Goal: Task Accomplishment & Management: Use online tool/utility

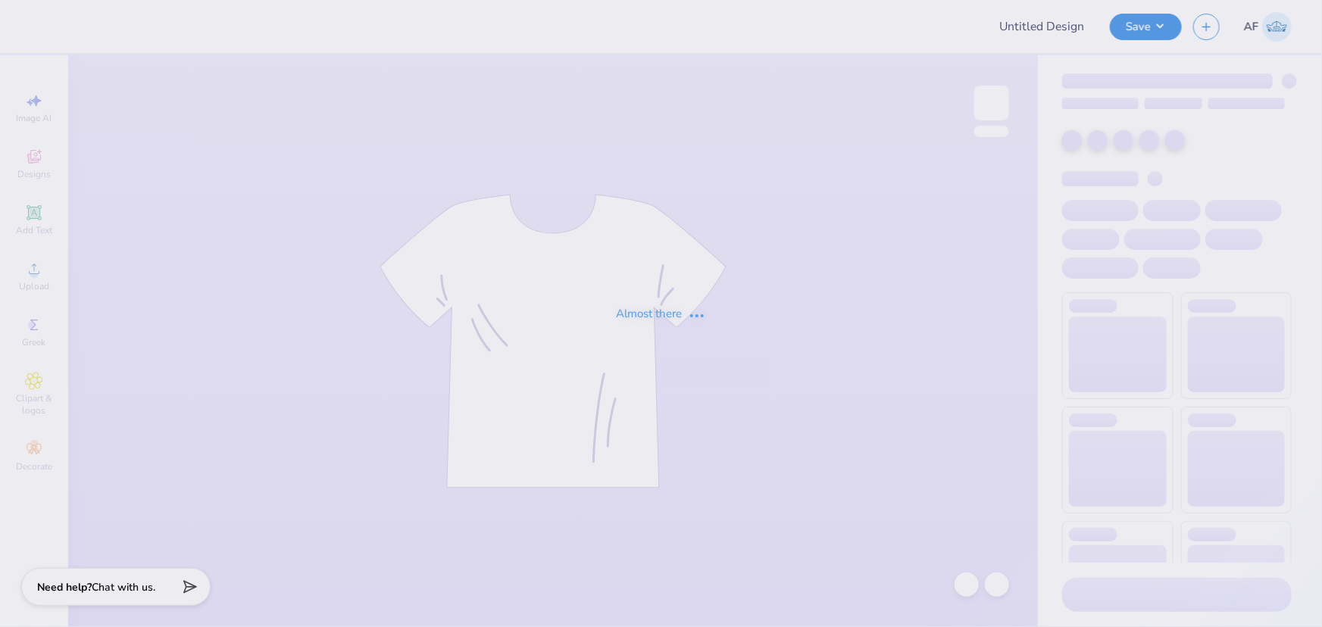
type input "Theta Tee"
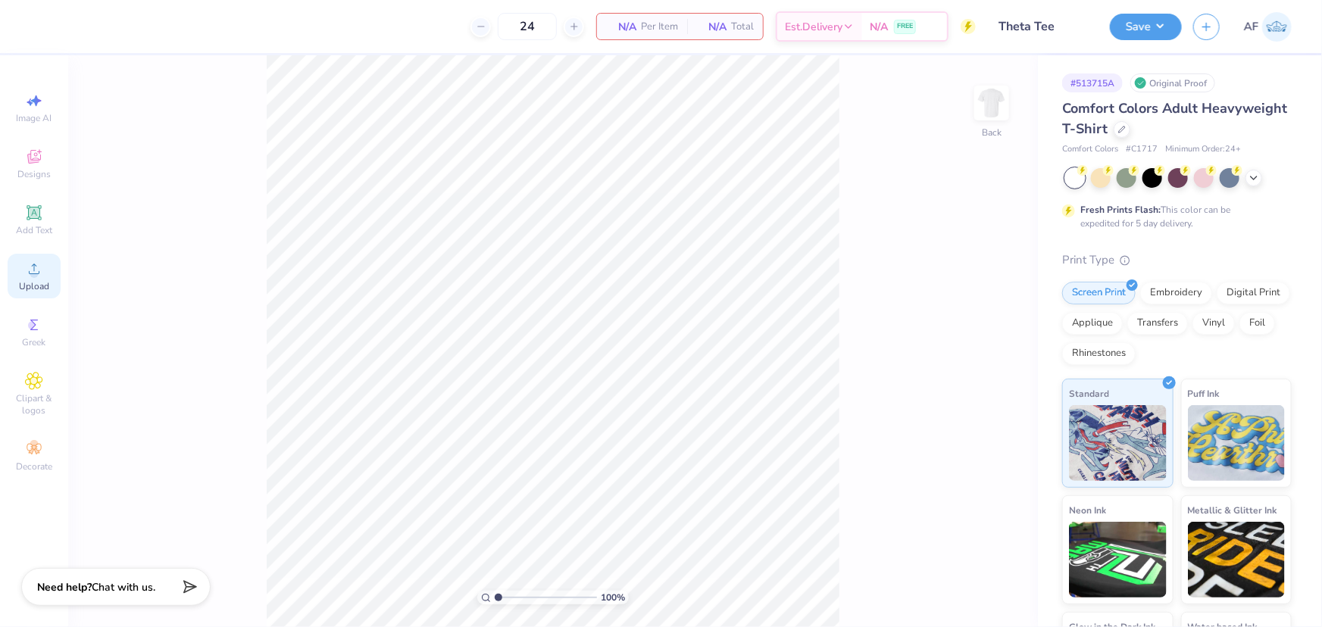
click at [48, 272] on div "Upload" at bounding box center [34, 276] width 53 height 45
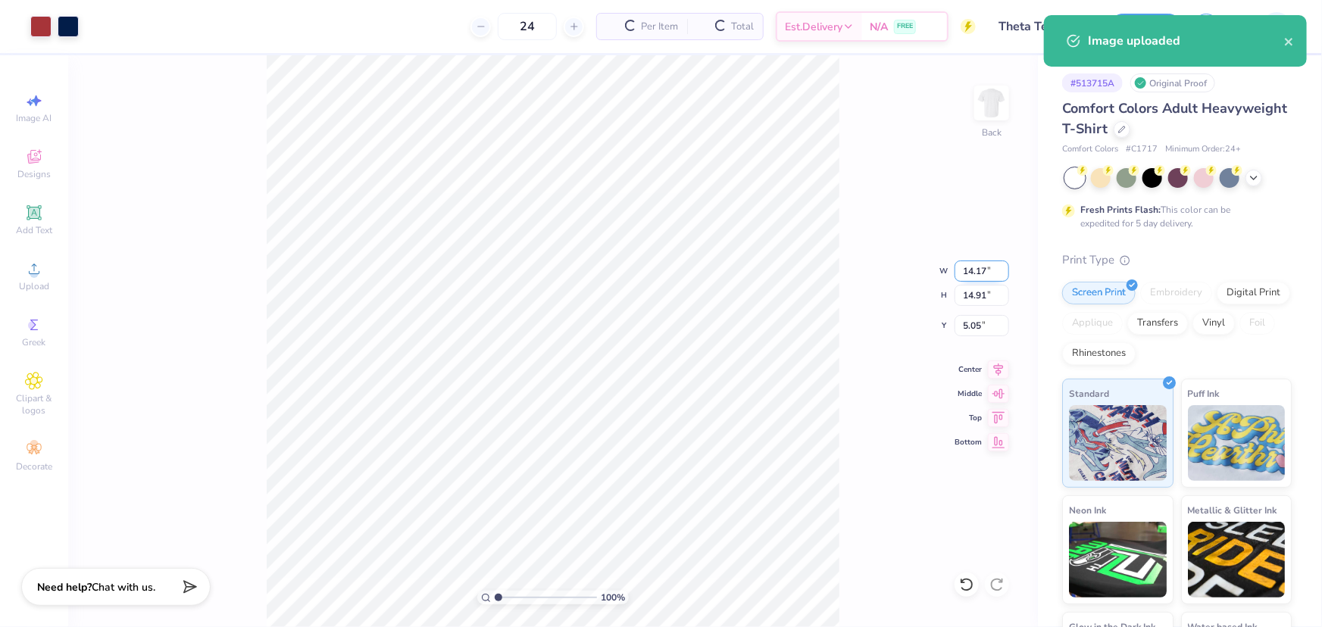
click at [976, 267] on input "14.17" at bounding box center [981, 271] width 55 height 21
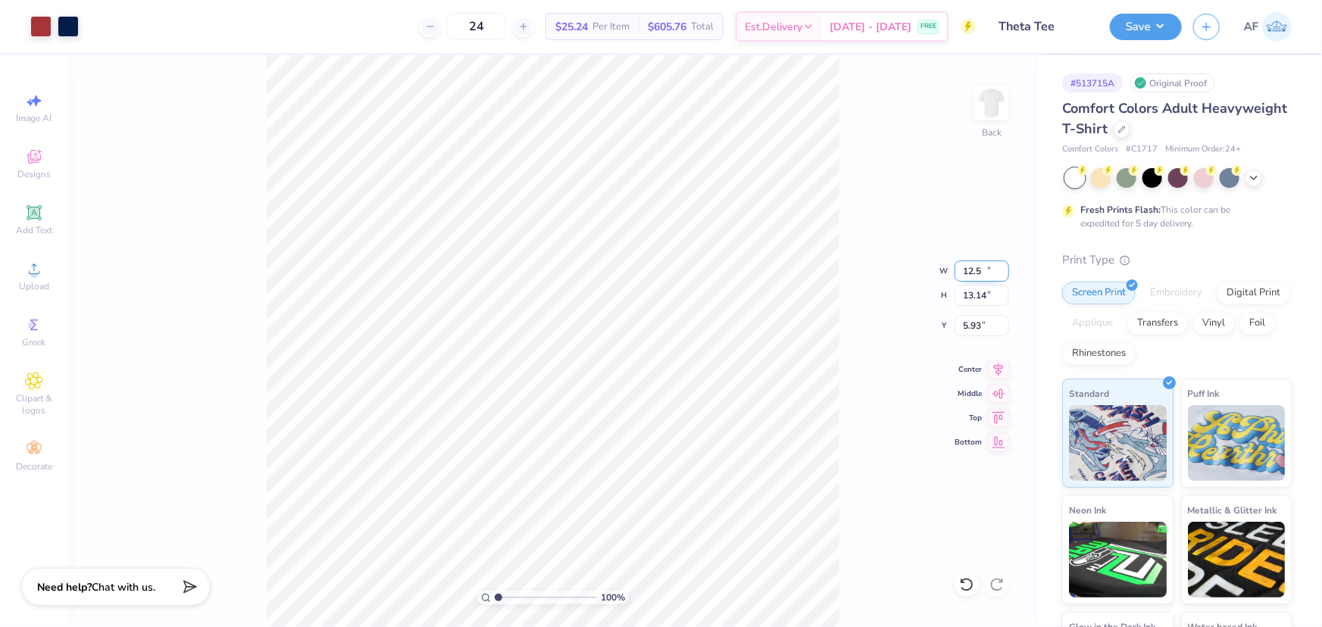
type input "12.50"
type input "13.14"
click at [972, 323] on input "5.93" at bounding box center [981, 325] width 55 height 21
type input "3.00"
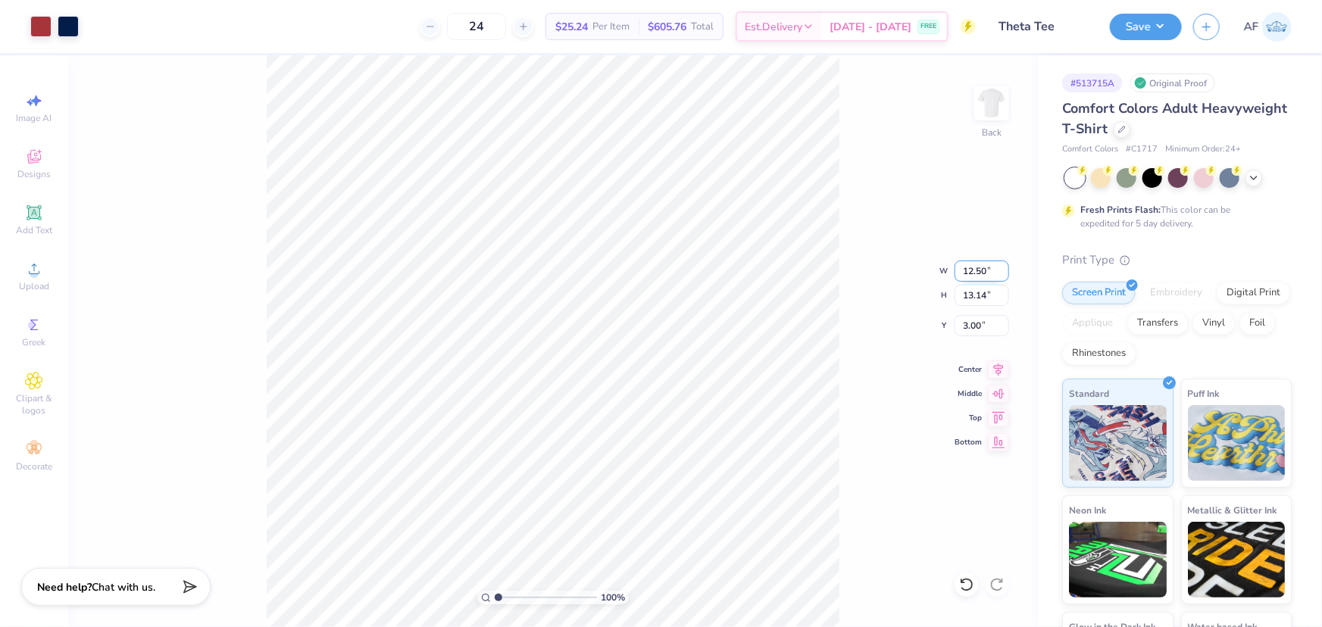
click at [976, 267] on input "12.50" at bounding box center [981, 271] width 55 height 21
type input "12.00"
type input "12.62"
type input "3.26"
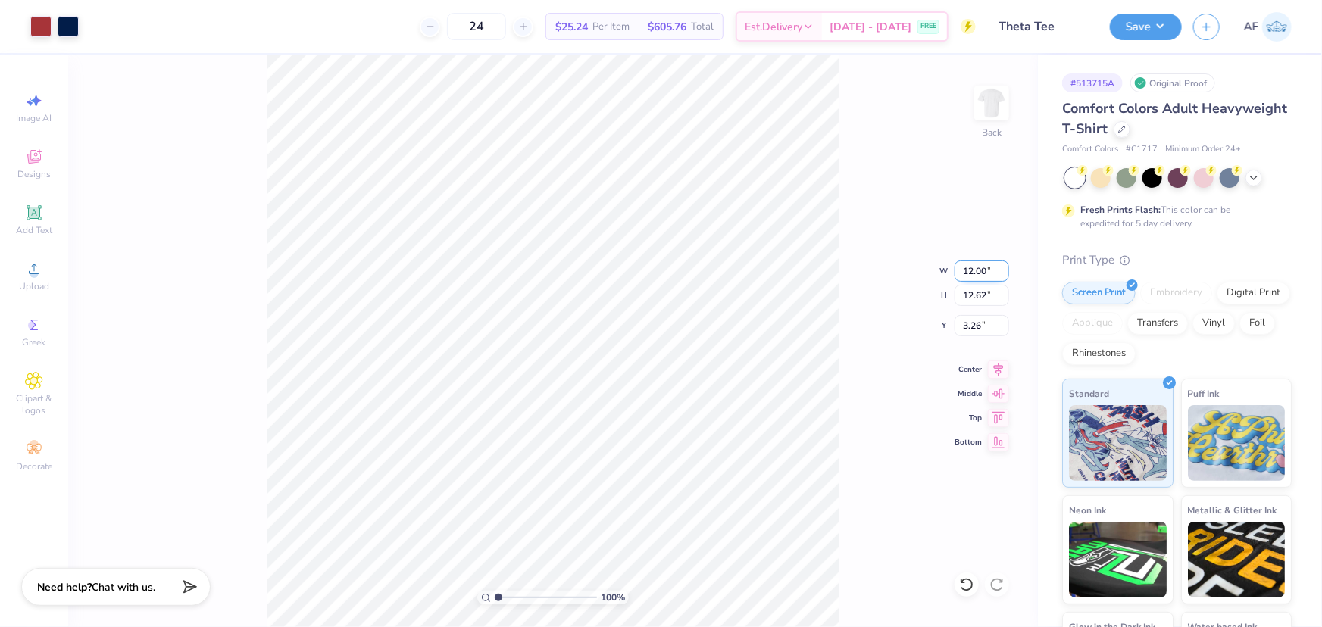
click at [971, 265] on input "12.00" at bounding box center [981, 271] width 55 height 21
type input "11.00"
type input "11.57"
type input "3.79"
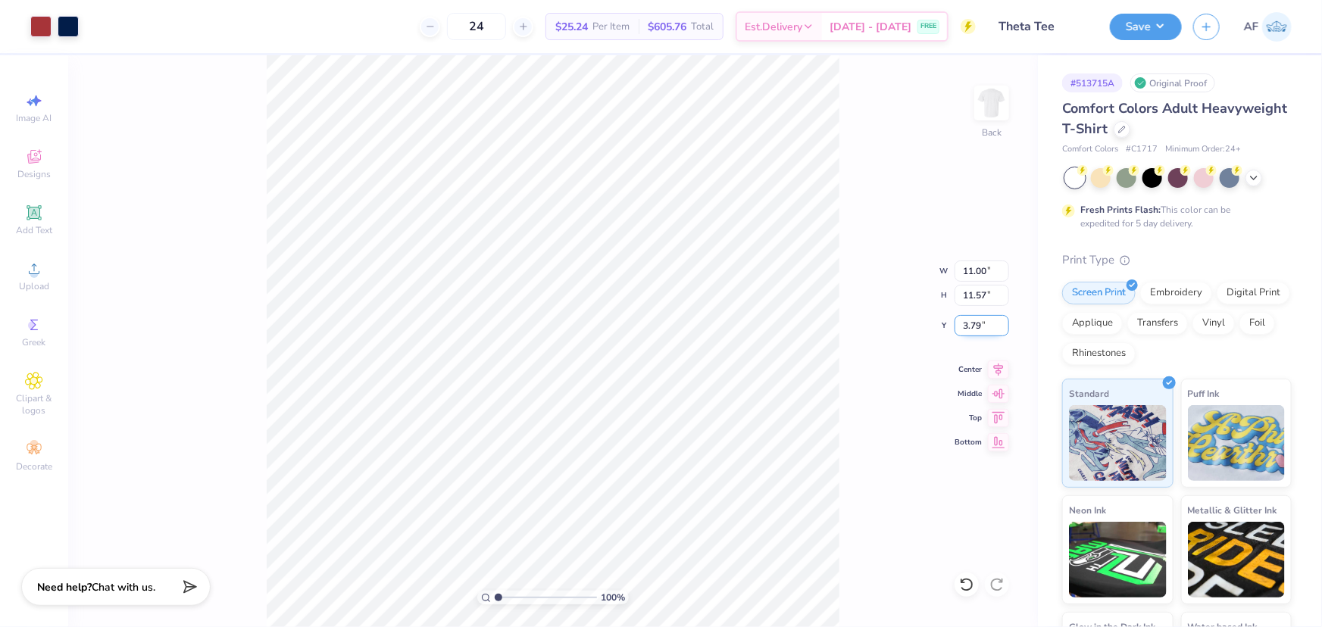
click at [976, 318] on input "3.79" at bounding box center [981, 325] width 55 height 21
type input "3.00"
click at [994, 367] on icon at bounding box center [998, 367] width 21 height 18
type input "1.57581538218073"
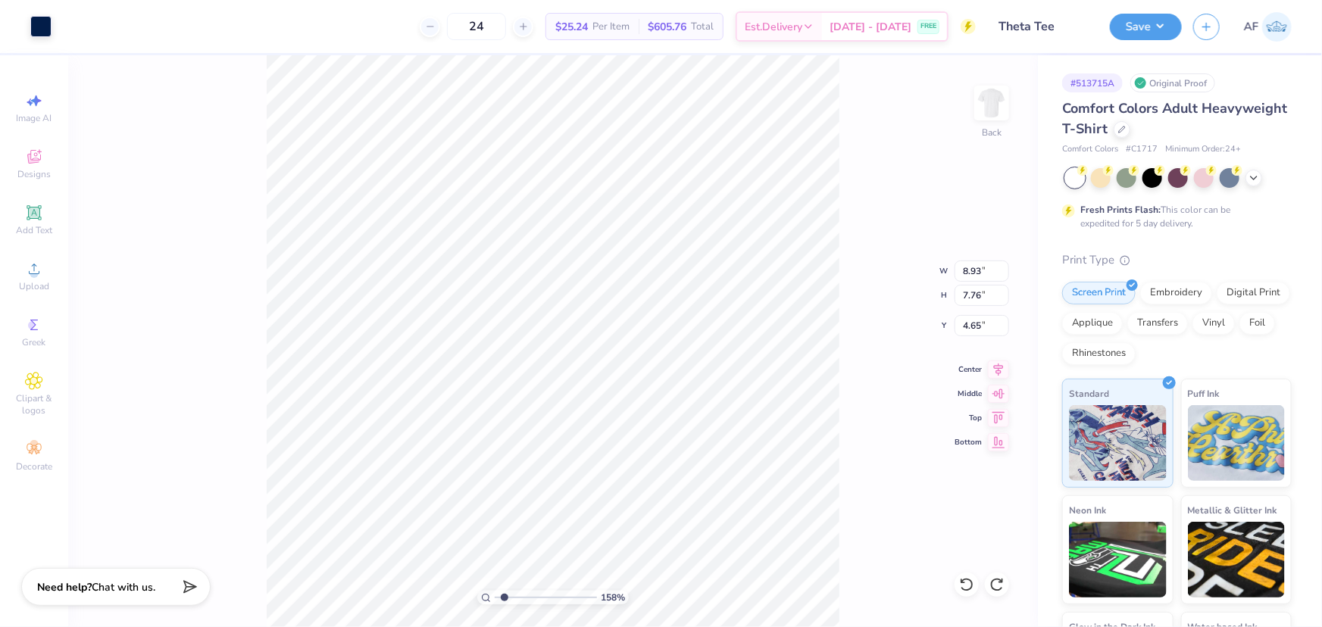
click at [311, 0] on html "Art colors 24 $25.24 Per Item $605.76 Total Est. Delivery Sep 13 - 16 FREE Desi…" at bounding box center [661, 313] width 1322 height 627
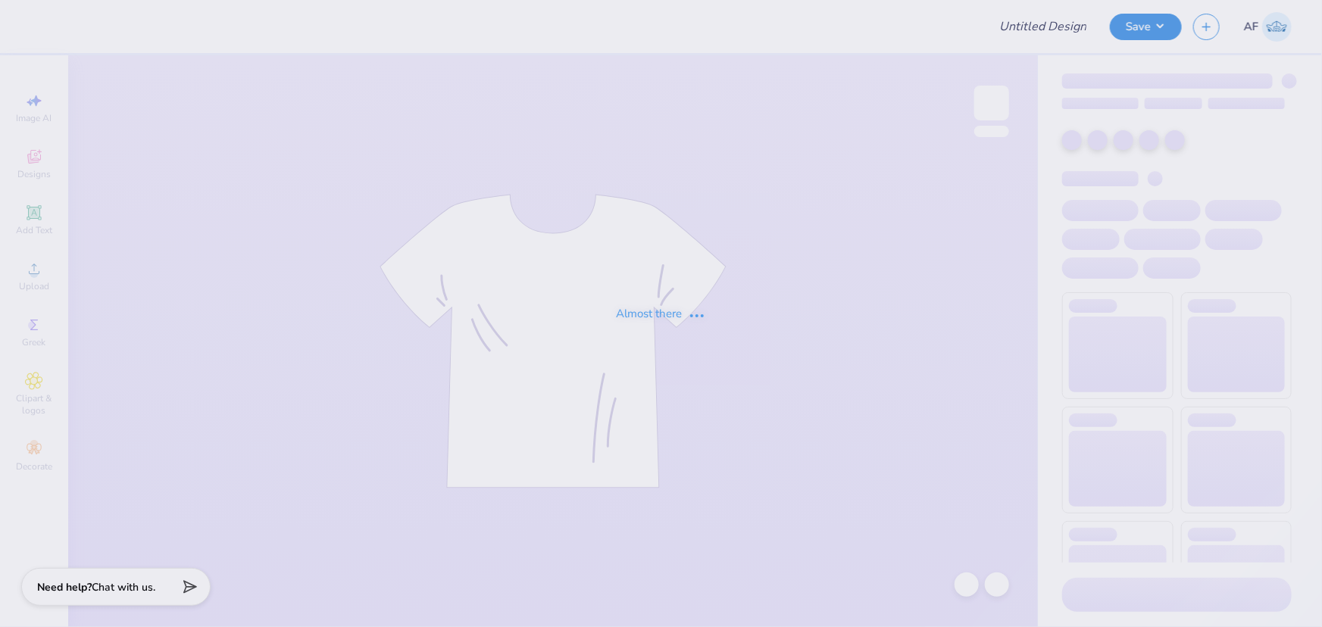
type input "Theta Tee"
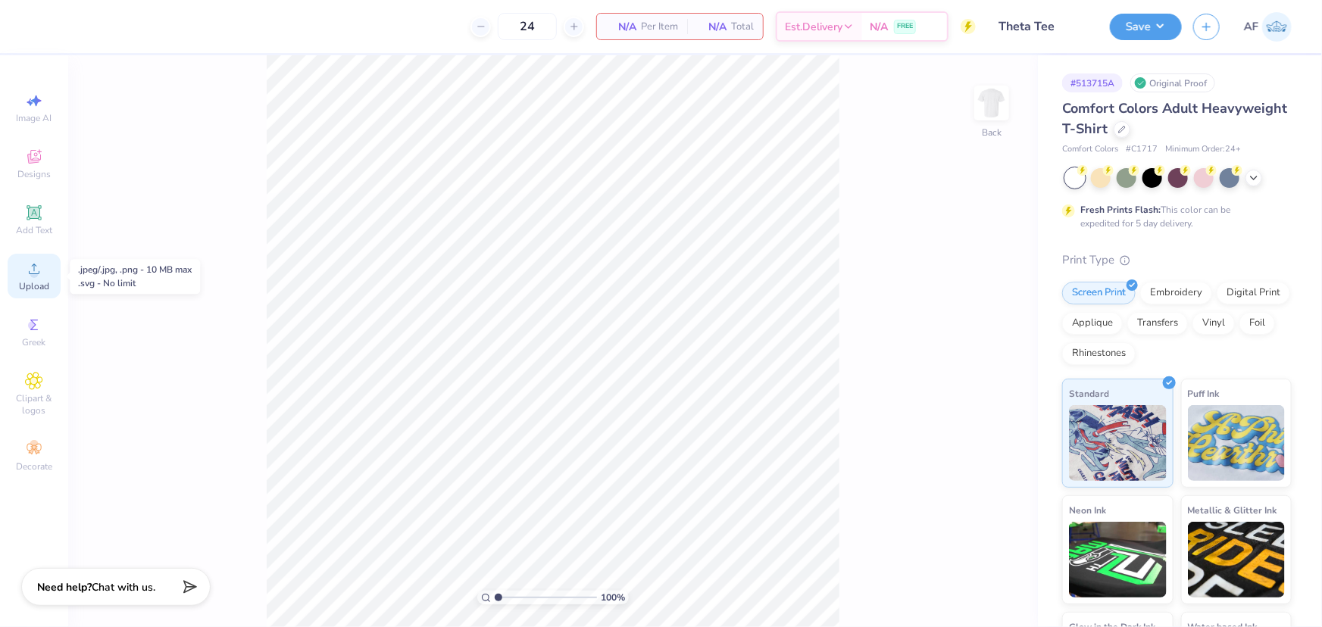
click at [30, 270] on icon at bounding box center [34, 269] width 18 height 18
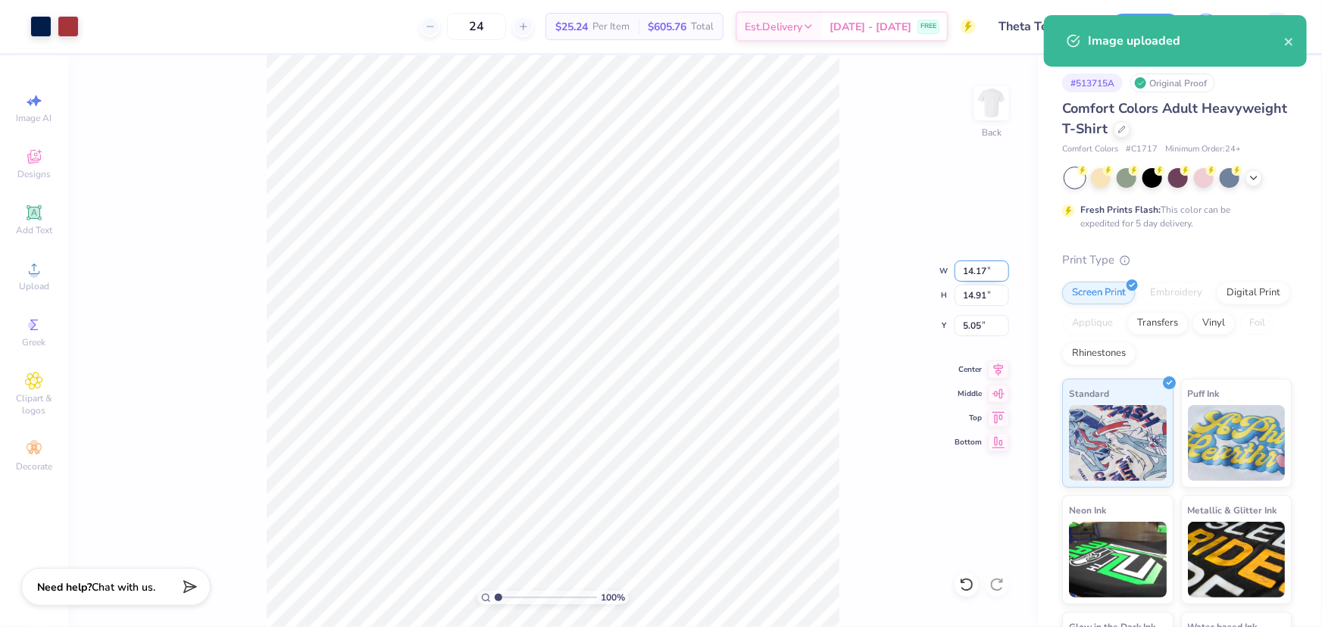
click at [969, 269] on input "14.17" at bounding box center [981, 271] width 55 height 21
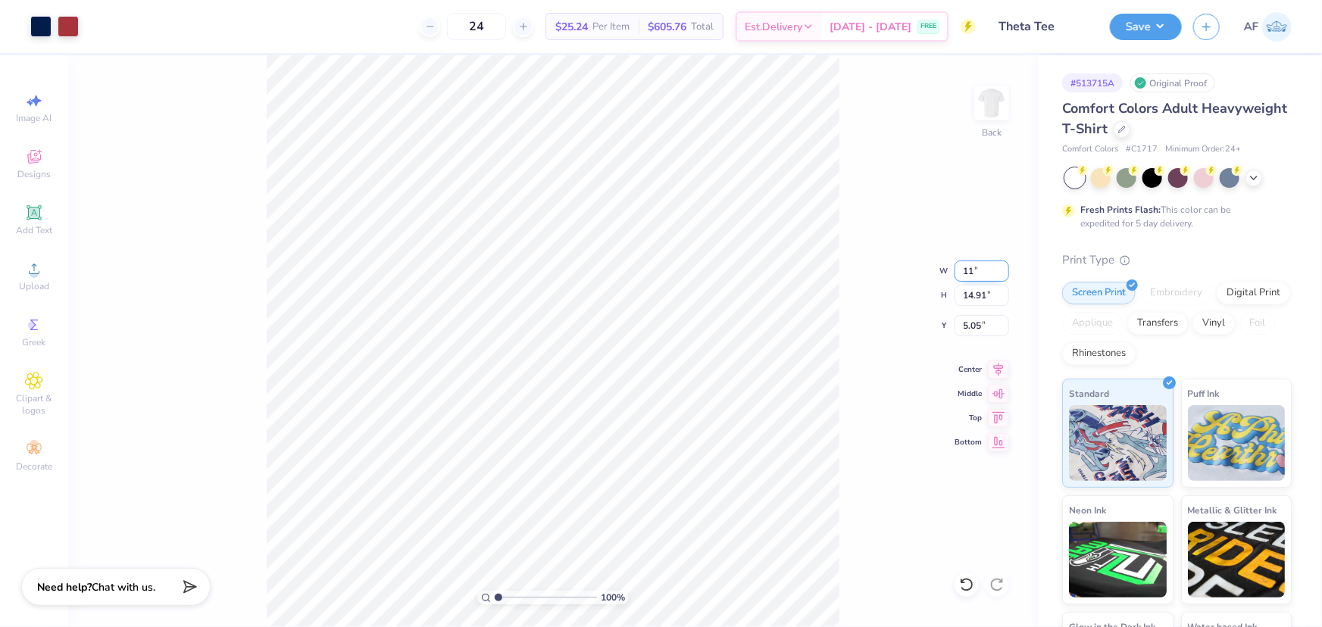
type input "11.00"
type input "11.57"
click at [977, 325] on input "6.72" at bounding box center [981, 325] width 55 height 21
type input "3.00"
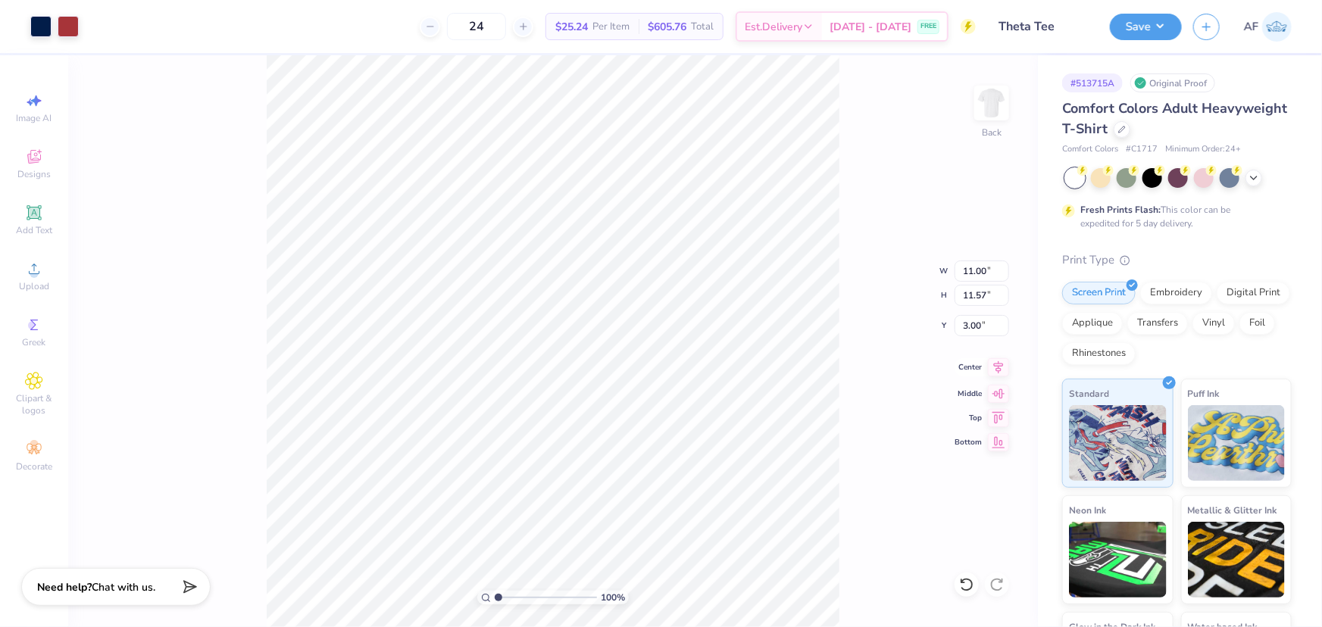
click at [1000, 367] on icon at bounding box center [998, 367] width 21 height 18
click at [189, 98] on div "100 % Back" at bounding box center [553, 341] width 970 height 572
click at [1170, 20] on button "Save" at bounding box center [1146, 24] width 72 height 27
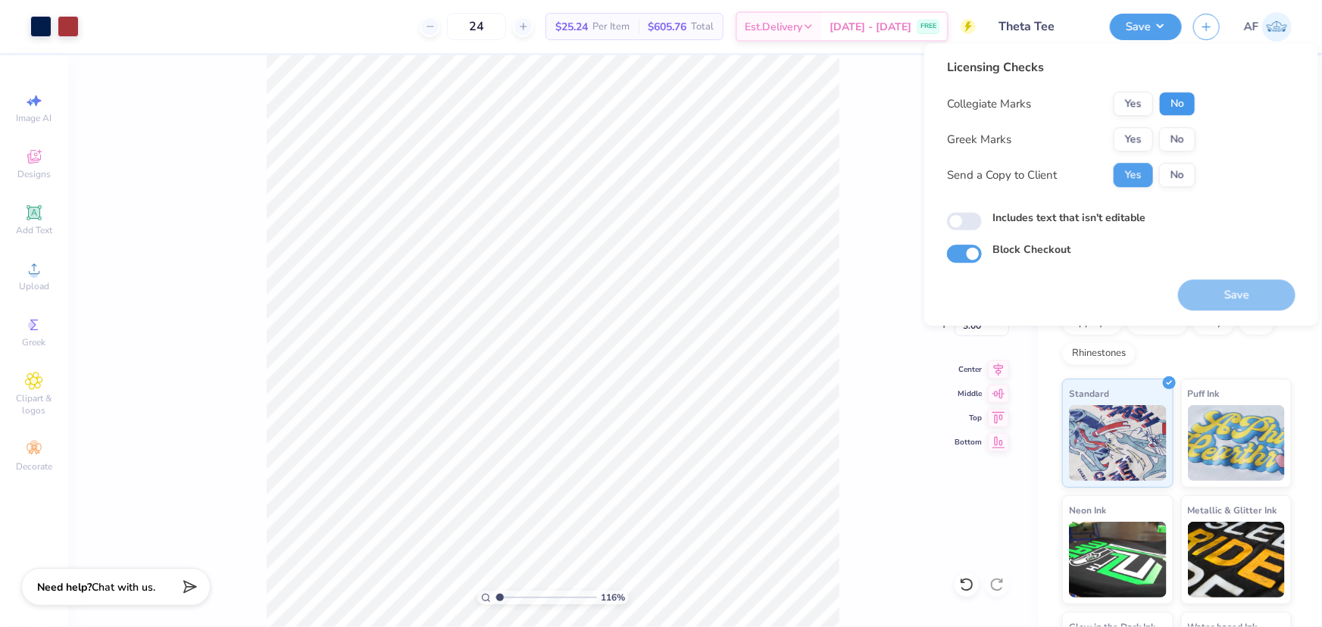
click at [1184, 113] on button "No" at bounding box center [1177, 104] width 36 height 24
click at [1141, 144] on button "Yes" at bounding box center [1132, 139] width 39 height 24
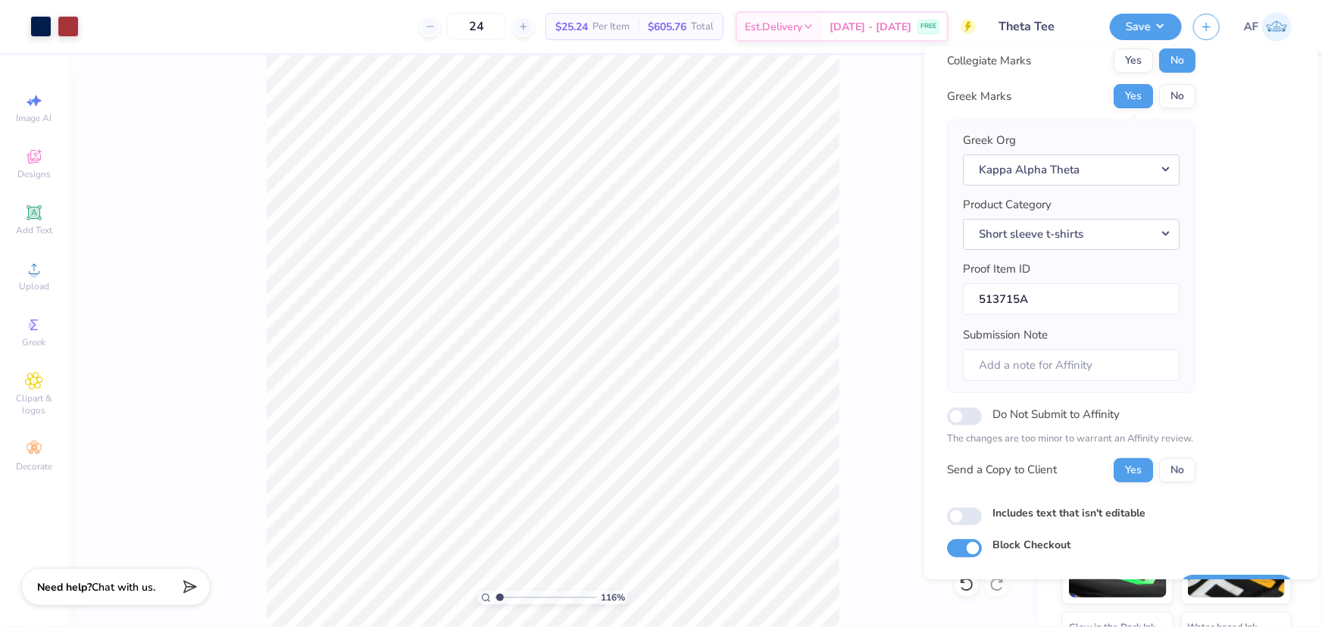
scroll to position [86, 0]
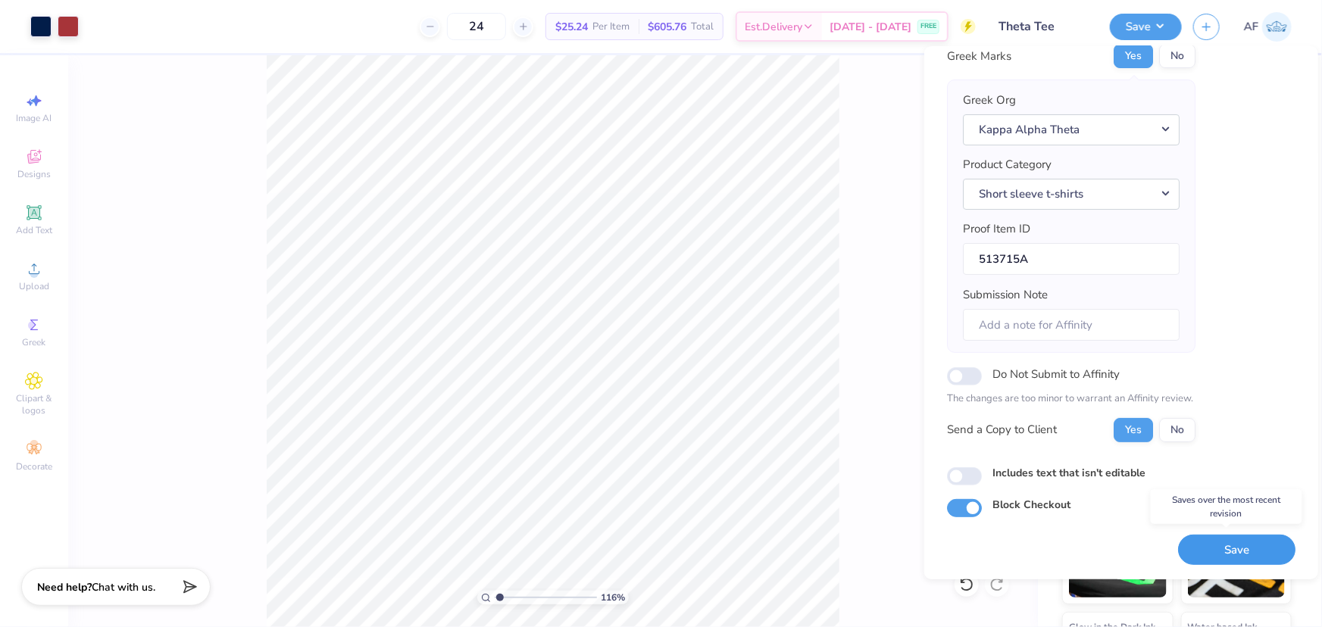
click at [1213, 553] on button "Save" at bounding box center [1236, 549] width 117 height 31
type input "1.16368413068936"
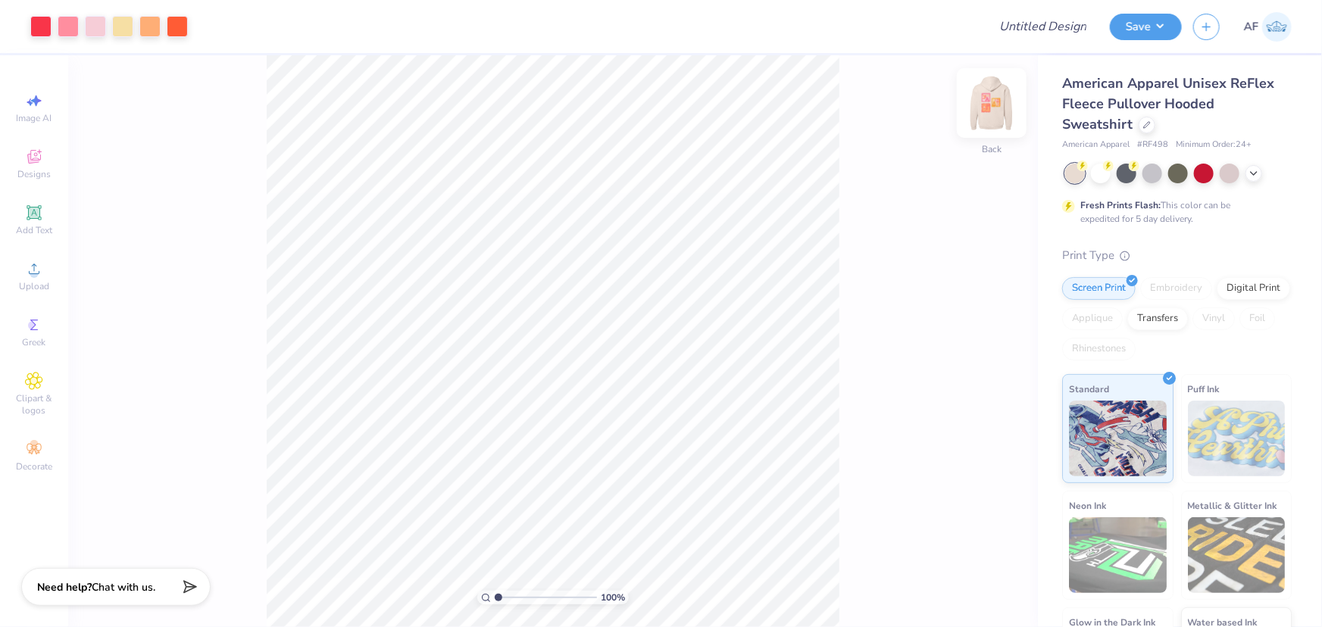
click at [997, 108] on img at bounding box center [991, 103] width 61 height 61
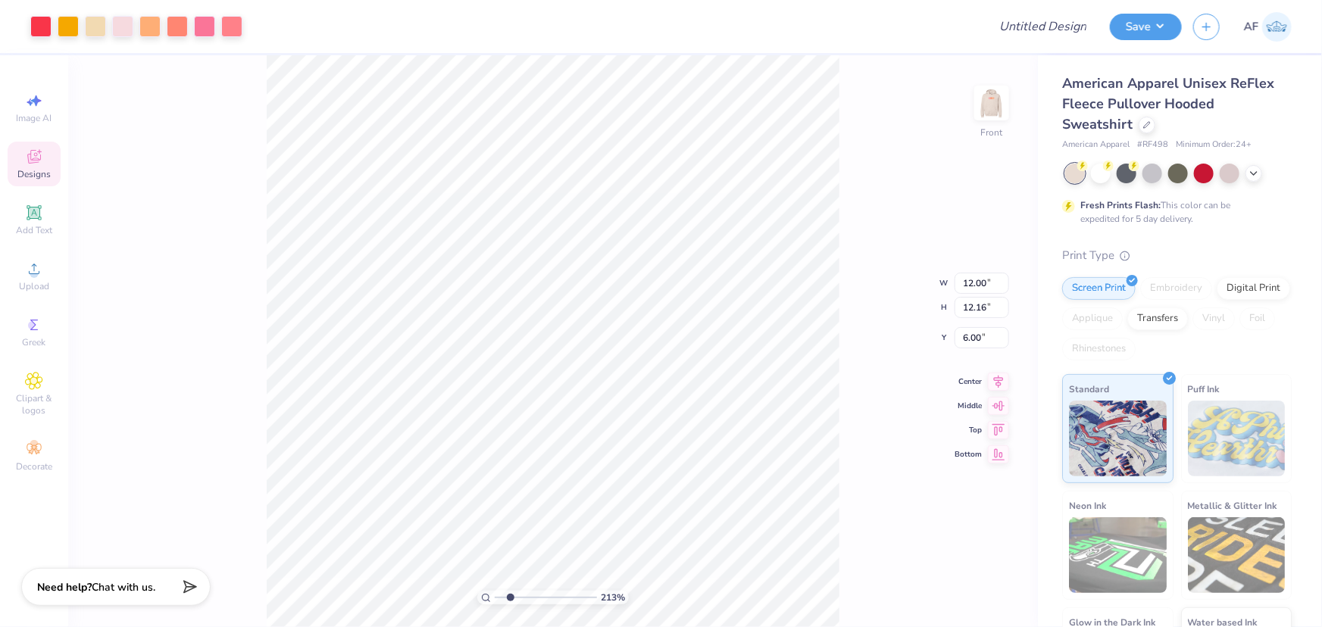
type input "2.13390734927903"
type input "2.49"
type input "2.43"
type input "8.66"
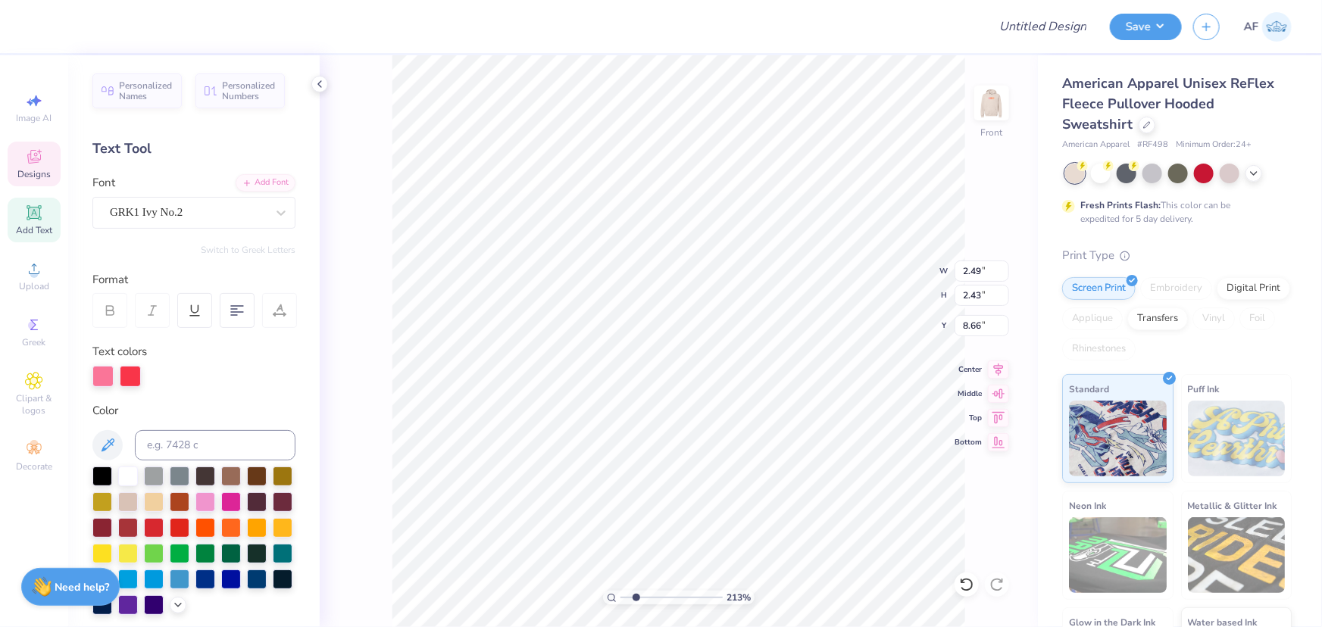
type input "2.13390734927903"
type input "2.06"
type input "2.90"
type input "11.27"
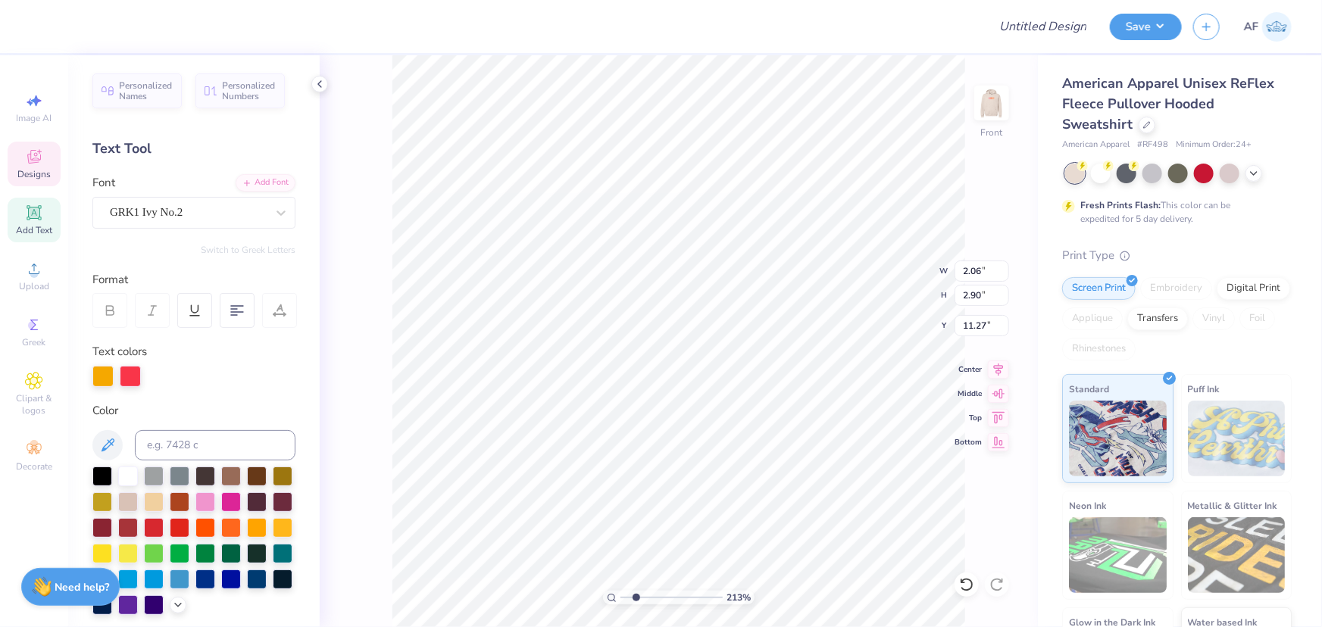
type input "2.13390734927903"
type textarea "R"
type input "2.13390734927903"
type textarea "R"
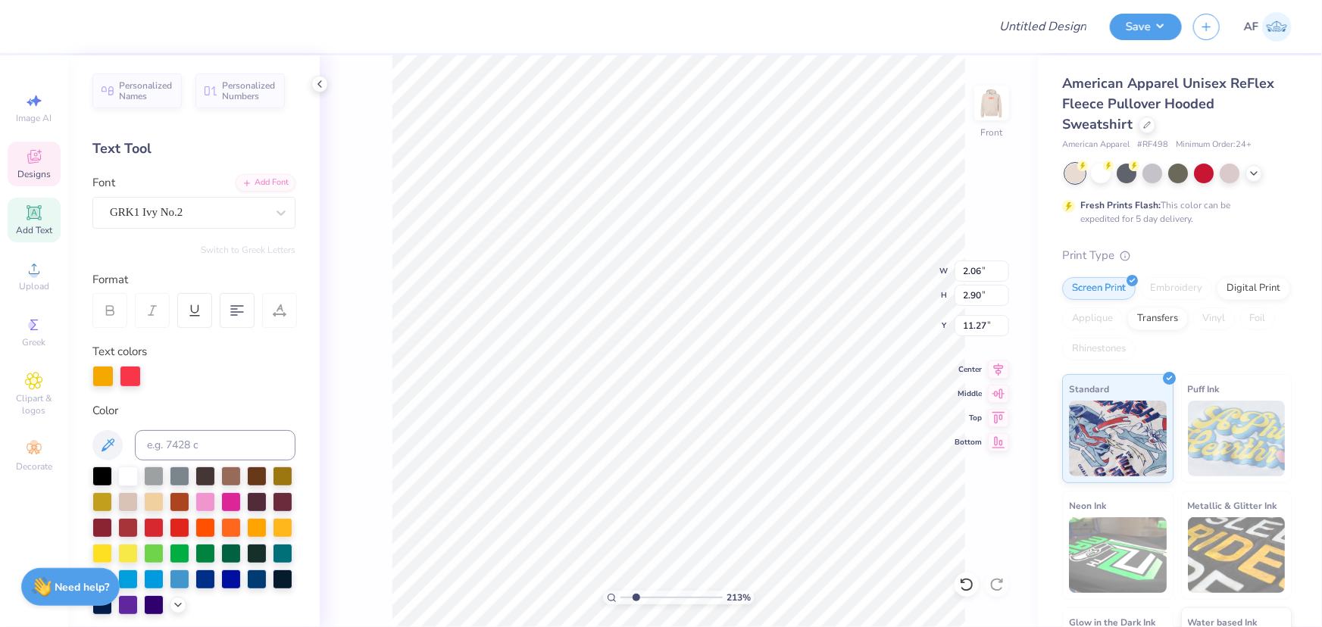
type input "2.13390734927903"
type textarea "R"
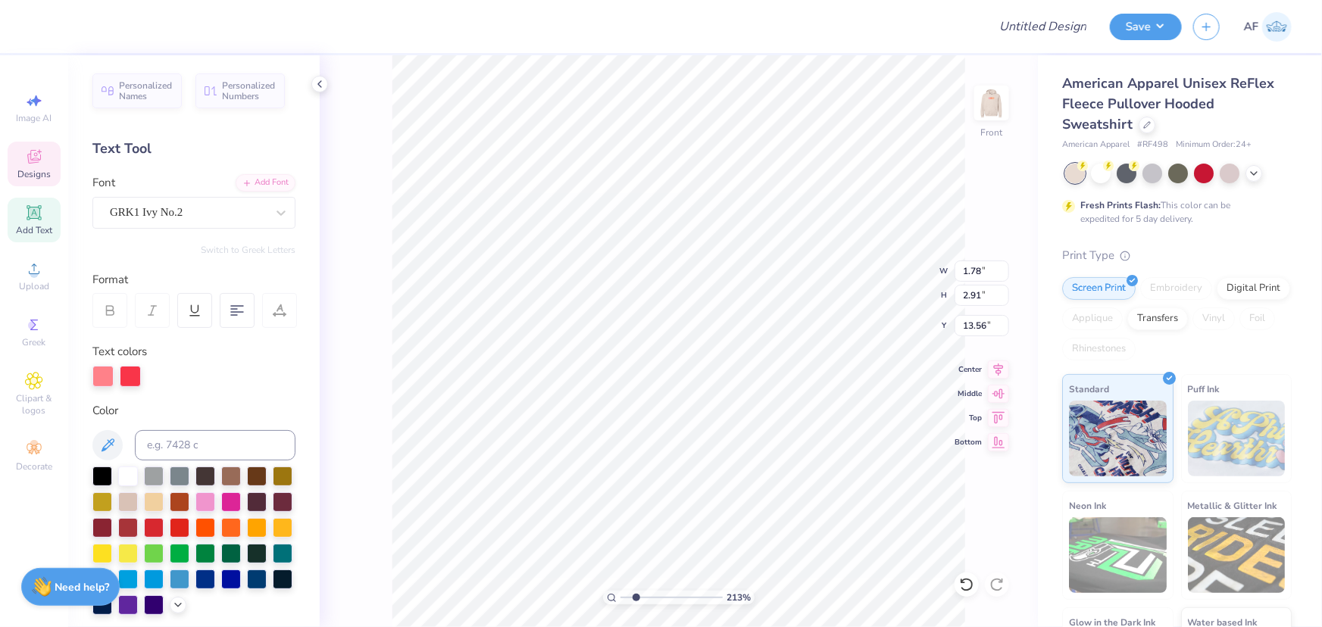
type input "2.13390734927903"
type textarea "X"
type input "2.13390734927903"
type textarea "x"
click at [42, 27] on div at bounding box center [40, 24] width 21 height 21
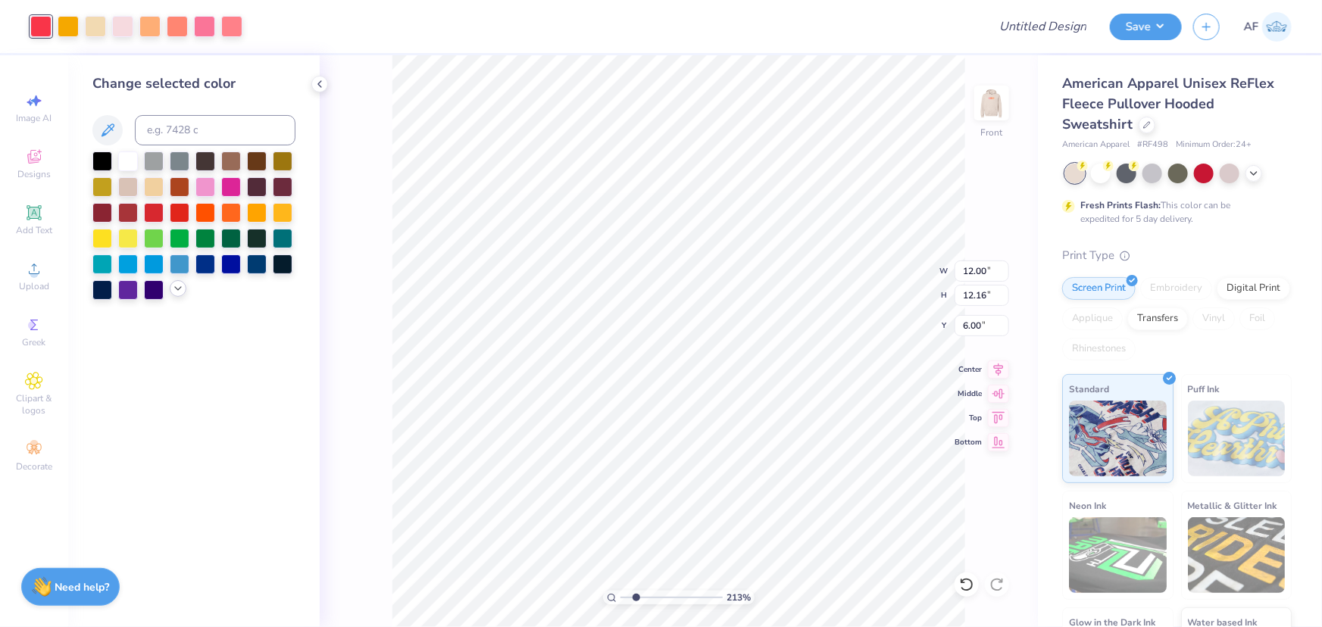
click at [181, 285] on icon at bounding box center [178, 289] width 12 height 12
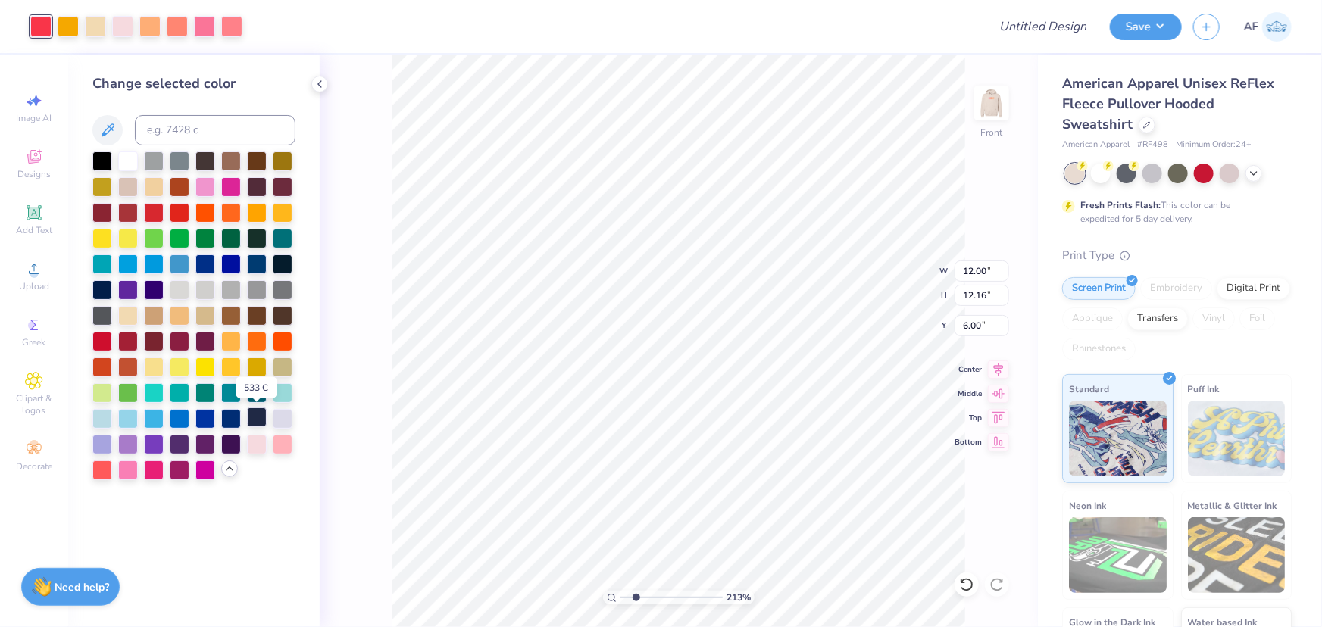
click at [251, 419] on div at bounding box center [257, 418] width 20 height 20
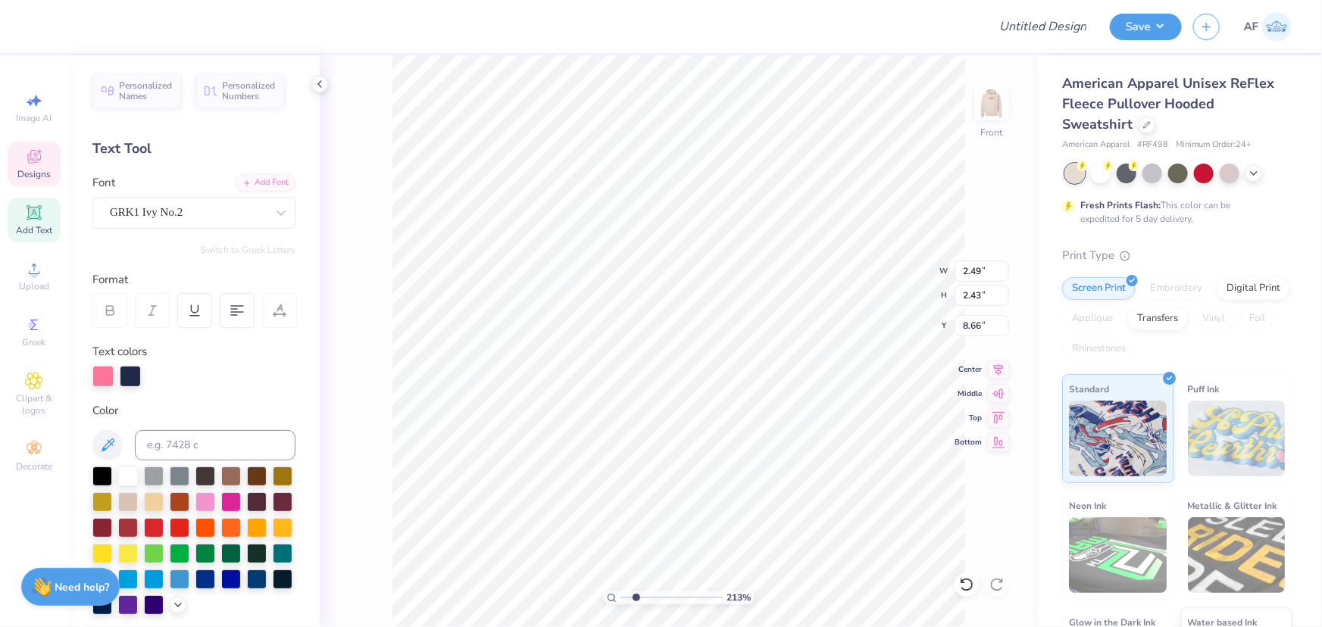
type input "2.13390734927903"
type input "2.13"
type input "2.93"
type input "11.25"
type input "2.13390734927903"
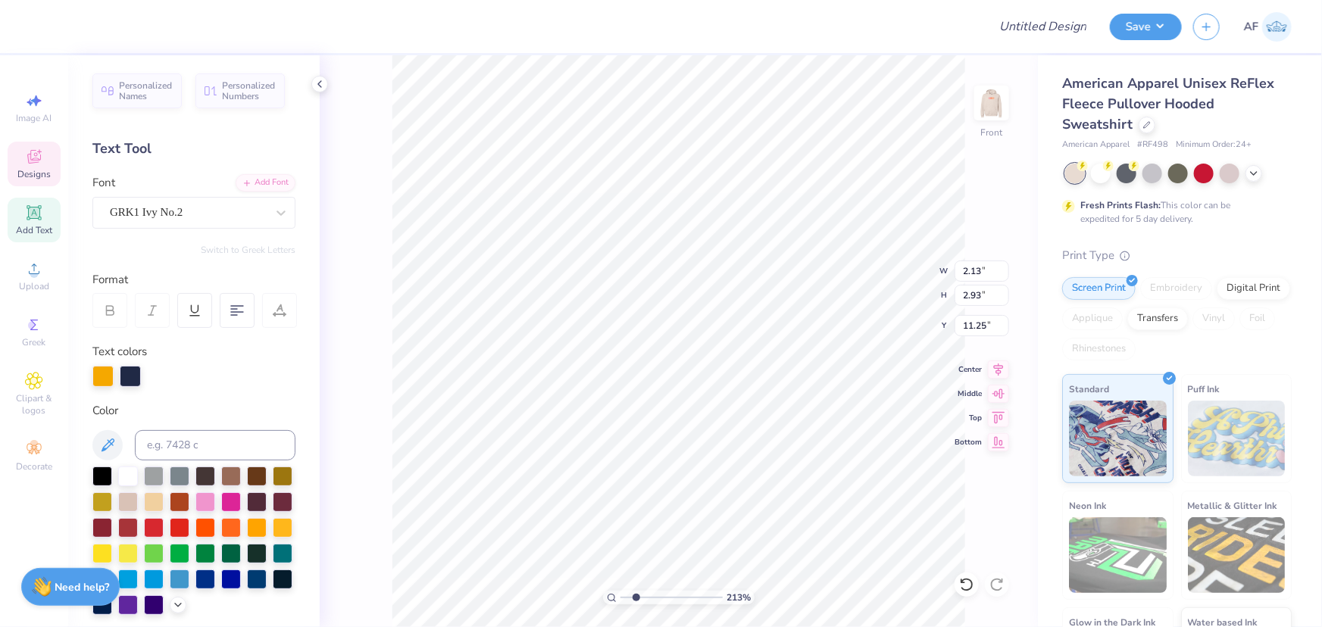
type input "2.49"
type input "2.43"
type input "8.66"
click at [98, 376] on div at bounding box center [102, 376] width 21 height 21
type input "2.13390734927903"
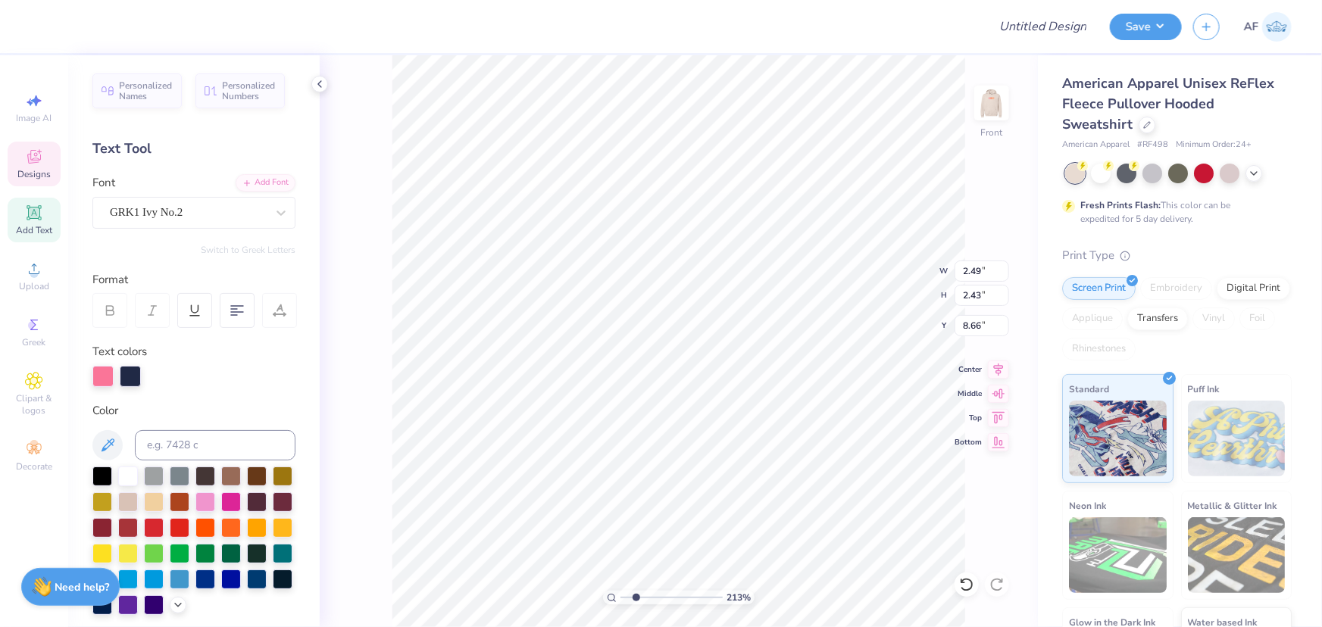
type input "1.77"
type input "2.91"
type input "13.56"
type input "2.13390734927903"
type input "2.13"
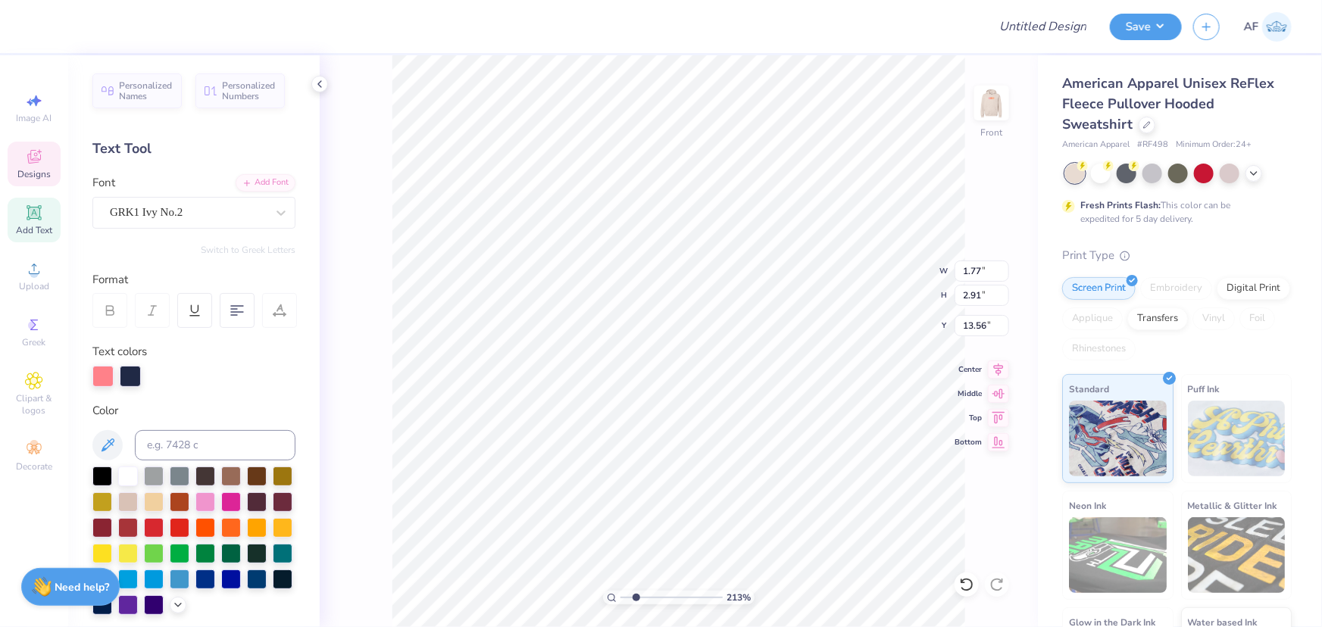
type input "2.93"
type input "11.25"
click at [133, 379] on div at bounding box center [130, 376] width 21 height 21
type input "2.13390734927903"
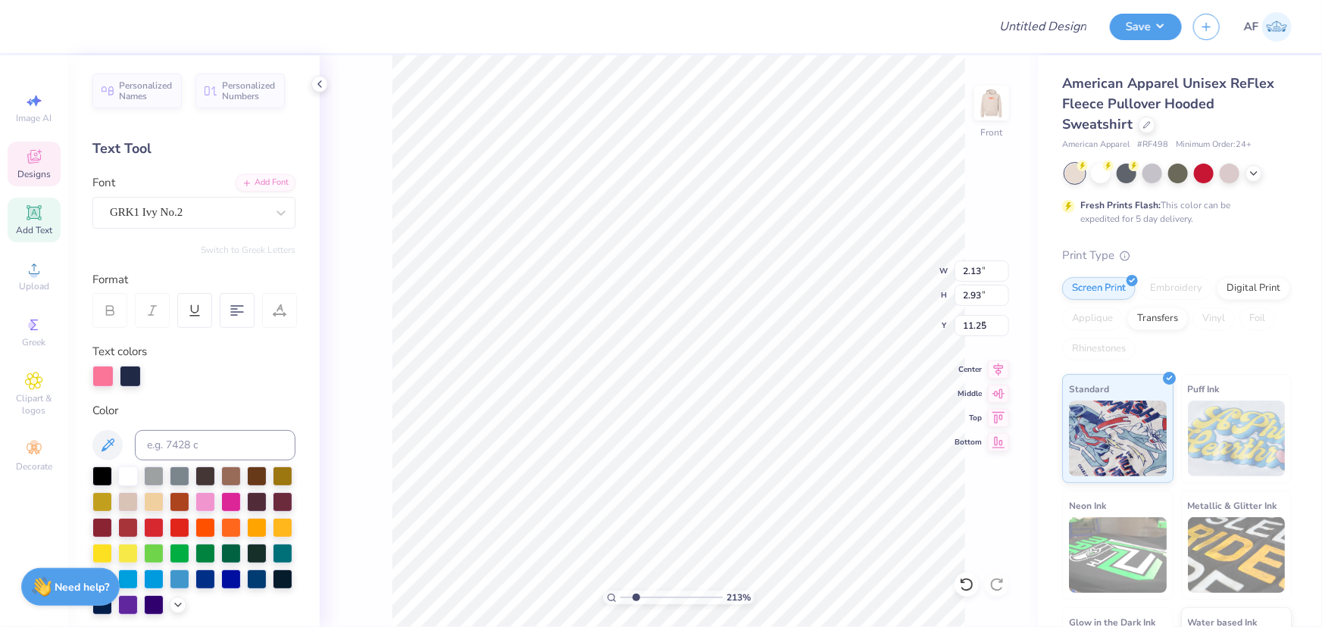
type input "2.49"
type input "2.43"
type input "8.66"
type input "2.13390734927903"
type input "2.13"
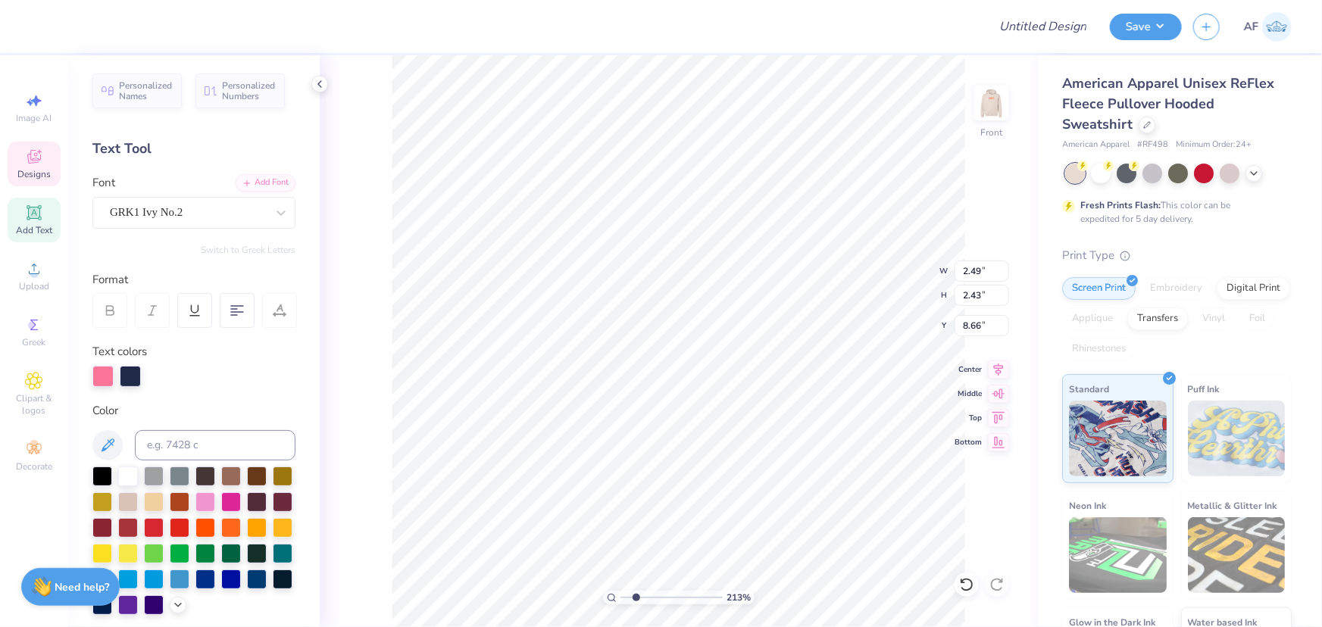
type input "2.93"
type input "11.25"
click at [128, 379] on div at bounding box center [130, 376] width 21 height 21
click at [180, 442] on input at bounding box center [215, 445] width 161 height 30
click at [134, 373] on div at bounding box center [130, 376] width 21 height 21
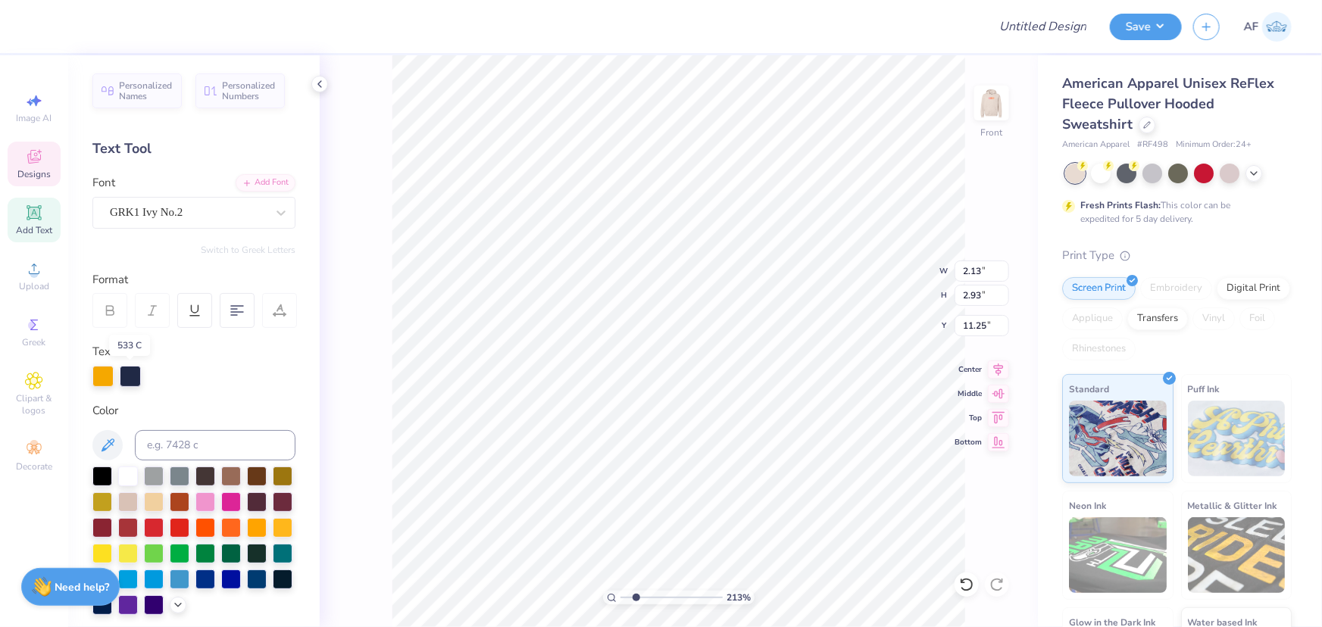
click at [125, 376] on div at bounding box center [130, 376] width 21 height 21
click at [112, 448] on icon at bounding box center [107, 445] width 18 height 18
click at [170, 392] on div "Personalized Names Personalized Numbers Text Tool Add Font Font GRK1 Ivy No.2 S…" at bounding box center [193, 341] width 251 height 572
click at [154, 376] on div at bounding box center [157, 374] width 21 height 21
click at [106, 442] on icon at bounding box center [107, 445] width 18 height 18
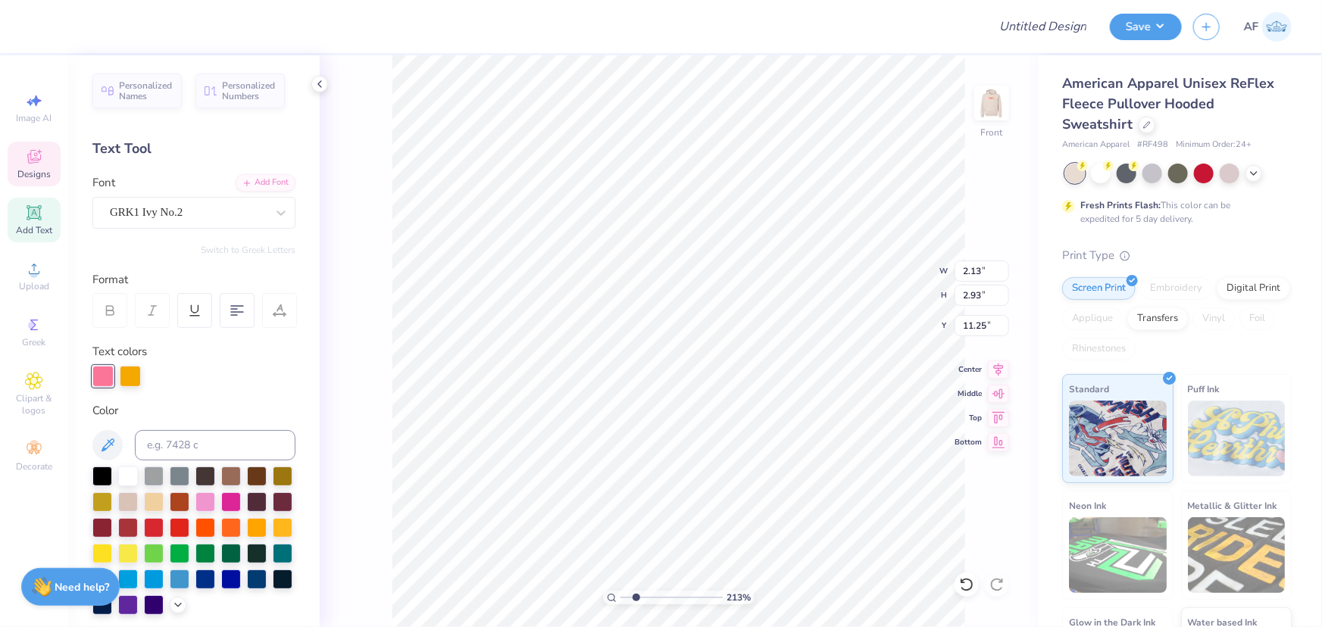
click at [197, 387] on div "Personalized Names Personalized Numbers Text Tool Add Font Font GRK1 Ivy No.2 S…" at bounding box center [193, 341] width 251 height 572
click at [179, 386] on div "Personalized Names Personalized Numbers Text Tool Add Font Font GRK1 Ivy No.2 S…" at bounding box center [193, 341] width 251 height 572
click at [166, 379] on div at bounding box center [193, 376] width 203 height 21
click at [99, 379] on div at bounding box center [102, 374] width 21 height 21
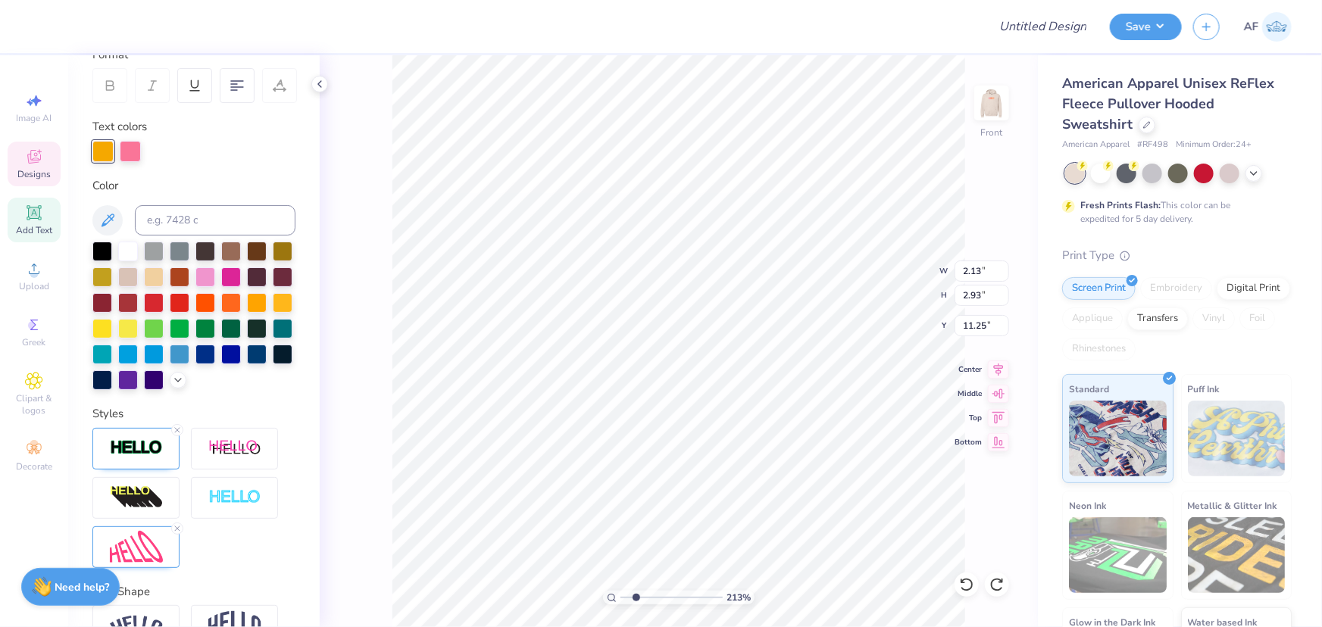
scroll to position [229, 0]
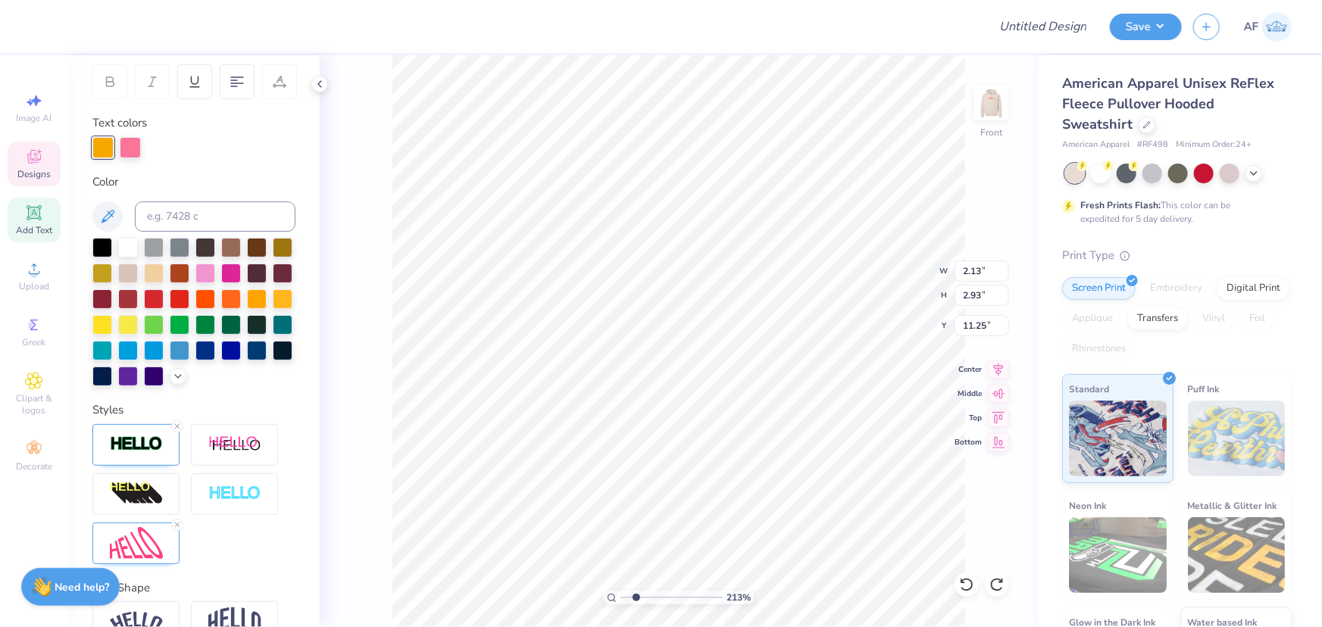
click at [136, 386] on div at bounding box center [193, 312] width 203 height 148
click at [172, 381] on icon at bounding box center [178, 375] width 12 height 12
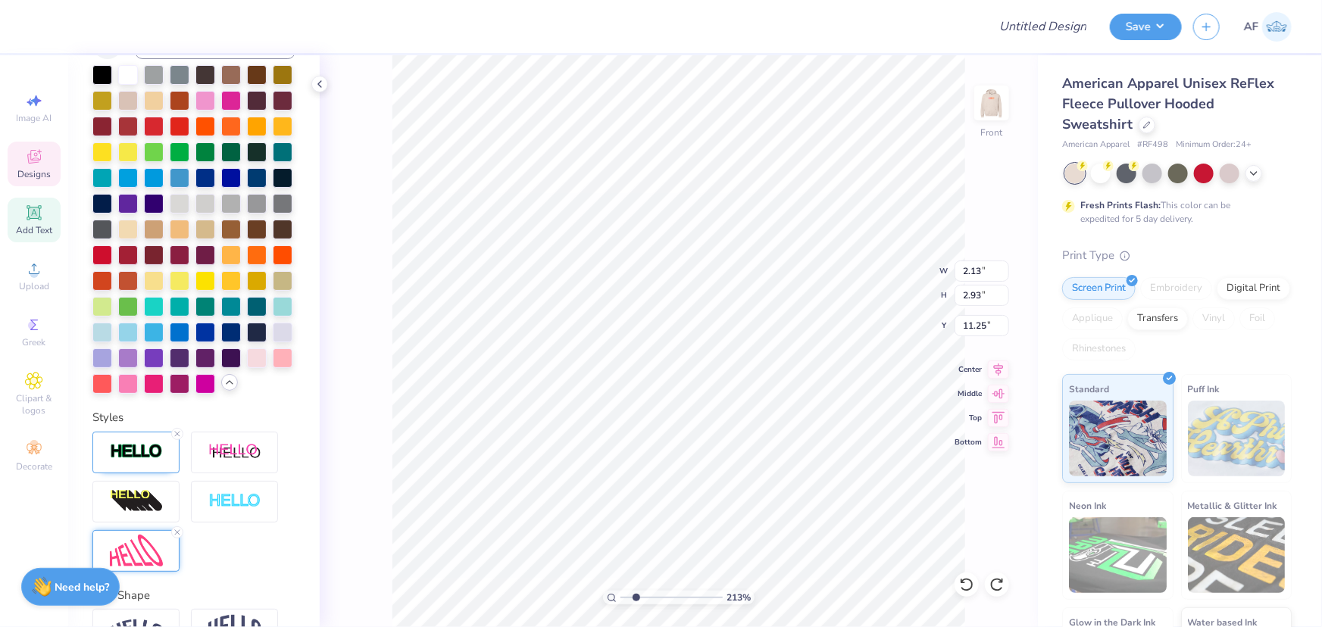
scroll to position [543, 0]
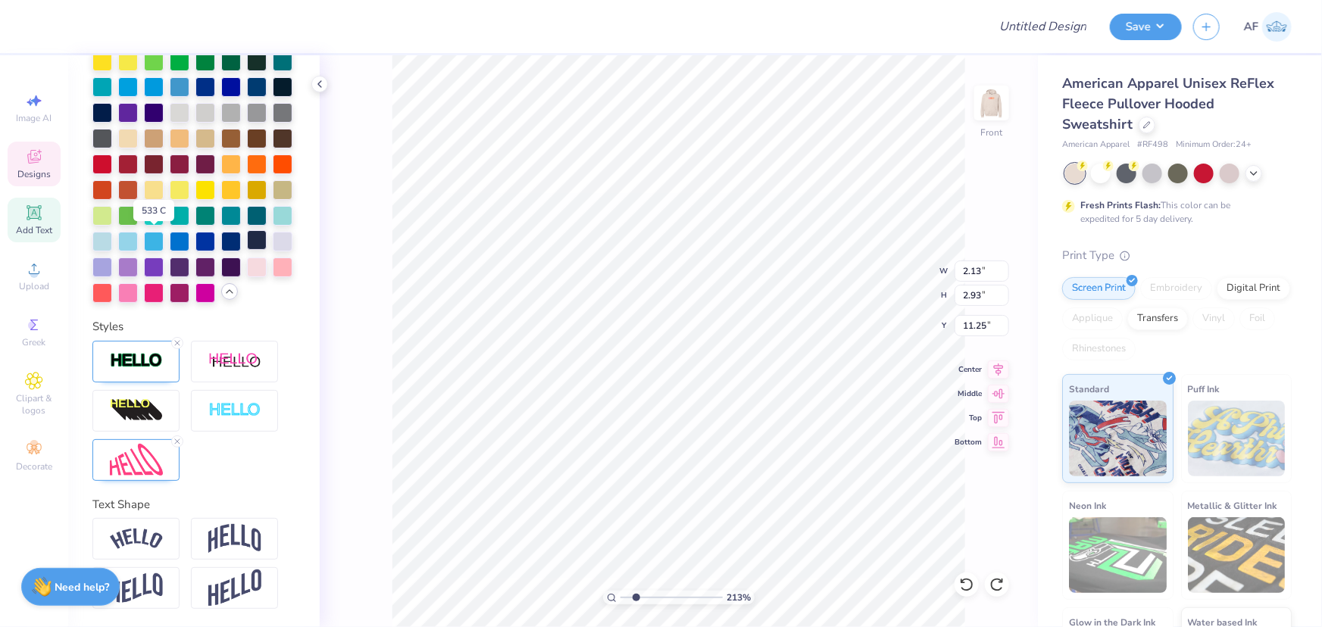
click at [247, 242] on div at bounding box center [257, 240] width 20 height 20
click at [345, 356] on div "213 % Front W 2.13 2.13 " H 2.93 2.93 " Y 11.25 11.25 " Center Middle Top Bottom" at bounding box center [679, 341] width 718 height 572
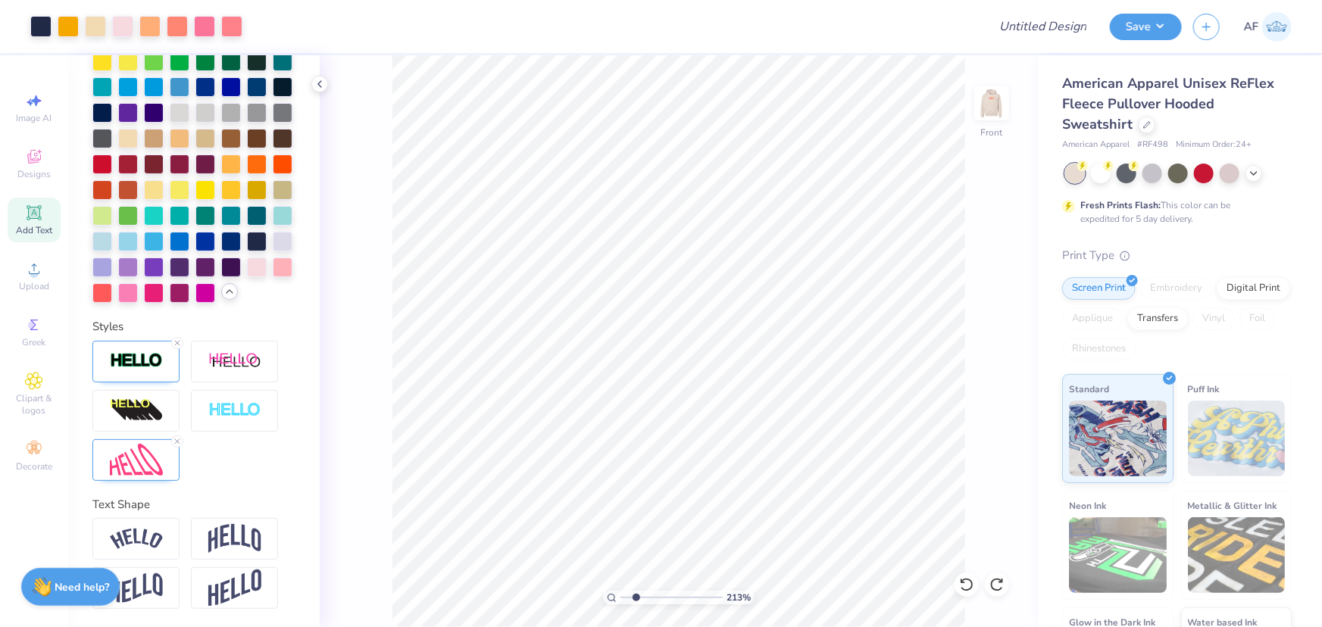
type input "2.13390734927903"
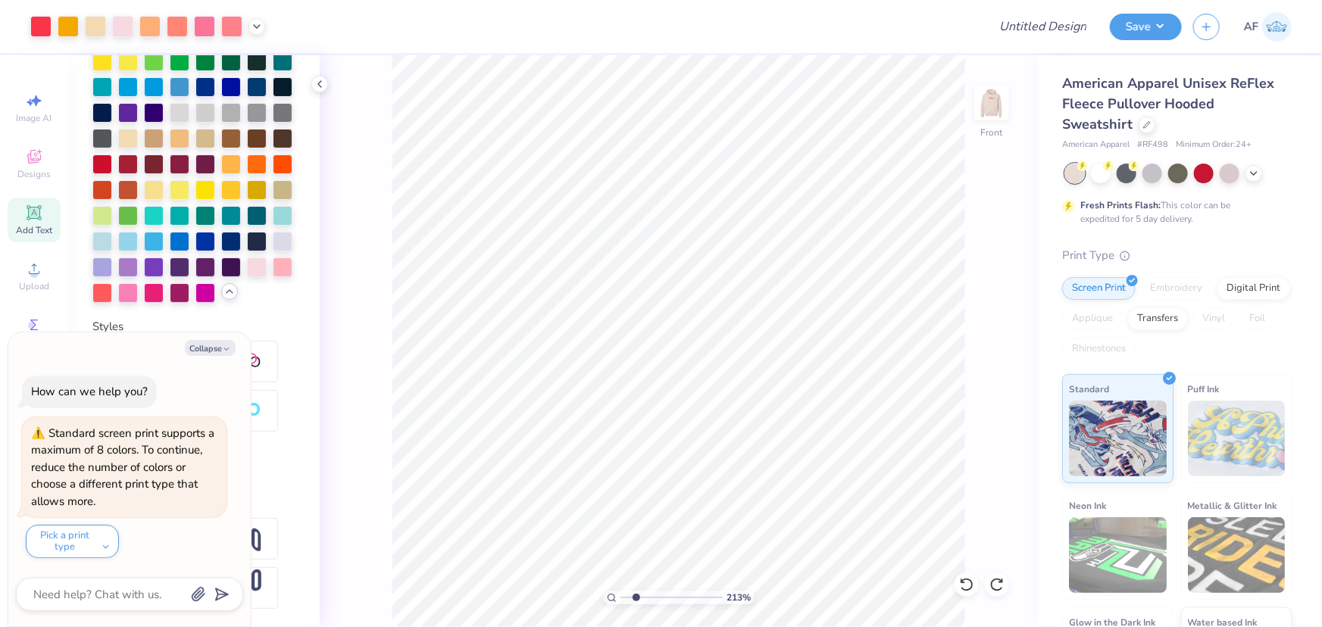
type textarea "x"
type input "2.13390734927903"
type textarea "x"
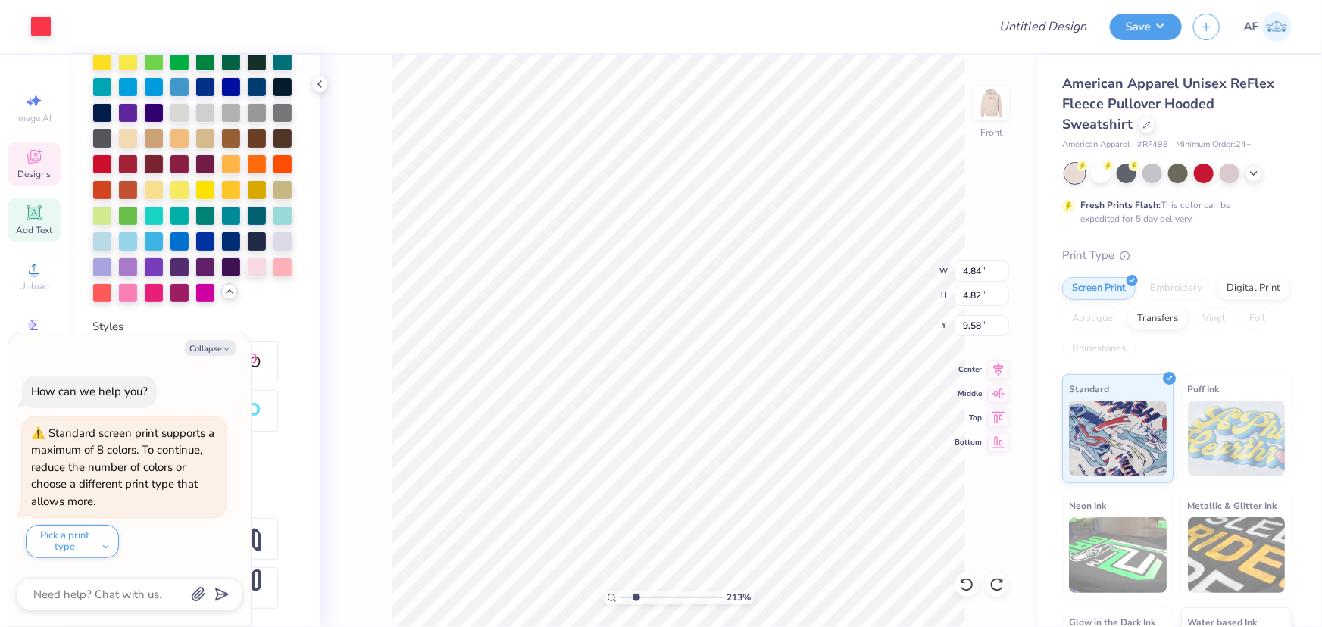
type input "2.13390734927903"
type textarea "x"
type input "2.13"
type input "2.93"
type input "11.25"
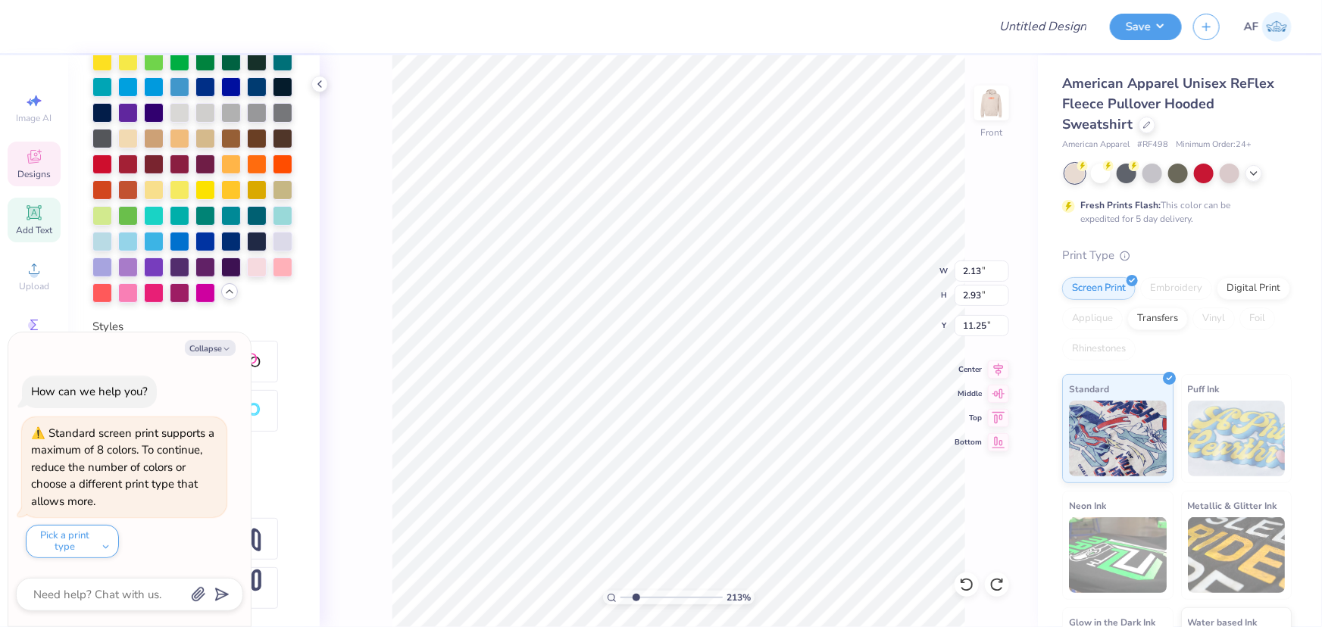
type input "2.13390734927903"
type textarea "x"
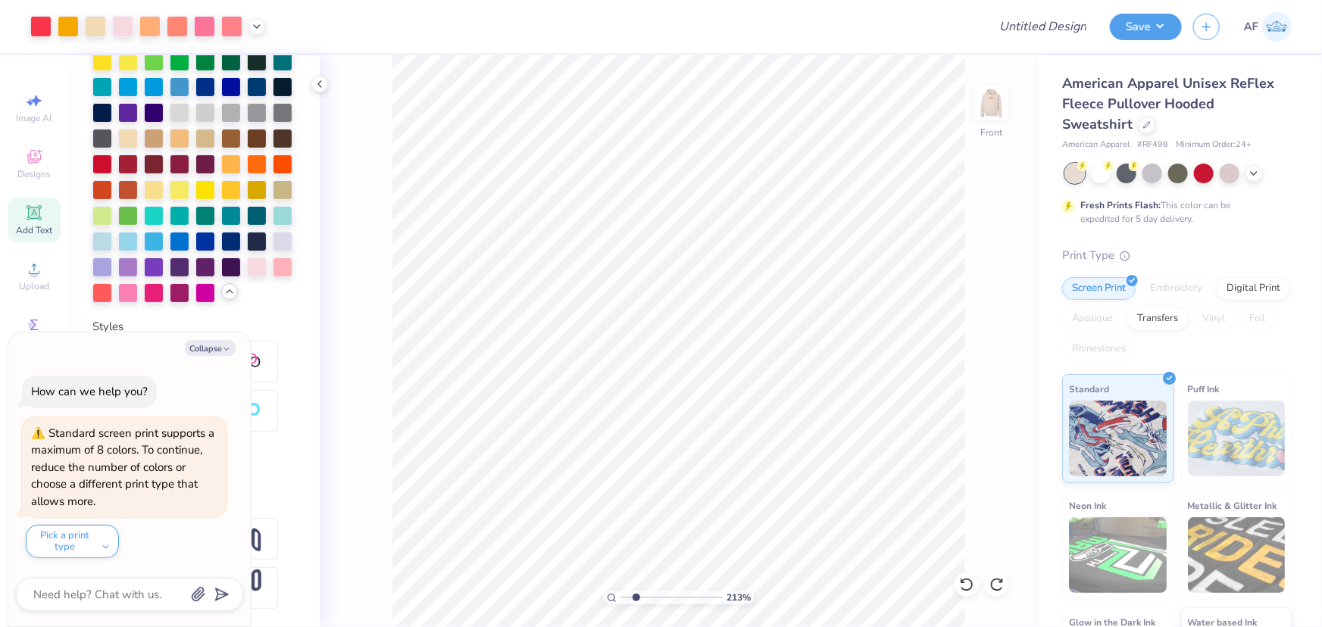
type input "2.13390734927903"
type textarea "x"
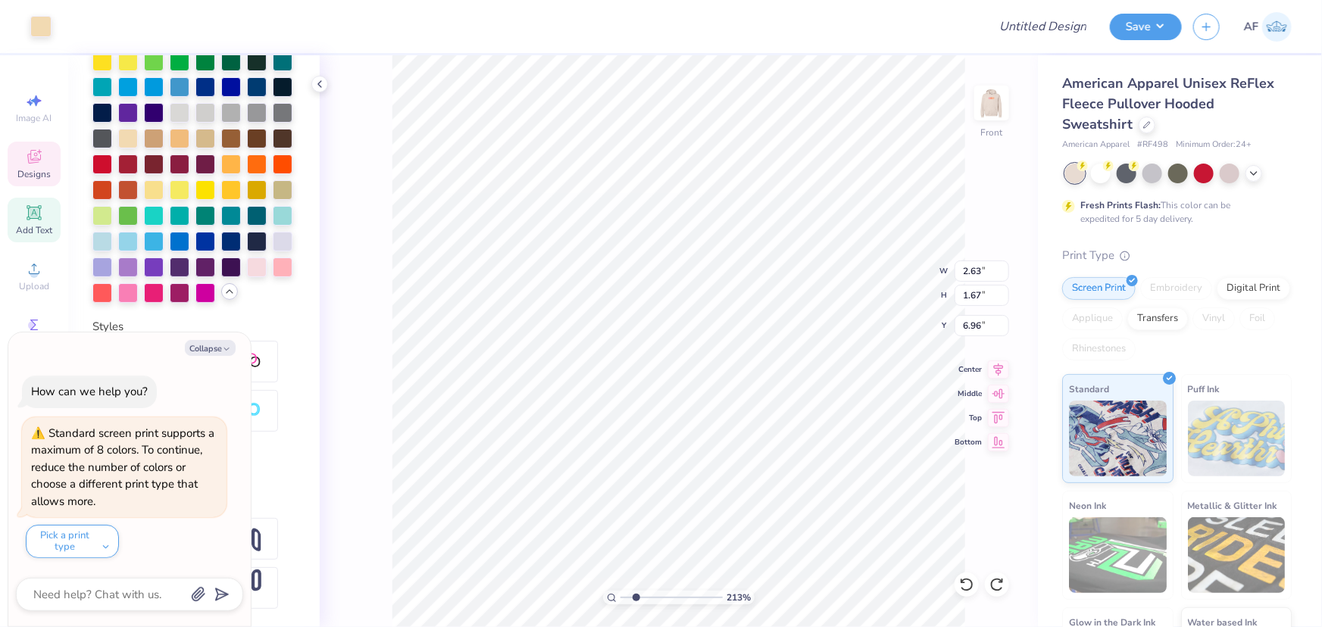
type input "2.13390734927903"
type textarea "x"
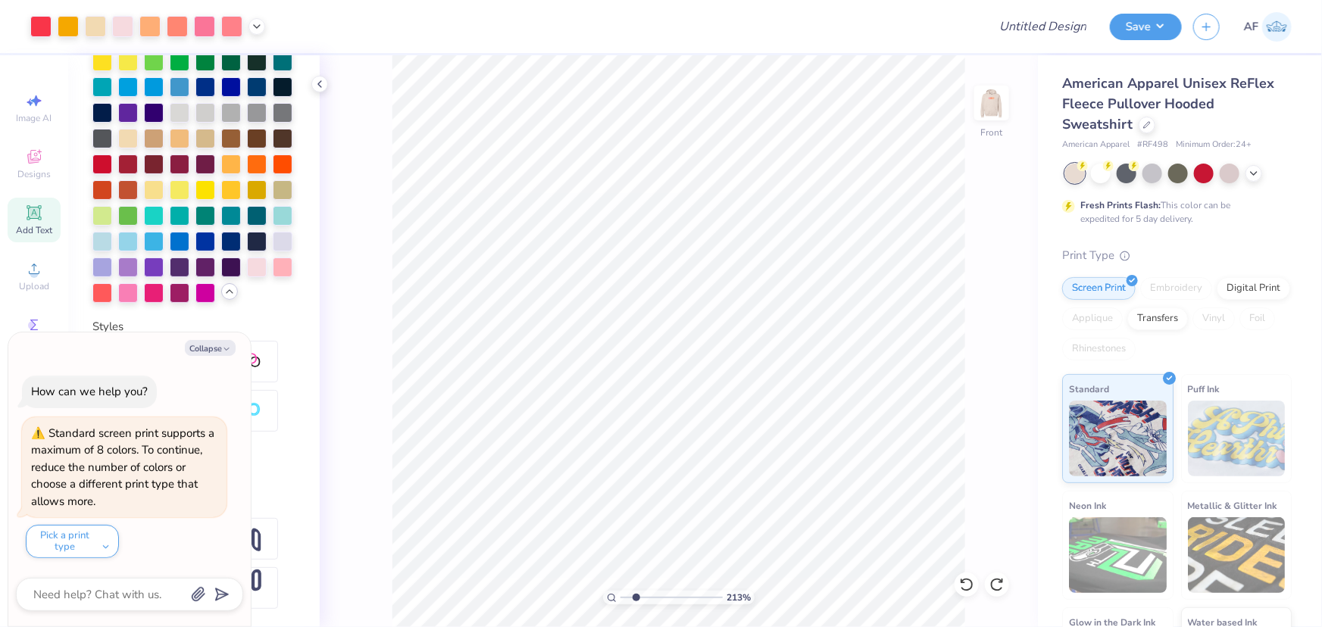
type input "2.13390734927903"
type textarea "x"
type input "2.13390734927903"
type textarea "x"
type input "1"
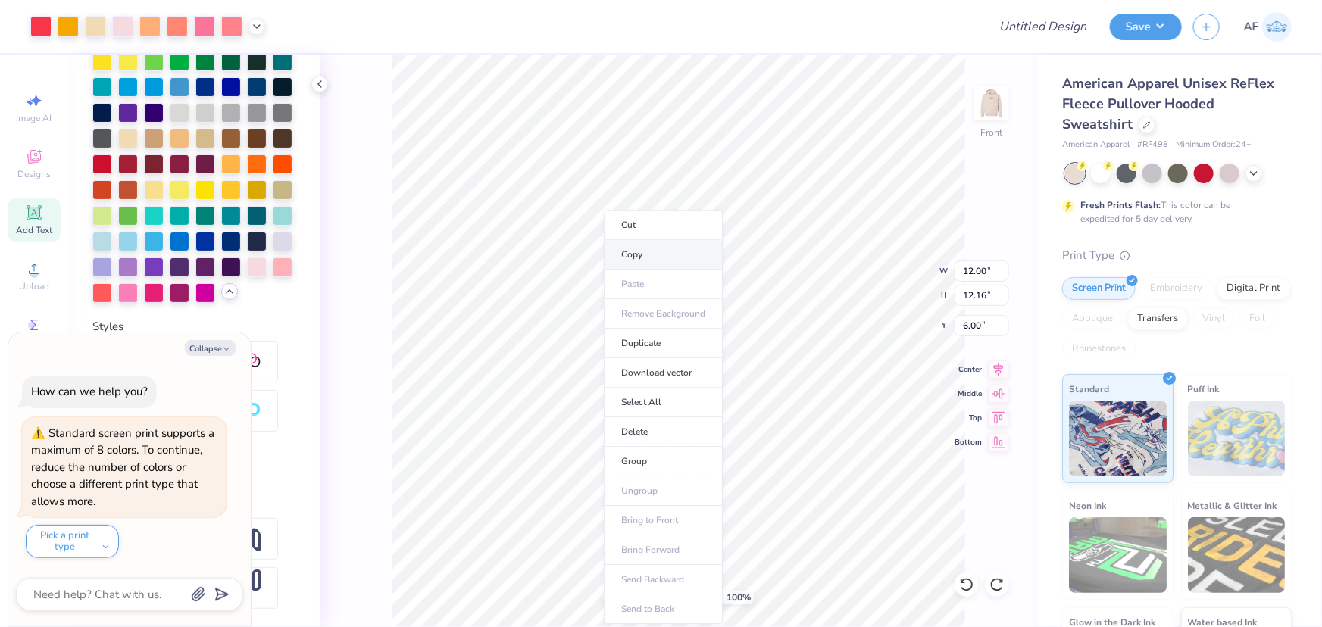
click at [651, 261] on li "Copy" at bounding box center [663, 255] width 119 height 30
type textarea "x"
type input "1.57581538218073"
type textarea "x"
type input "1"
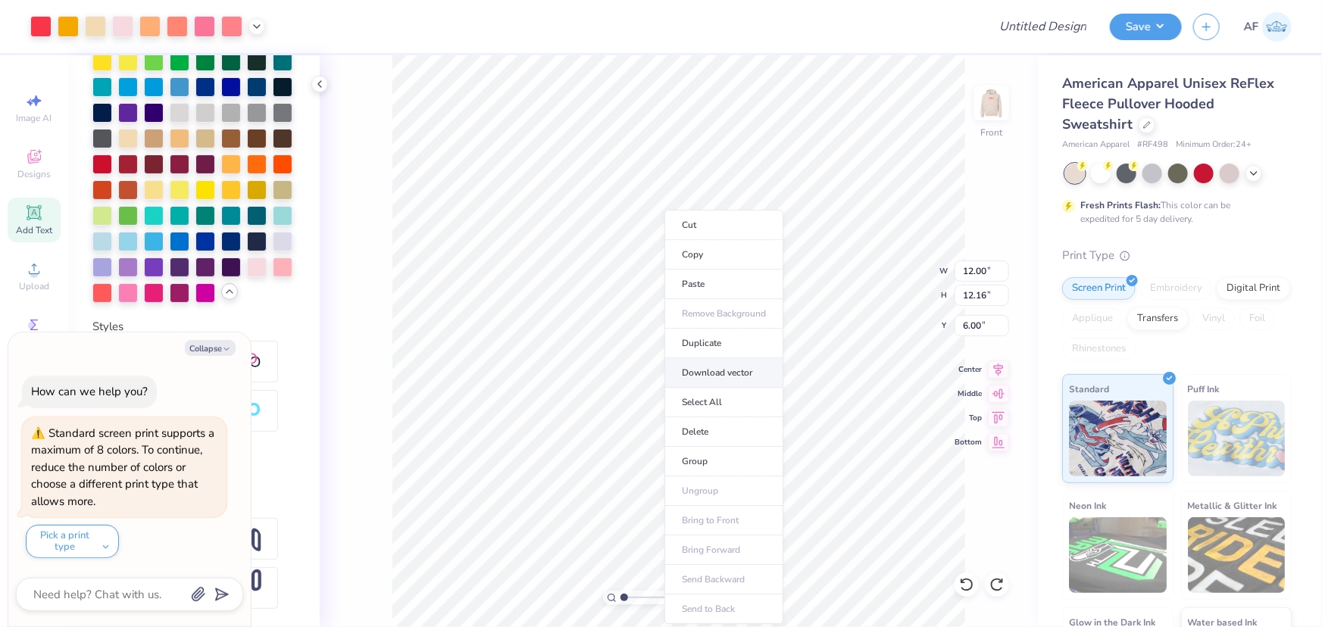
click at [717, 370] on li "Download vector" at bounding box center [723, 373] width 119 height 30
click at [94, 29] on div at bounding box center [95, 24] width 21 height 21
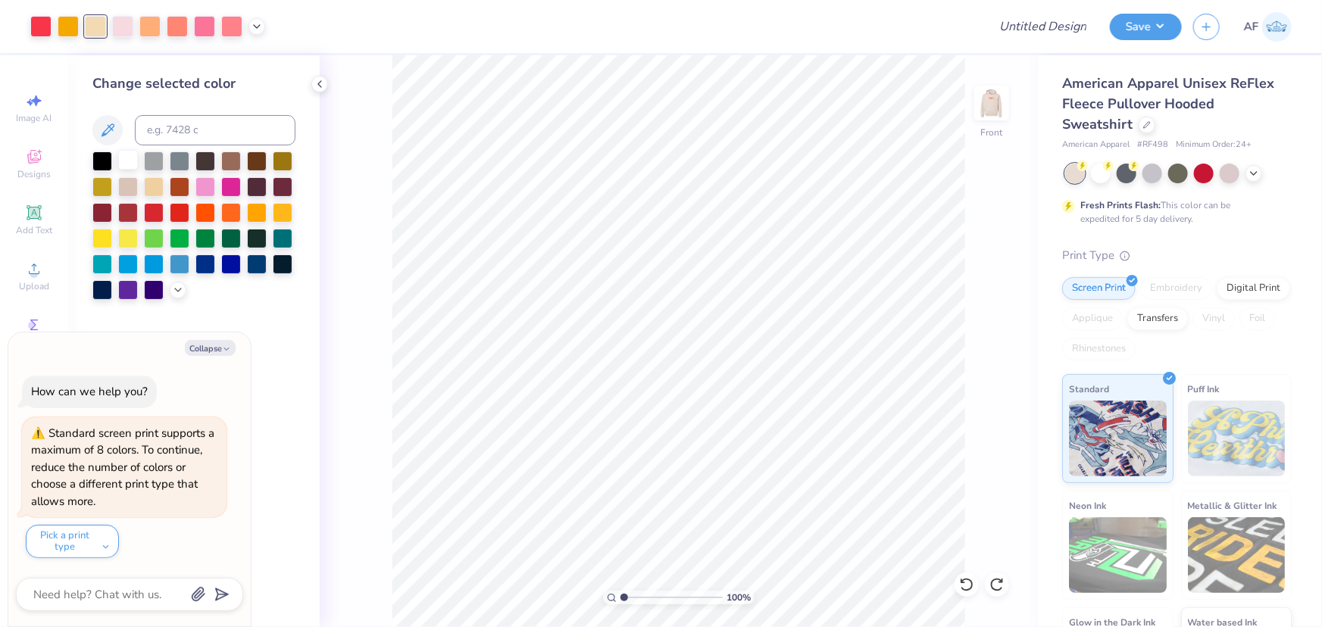
click at [121, 163] on div at bounding box center [128, 160] width 20 height 20
click at [319, 86] on icon at bounding box center [320, 84] width 12 height 12
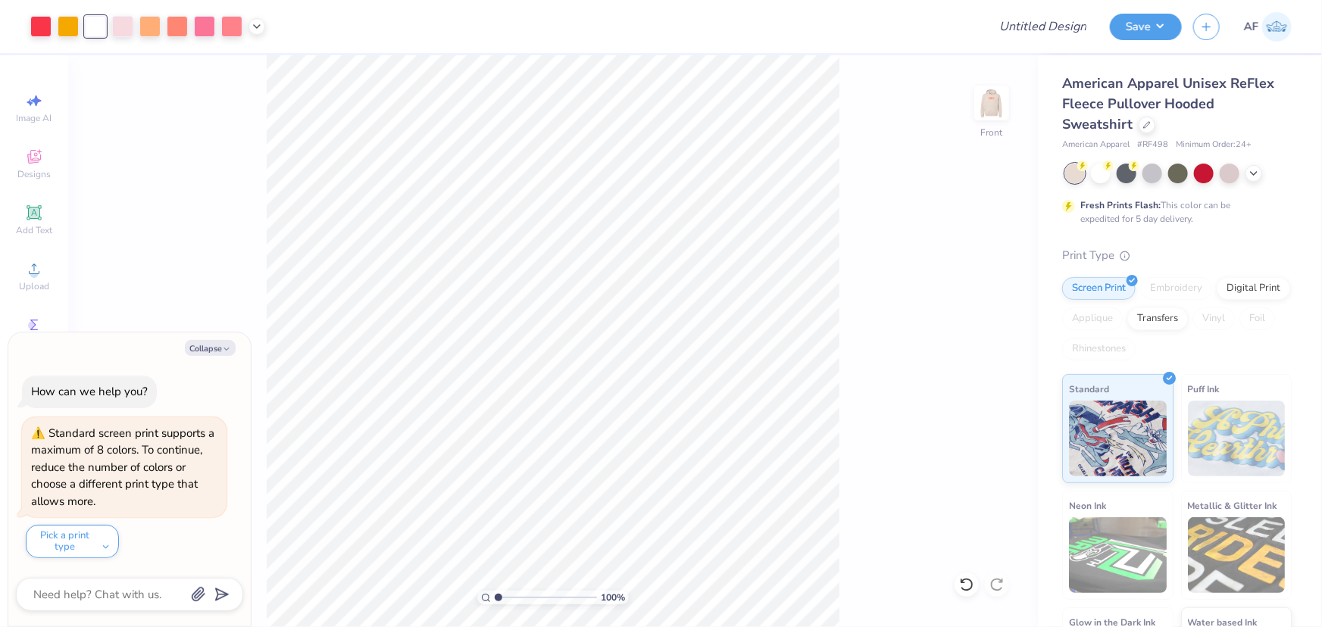
type textarea "x"
click at [265, 120] on div "135 % Front" at bounding box center [553, 341] width 970 height 572
type input "1.35416075601824"
type textarea "x"
click at [129, 31] on div at bounding box center [122, 24] width 21 height 21
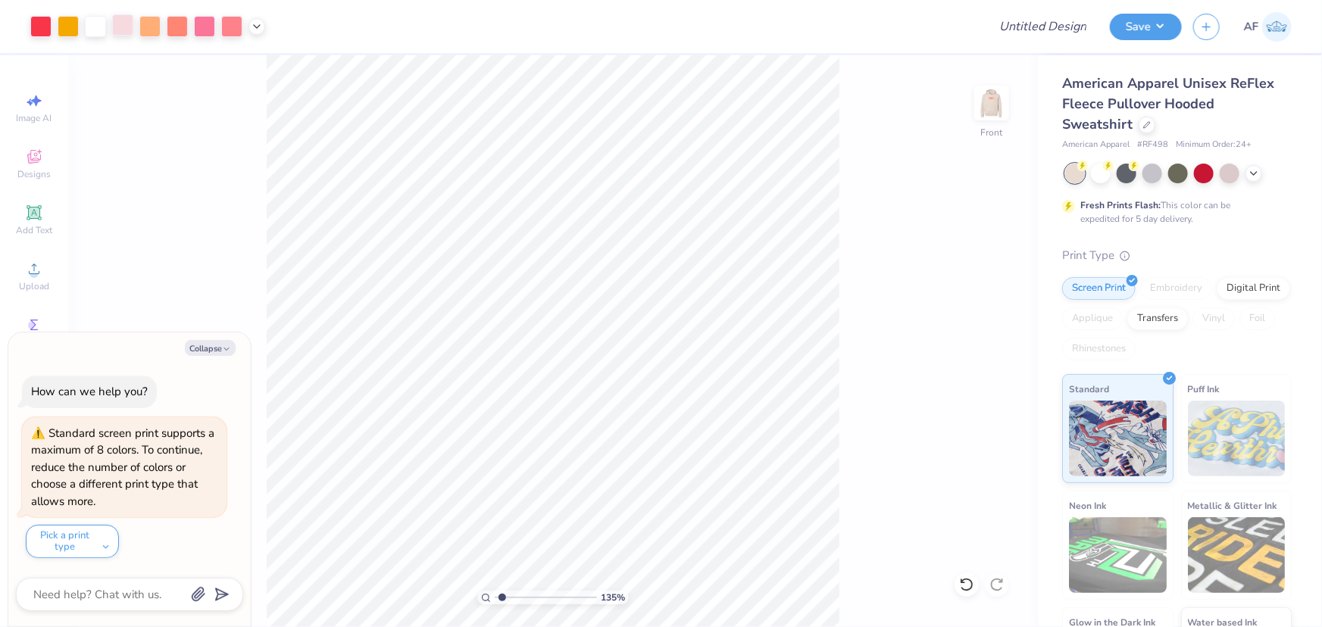
type input "1.35416075601824"
type textarea "x"
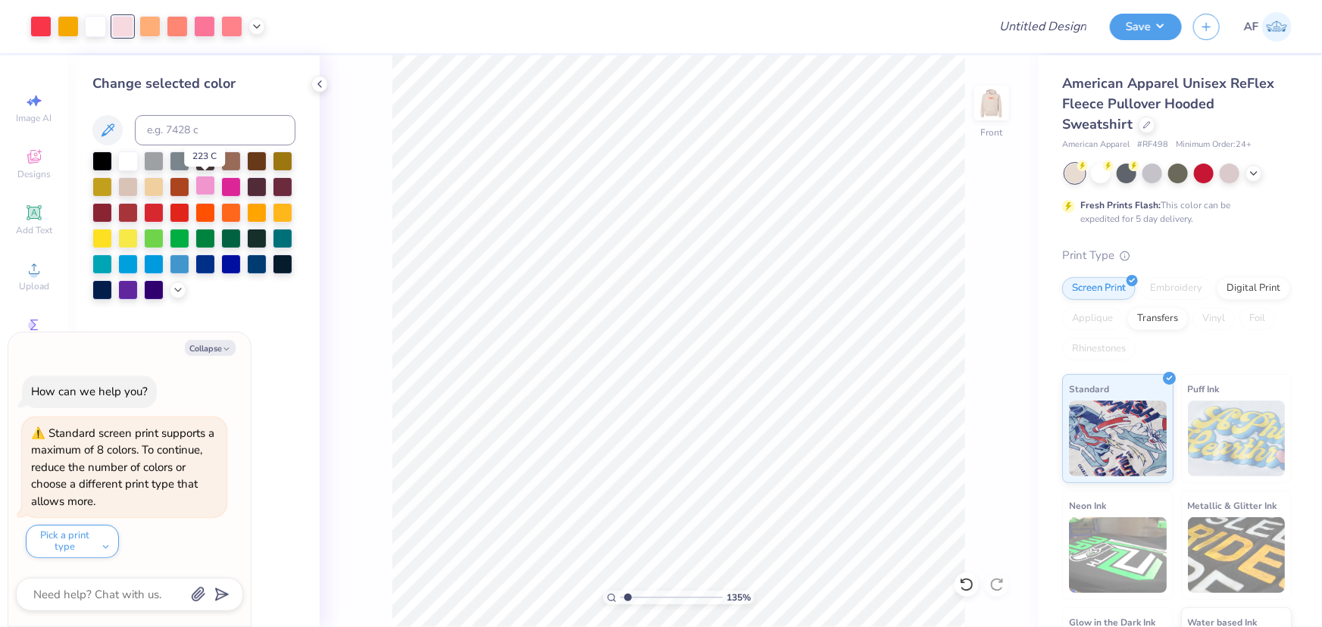
click at [205, 186] on div at bounding box center [205, 186] width 20 height 20
type input "1.35416075601824"
click at [174, 295] on div at bounding box center [178, 288] width 17 height 17
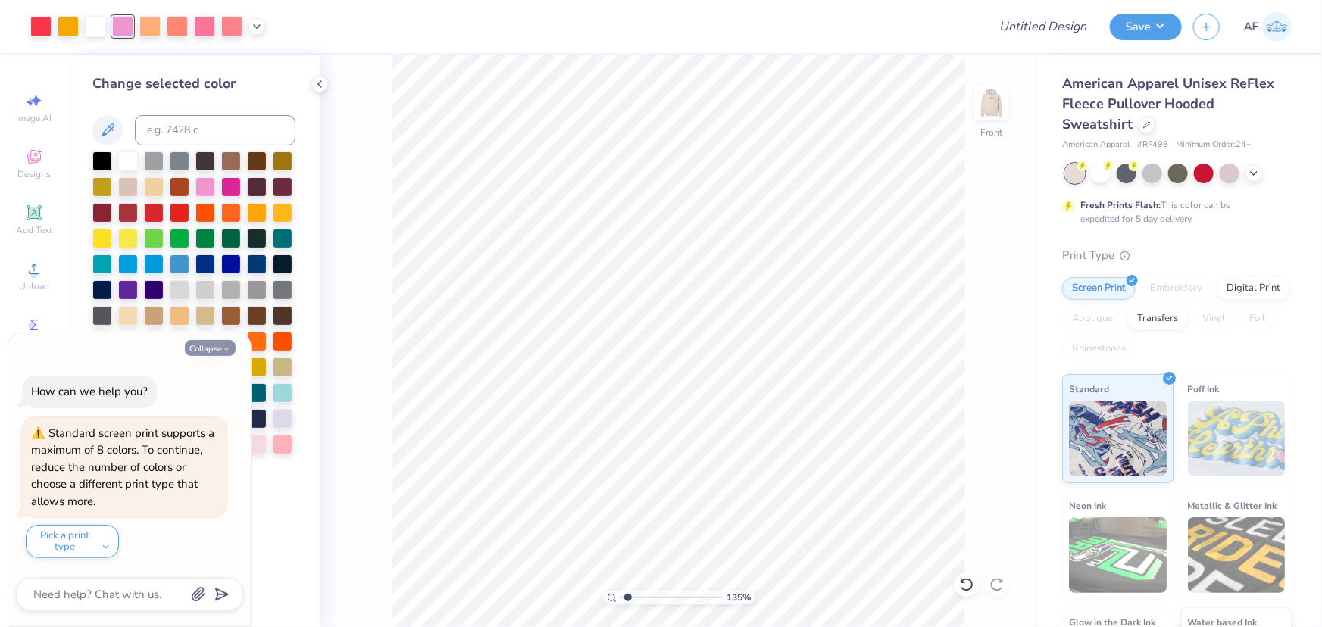
click at [228, 348] on icon "button" at bounding box center [226, 349] width 9 height 9
type textarea "x"
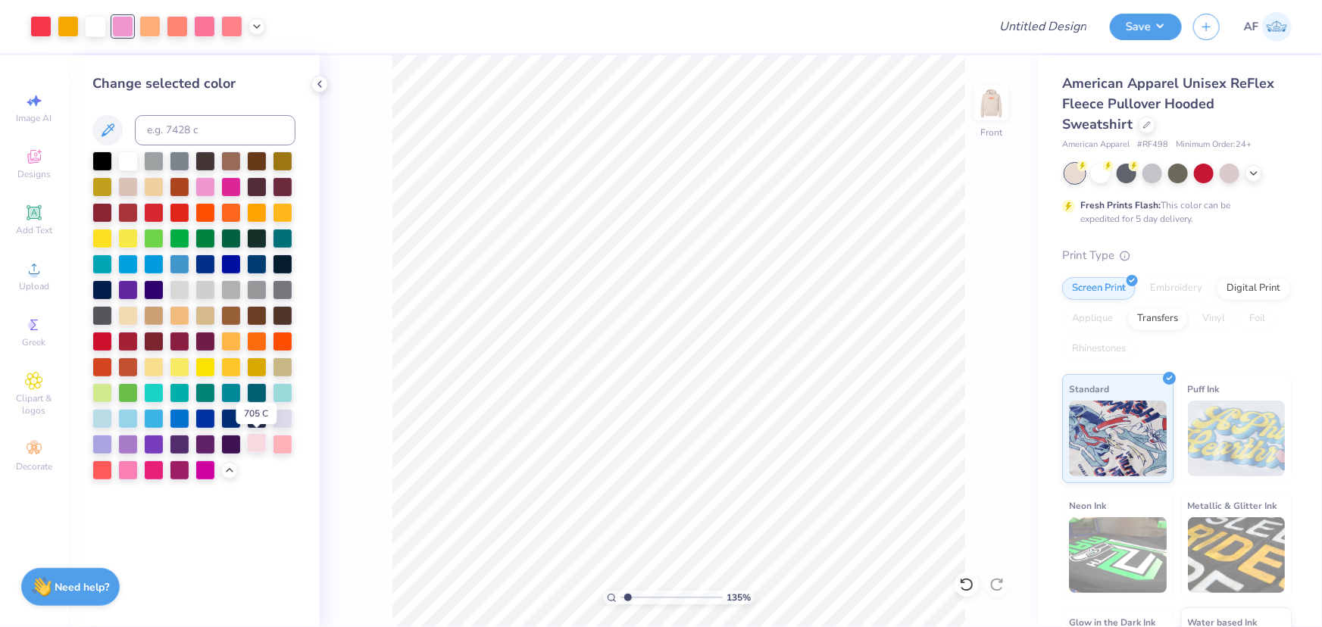
click at [249, 443] on div at bounding box center [257, 443] width 20 height 20
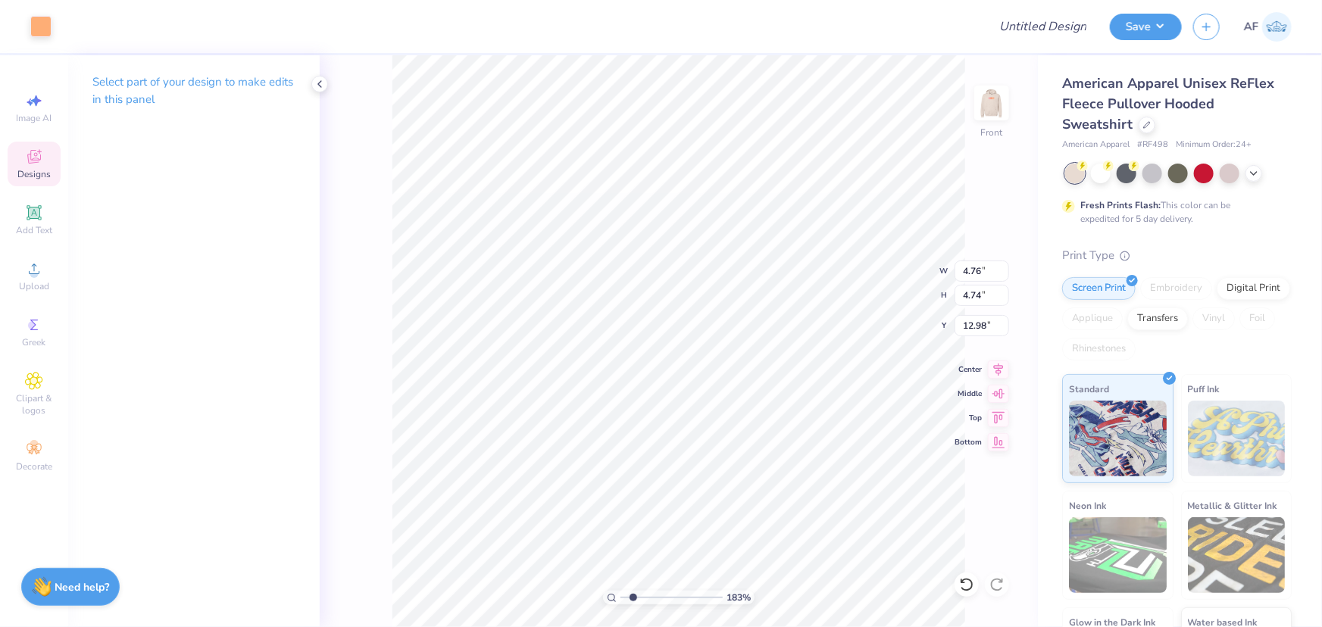
type input "1.8337513531399"
type input "4.72"
type input "4.70"
type input "9.65"
click at [46, 31] on div at bounding box center [40, 24] width 21 height 21
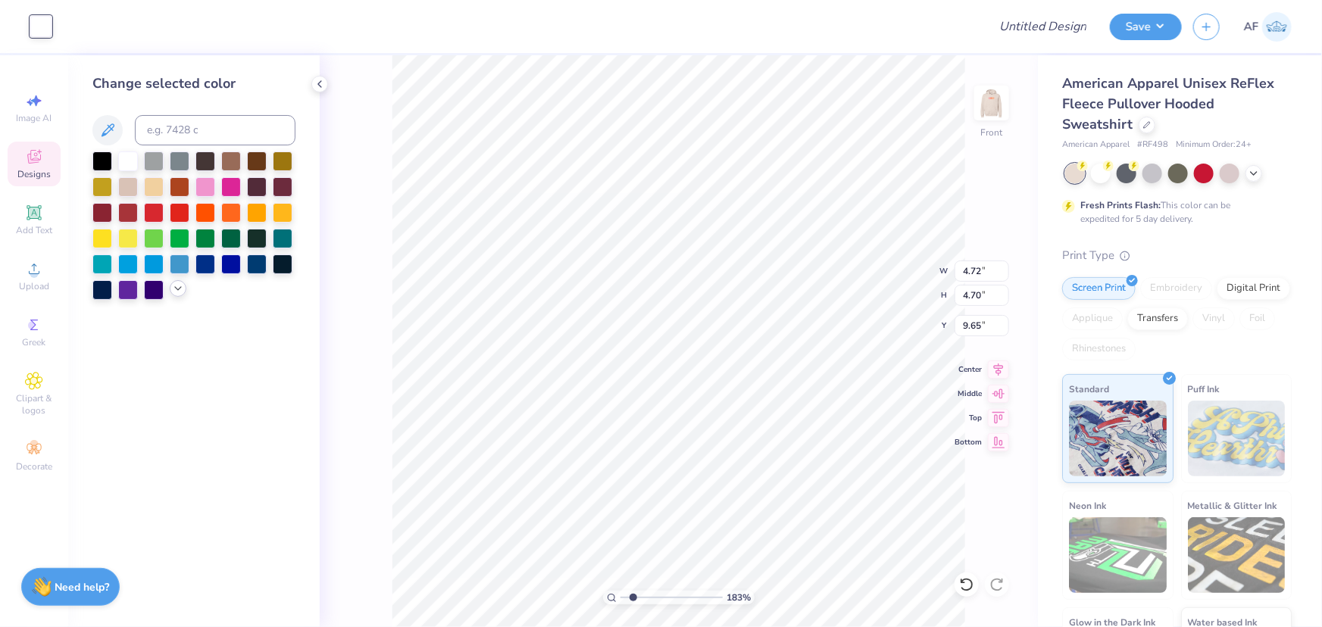
click at [176, 290] on icon at bounding box center [178, 289] width 12 height 12
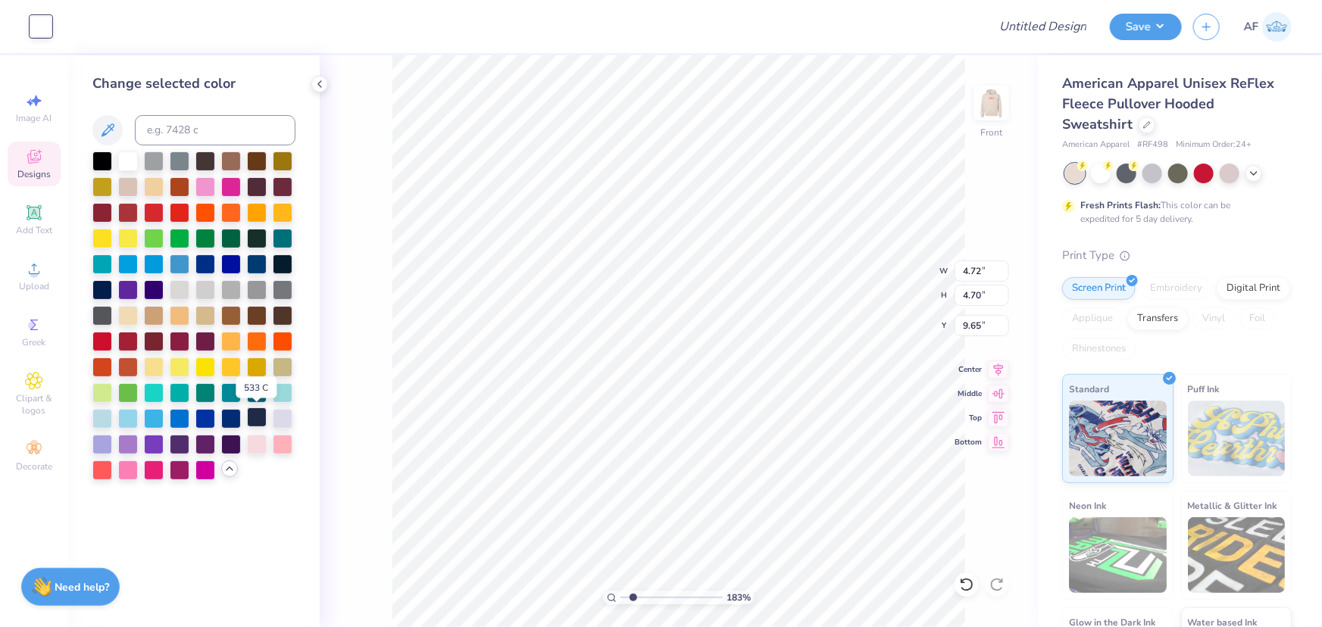
click at [255, 422] on div at bounding box center [257, 418] width 20 height 20
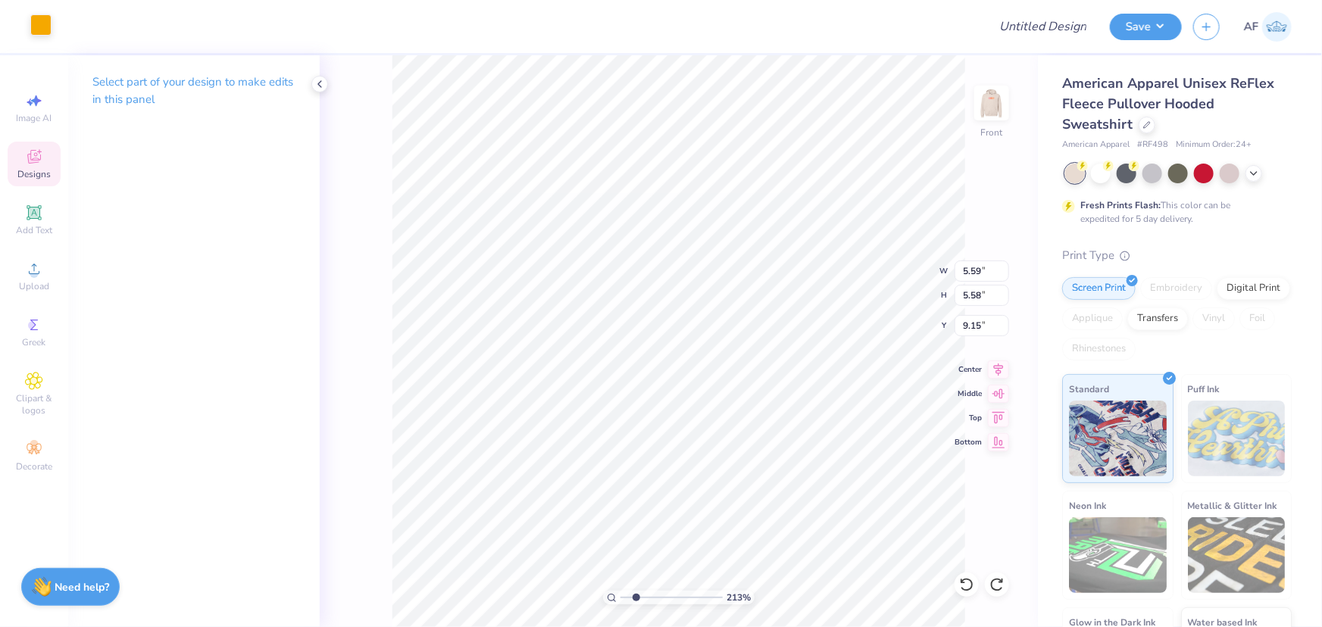
click at [39, 30] on div at bounding box center [40, 24] width 21 height 21
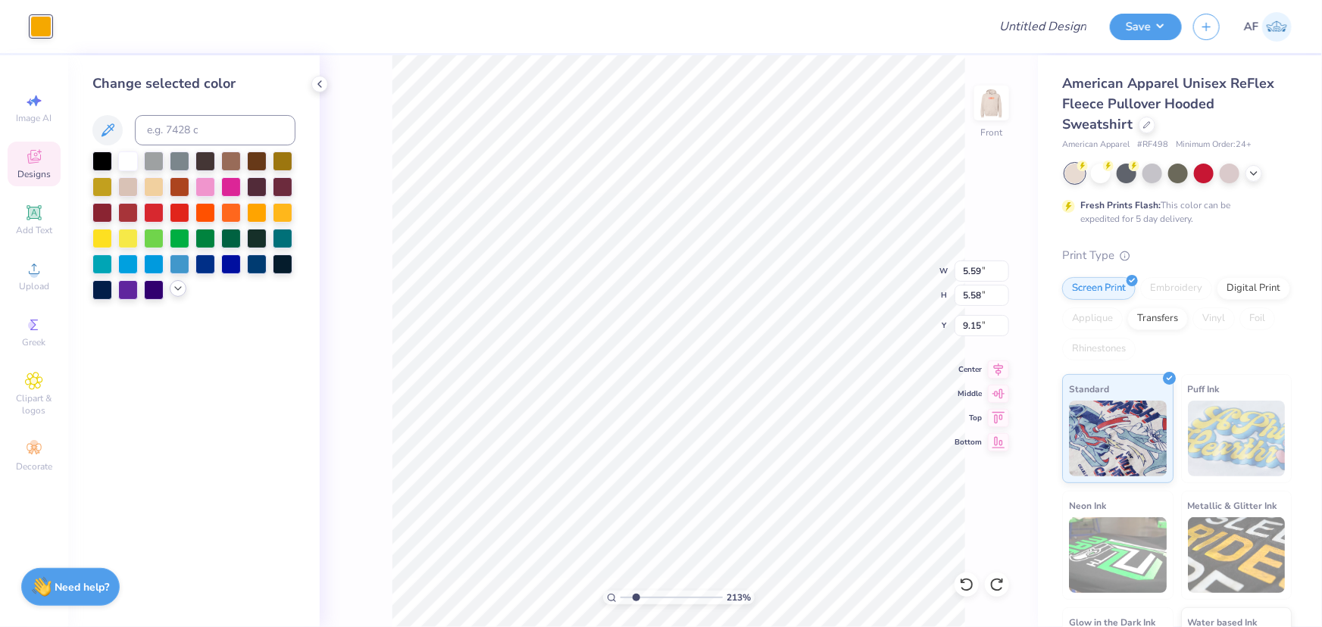
click at [174, 290] on icon at bounding box center [178, 289] width 12 height 12
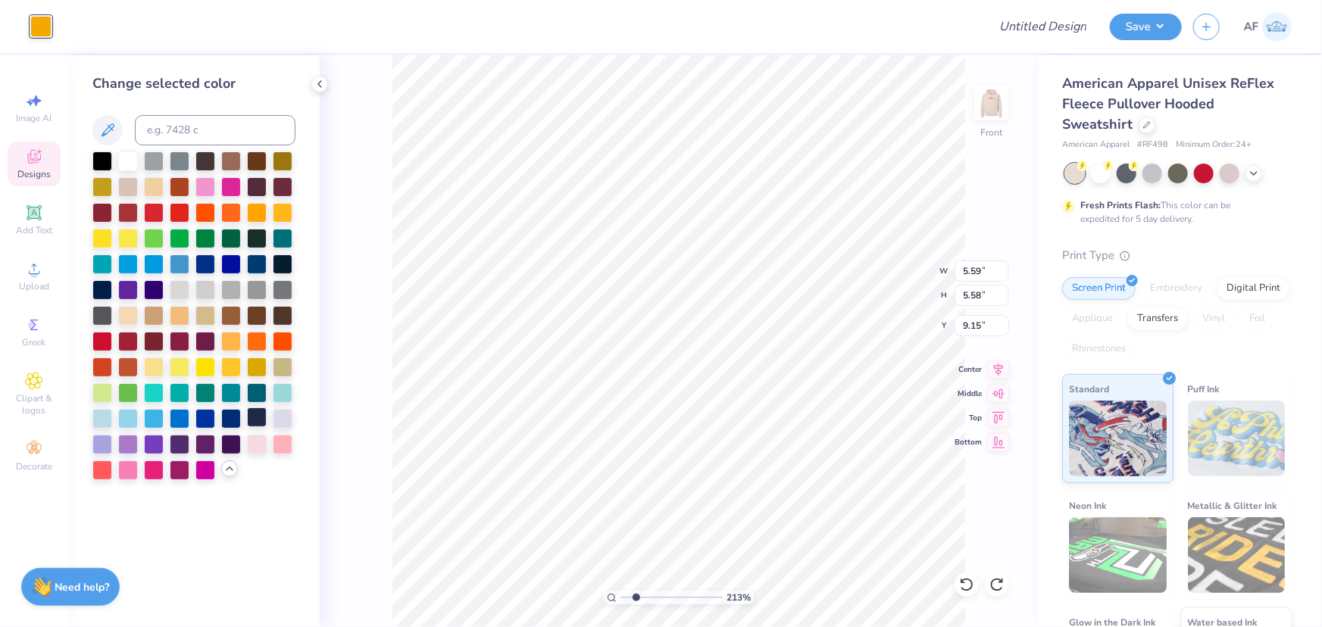
click at [256, 422] on div at bounding box center [257, 418] width 20 height 20
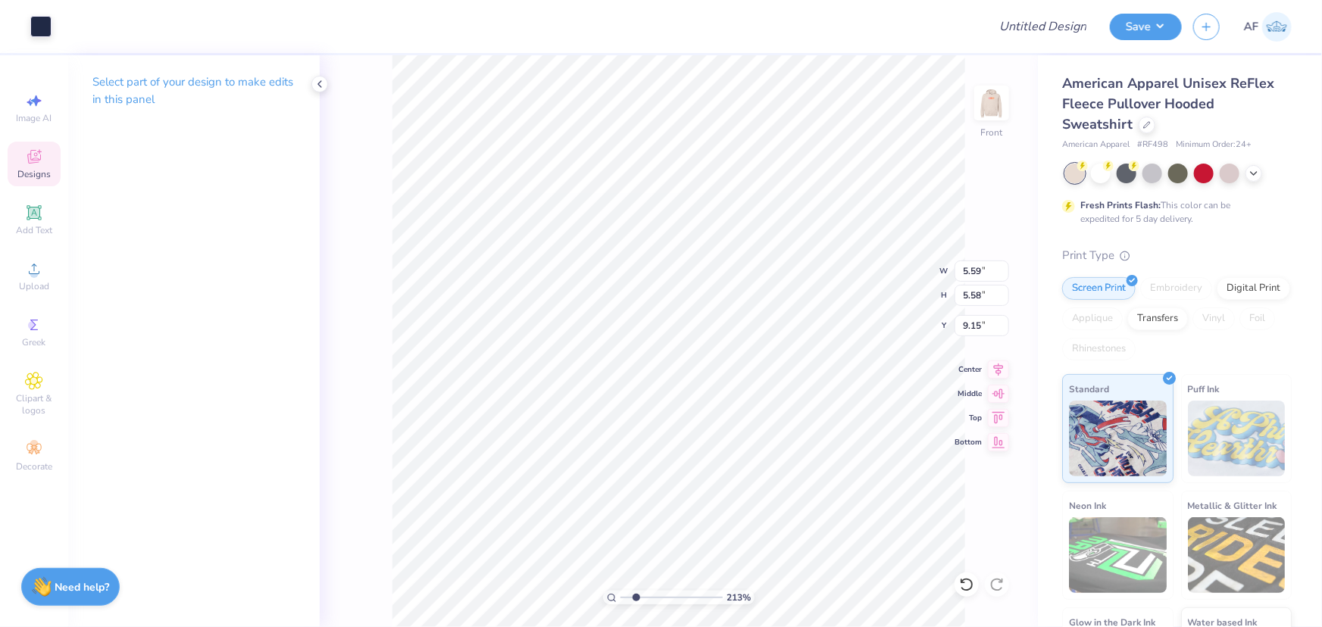
type input "2.13390734927903"
type input "2.13"
type input "2.93"
type input "11.25"
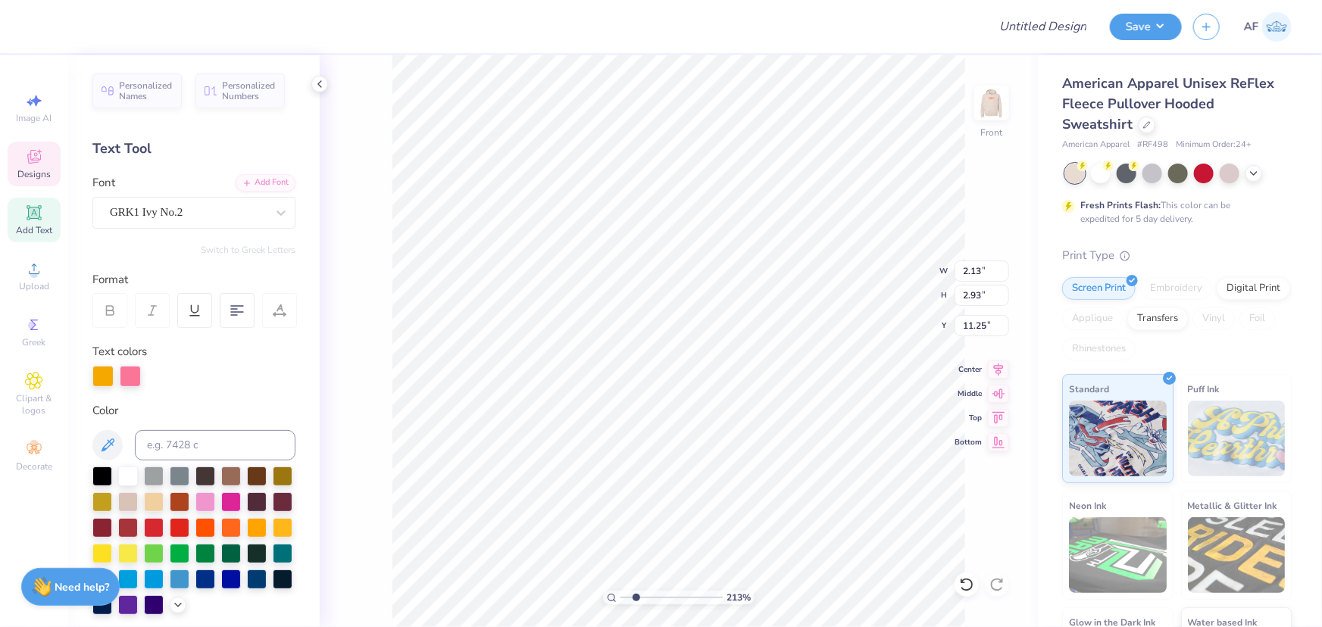
type input "2.13390734927903"
type input "4.72"
type input "4.70"
type input "9.65"
click at [130, 377] on div at bounding box center [130, 374] width 21 height 21
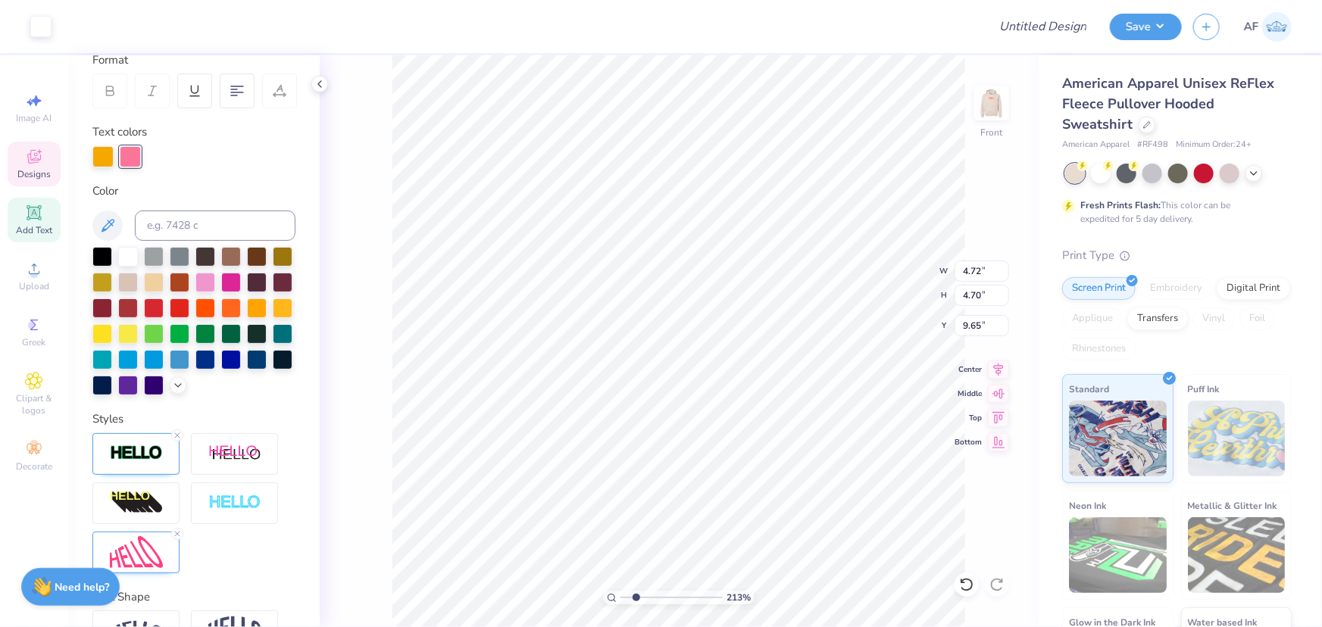
scroll to position [229, 0]
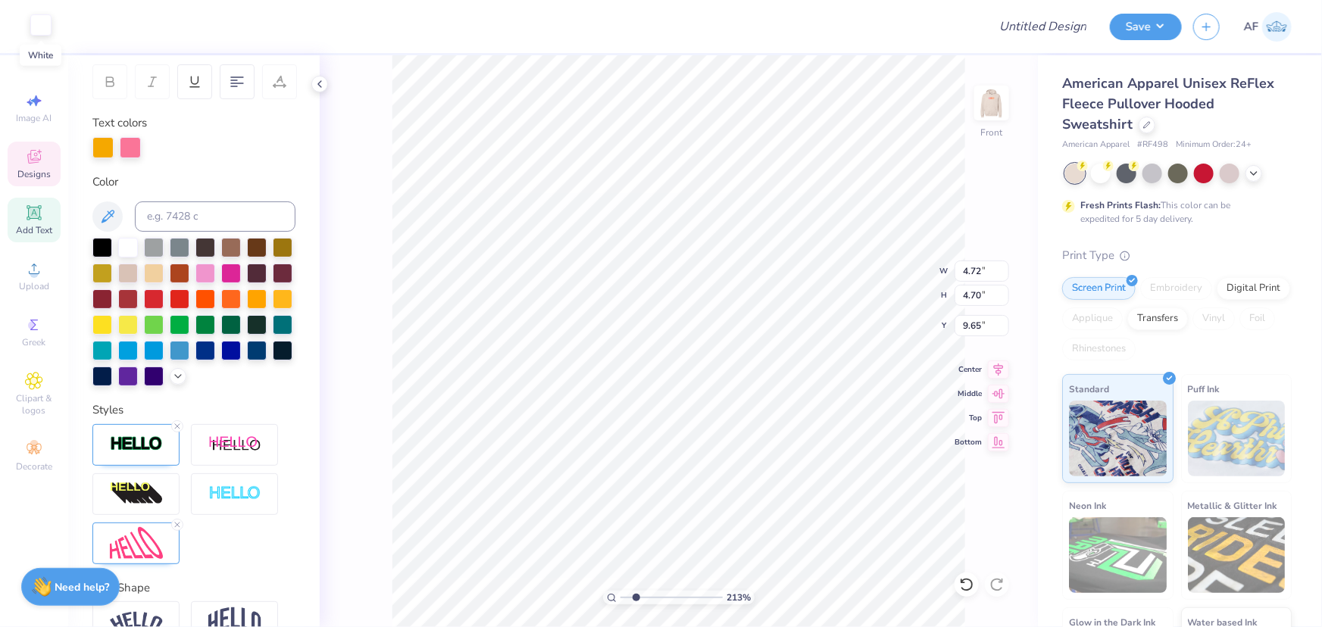
click at [39, 24] on div at bounding box center [40, 24] width 21 height 21
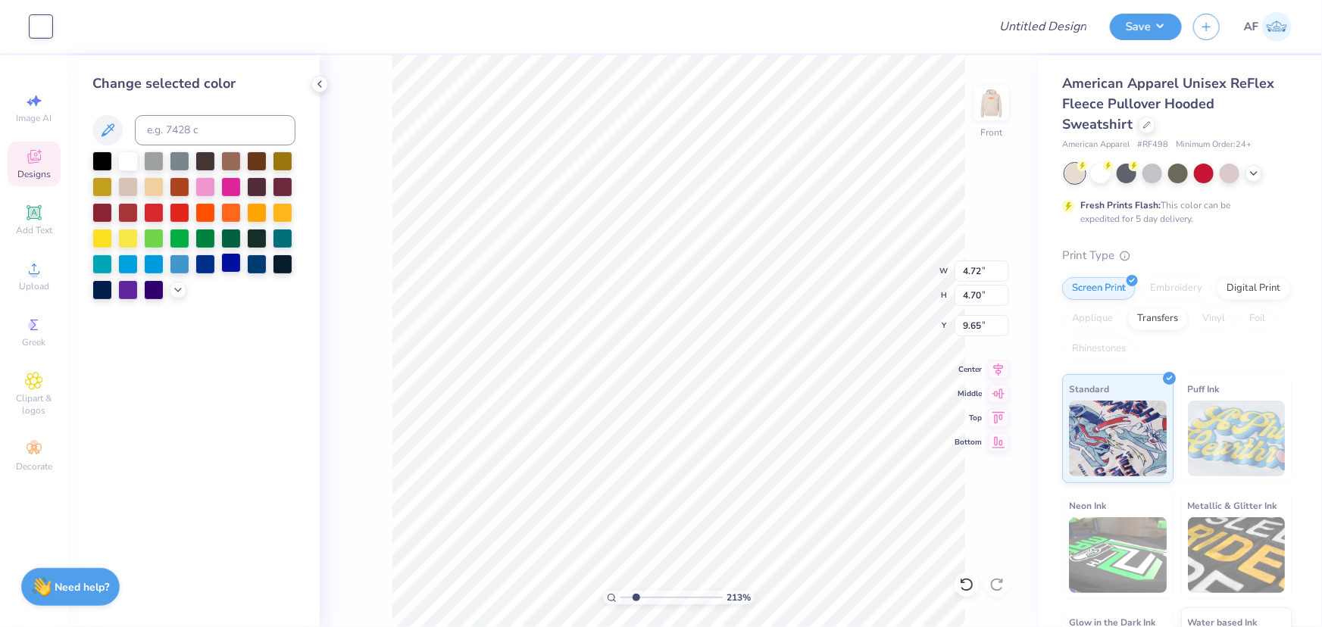
click at [237, 265] on div at bounding box center [231, 263] width 20 height 20
type input "2.13390734927903"
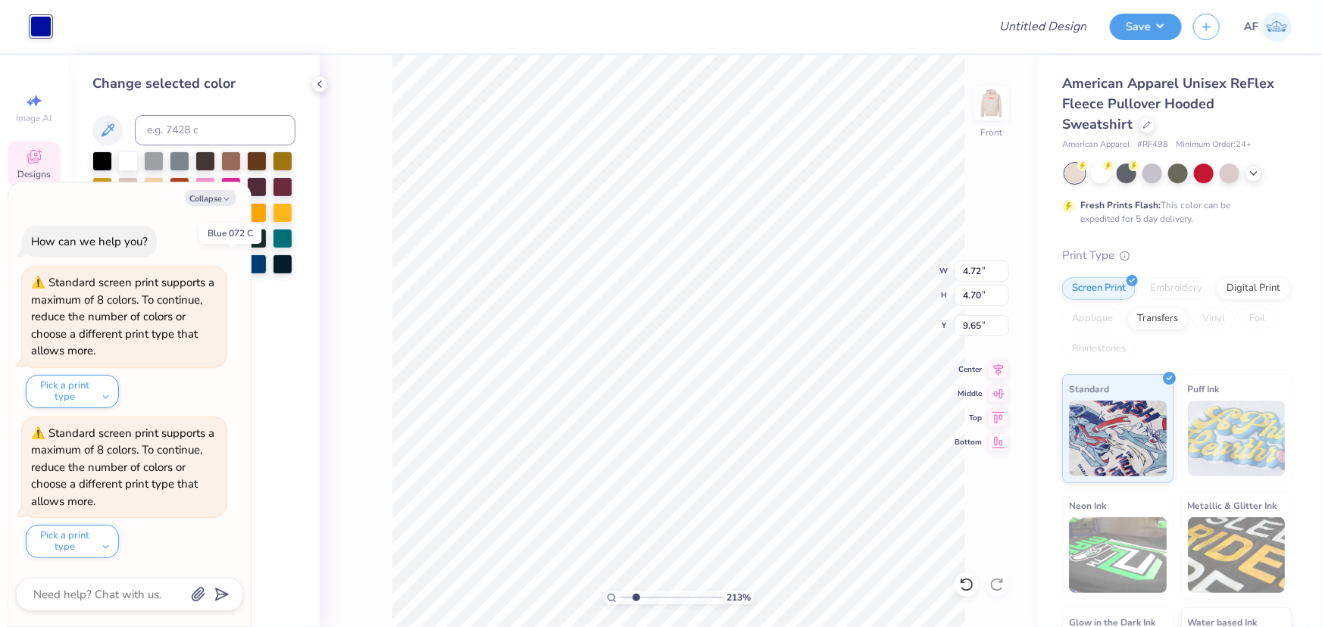
type textarea "x"
click at [248, 265] on div "Collapse How can we help you? Standard screen print supports a maximum of 8 col…" at bounding box center [129, 405] width 242 height 445
click at [284, 264] on div at bounding box center [283, 263] width 20 height 20
type input "2.13390734927903"
type textarea "x"
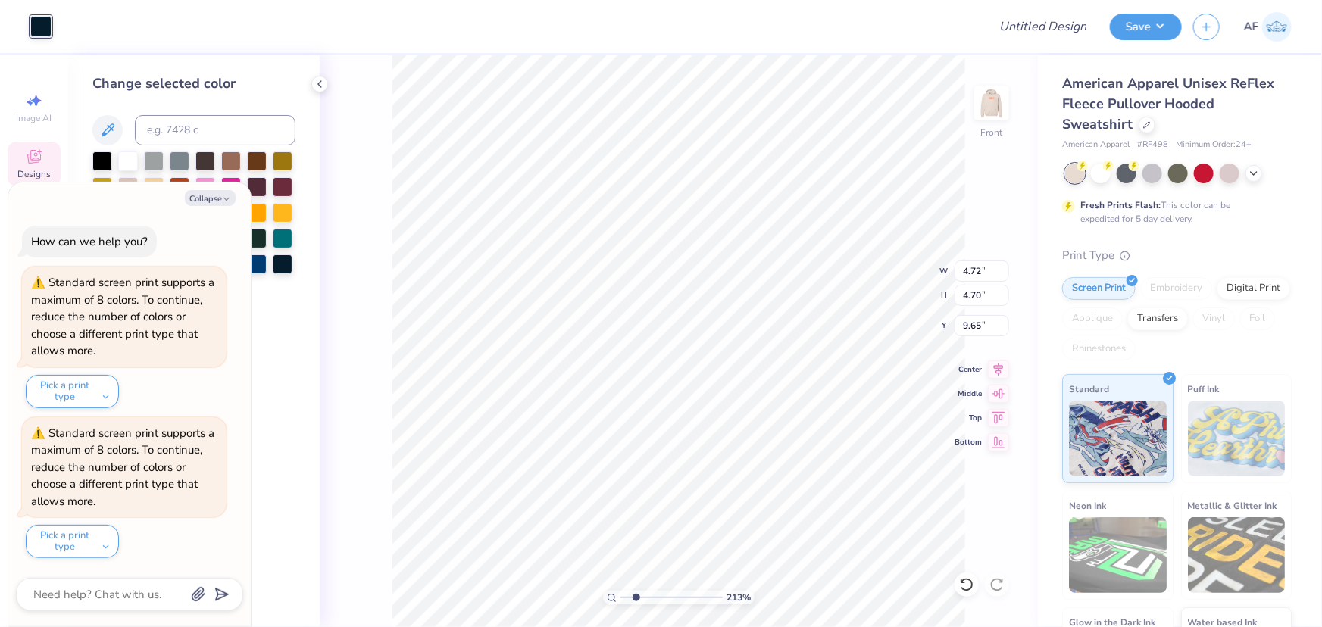
type input "2.13390734927903"
type textarea "x"
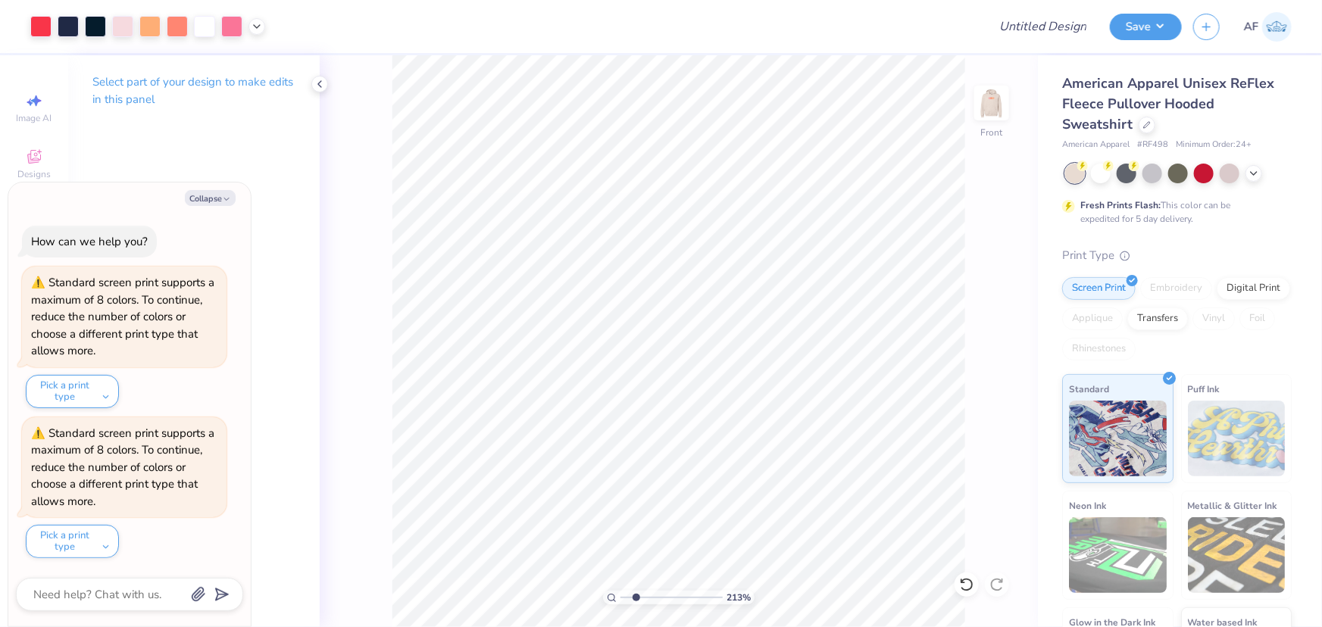
type input "2.13390734927903"
type textarea "x"
type input "2.13390734927903"
type textarea "x"
type input "2.13390734927903"
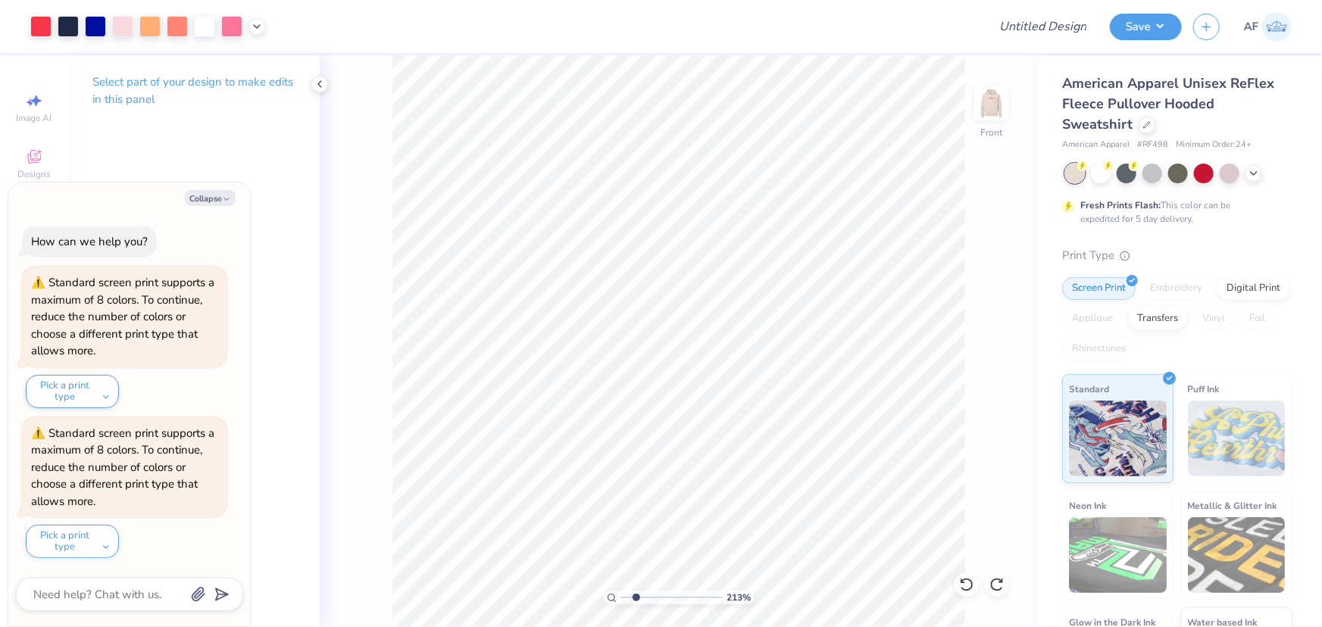
type textarea "x"
type input "2.13390734927903"
type textarea "x"
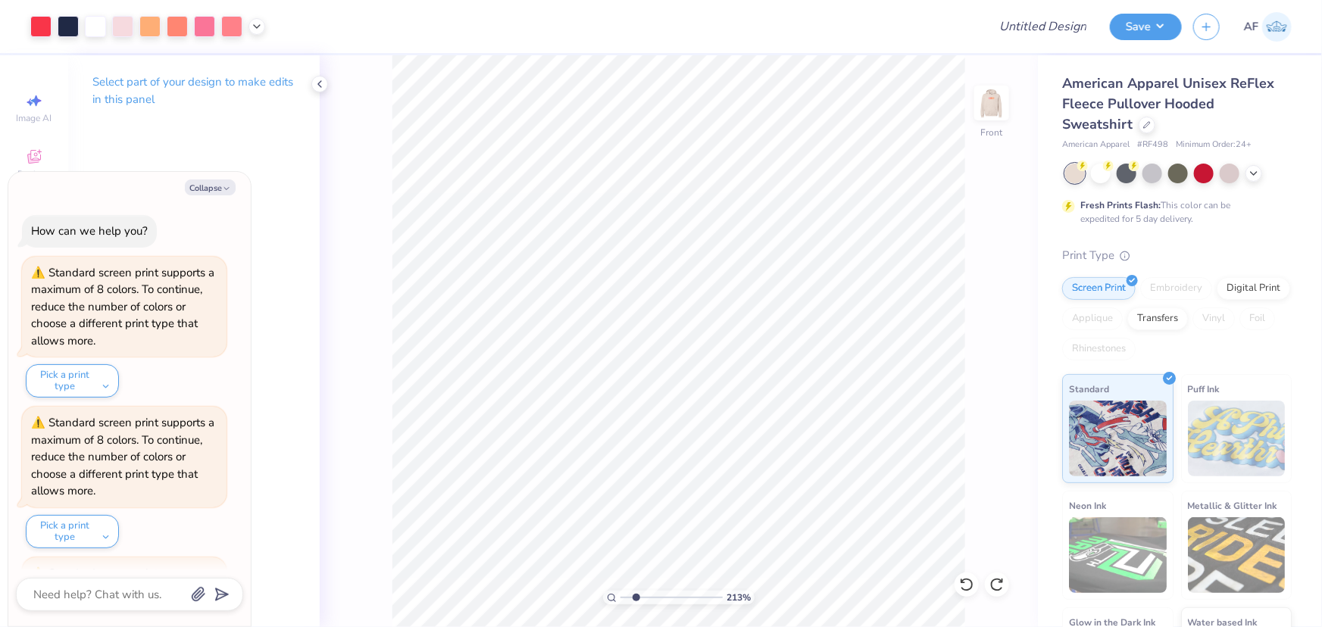
scroll to position [139, 0]
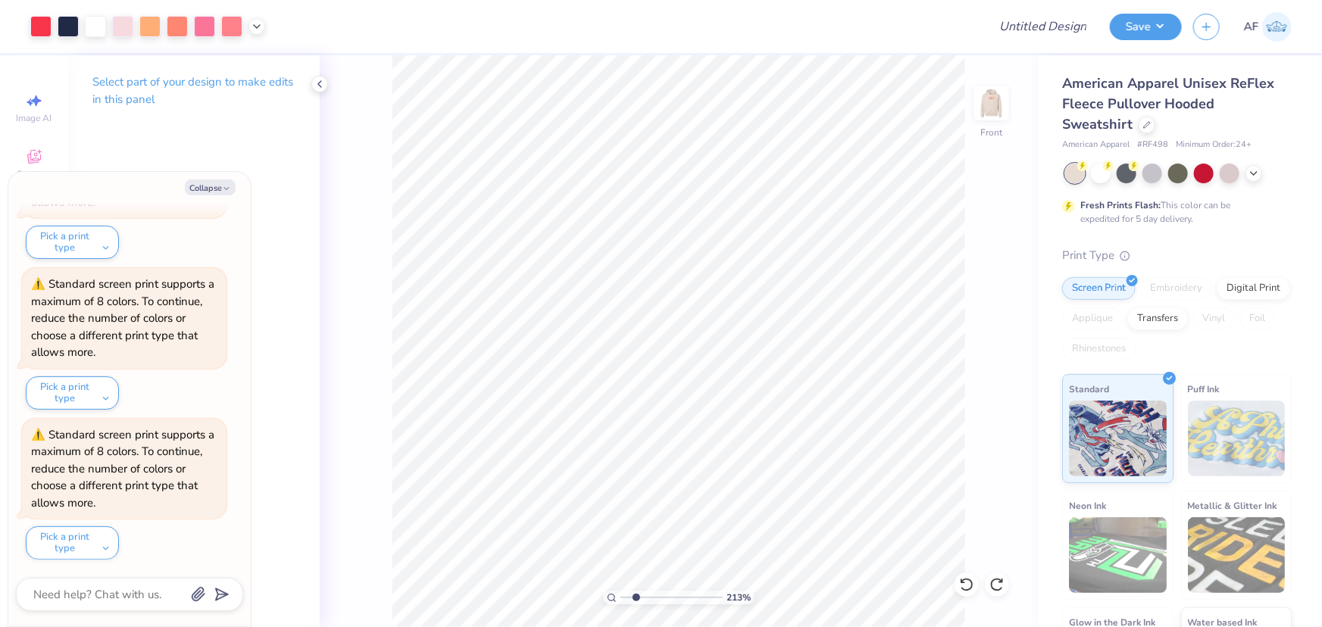
type input "2.13390734927903"
type textarea "x"
type input "2.13390734927903"
type textarea "x"
type input "3.91305548921559"
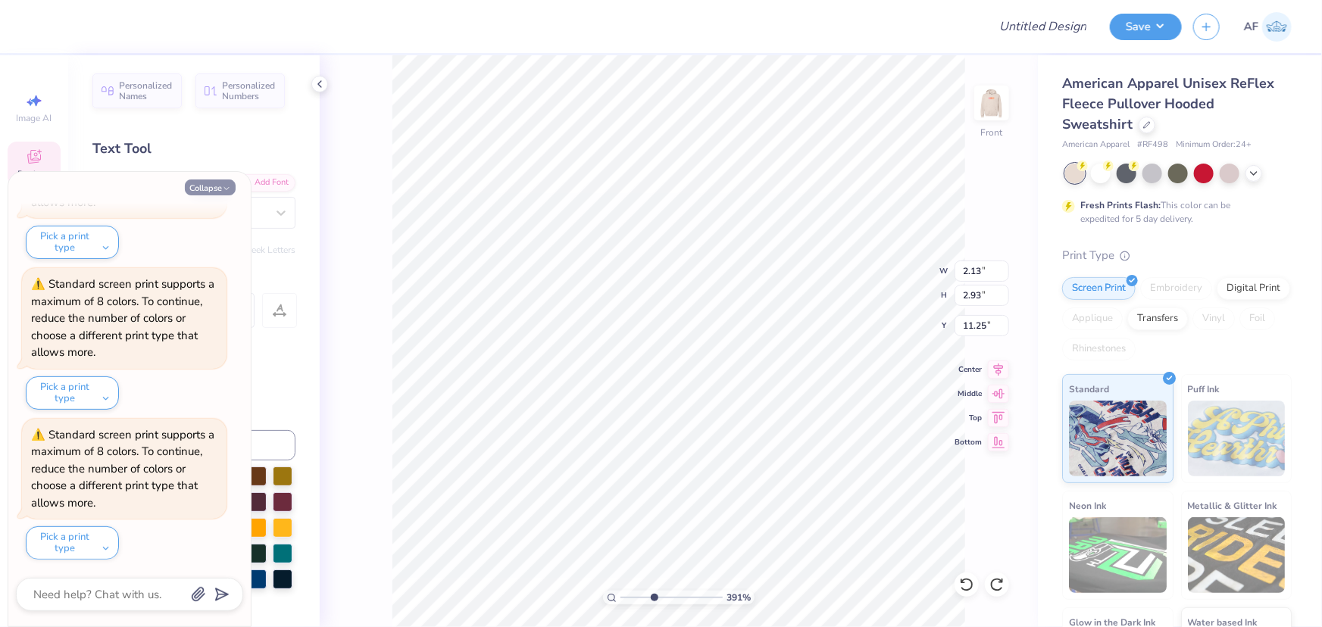
click at [223, 183] on button "Collapse" at bounding box center [210, 188] width 51 height 16
type textarea "x"
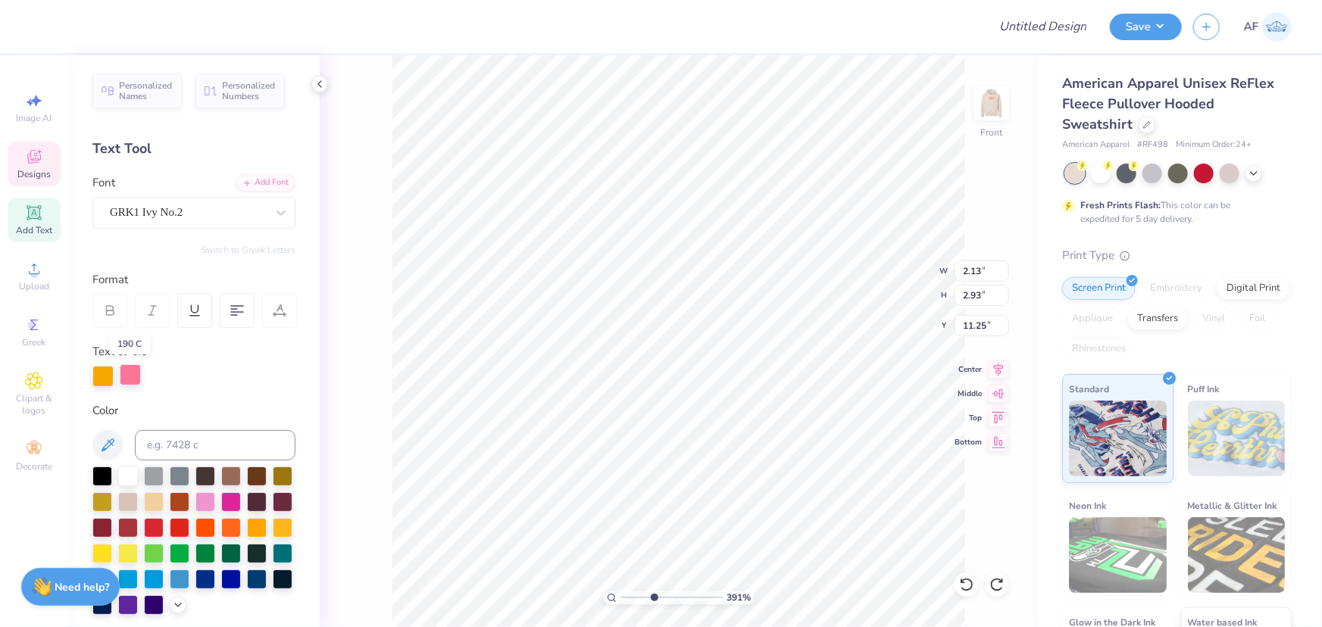
click at [134, 376] on div at bounding box center [130, 374] width 21 height 21
click at [130, 373] on div at bounding box center [130, 376] width 21 height 21
click at [130, 373] on div at bounding box center [130, 374] width 21 height 21
click at [252, 448] on input at bounding box center [215, 445] width 161 height 30
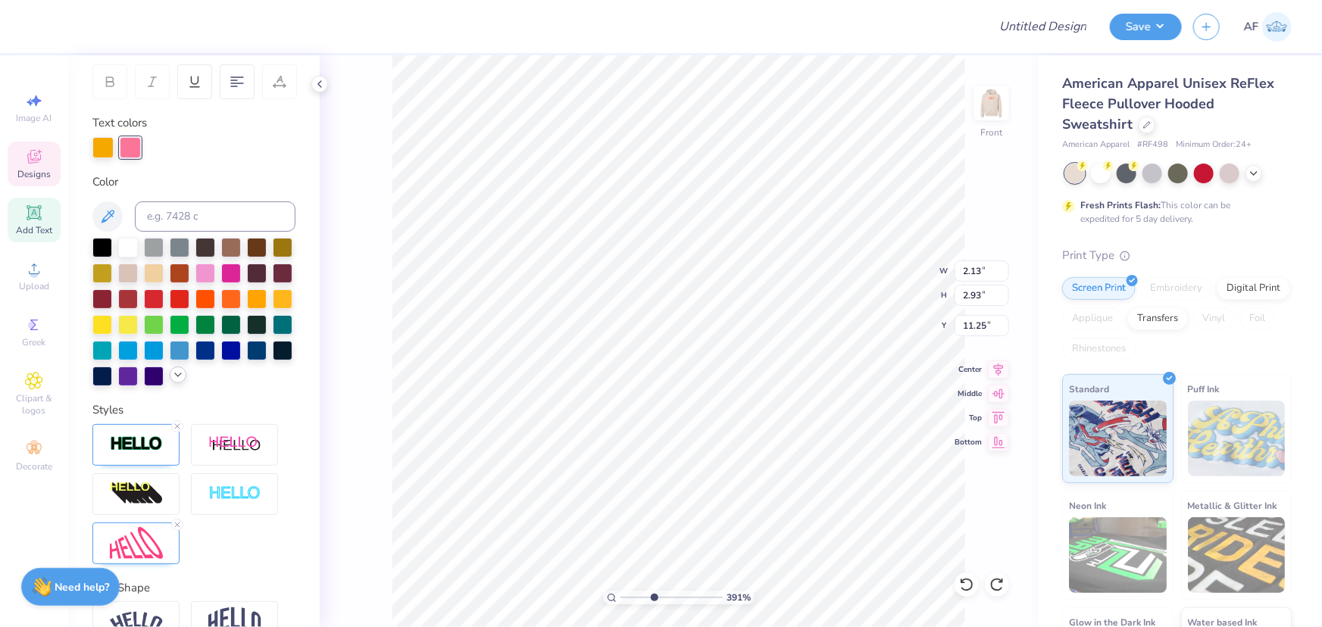
click at [175, 376] on polyline at bounding box center [178, 374] width 6 height 3
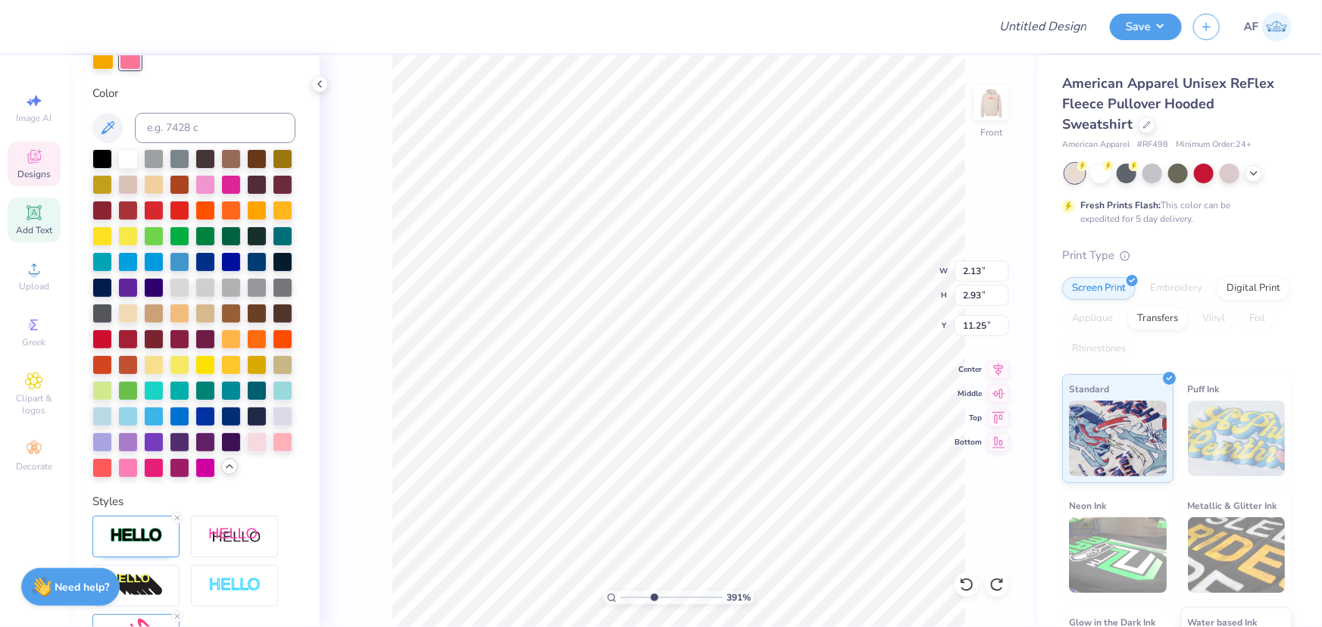
scroll to position [344, 0]
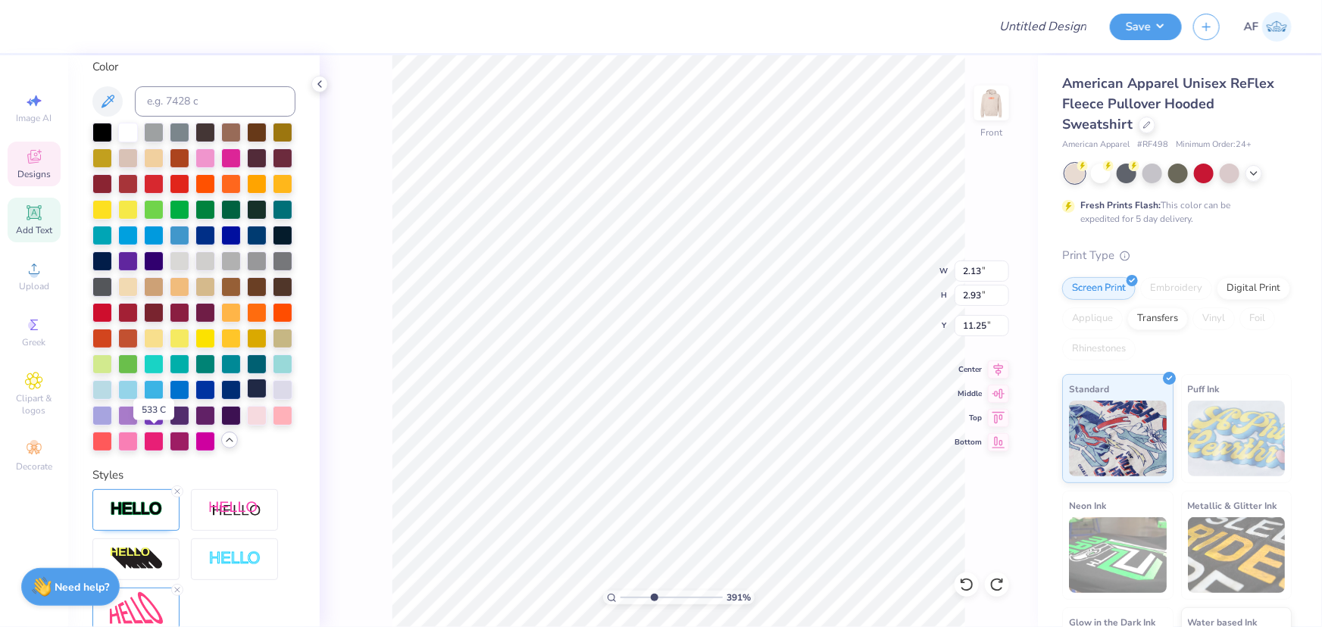
click at [247, 398] on div at bounding box center [257, 389] width 20 height 20
click at [112, 450] on div at bounding box center [102, 440] width 20 height 20
type input "3.91305548921559"
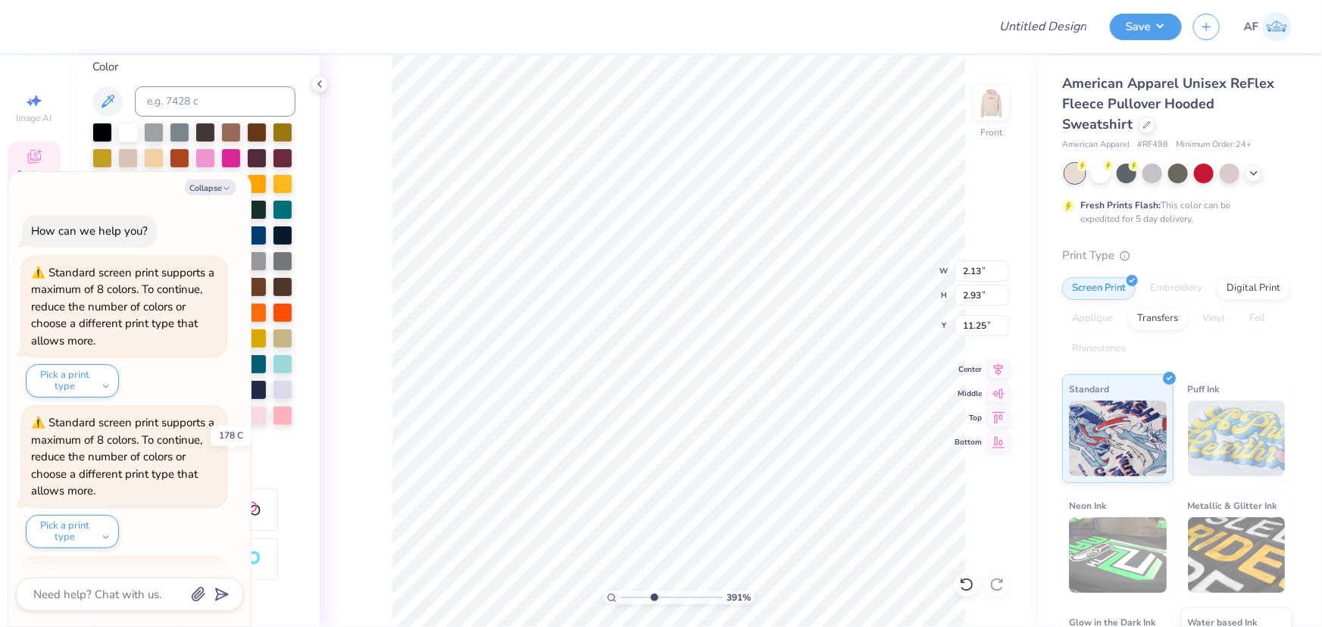
type textarea "x"
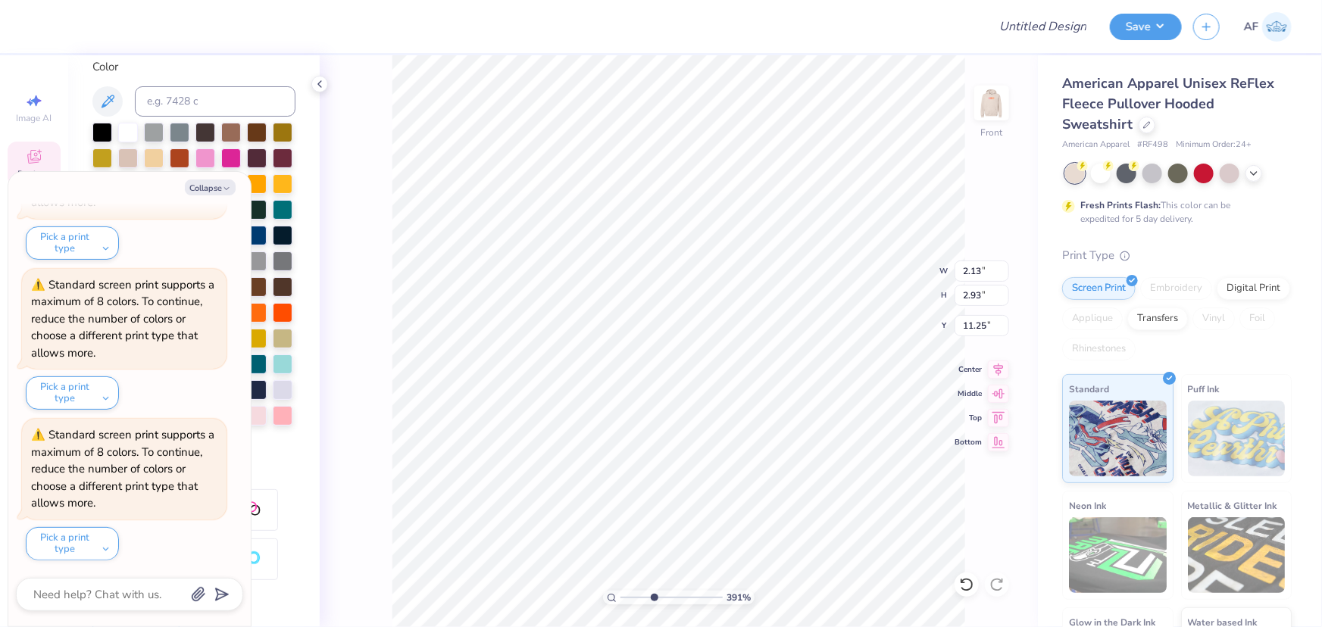
type input "3.91305548921559"
type textarea "x"
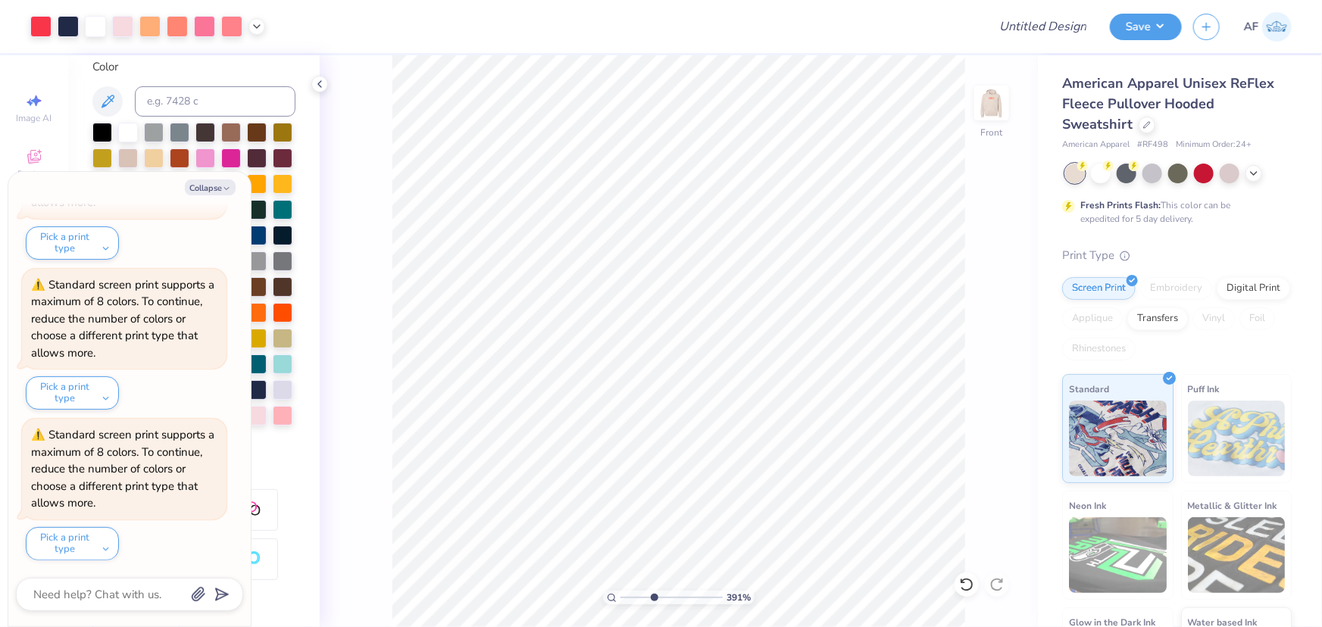
type input "3.91305548921559"
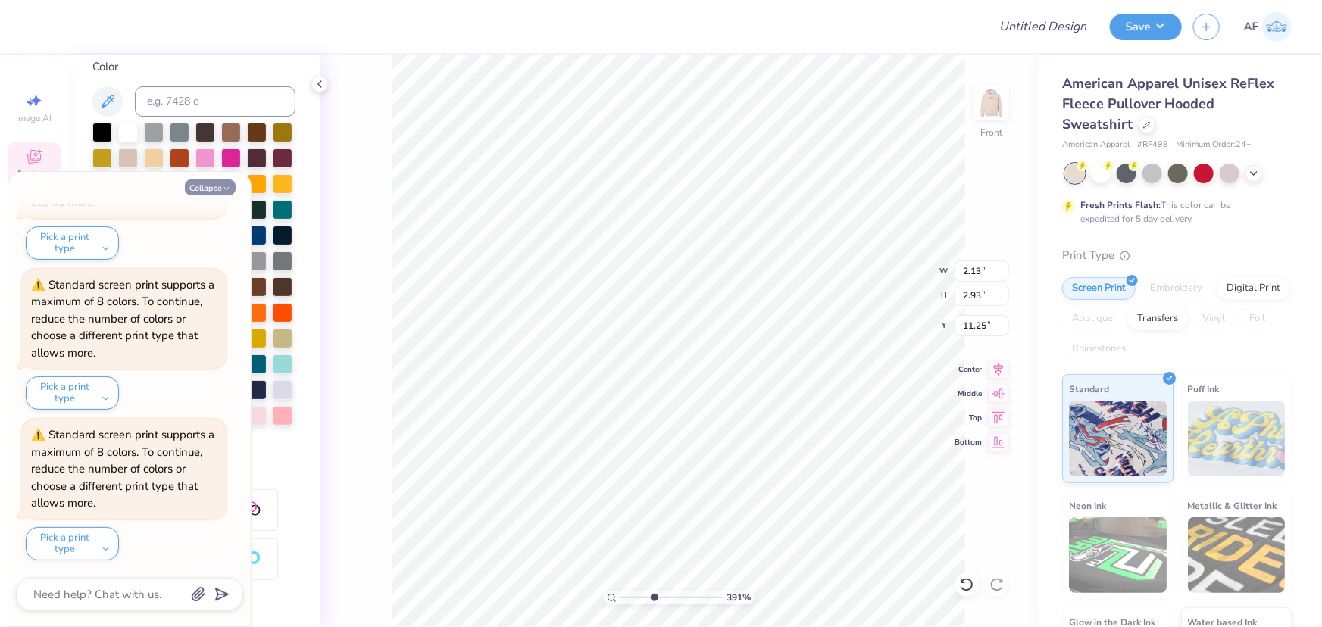
click at [225, 186] on icon "button" at bounding box center [226, 188] width 9 height 9
type textarea "x"
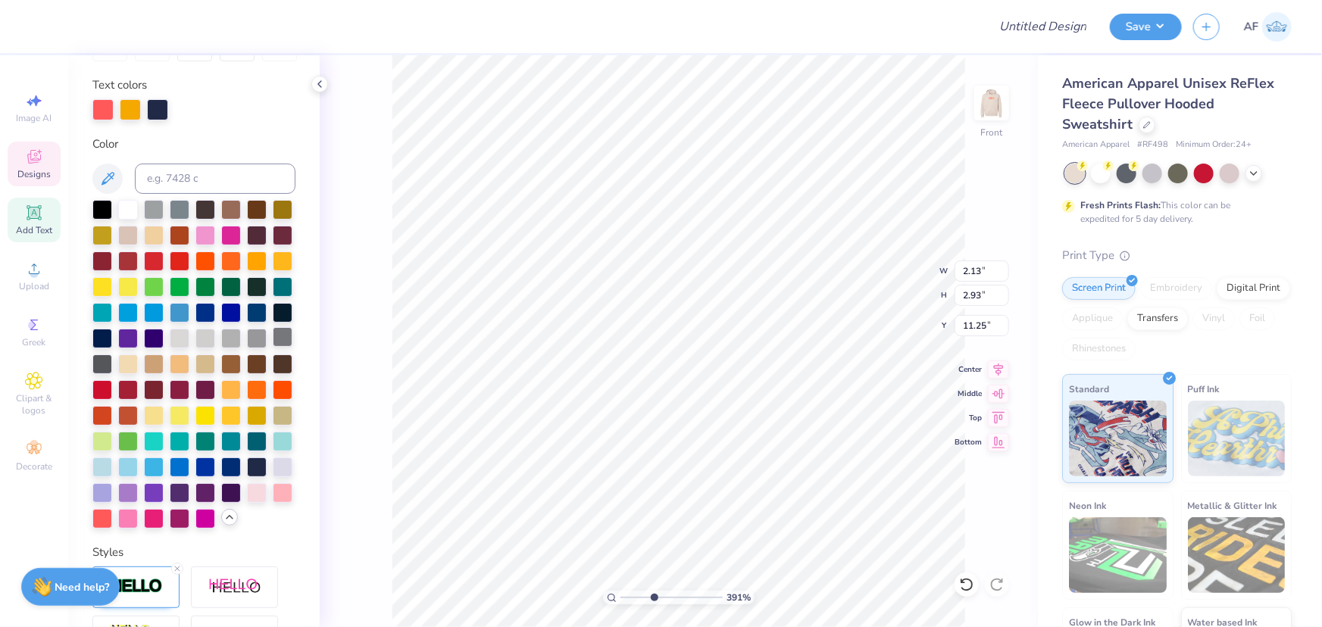
scroll to position [114, 0]
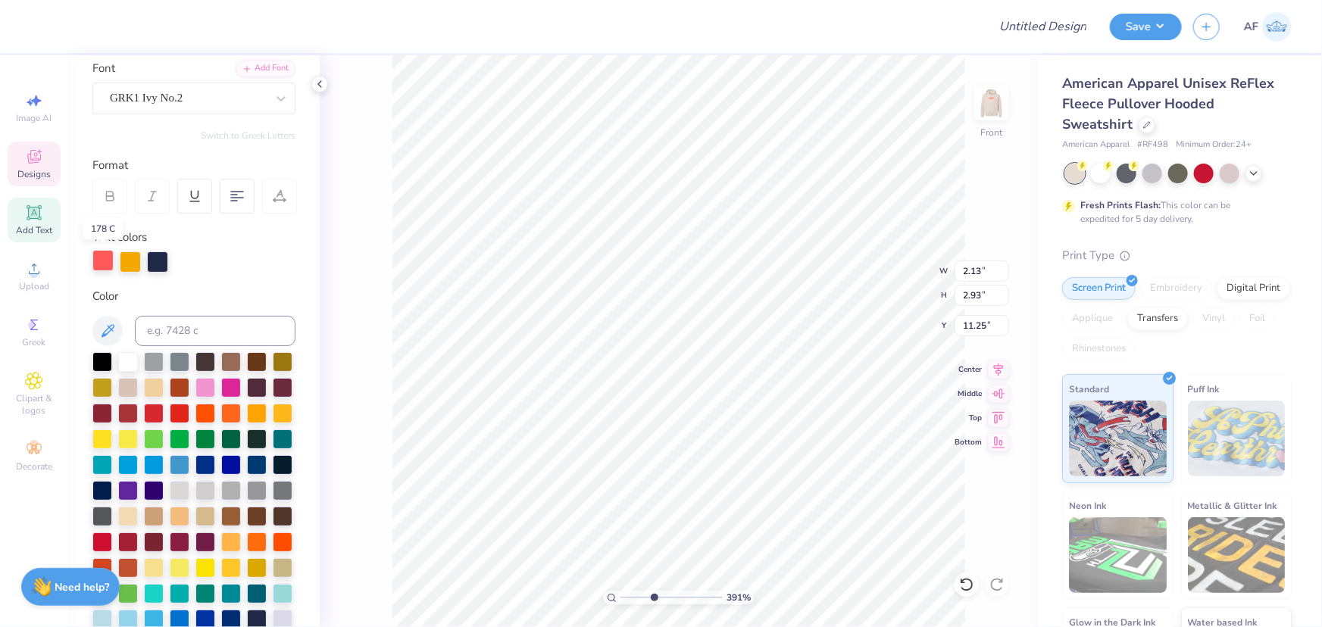
click at [97, 257] on div at bounding box center [102, 260] width 21 height 21
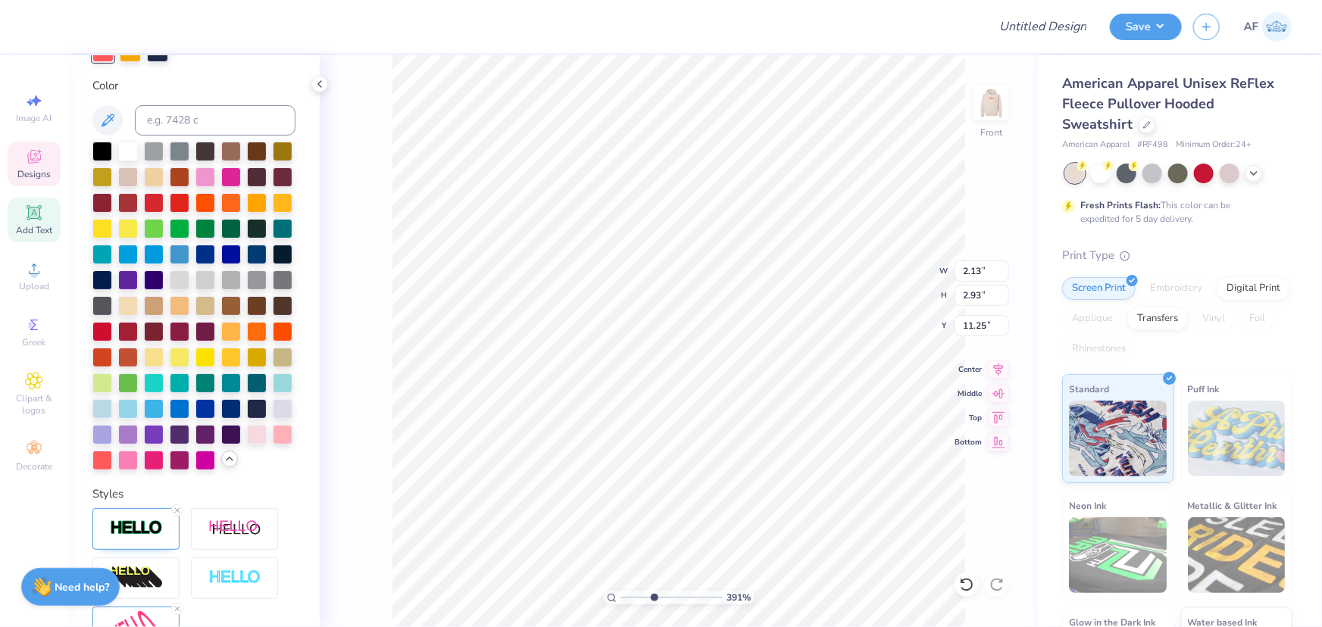
scroll to position [344, 0]
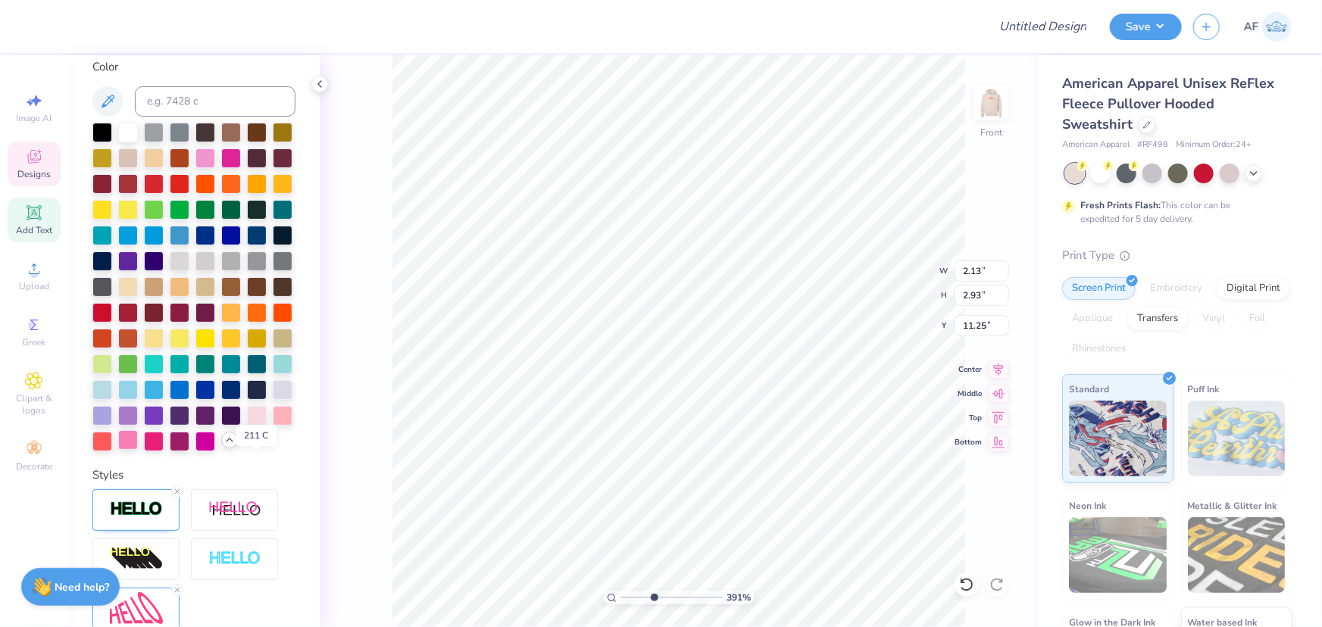
click at [138, 450] on div at bounding box center [128, 440] width 20 height 20
type input "3.91305548921559"
type input "2.49"
type input "2.43"
type input "8.66"
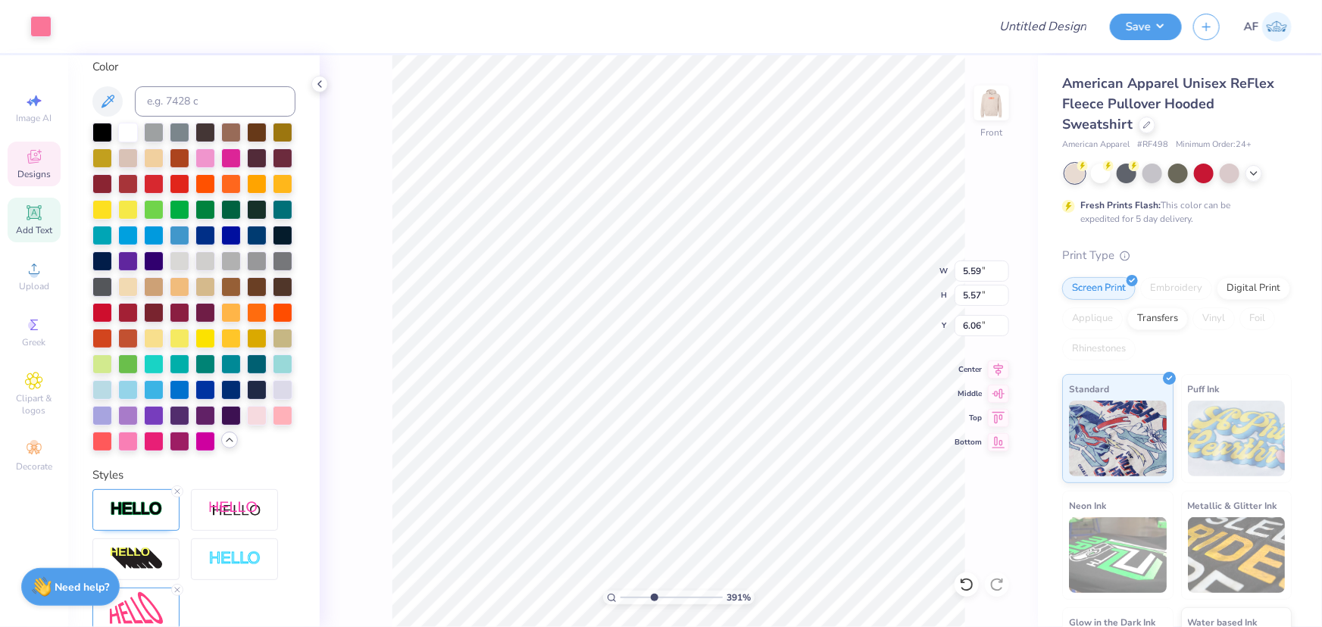
type input "3.91305548921559"
type input "2.13"
type input "2.93"
type input "11.25"
click at [212, 103] on input at bounding box center [215, 101] width 161 height 30
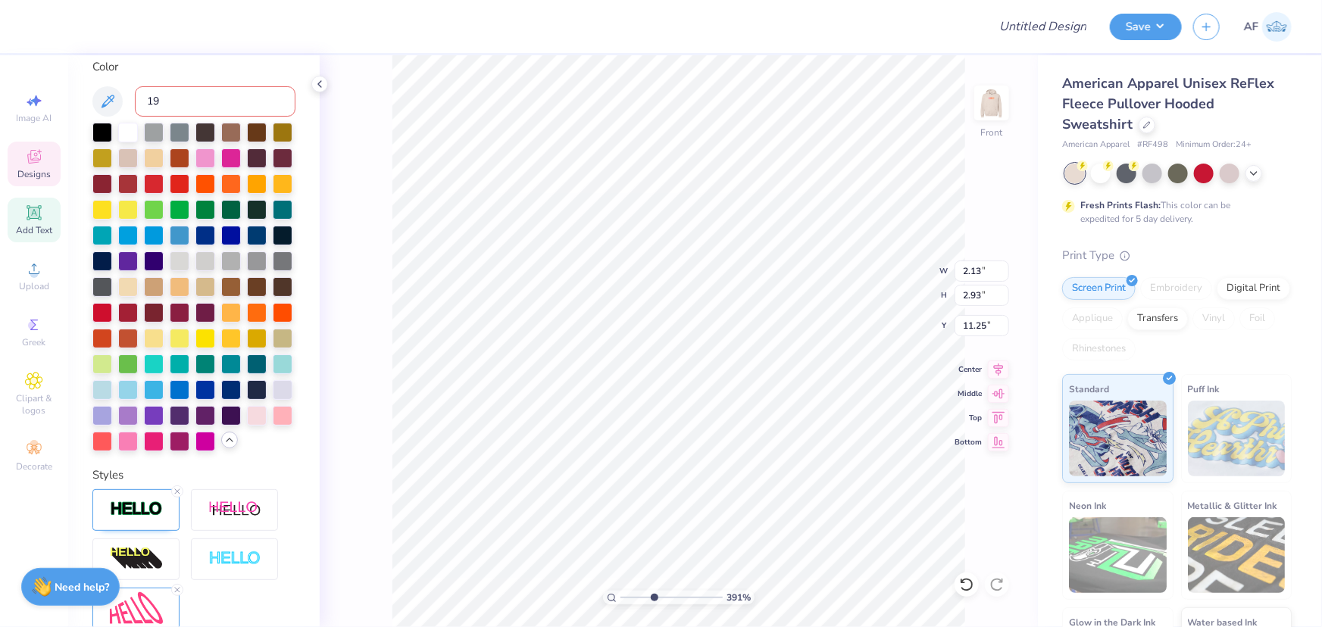
type input "190"
type input "3.91305548921559"
type textarea "x"
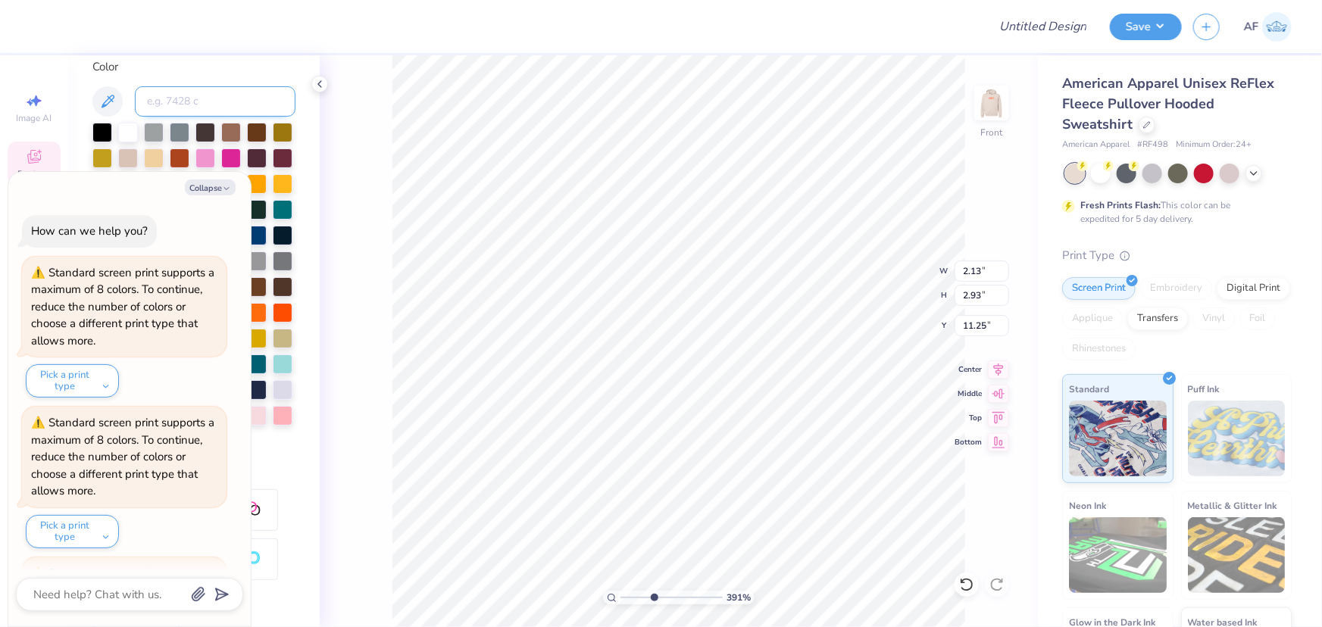
scroll to position [439, 0]
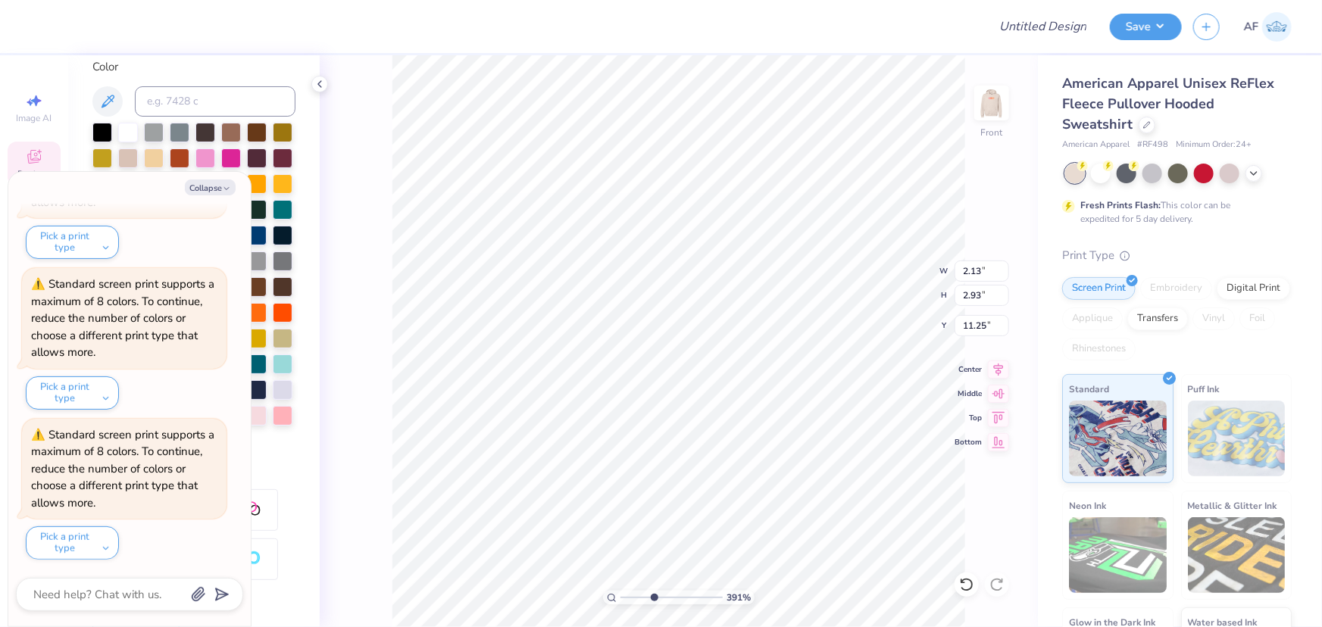
type input "3.91305548921559"
type textarea "x"
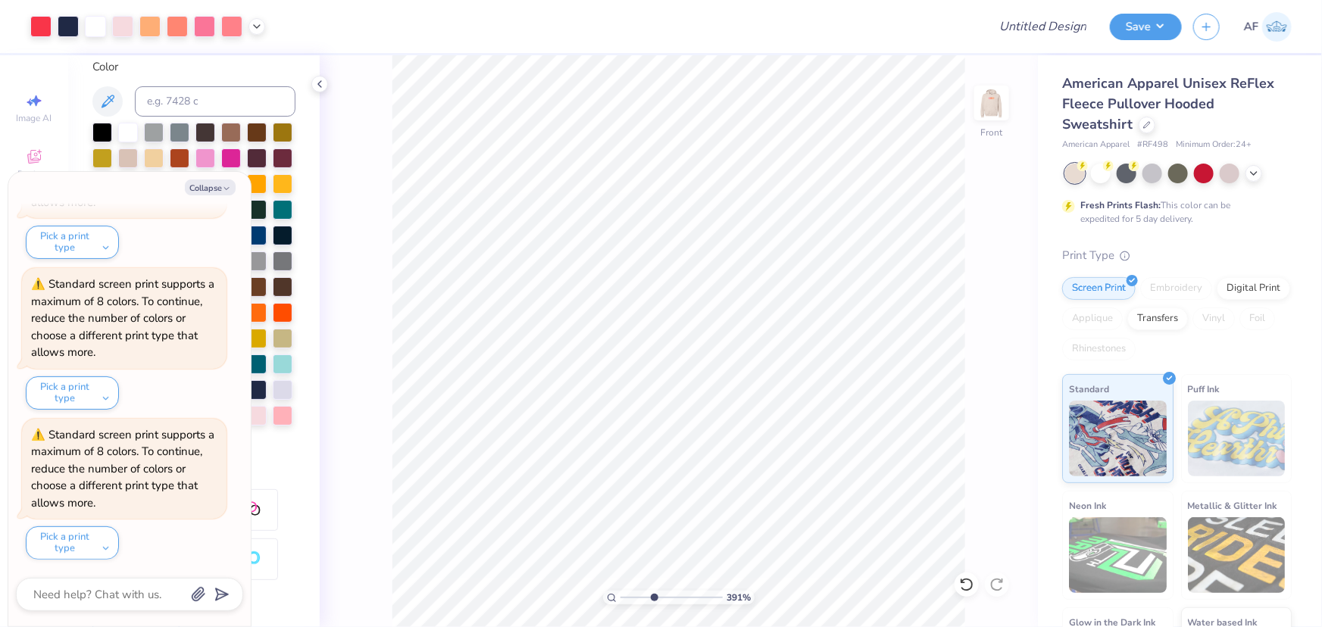
type input "3.91305548921559"
type textarea "x"
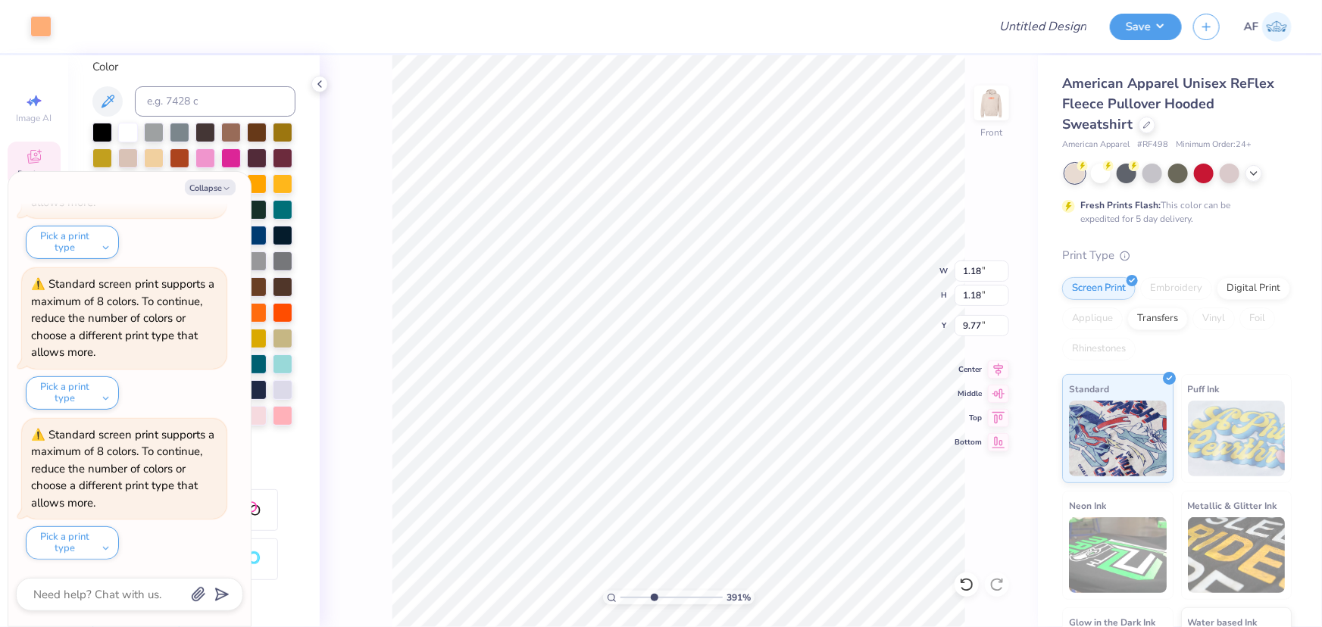
type input "3.91305548921559"
type textarea "x"
type input "3.91305548921559"
type textarea "x"
type input "1.19"
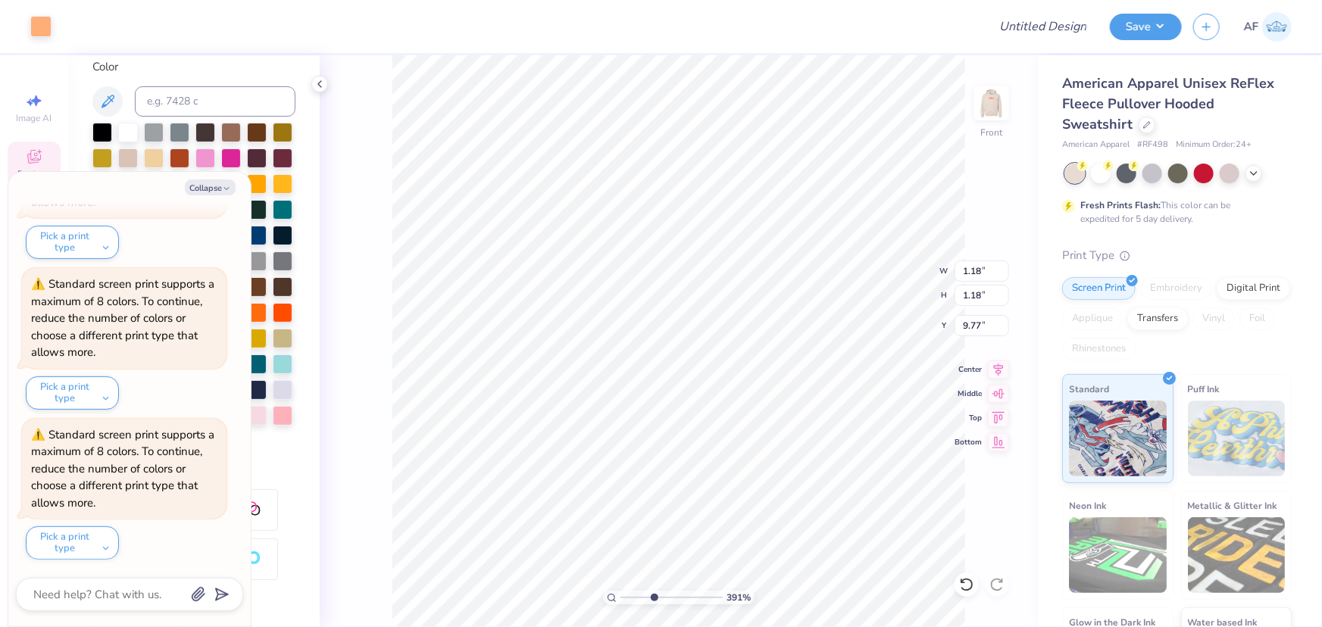
type input "4.52"
type input "3.91305548921559"
type textarea "x"
type input "3.27"
type input "4.57"
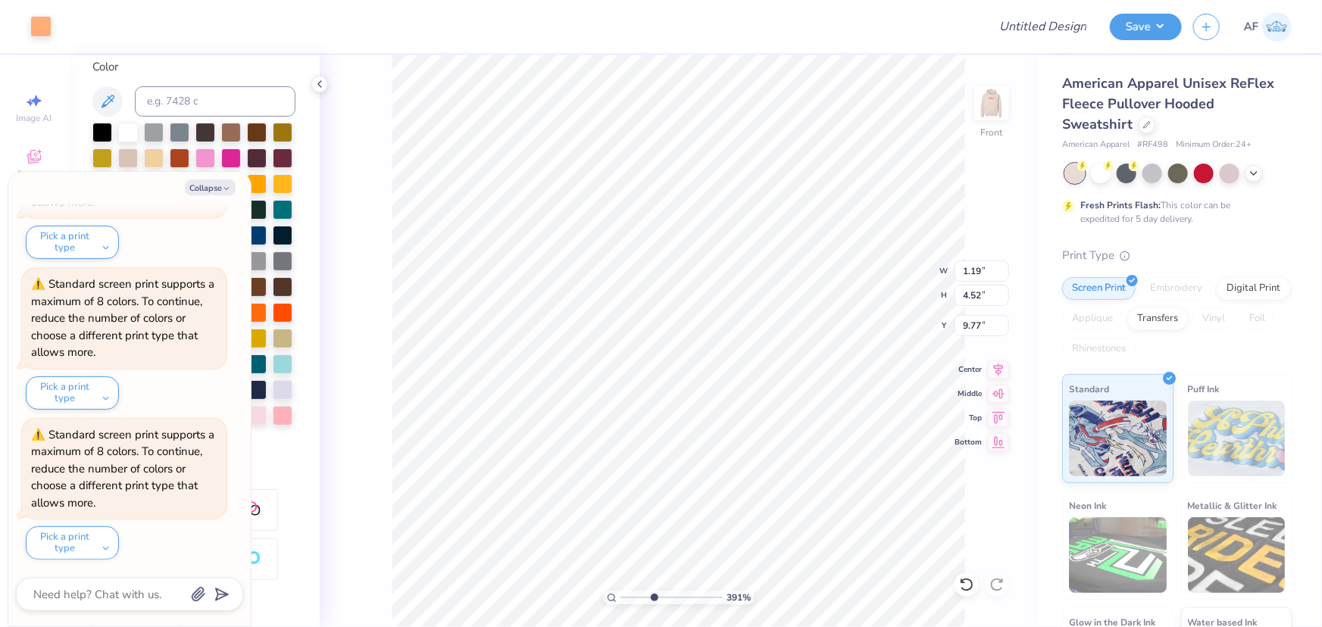
type input "9.72"
click at [36, 26] on div at bounding box center [40, 24] width 21 height 21
type input "3.91305548921559"
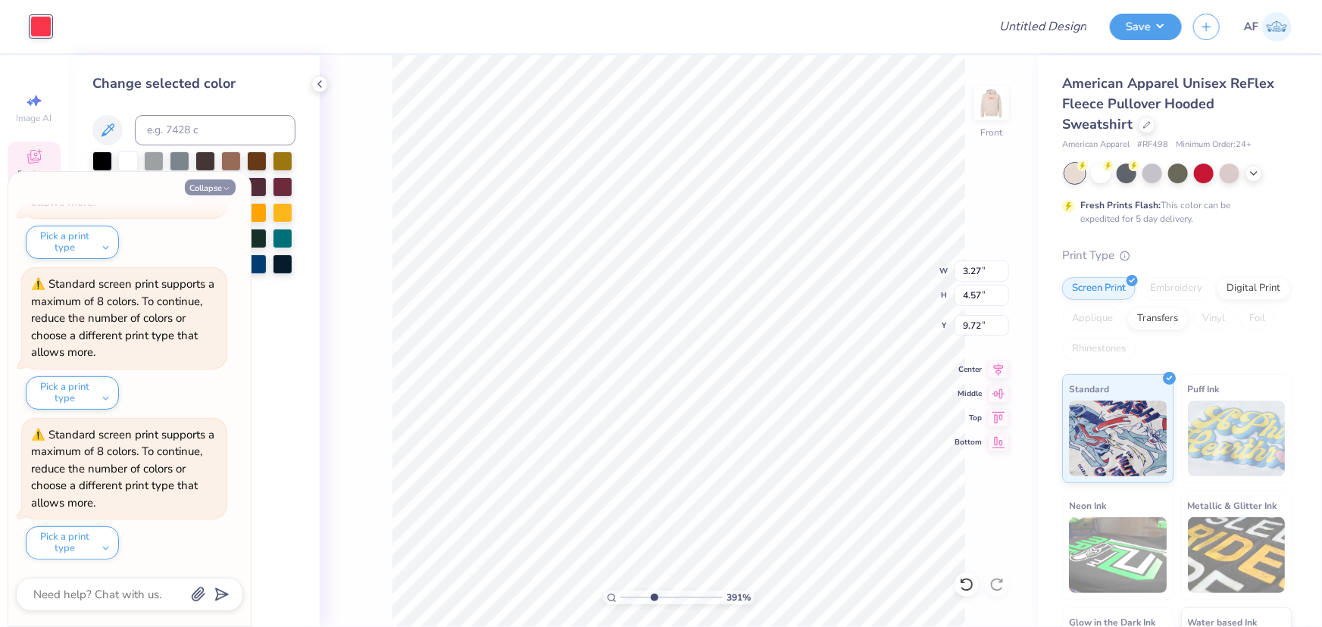
click at [212, 185] on button "Collapse" at bounding box center [210, 188] width 51 height 16
type textarea "x"
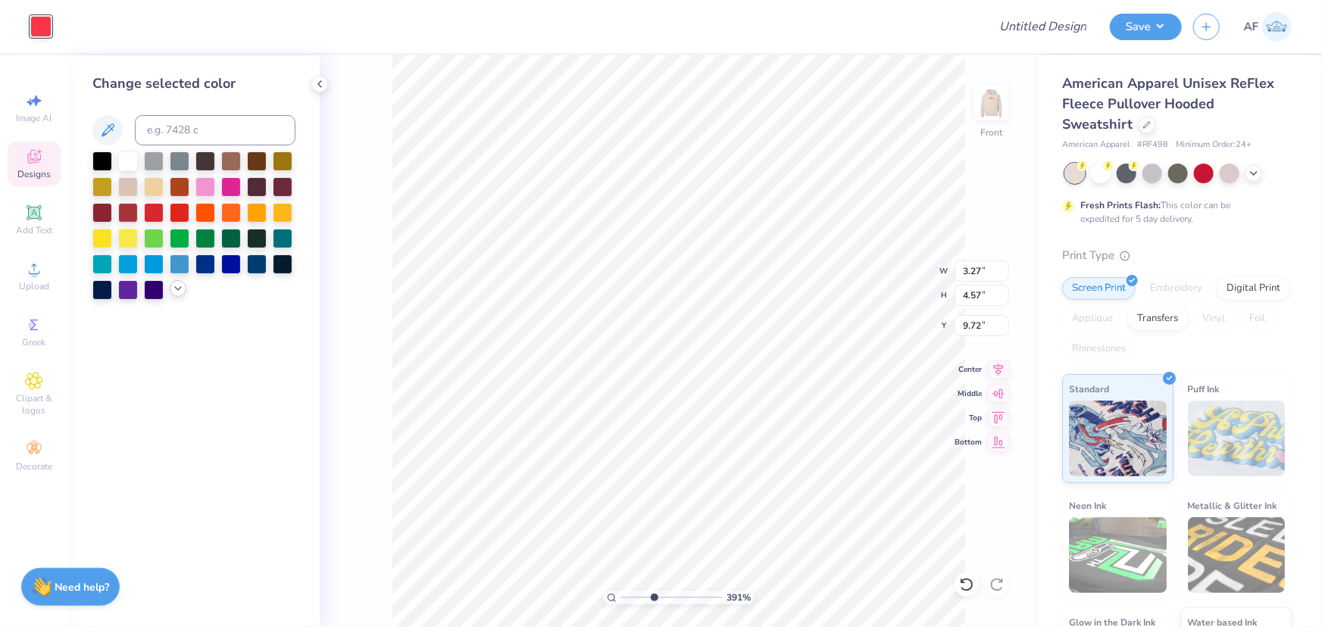
click at [180, 290] on icon at bounding box center [178, 289] width 12 height 12
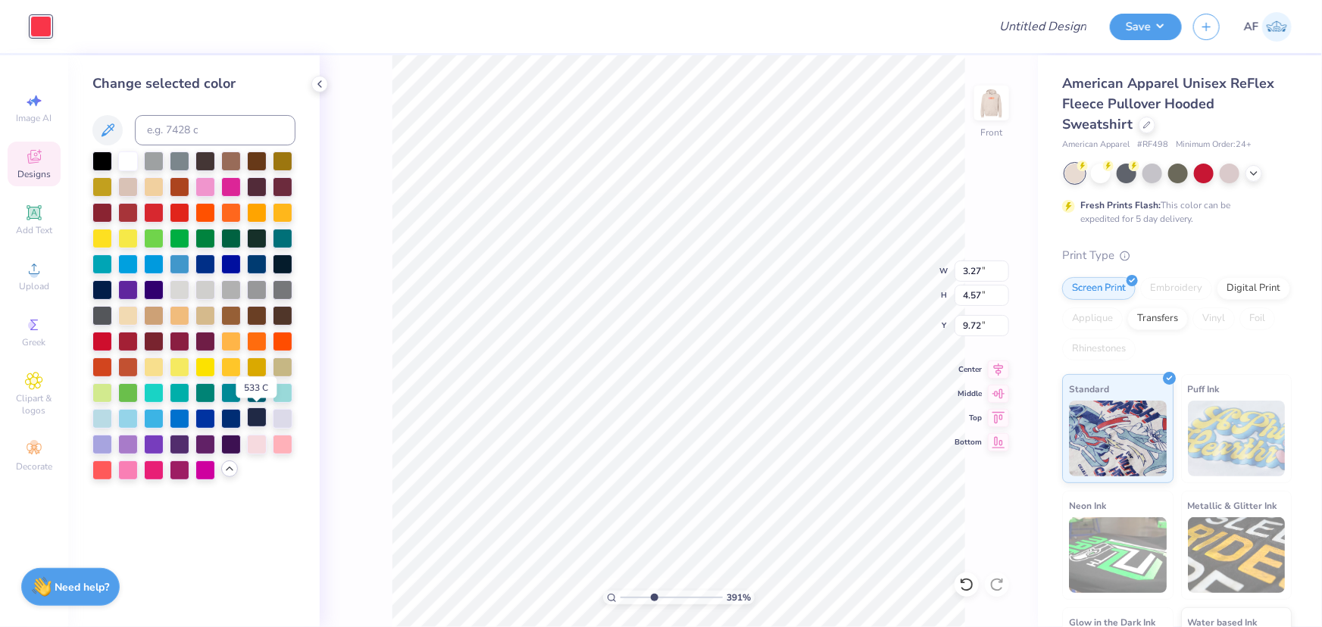
click at [257, 424] on div at bounding box center [257, 418] width 20 height 20
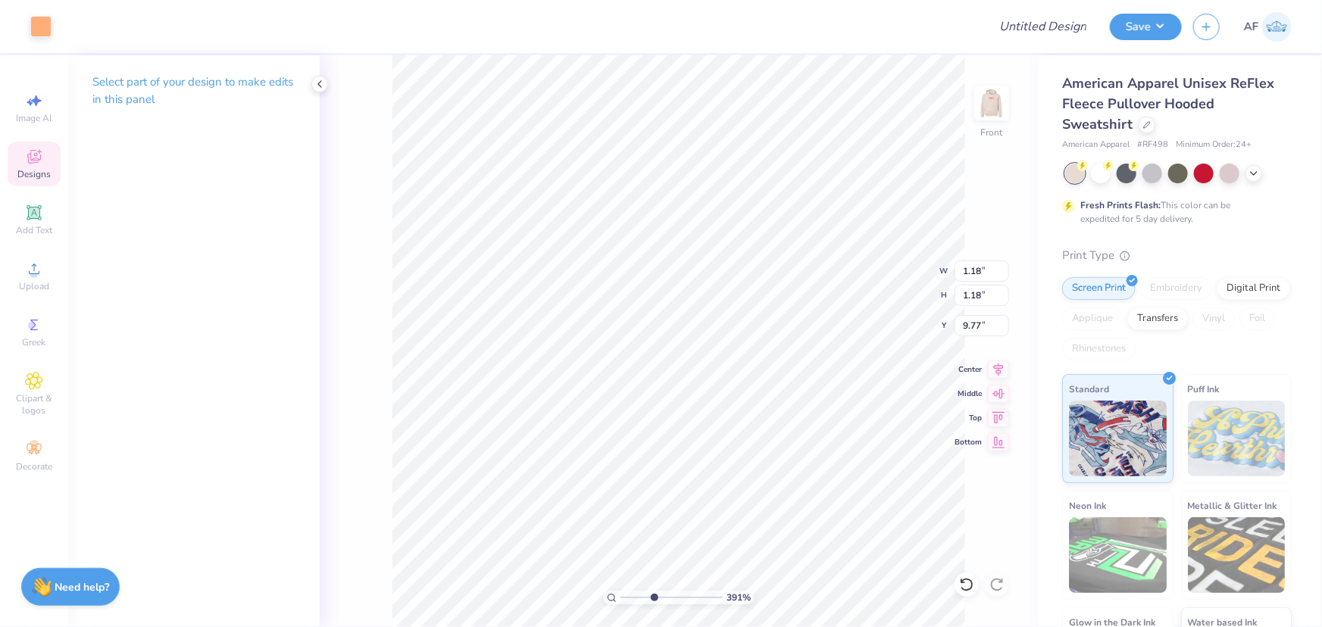
type input "3.91305548921559"
type input "1.19"
type input "4.52"
click at [39, 25] on div at bounding box center [40, 24] width 21 height 21
type input "3.91305548921559"
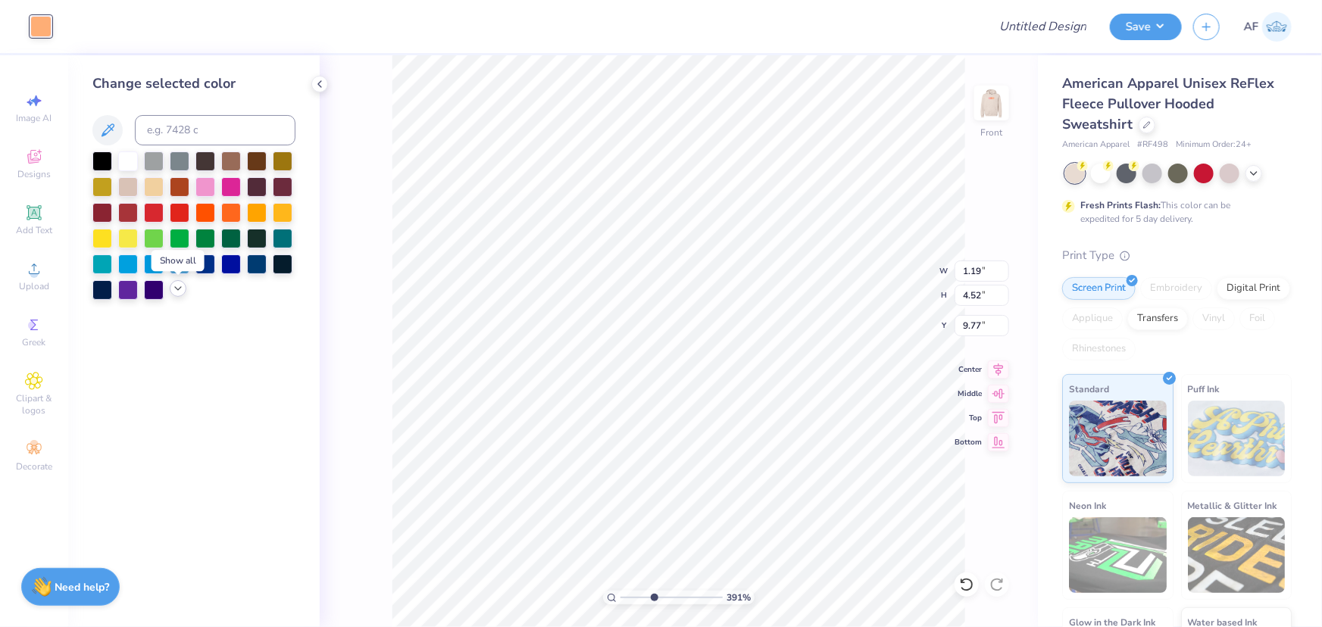
click at [175, 293] on icon at bounding box center [178, 289] width 12 height 12
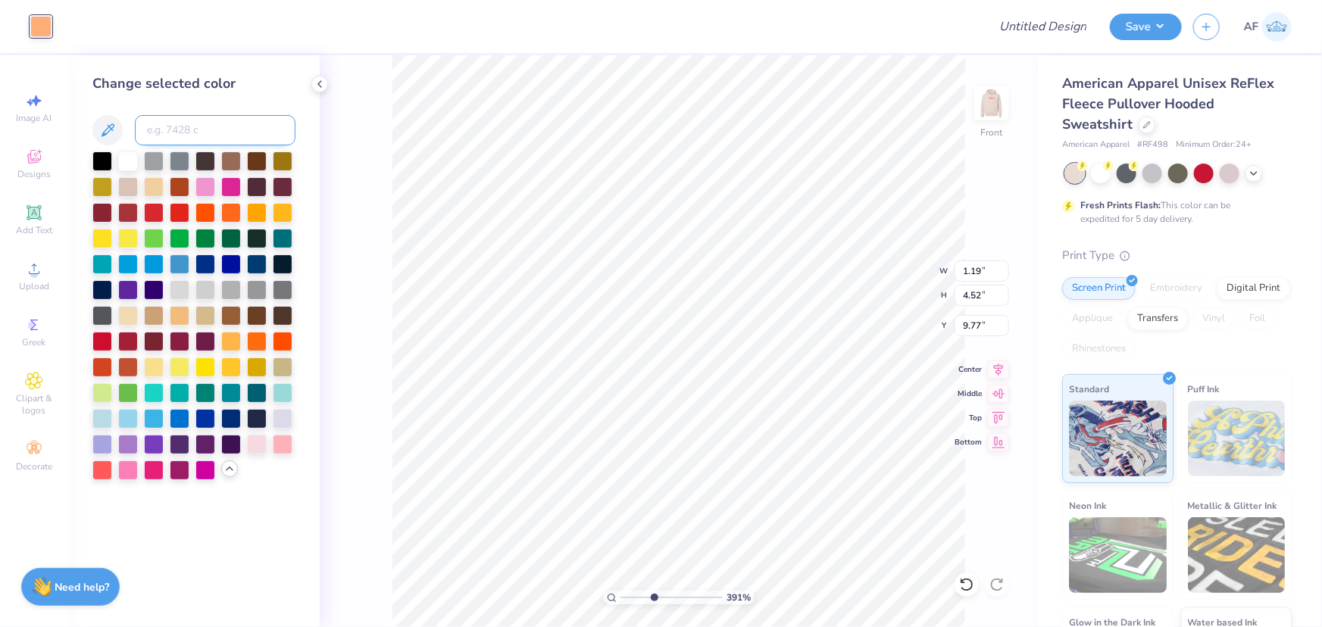
click at [198, 120] on input at bounding box center [215, 130] width 161 height 30
type input "190"
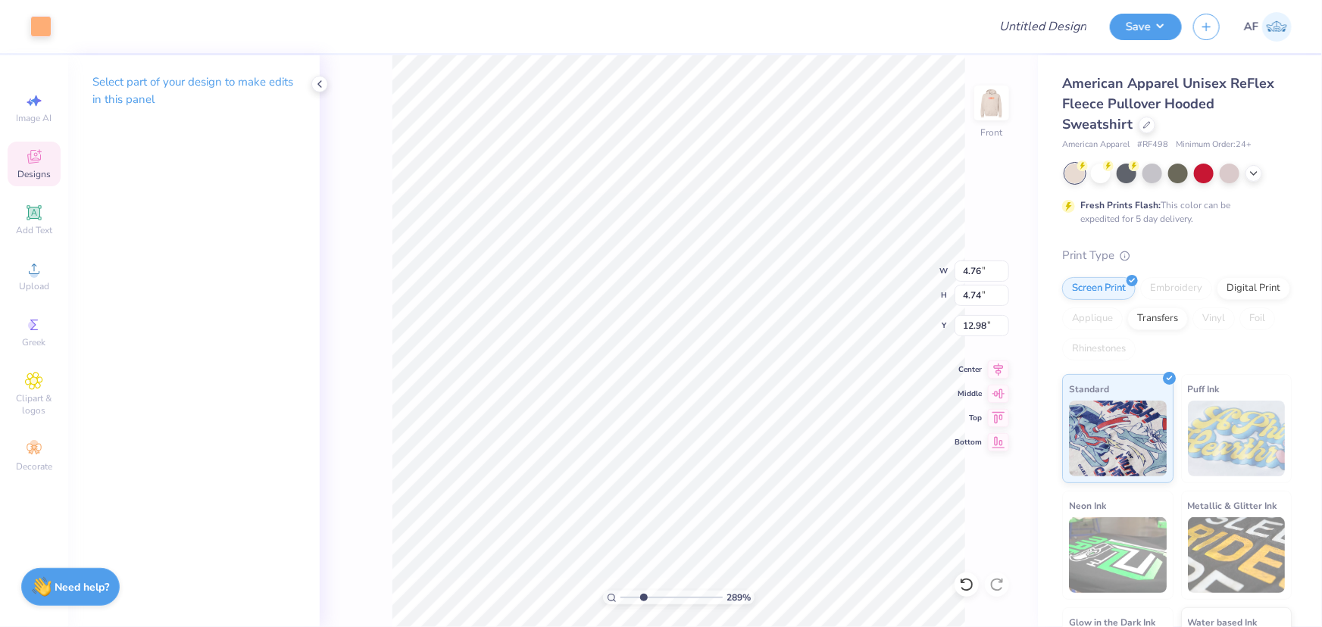
type input "2.88965358937257"
type input "1.56"
type input "1.82"
type input "13.96"
click at [44, 30] on div at bounding box center [40, 24] width 21 height 21
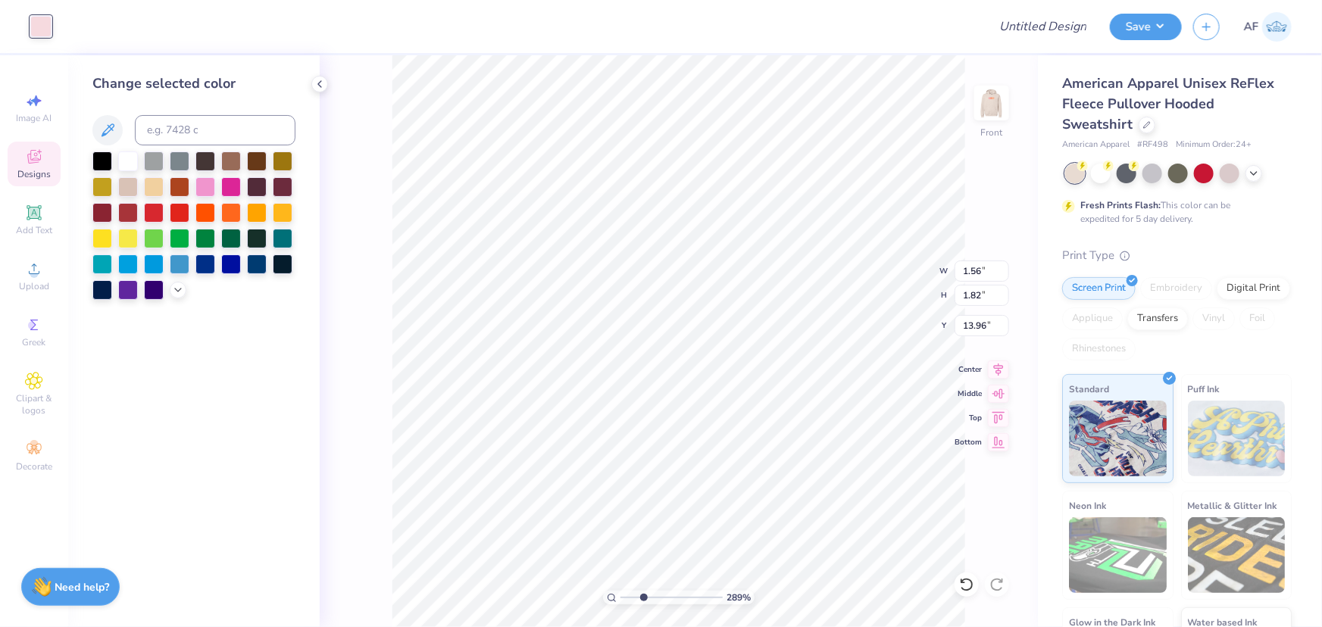
type input "2.88965358937257"
type input "3.94"
type input "2.91"
type input "13.56"
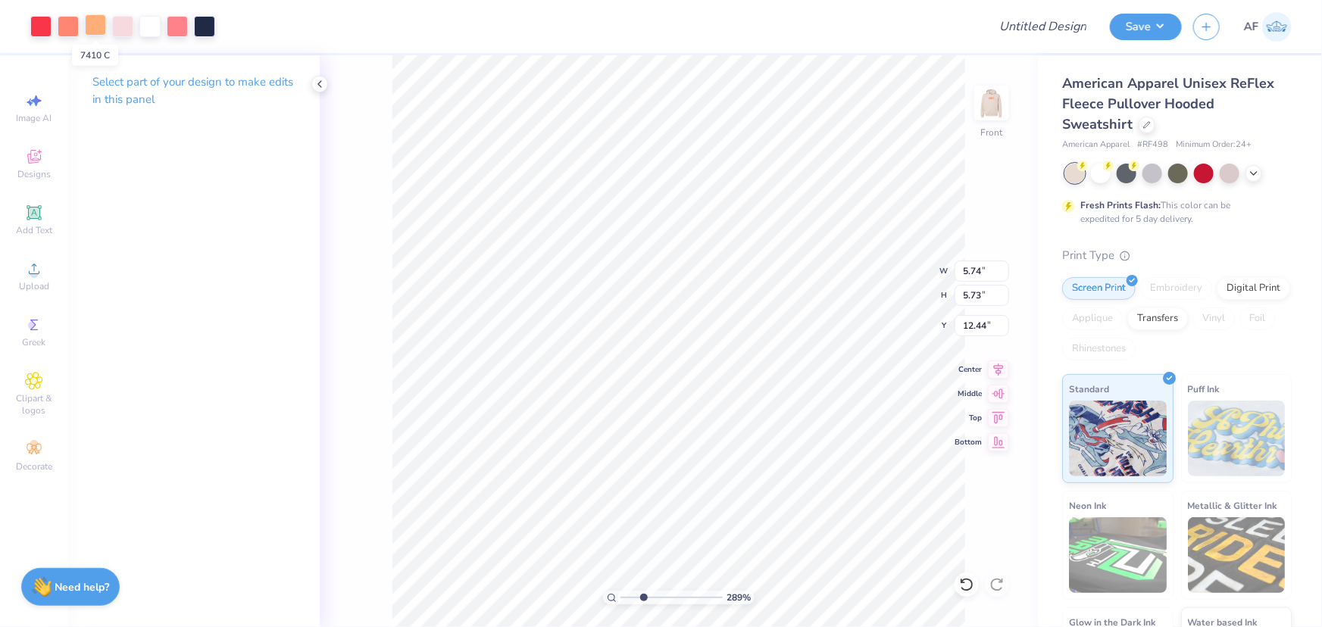
click at [94, 26] on div at bounding box center [95, 24] width 21 height 21
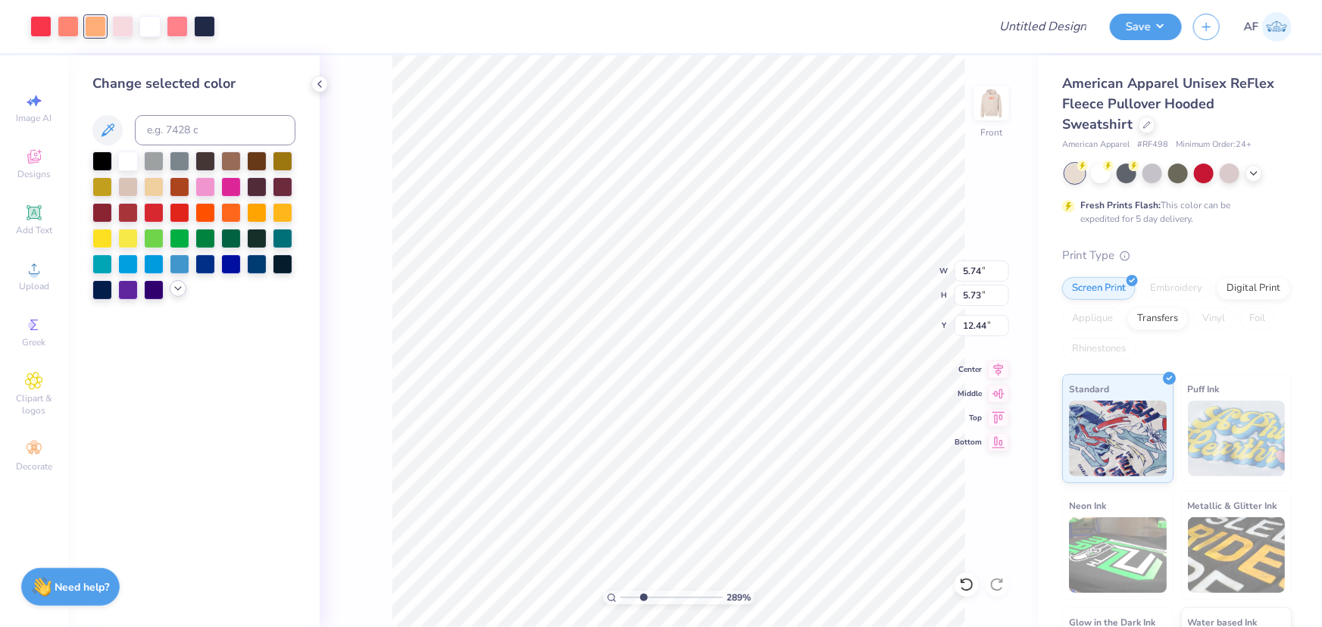
click at [178, 285] on icon at bounding box center [178, 289] width 12 height 12
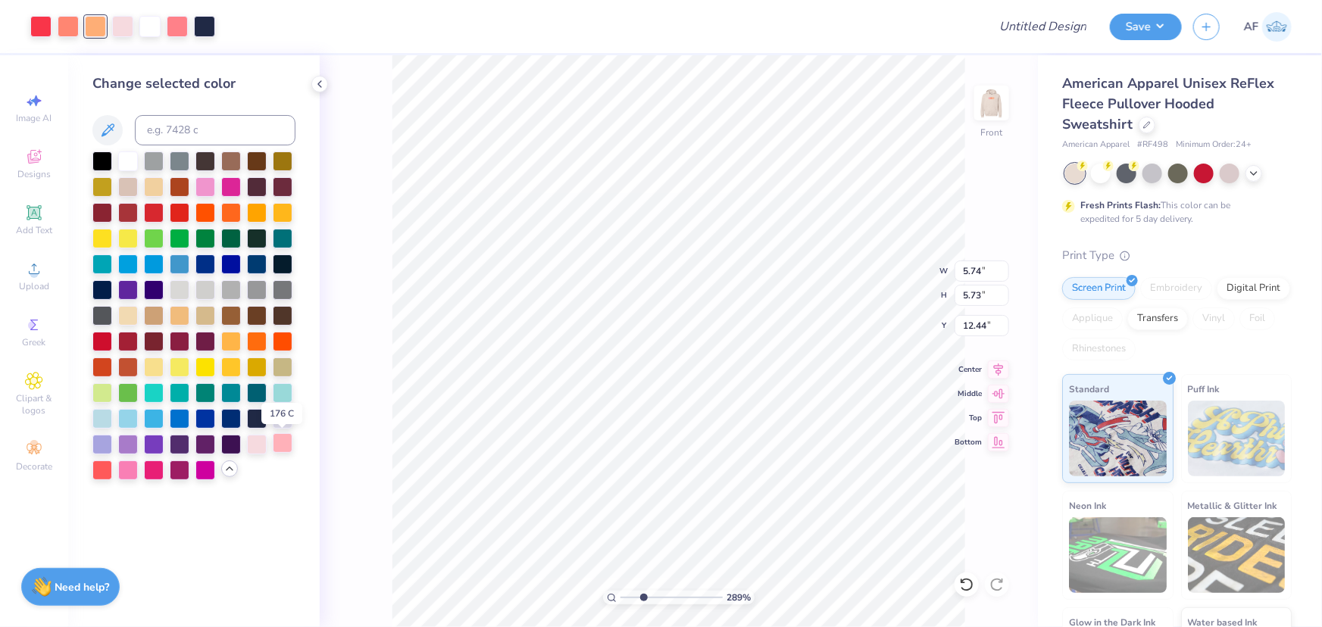
click at [285, 449] on div at bounding box center [283, 443] width 20 height 20
type input "2.88965358937257"
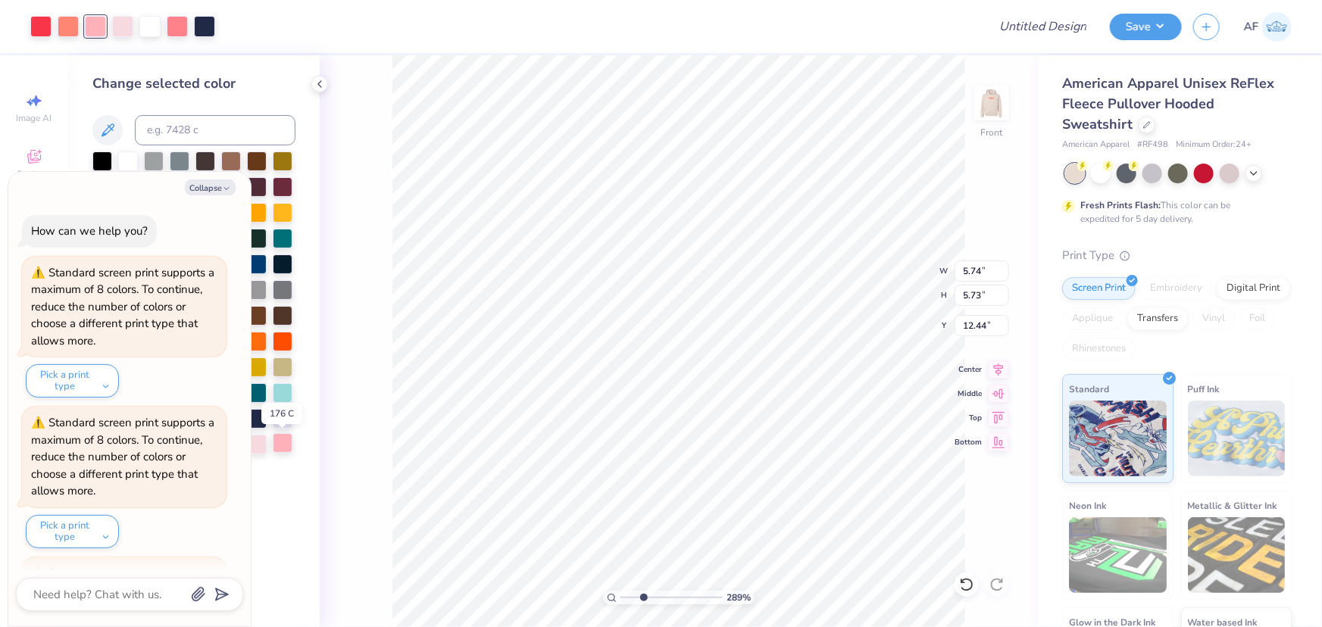
type textarea "x"
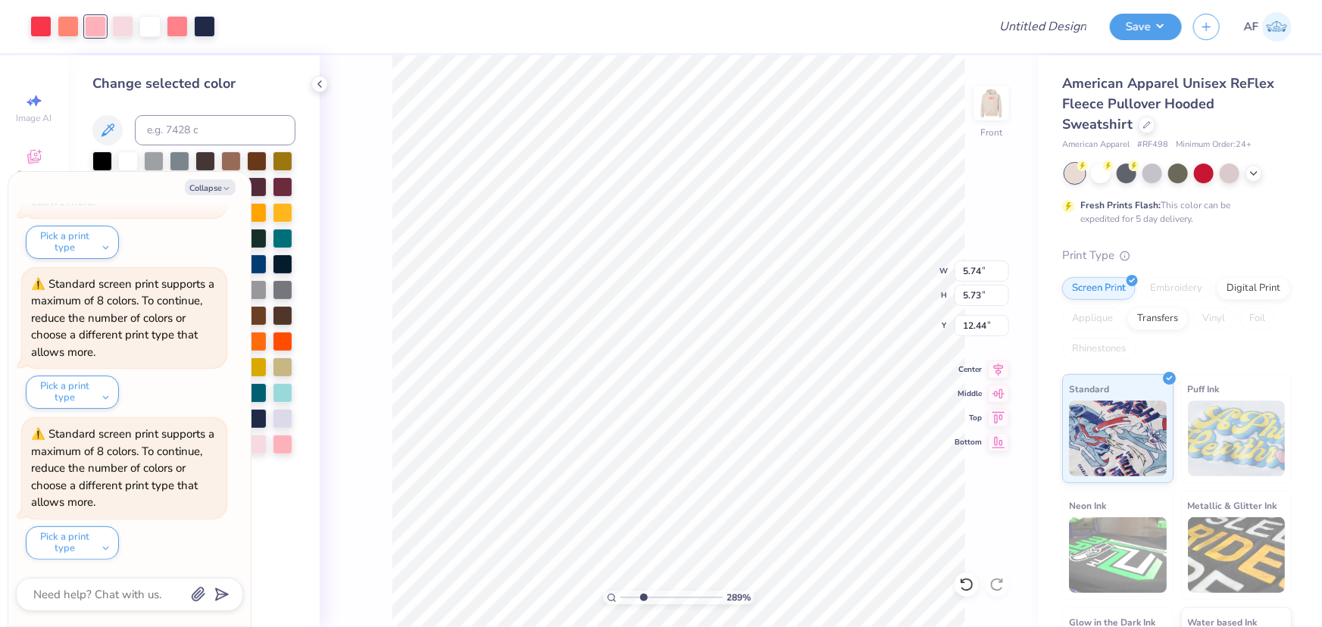
type input "2.88965358937257"
type textarea "x"
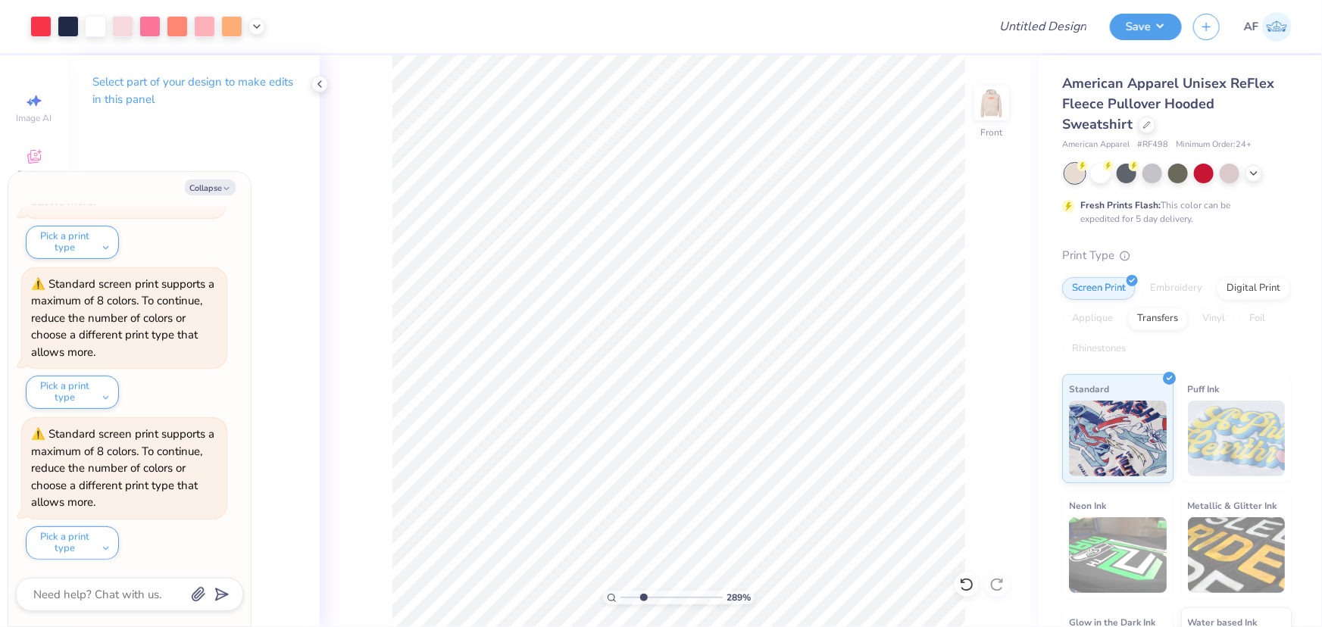
type input "2.88965358937257"
type textarea "x"
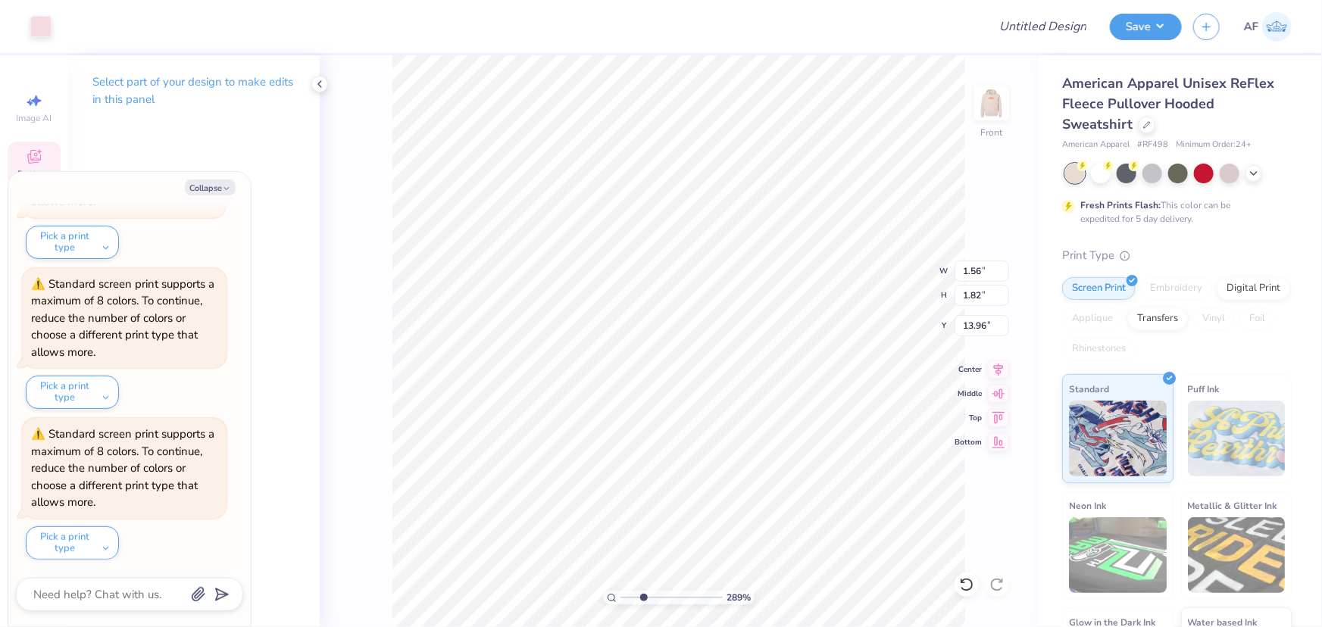
type input "2.88965358937257"
type textarea "x"
type input "2.88965358937257"
type textarea "x"
type input "1.85"
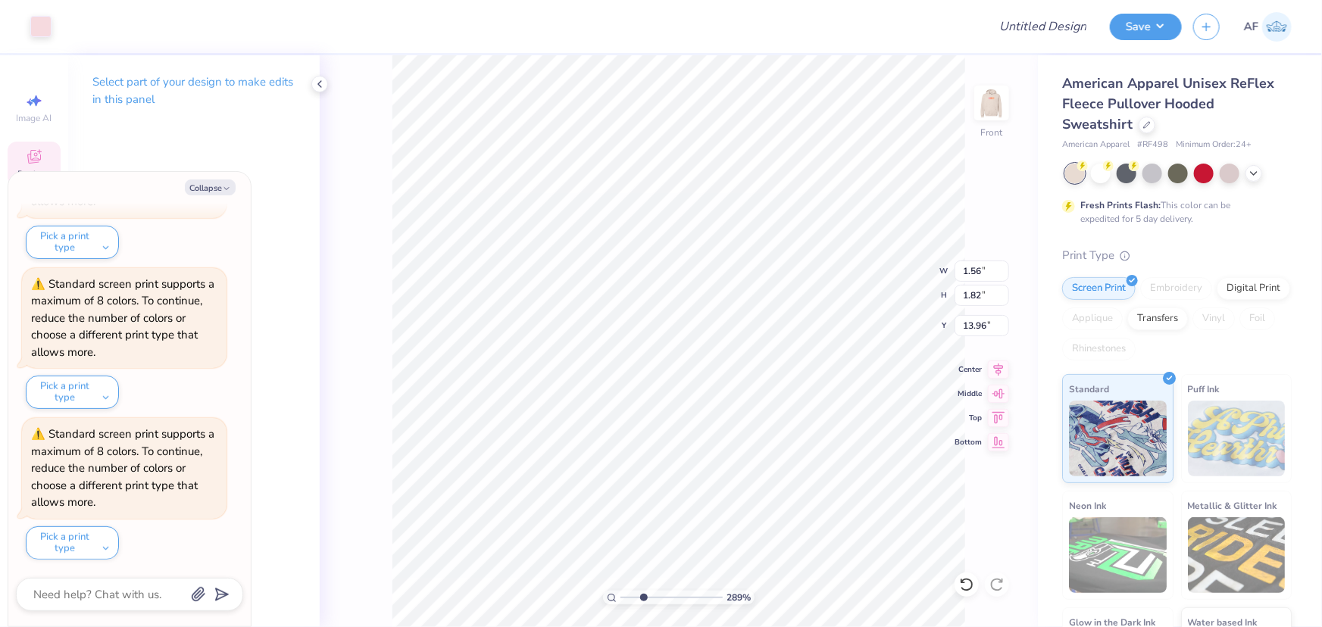
type input "3.26"
click at [38, 29] on div at bounding box center [40, 24] width 21 height 21
type input "2.88965358937257"
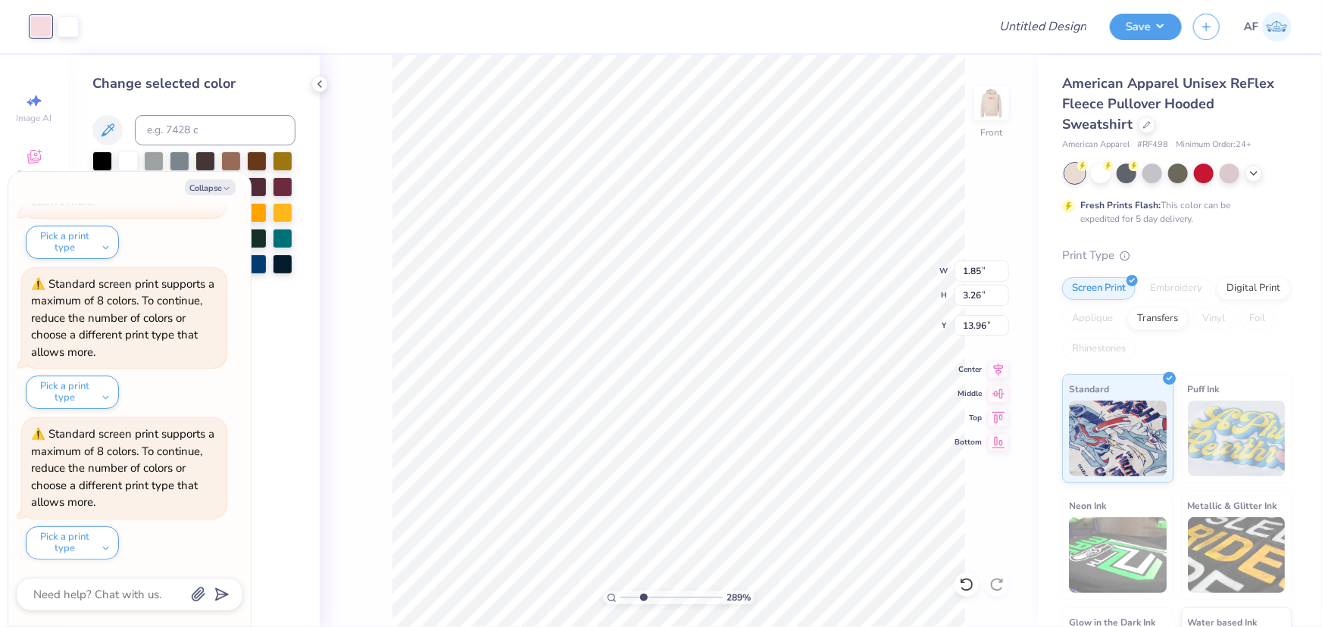
click at [236, 188] on div "Collapse" at bounding box center [129, 188] width 227 height 16
click at [229, 189] on icon "button" at bounding box center [226, 188] width 9 height 9
type textarea "x"
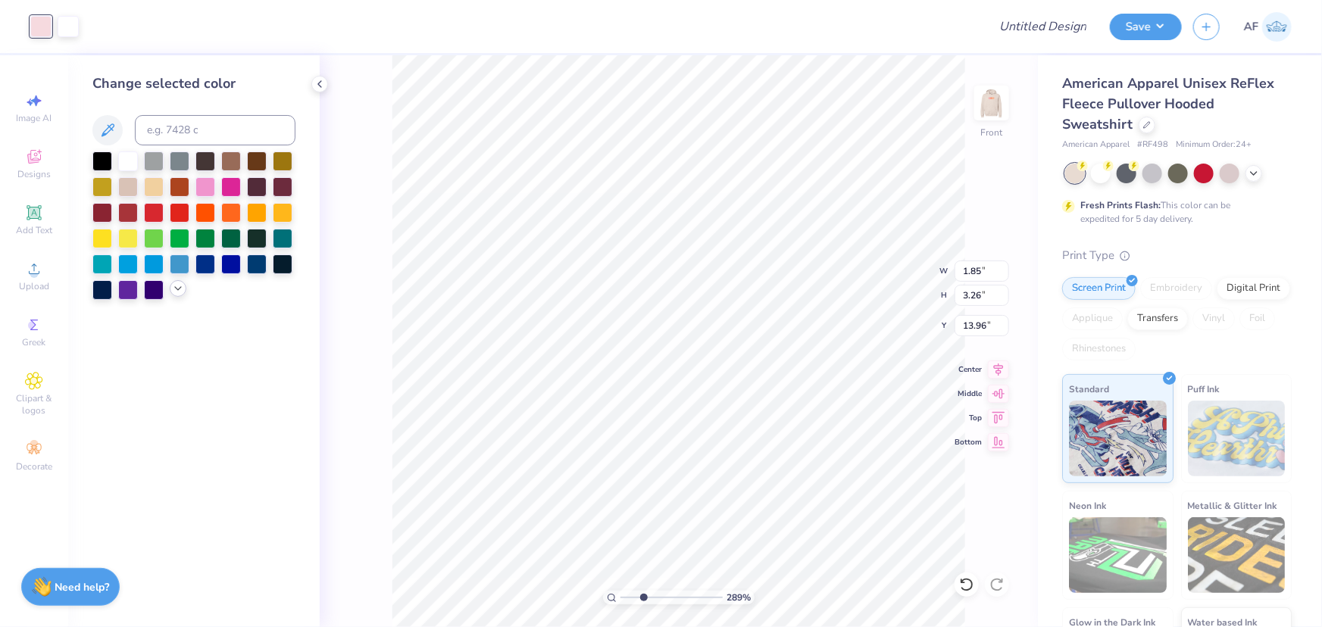
click at [173, 291] on icon at bounding box center [178, 289] width 12 height 12
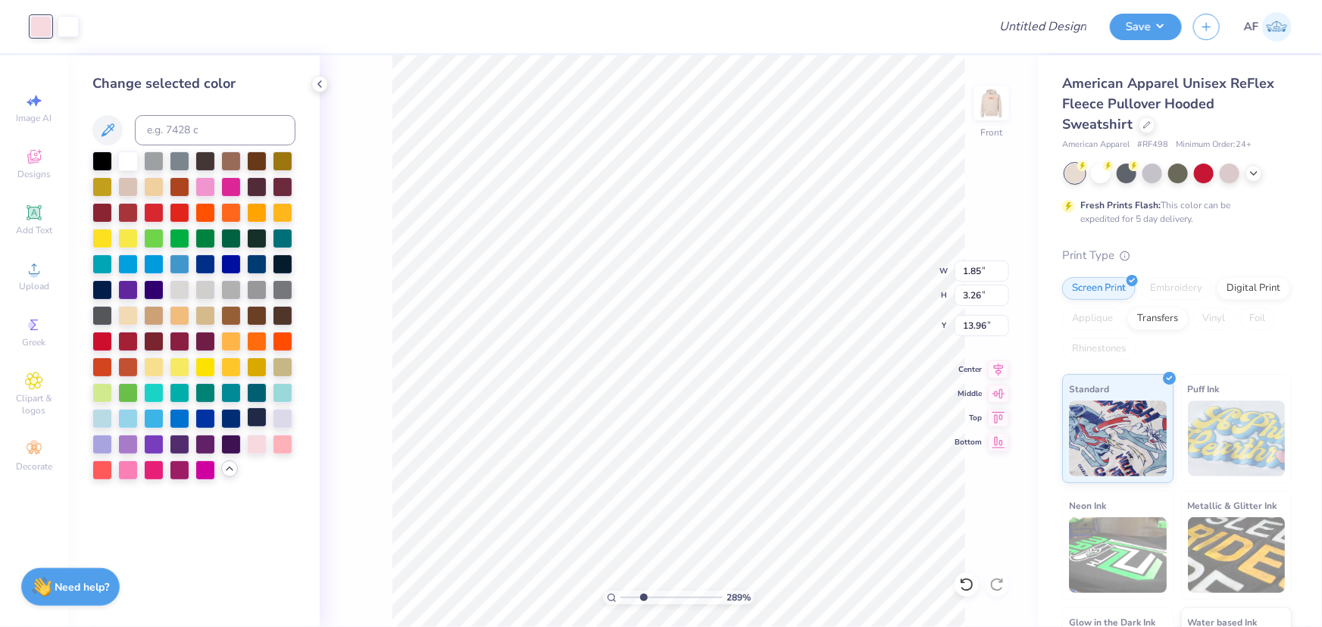
click at [258, 417] on div at bounding box center [257, 418] width 20 height 20
click at [70, 23] on div at bounding box center [68, 24] width 21 height 21
drag, startPoint x: 228, startPoint y: 467, endPoint x: 256, endPoint y: 426, distance: 49.0
click at [256, 426] on div at bounding box center [193, 315] width 203 height 329
click at [256, 420] on div at bounding box center [257, 418] width 20 height 20
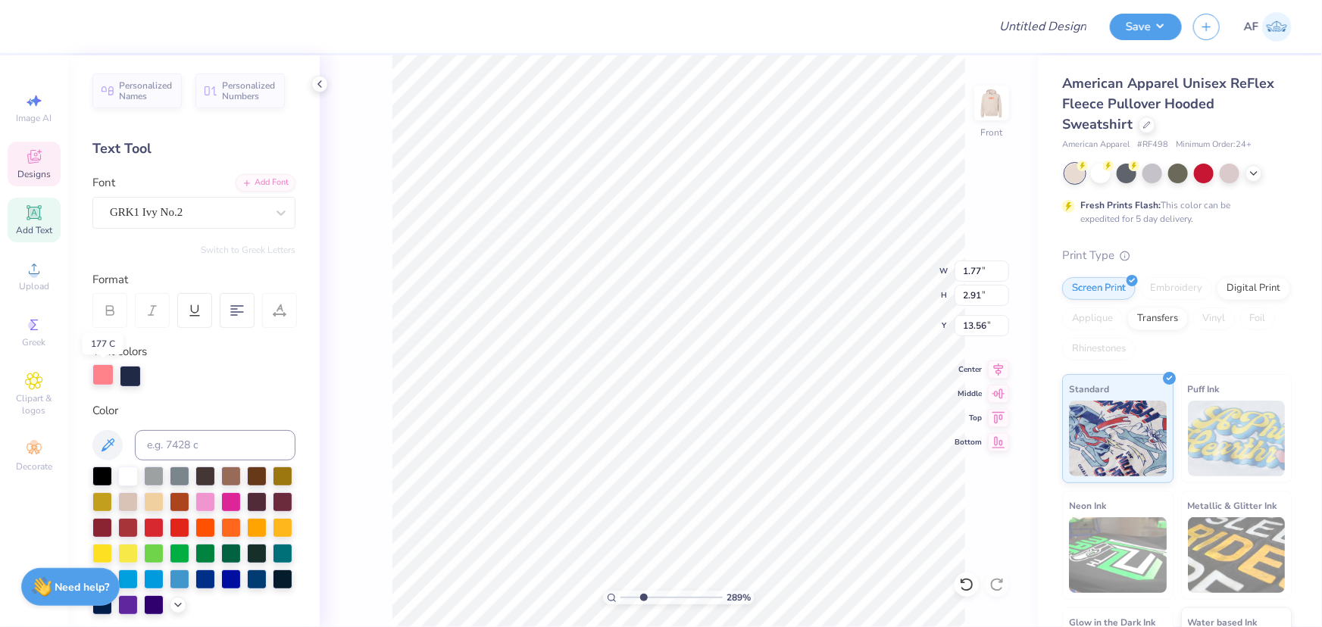
click at [100, 379] on div at bounding box center [102, 374] width 21 height 21
click at [126, 479] on div at bounding box center [128, 475] width 20 height 20
type input "2.88965358937257"
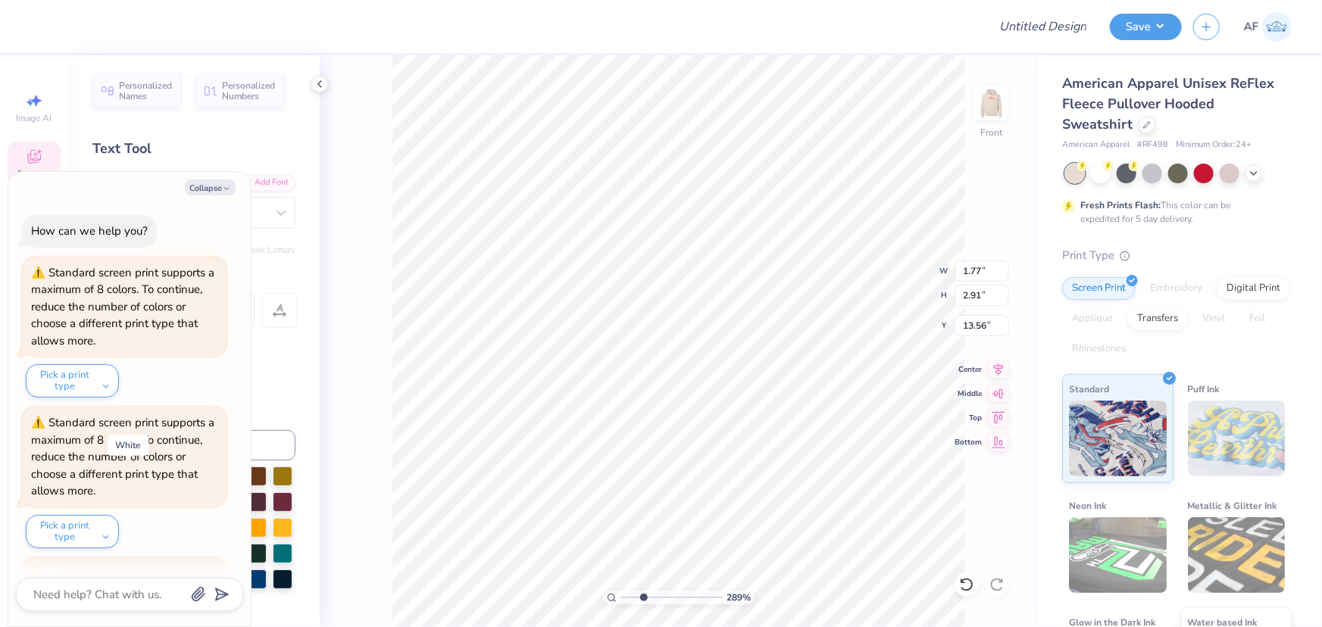
type textarea "x"
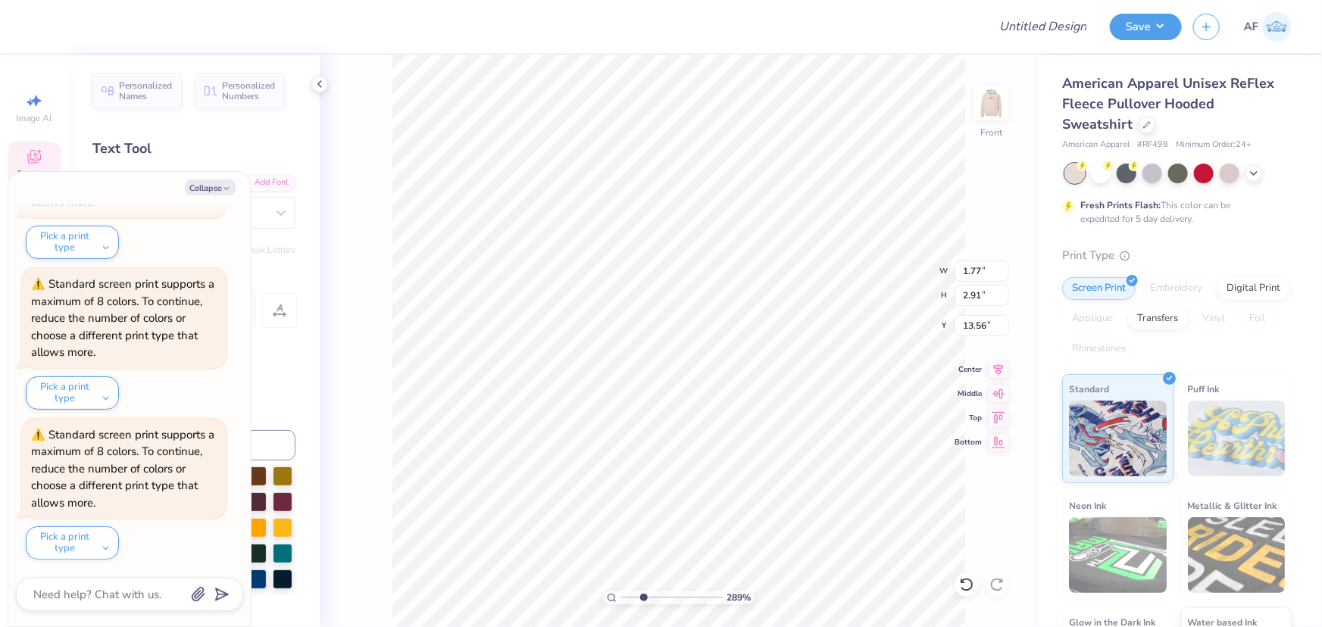
click at [259, 382] on div at bounding box center [193, 376] width 203 height 21
click at [273, 378] on div at bounding box center [193, 376] width 203 height 21
click at [376, 450] on div "289 % Front W 1.77 1.77 " H 2.91 2.91 " Y 13.56 13.56 " Center Middle Top Bottom" at bounding box center [679, 341] width 718 height 572
type input "2.88965358937257"
type textarea "x"
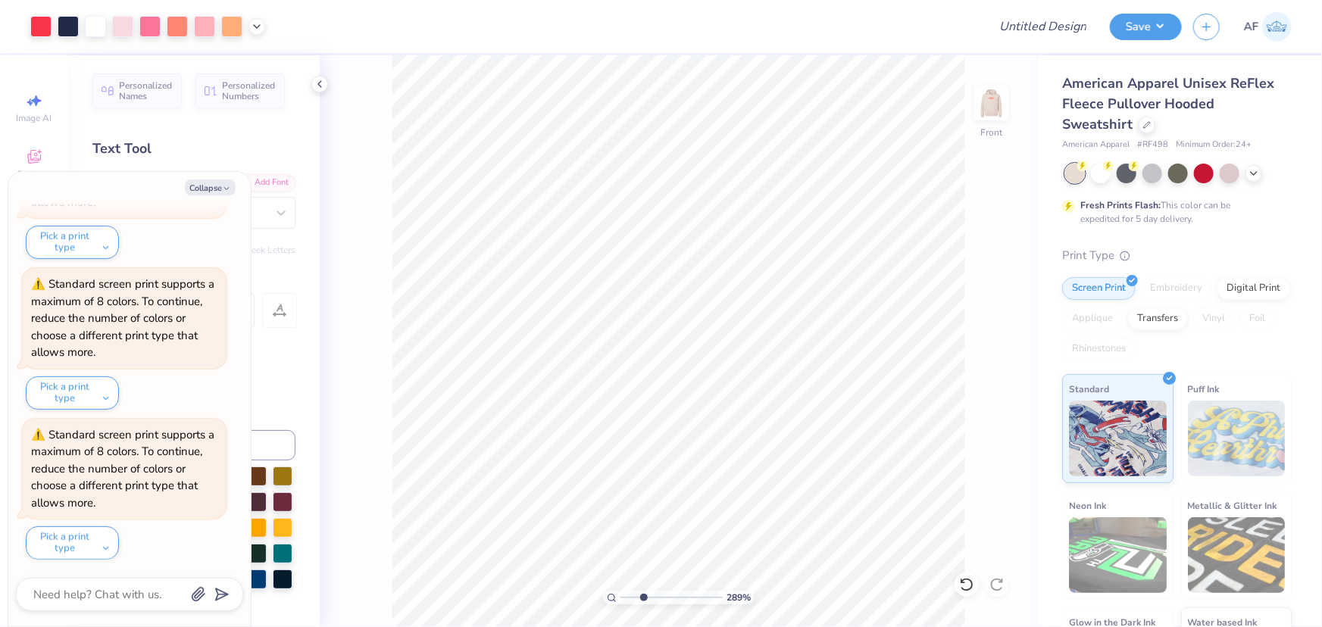
type input "2.88965358937257"
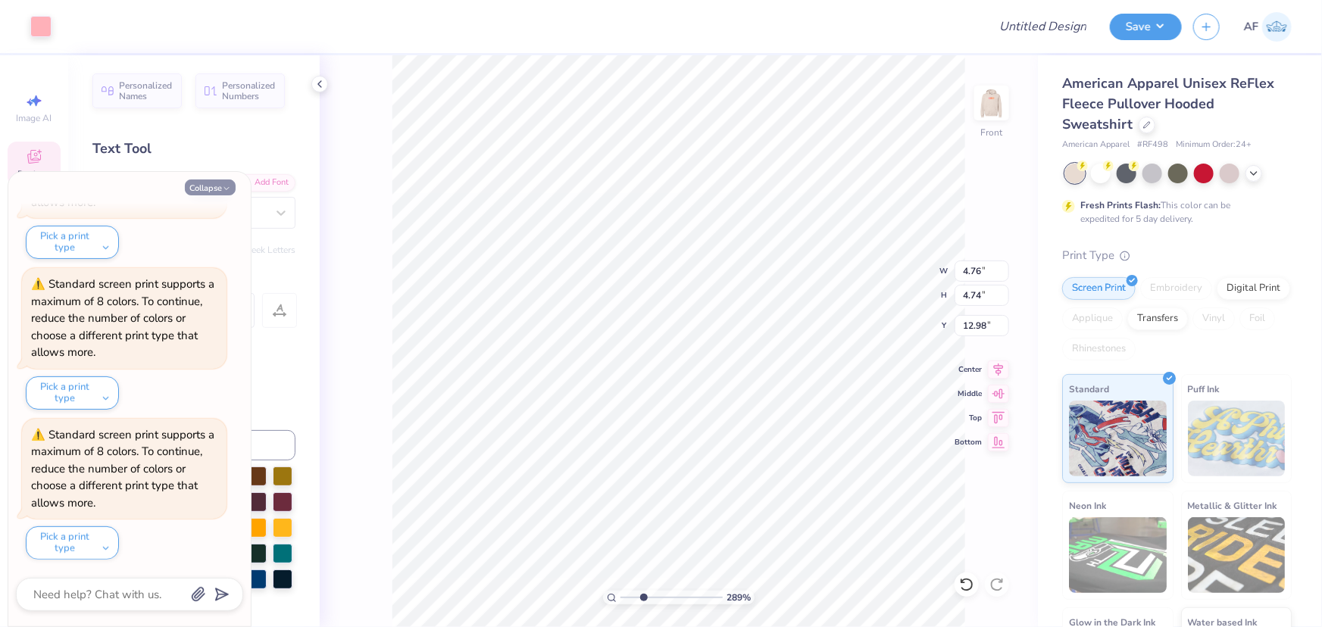
click at [226, 190] on icon "button" at bounding box center [226, 188] width 9 height 9
type textarea "x"
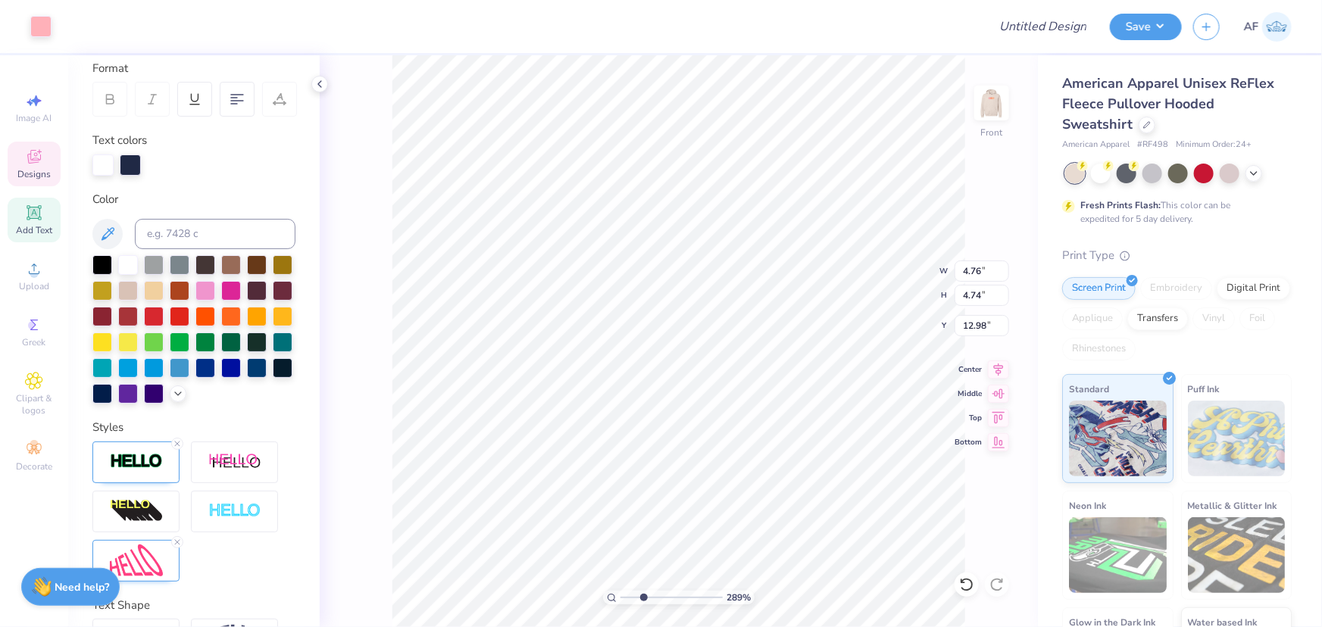
scroll to position [337, 0]
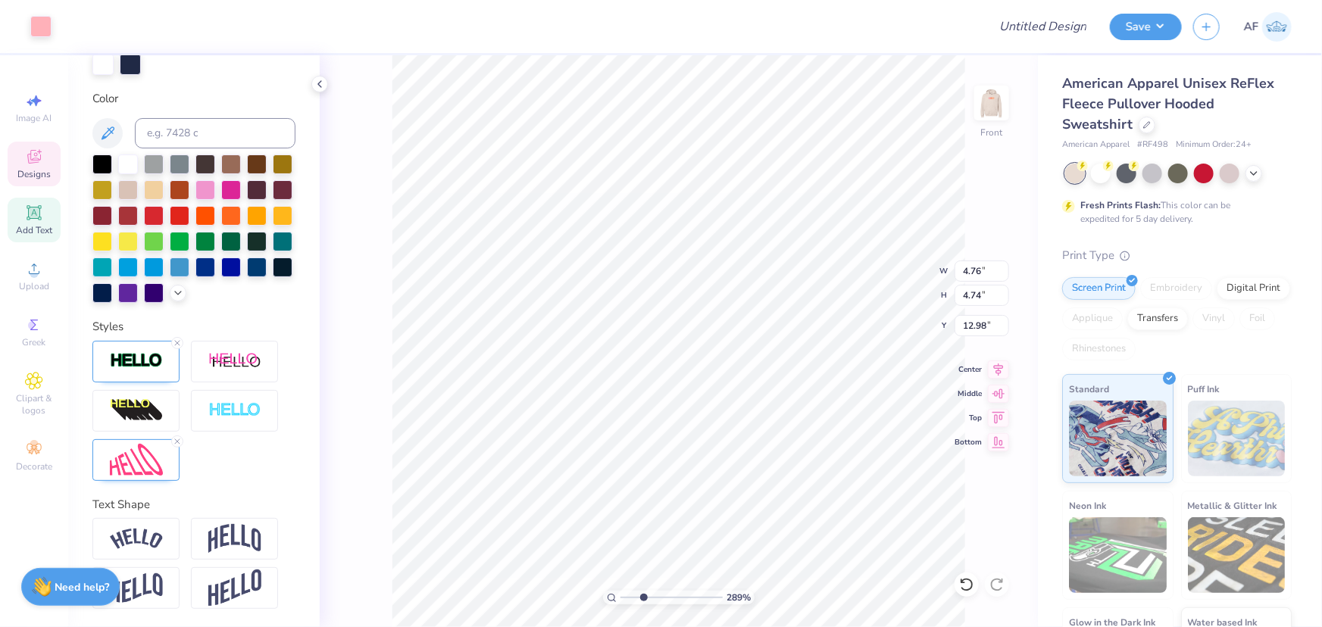
click at [119, 298] on div at bounding box center [193, 229] width 203 height 148
click at [172, 292] on icon at bounding box center [178, 292] width 12 height 12
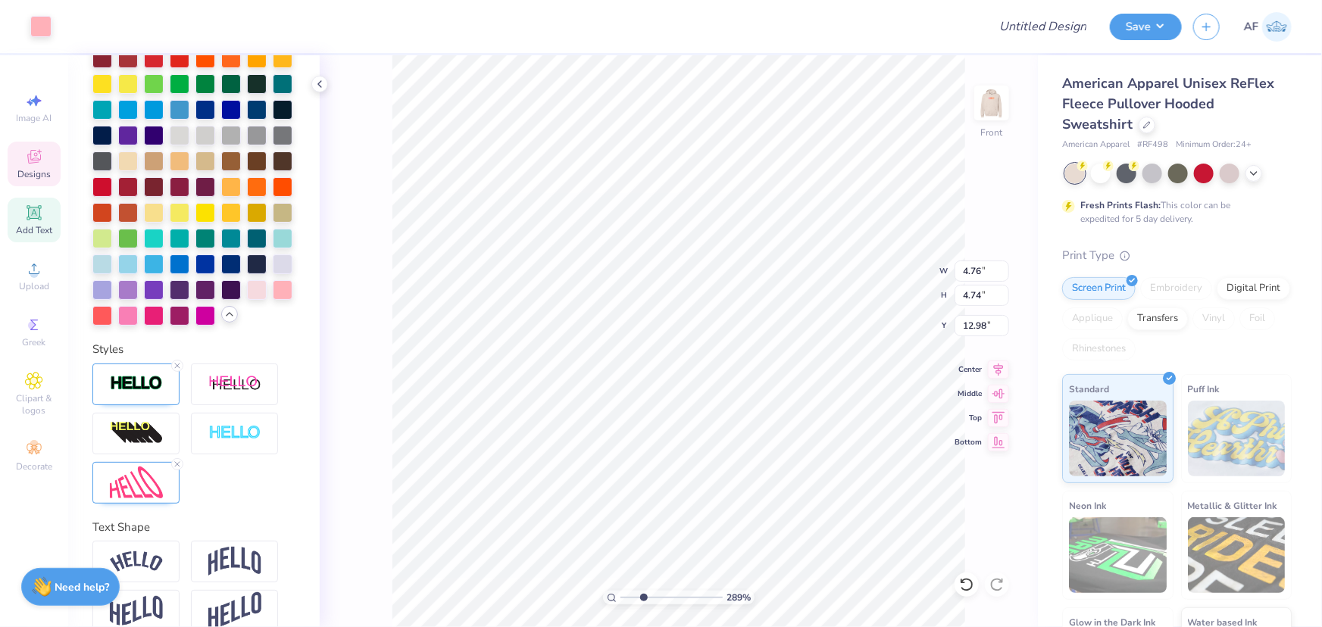
scroll to position [543, 0]
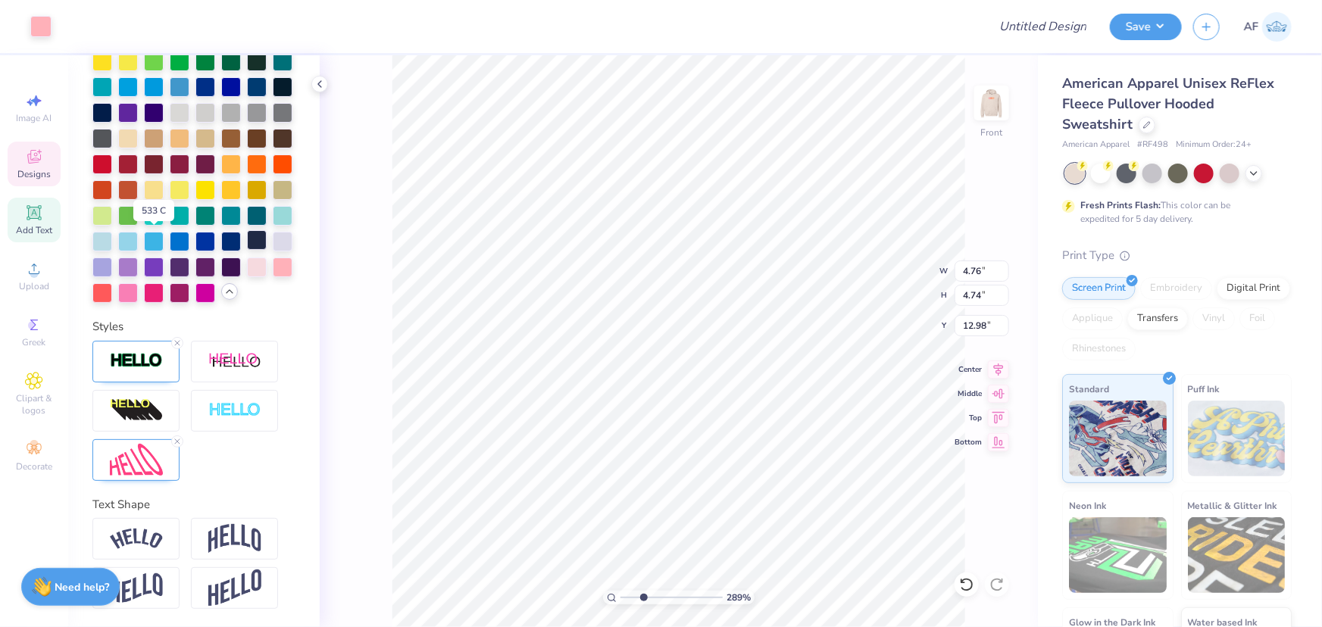
click at [247, 245] on div at bounding box center [257, 240] width 20 height 20
click at [247, 243] on div at bounding box center [257, 240] width 20 height 20
click at [247, 239] on div at bounding box center [257, 240] width 20 height 20
click at [40, 26] on div at bounding box center [40, 24] width 21 height 21
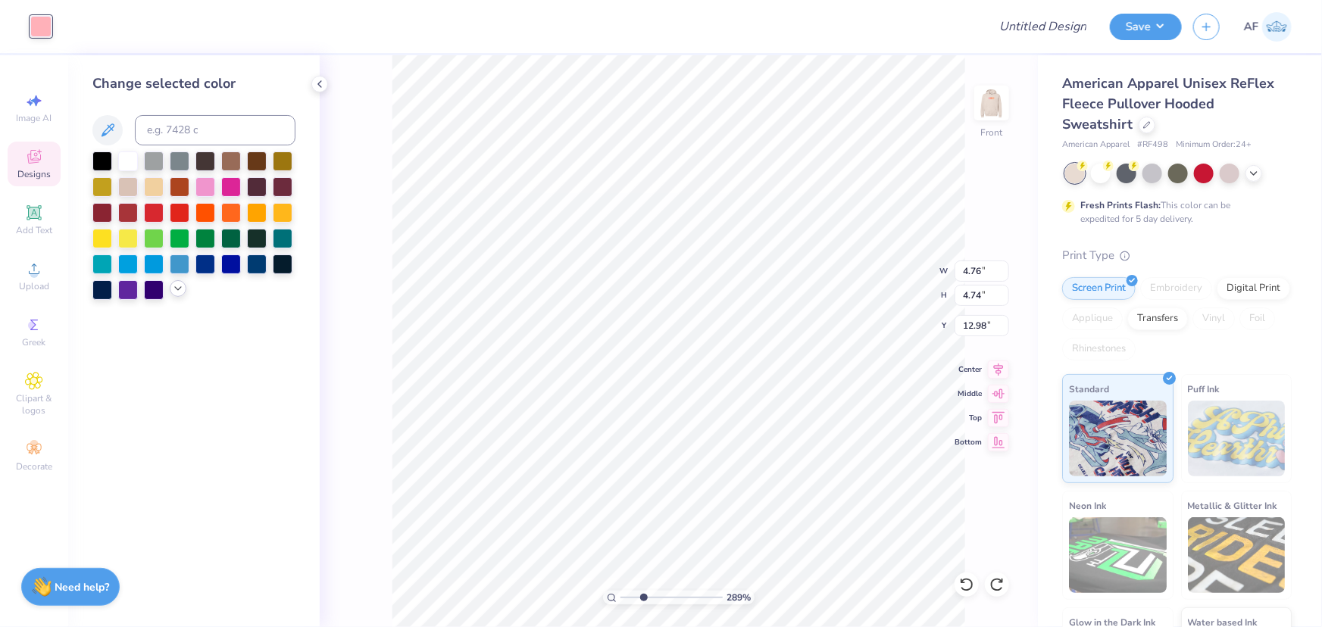
click at [172, 289] on icon at bounding box center [178, 289] width 12 height 12
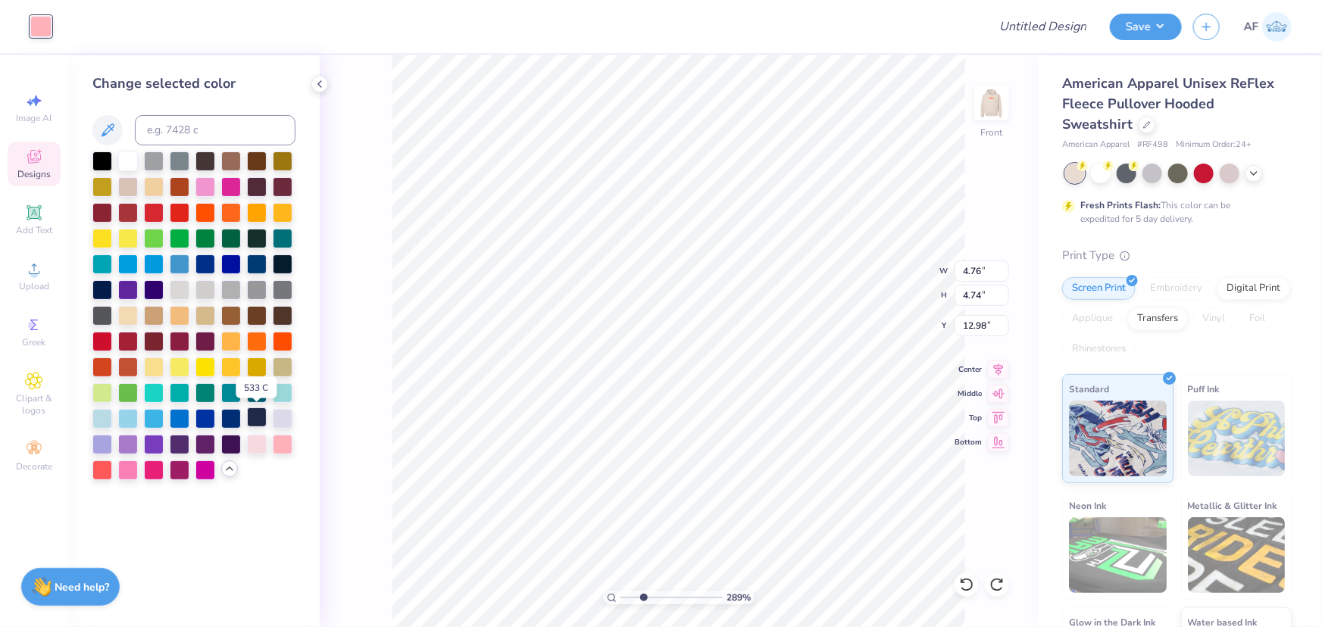
click at [258, 423] on div at bounding box center [257, 418] width 20 height 20
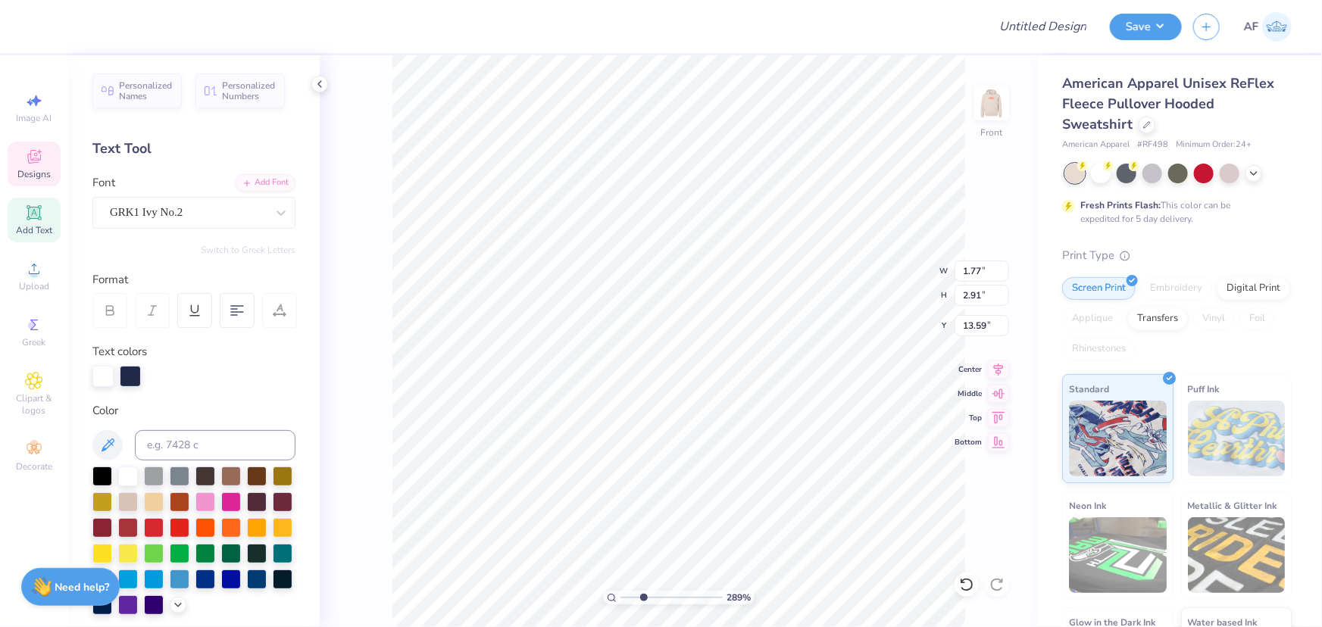
type input "2.88965358937257"
type input "13.56"
click at [134, 369] on div at bounding box center [130, 374] width 21 height 21
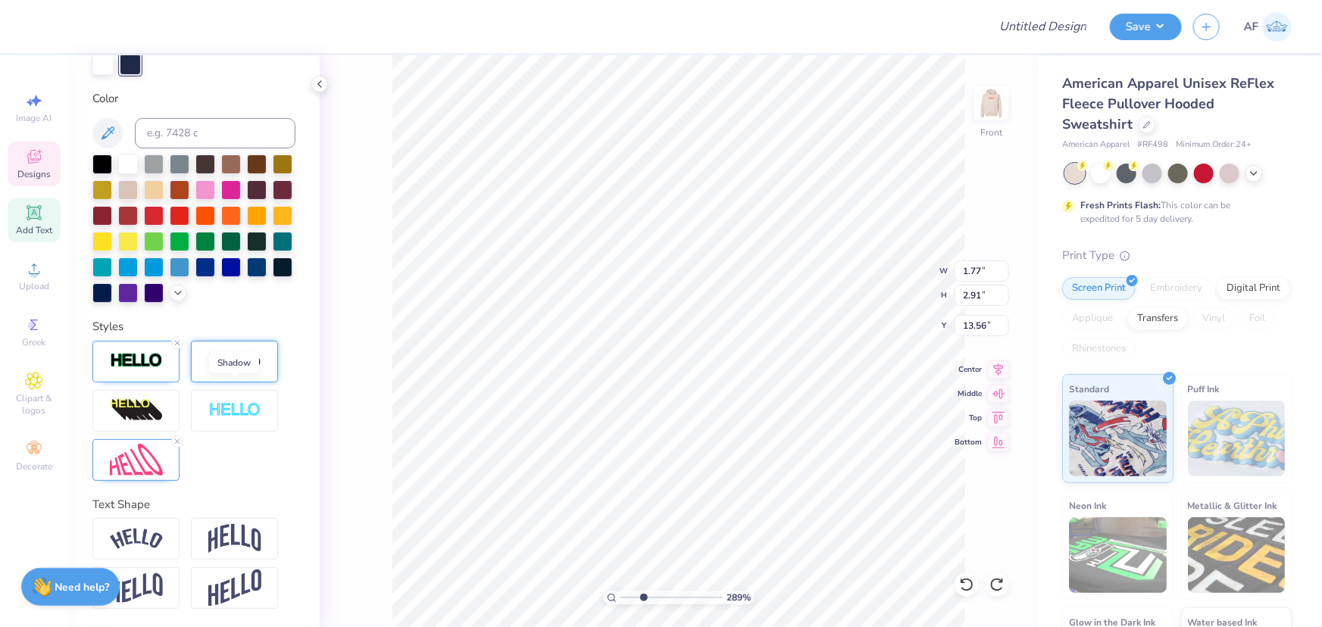
scroll to position [222, 0]
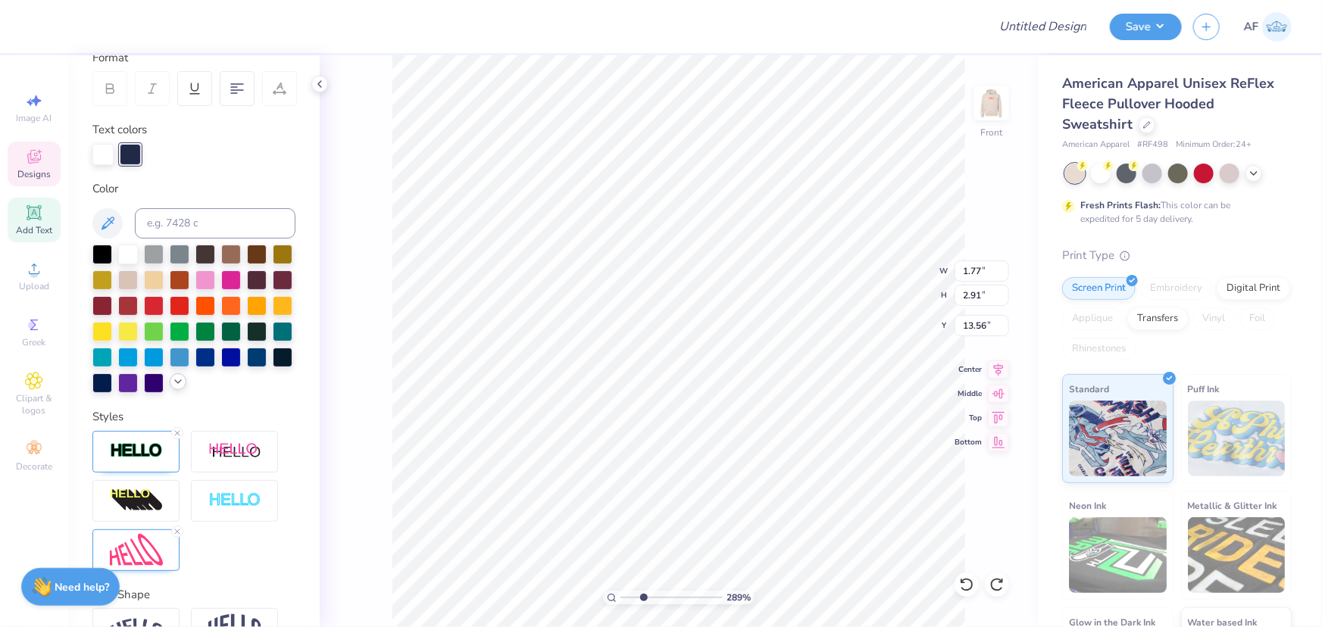
click at [172, 388] on icon at bounding box center [178, 382] width 12 height 12
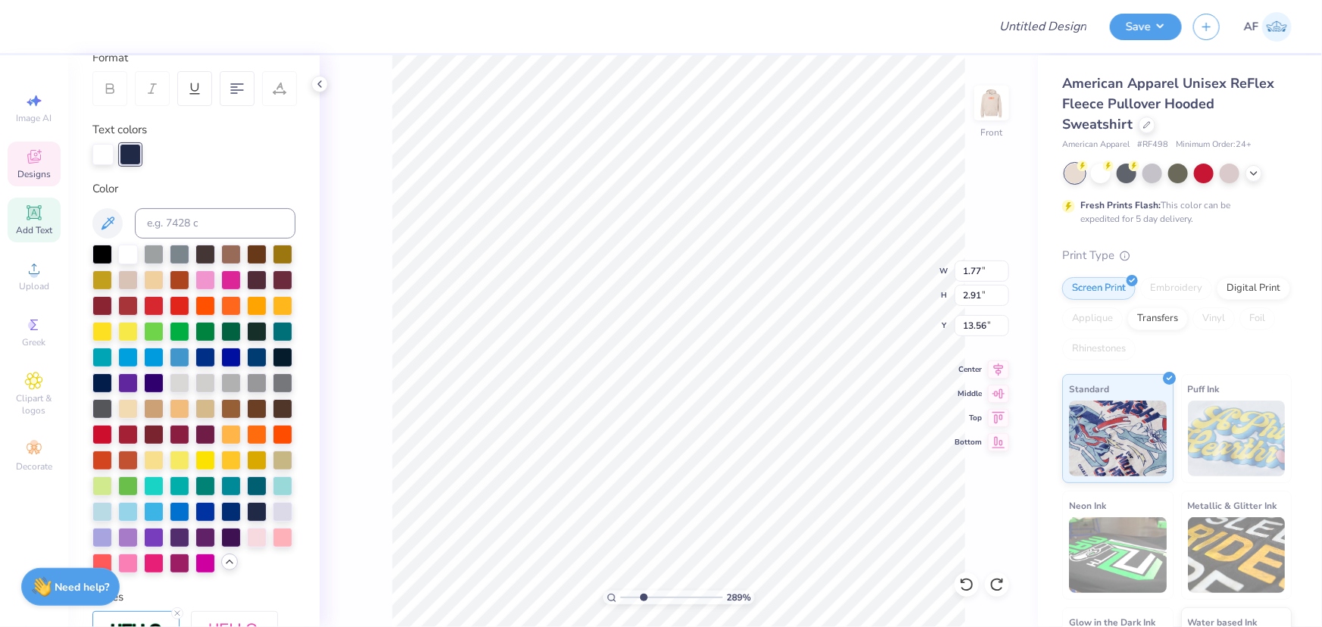
scroll to position [337, 0]
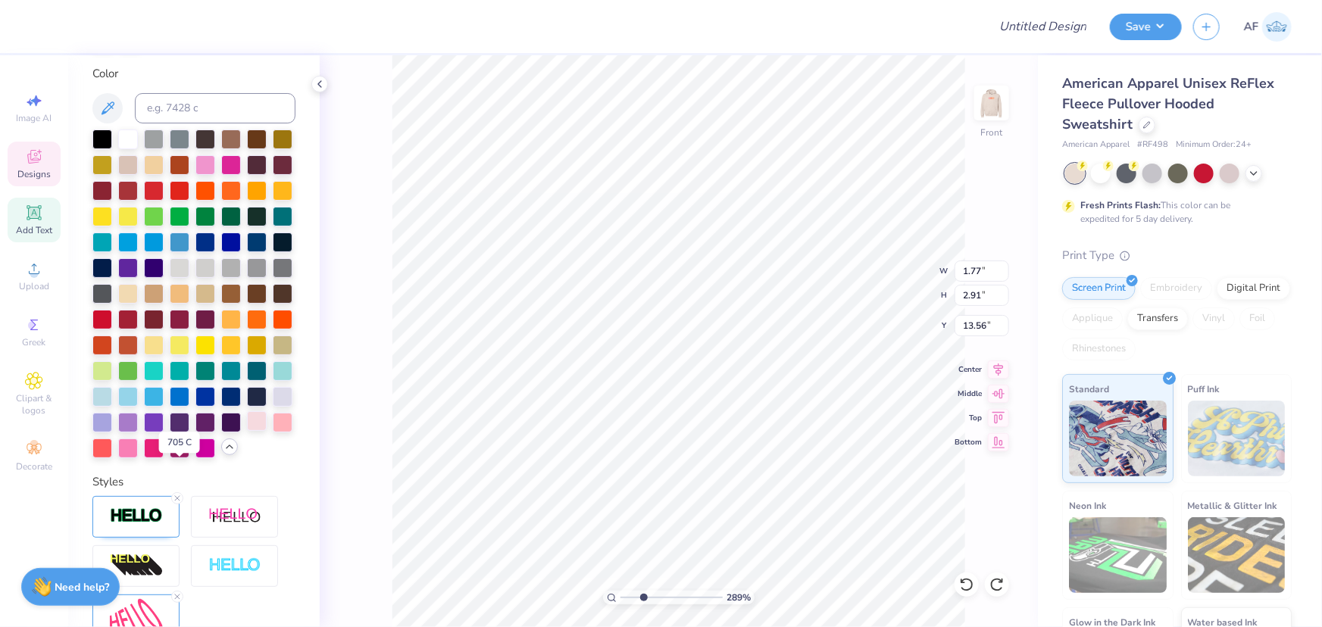
click at [247, 431] on div at bounding box center [257, 421] width 20 height 20
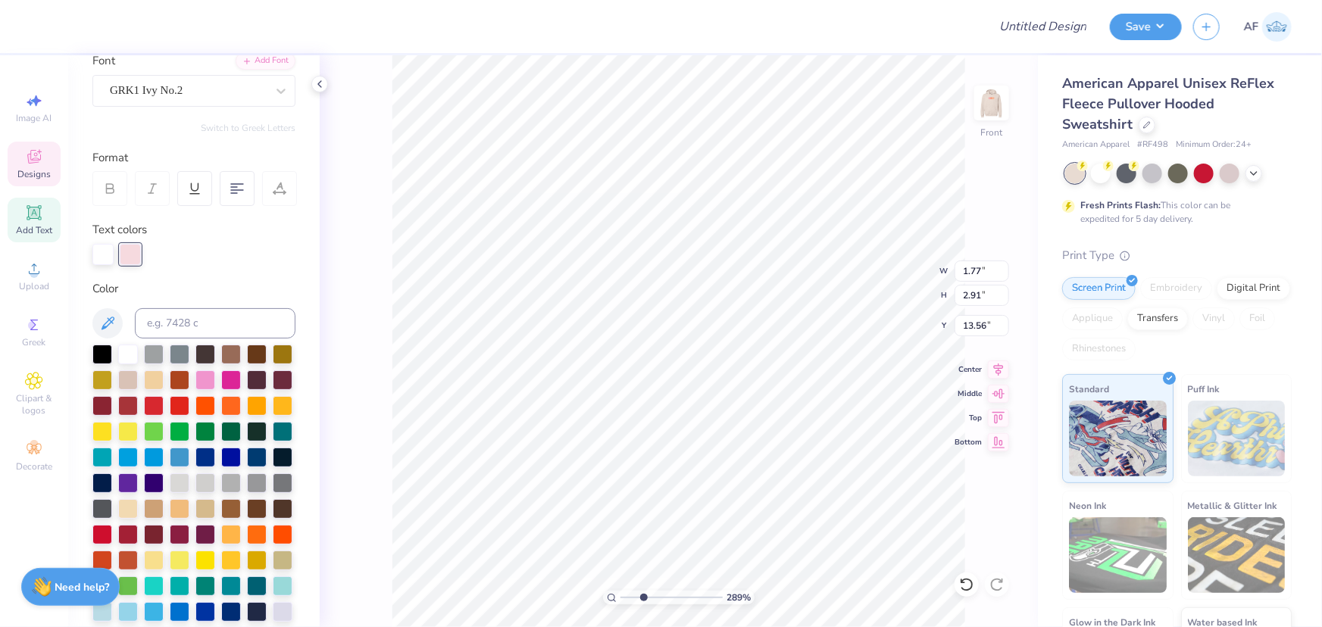
scroll to position [108, 0]
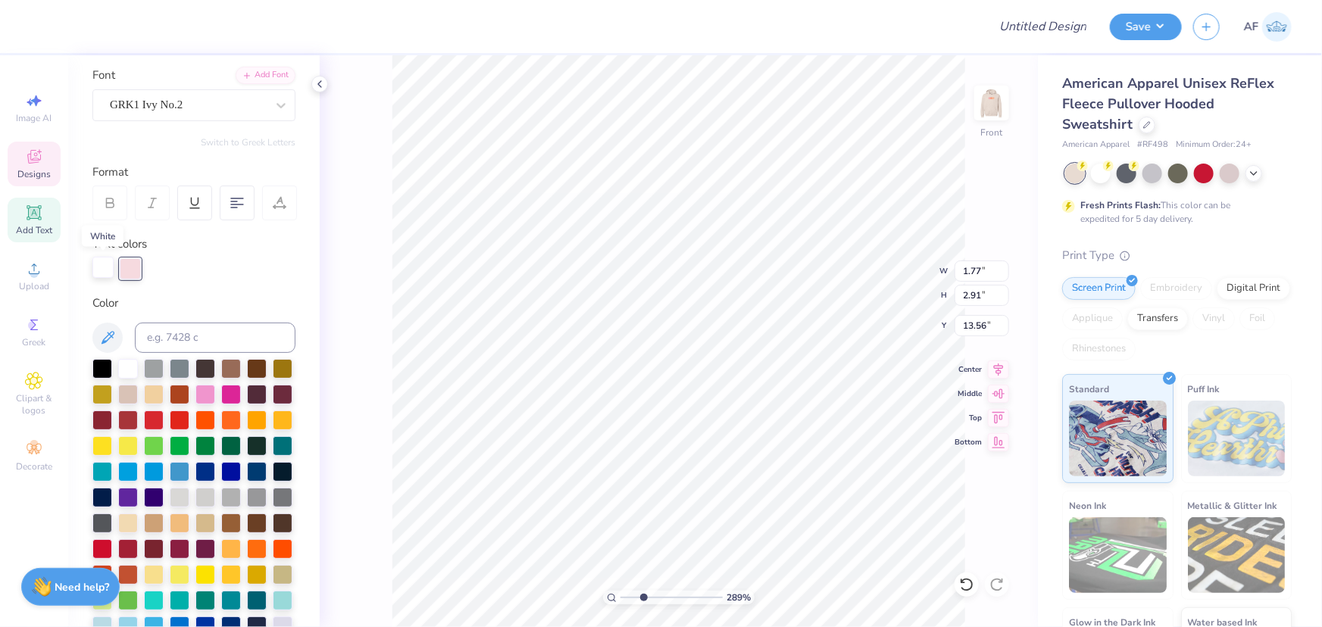
click at [102, 266] on div at bounding box center [102, 267] width 21 height 21
type input "2.88965358937257"
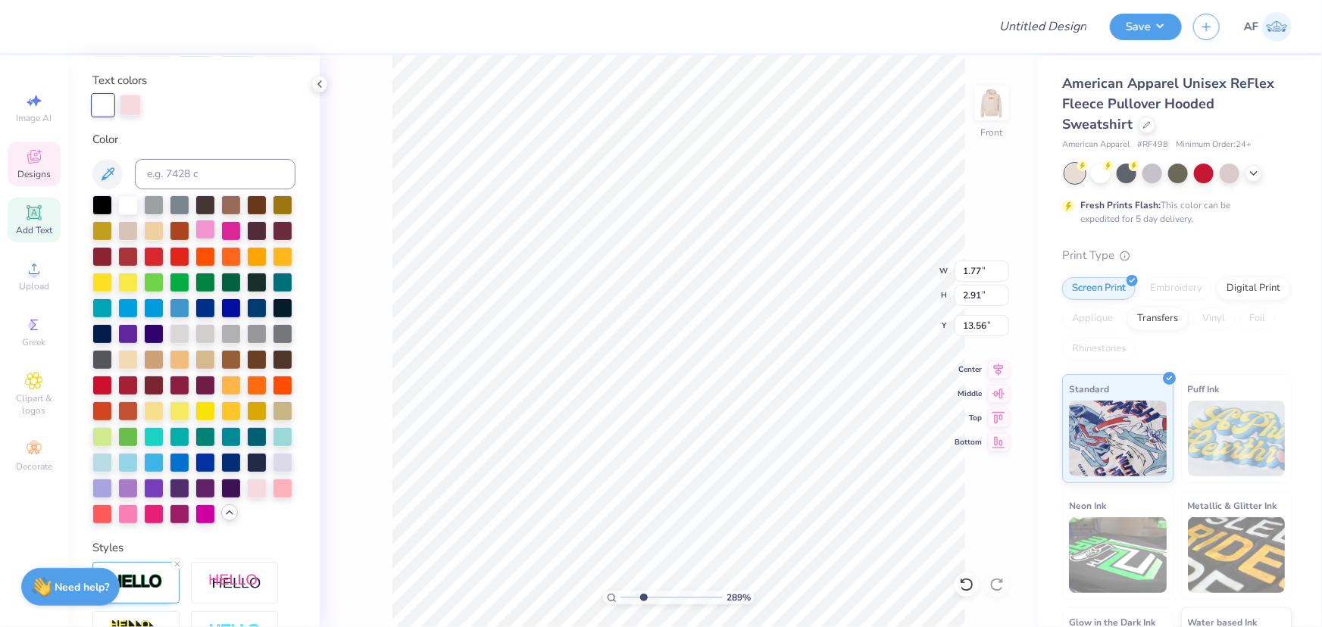
scroll to position [222, 0]
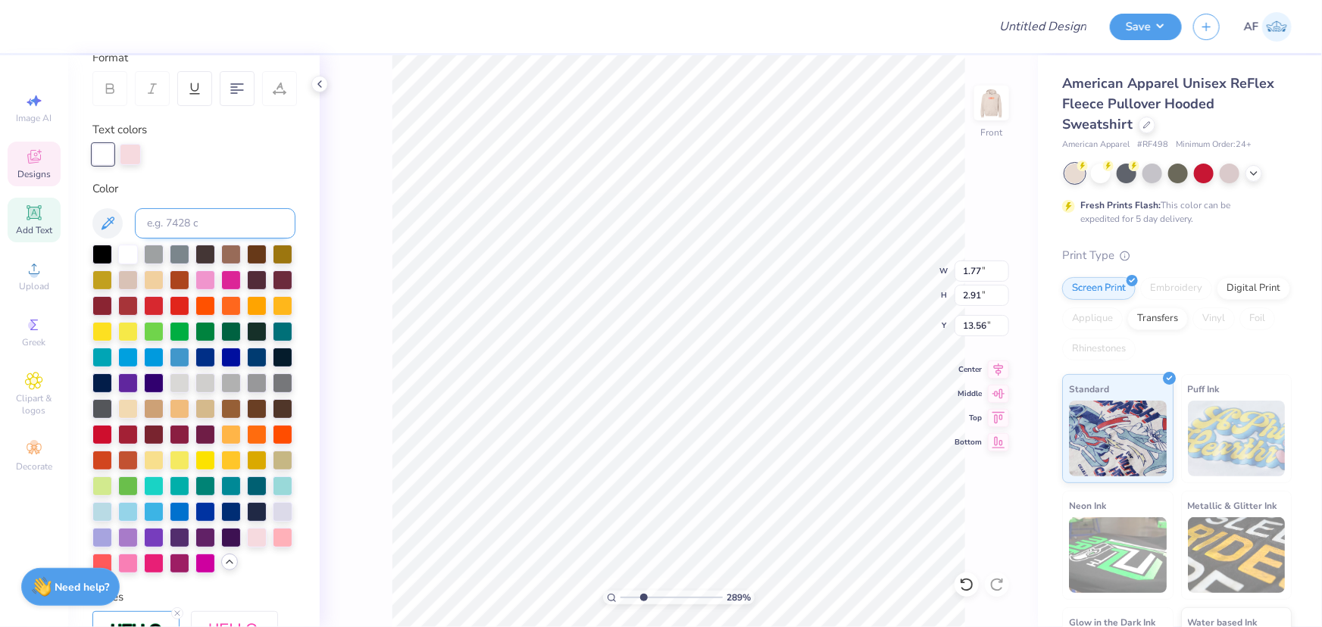
click at [214, 210] on input at bounding box center [215, 223] width 161 height 30
click at [206, 224] on input at bounding box center [215, 223] width 161 height 30
type input "190"
type input "2.88965358937257"
type input "1.56"
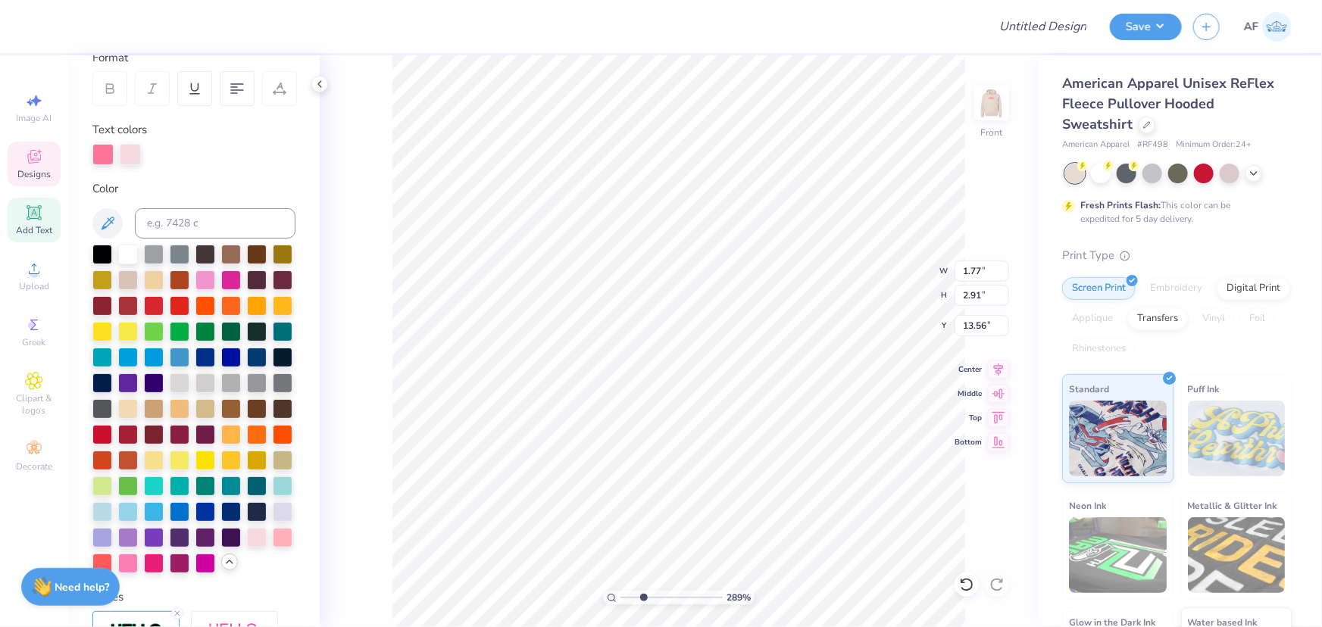
type input "1.82"
type input "13.96"
type input "2.88965358937257"
type input "1.85"
type input "3.26"
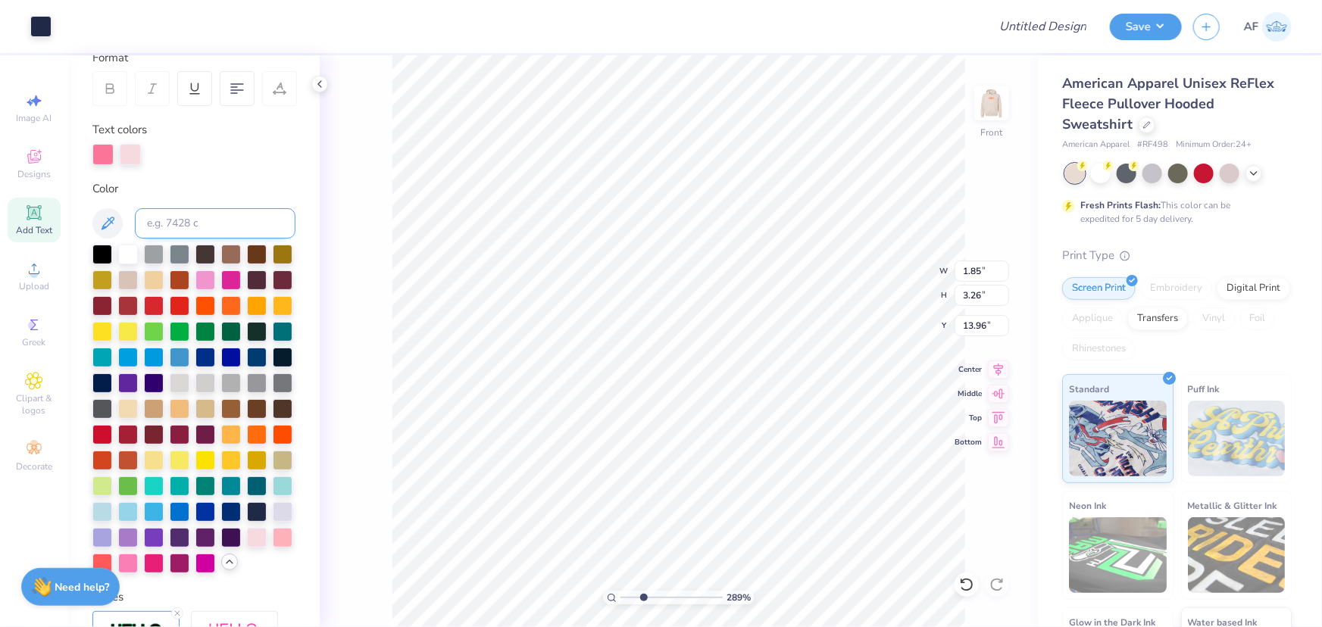
click at [192, 225] on input at bounding box center [215, 223] width 161 height 30
type input "1"
click at [37, 21] on div at bounding box center [40, 24] width 21 height 21
type input "2.88965358937257"
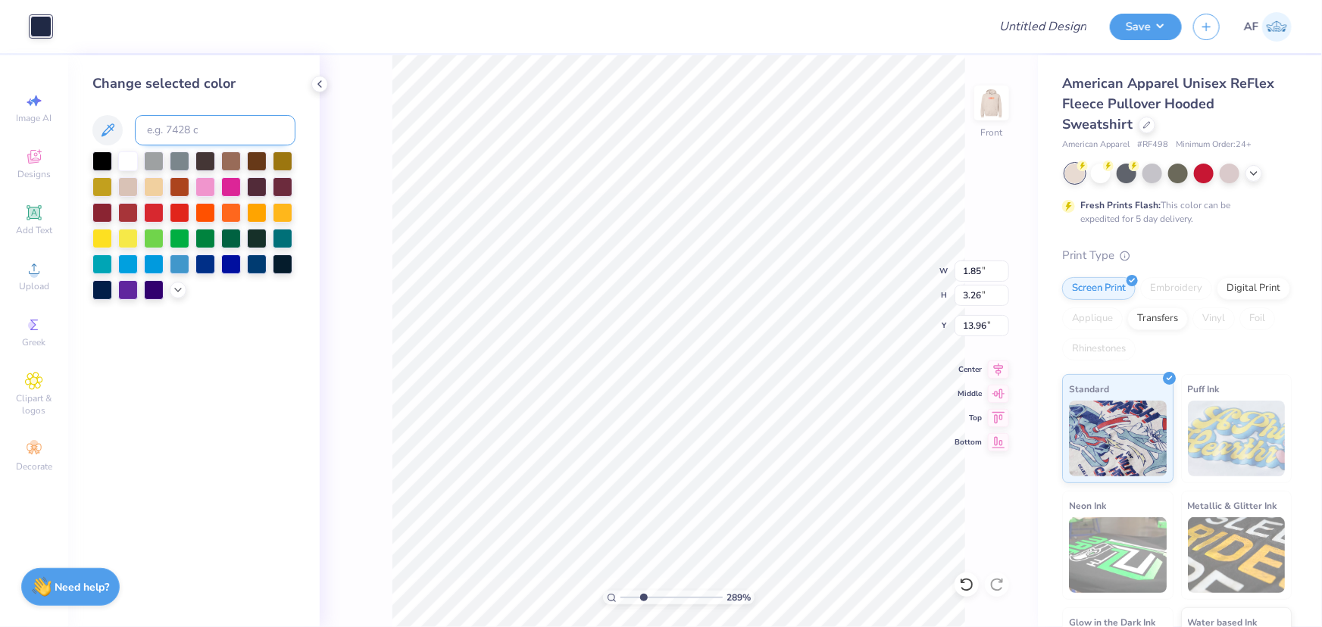
click at [203, 129] on input at bounding box center [215, 130] width 161 height 30
type input "190"
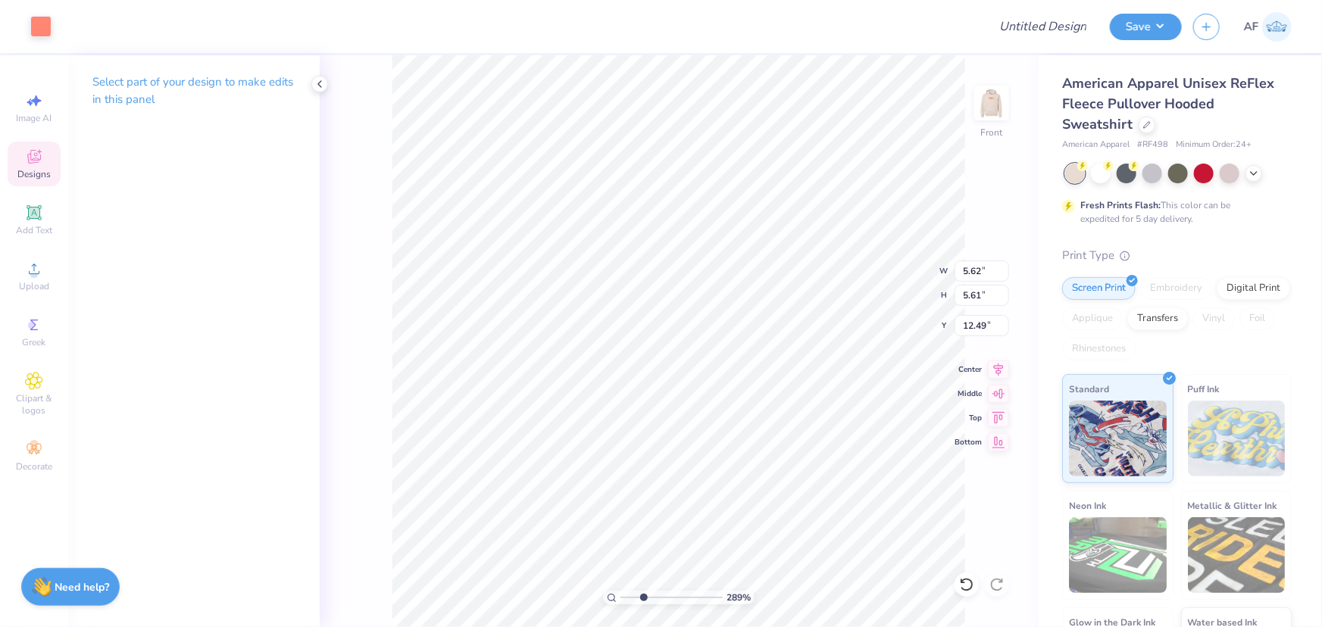
type input "2.88965358937257"
type input "4.76"
type input "4.74"
type input "12.98"
type input "2.48319411871739"
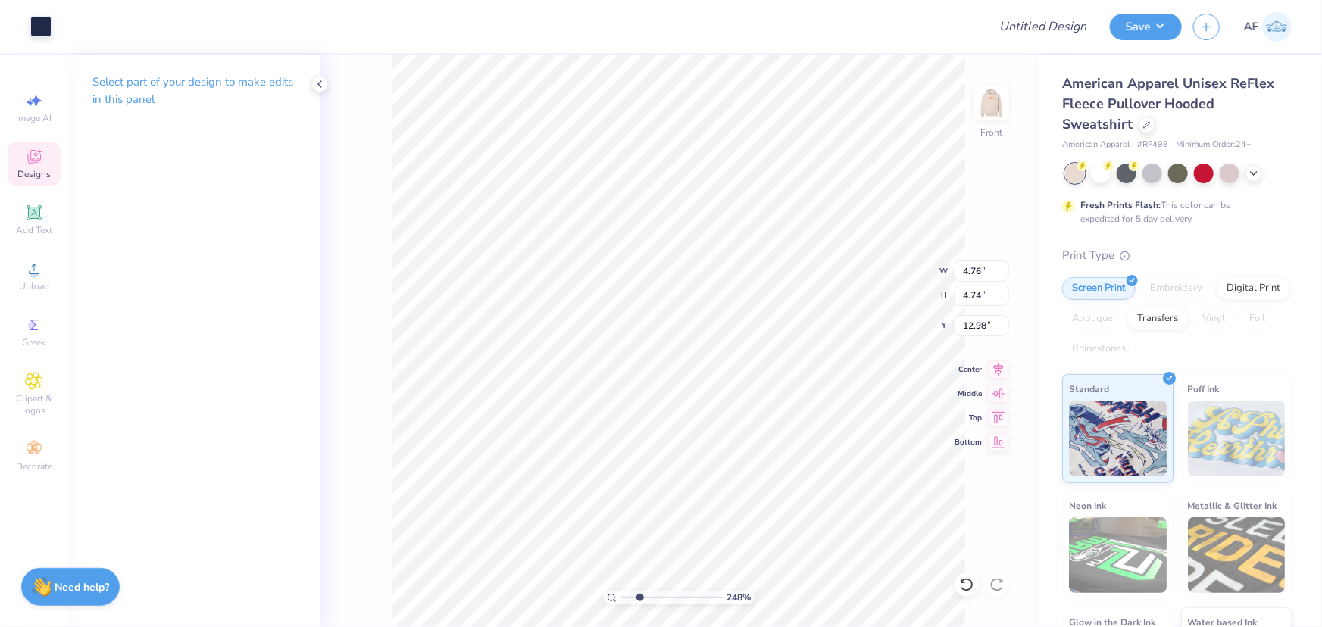
type input "5.62"
click at [43, 30] on div at bounding box center [40, 24] width 21 height 21
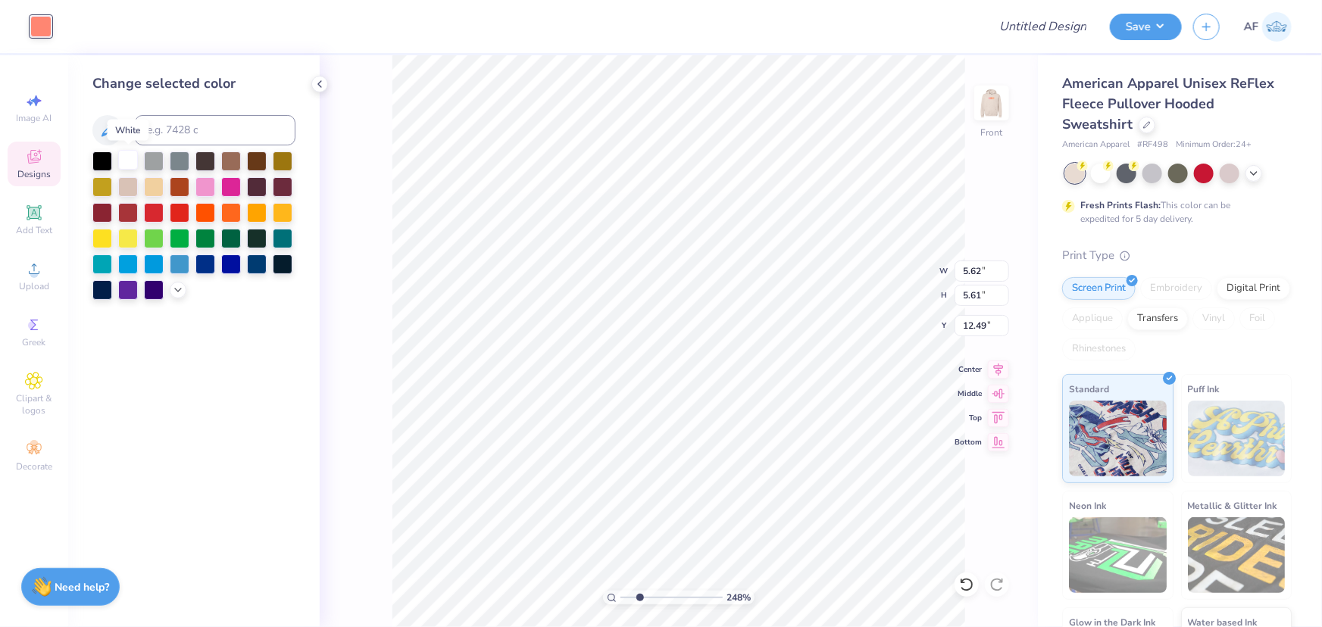
click at [123, 160] on div at bounding box center [128, 160] width 20 height 20
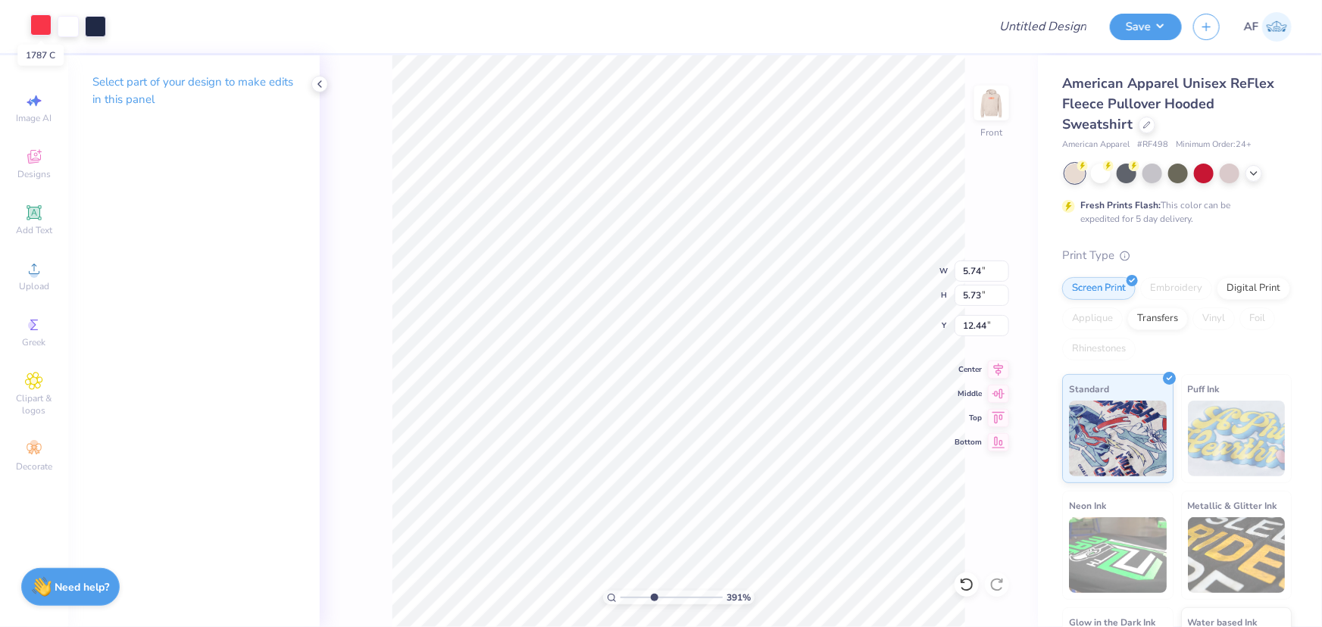
click at [45, 30] on div at bounding box center [40, 24] width 21 height 21
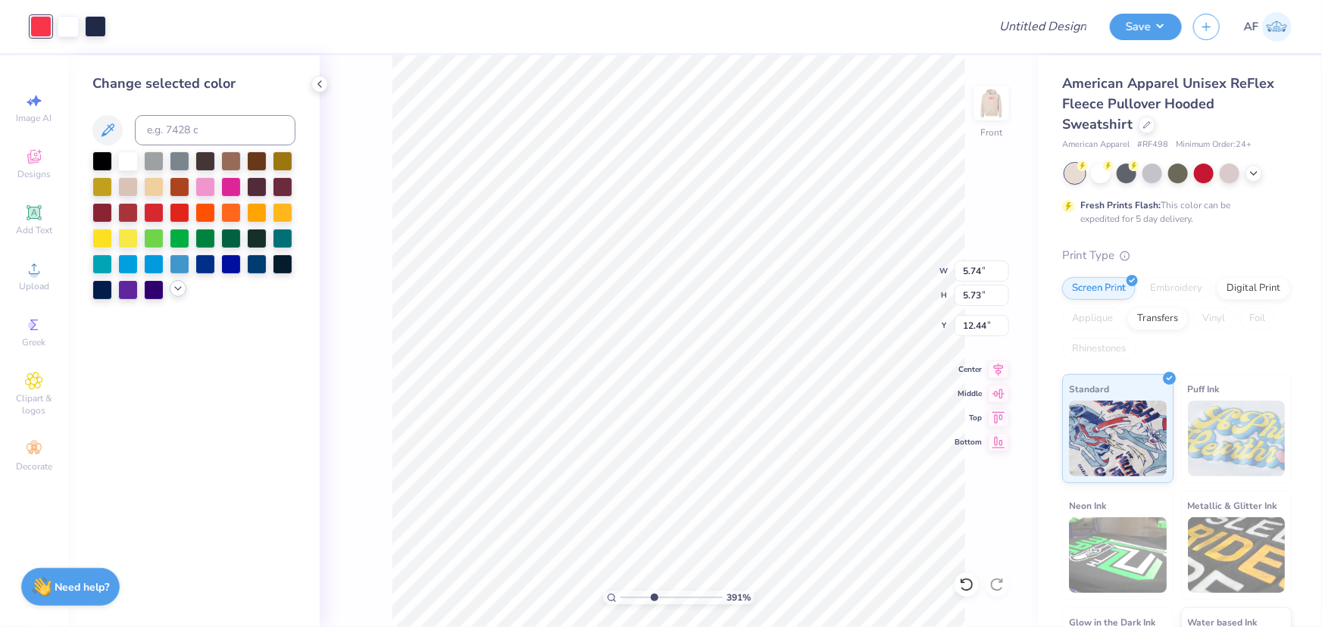
click at [179, 283] on icon at bounding box center [178, 289] width 12 height 12
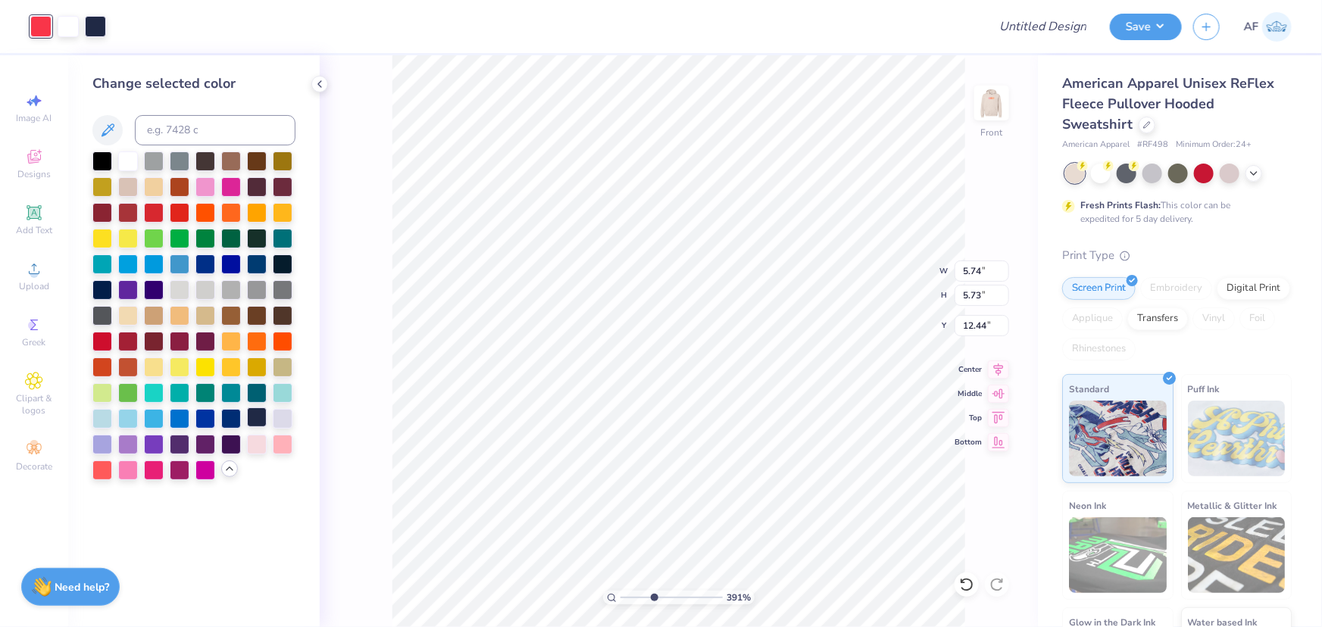
click at [255, 417] on div at bounding box center [257, 418] width 20 height 20
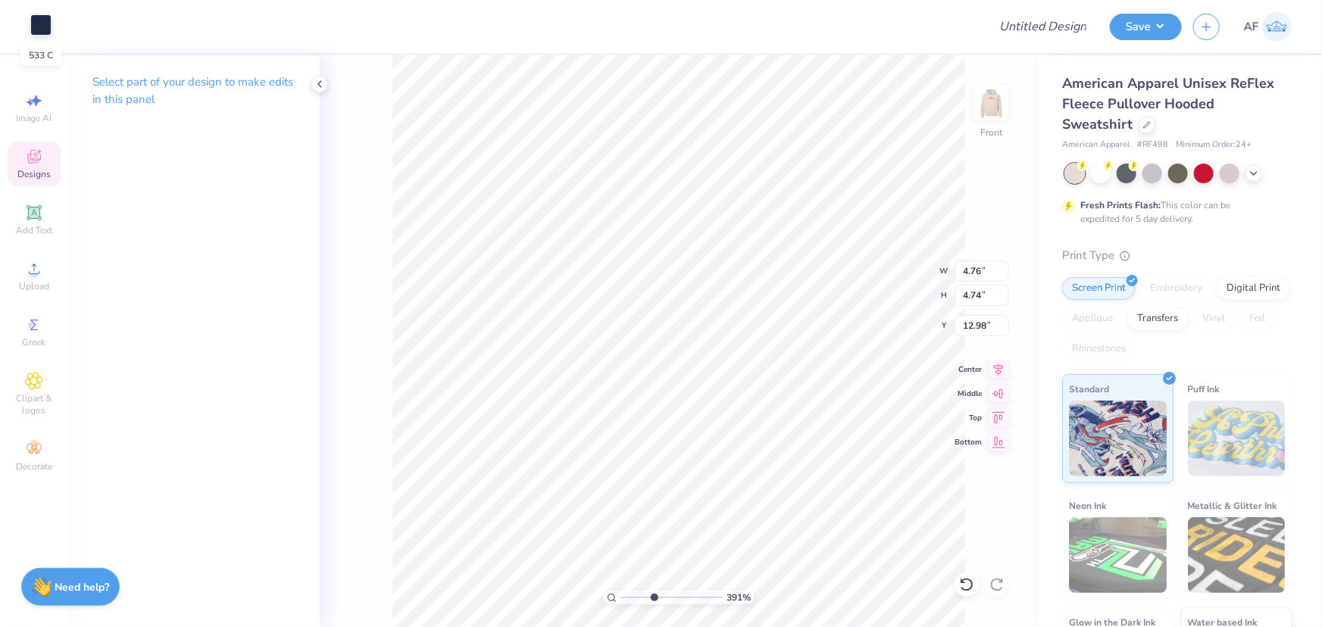
click at [44, 27] on div at bounding box center [40, 24] width 21 height 21
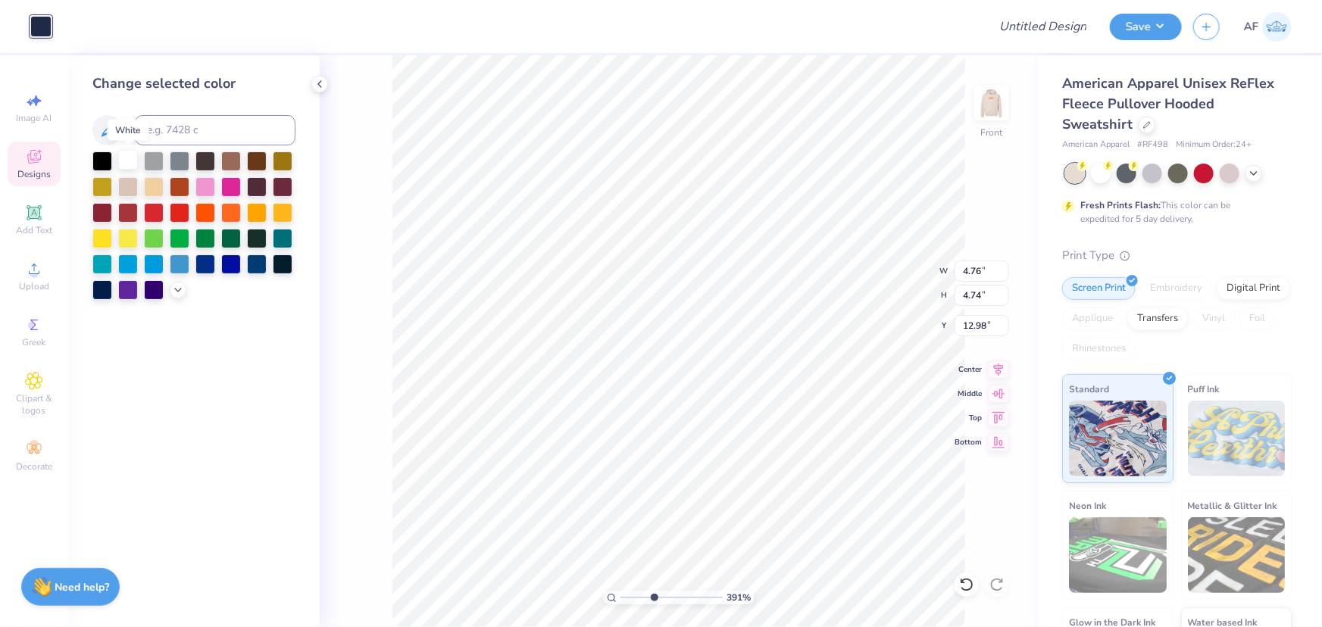
click at [126, 163] on div at bounding box center [128, 160] width 20 height 20
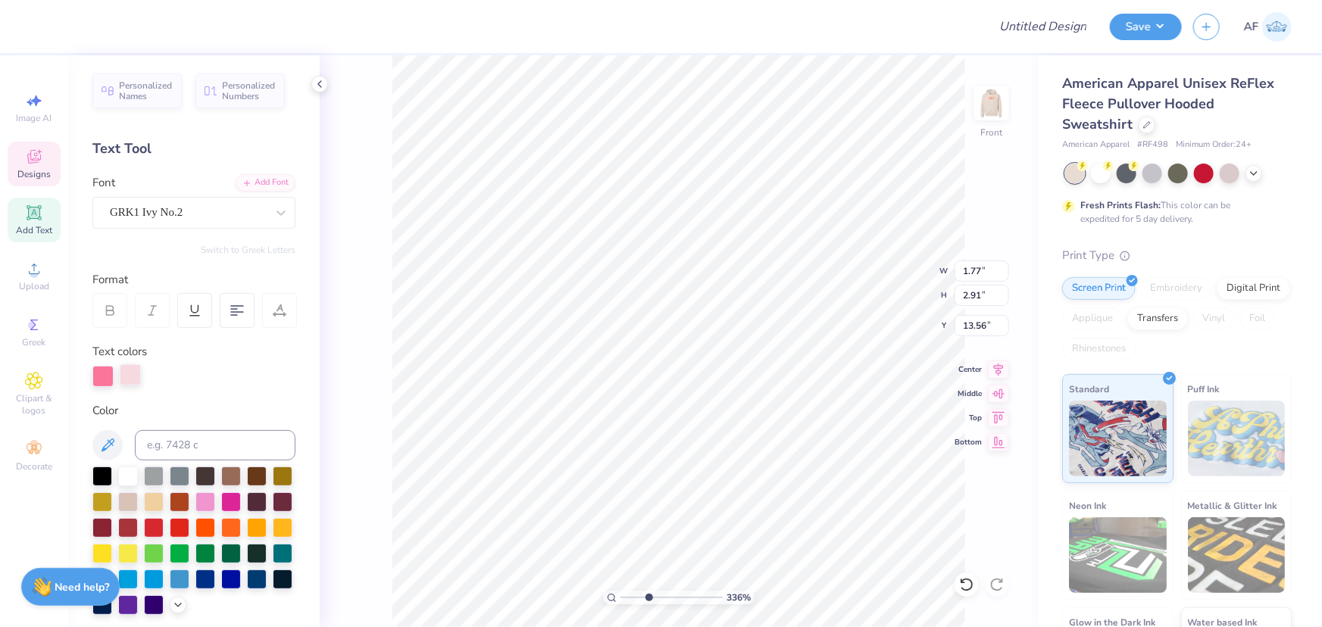
click at [128, 373] on div at bounding box center [130, 374] width 21 height 21
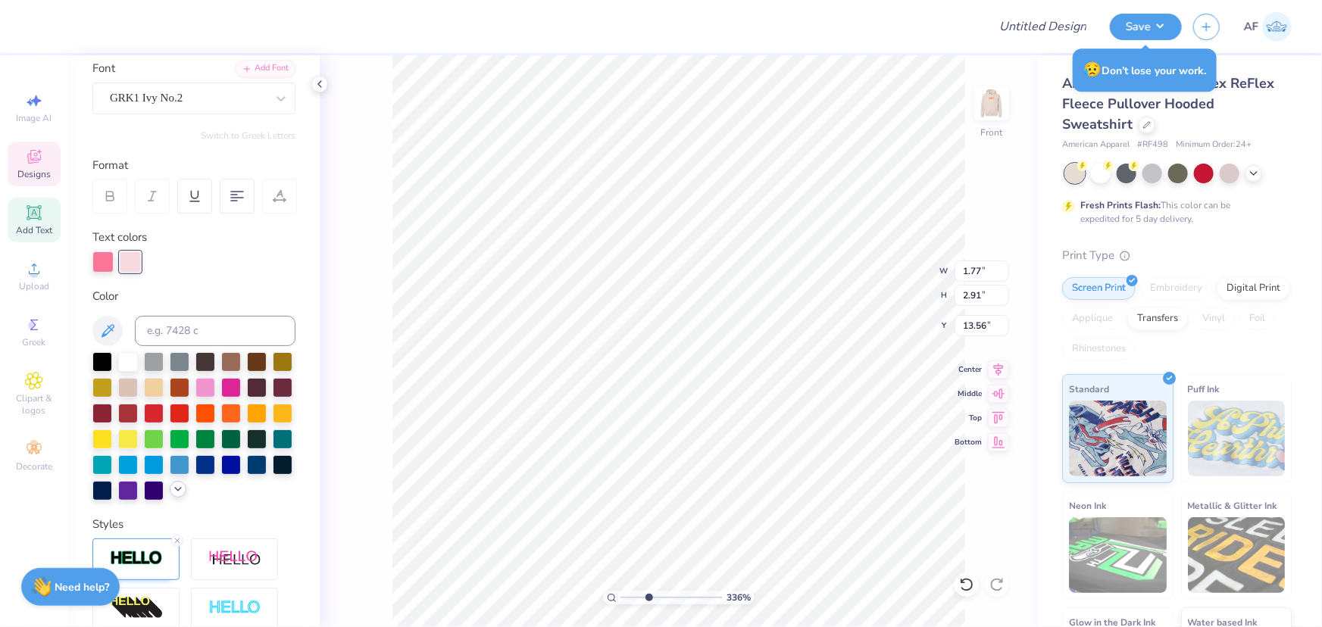
click at [172, 495] on icon at bounding box center [178, 489] width 12 height 12
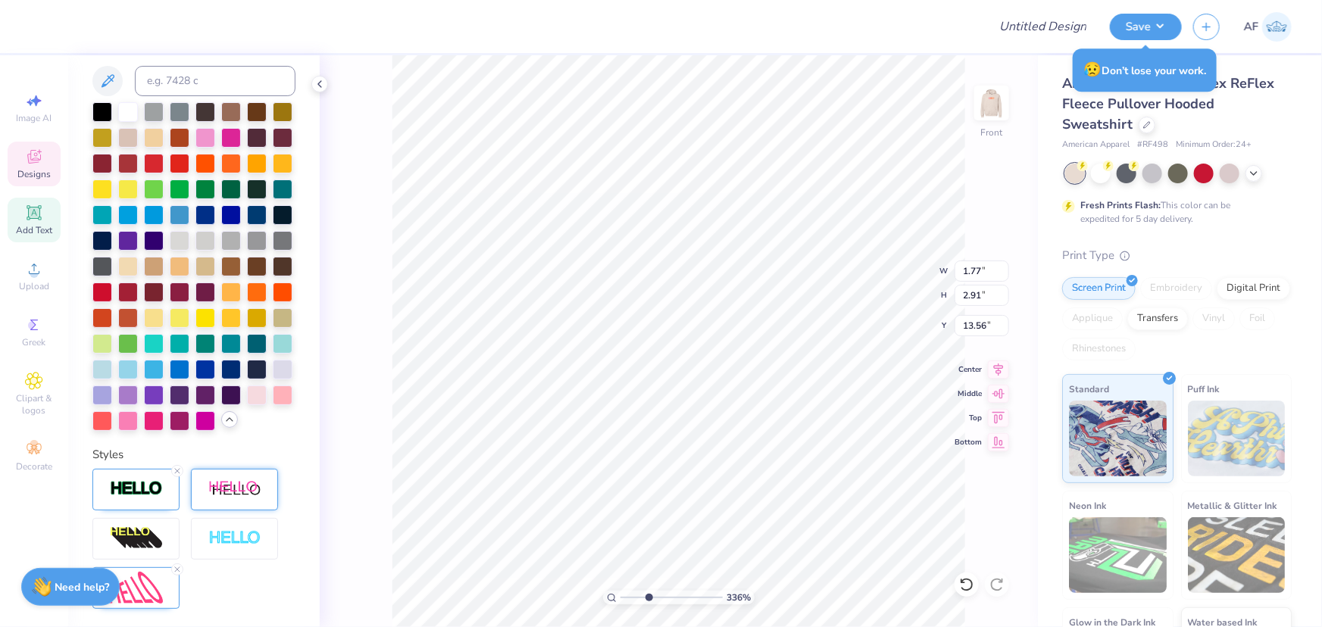
scroll to position [543, 0]
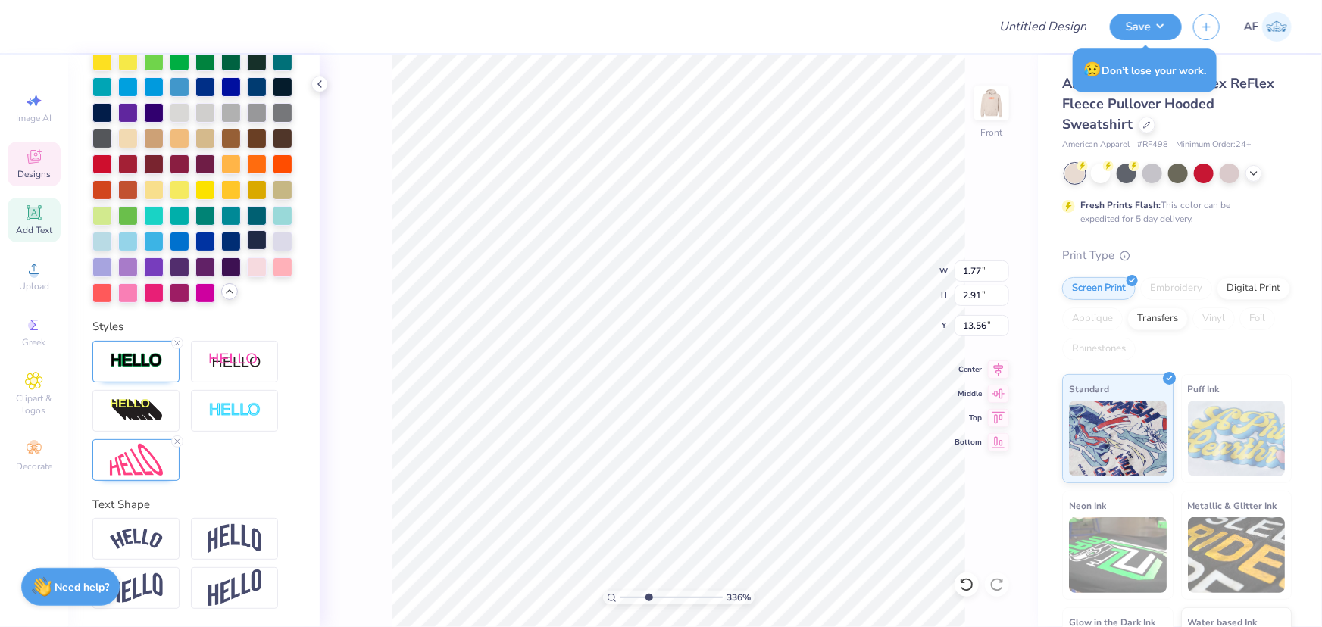
click at [247, 243] on div at bounding box center [257, 240] width 20 height 20
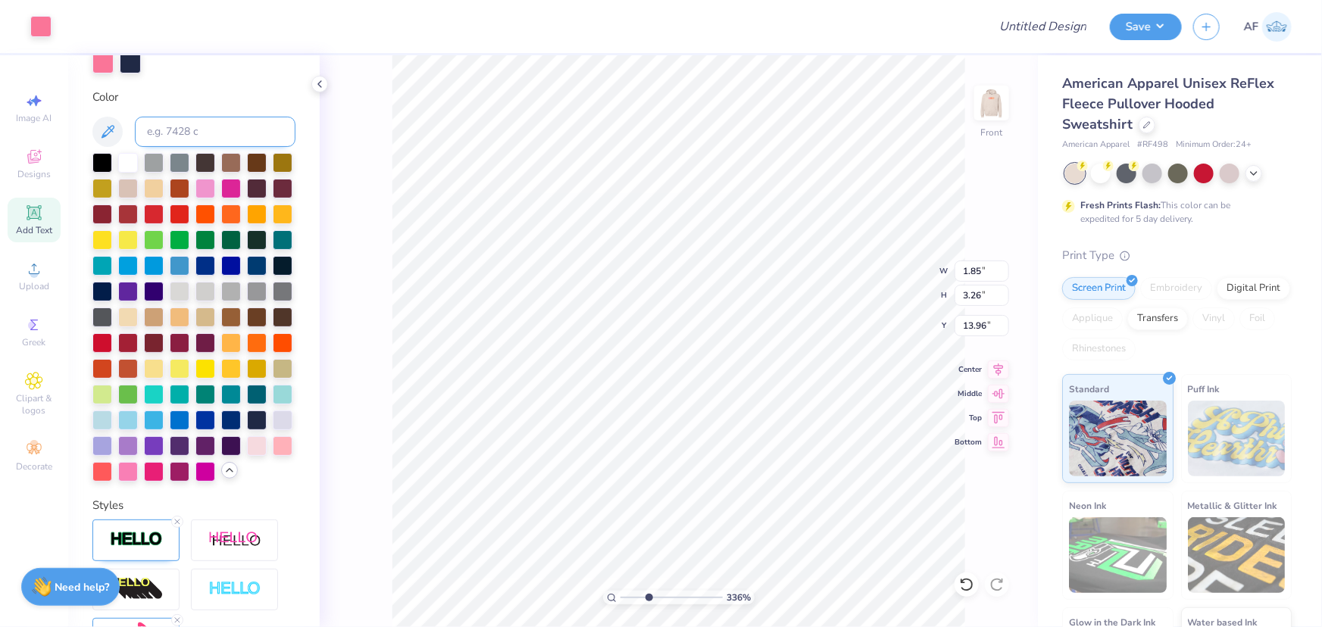
scroll to position [198, 0]
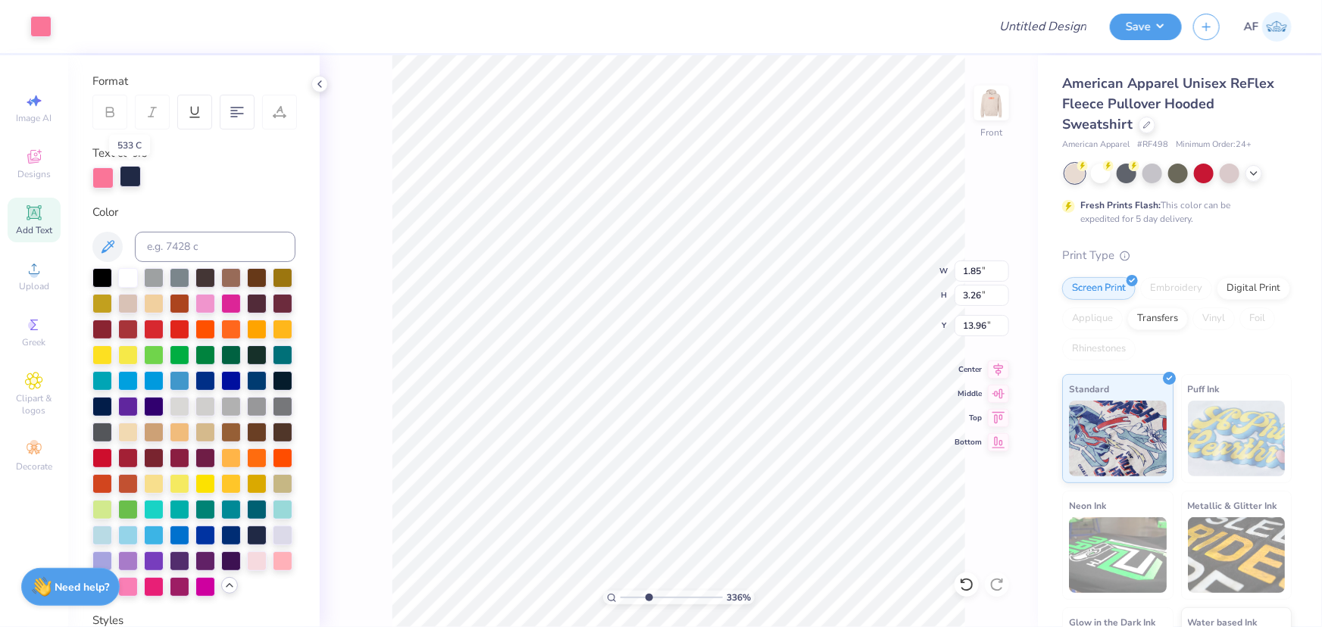
click at [126, 177] on div at bounding box center [130, 176] width 21 height 21
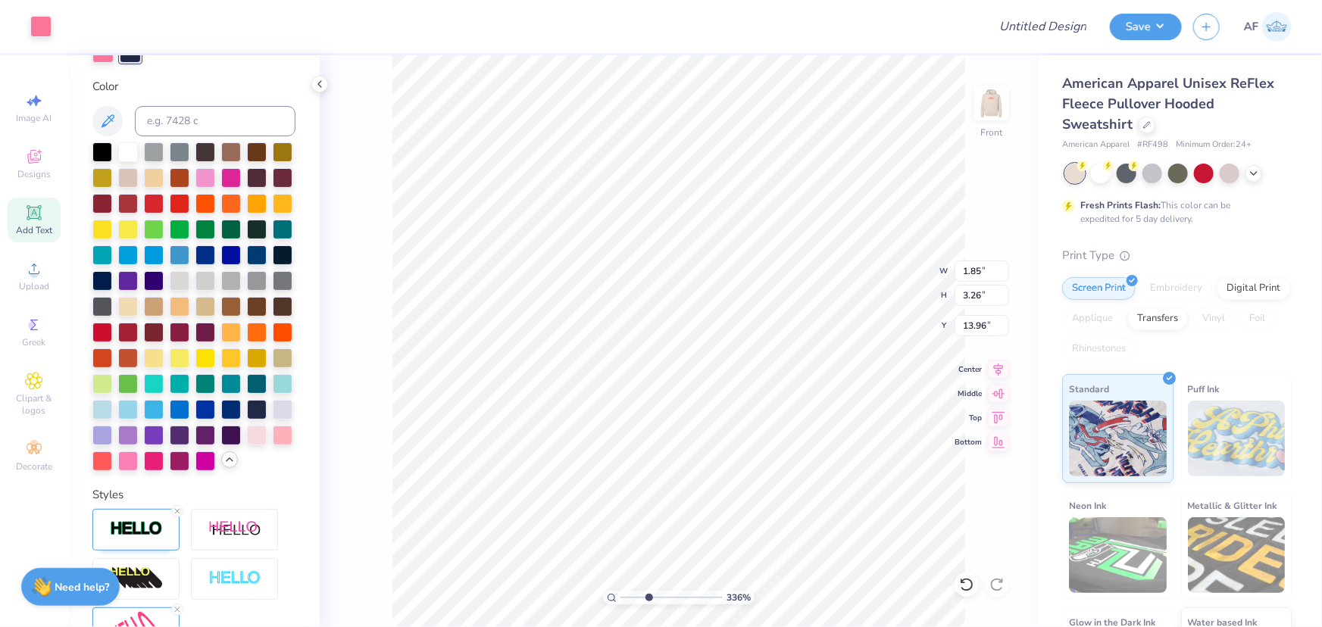
scroll to position [428, 0]
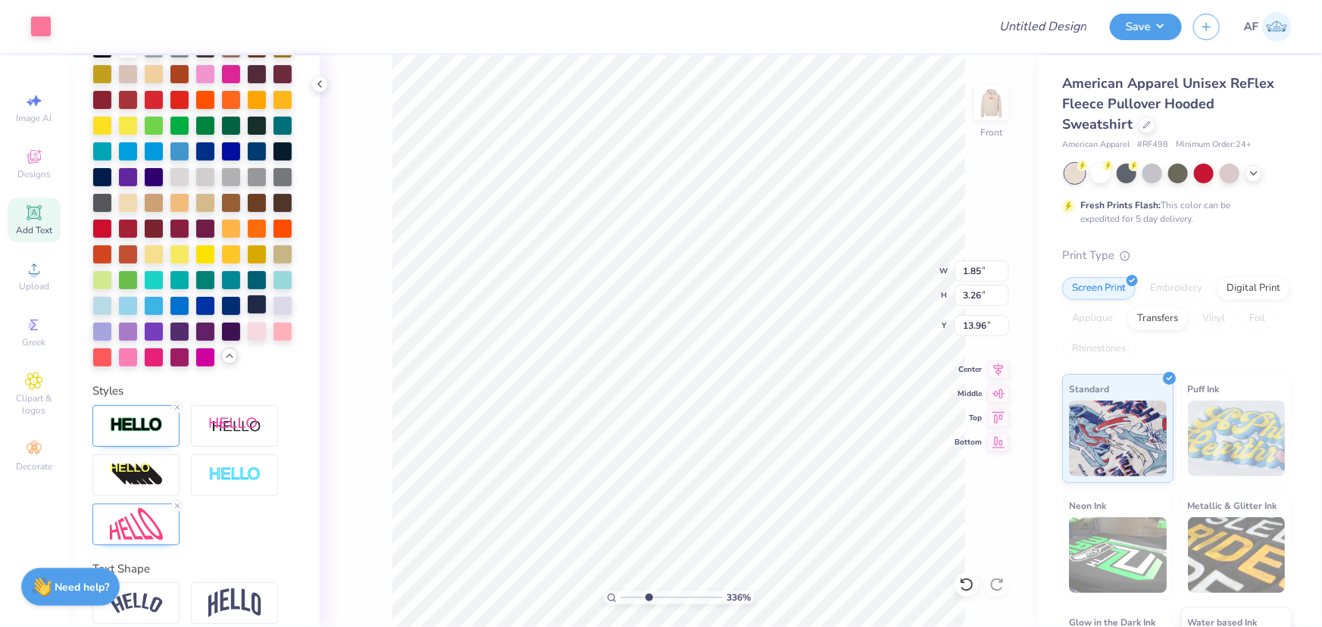
click at [247, 314] on div at bounding box center [257, 305] width 20 height 20
click at [30, 22] on div at bounding box center [40, 24] width 21 height 21
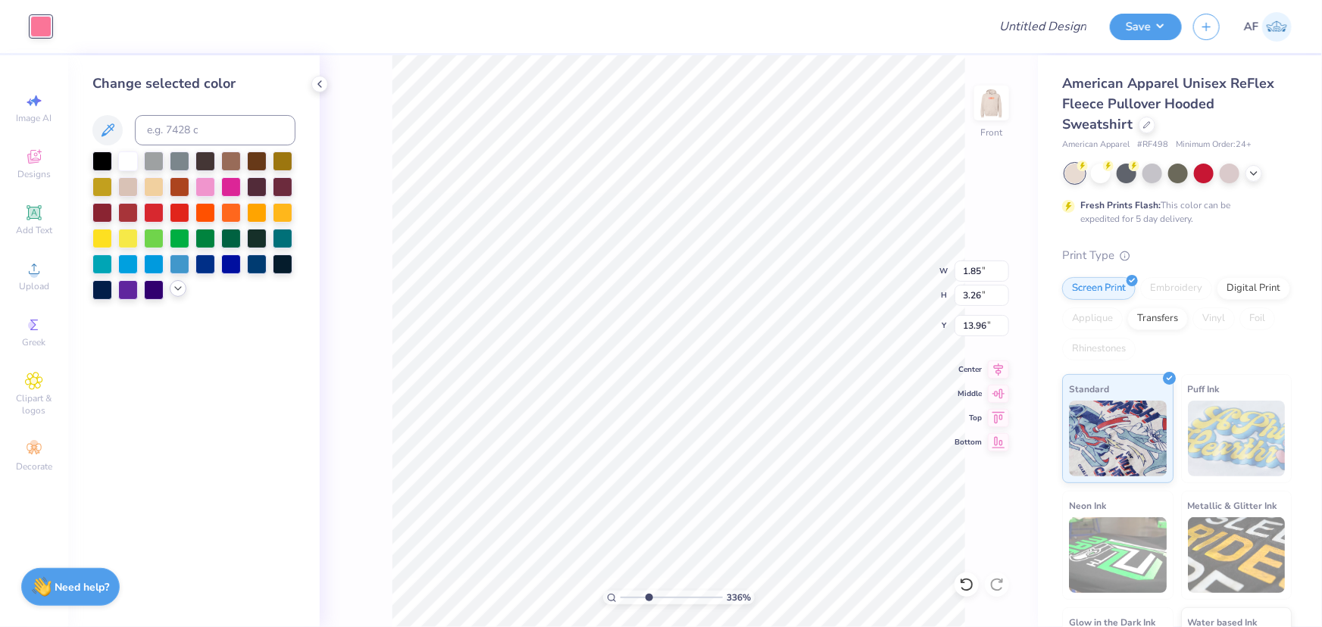
click at [173, 283] on icon at bounding box center [178, 289] width 12 height 12
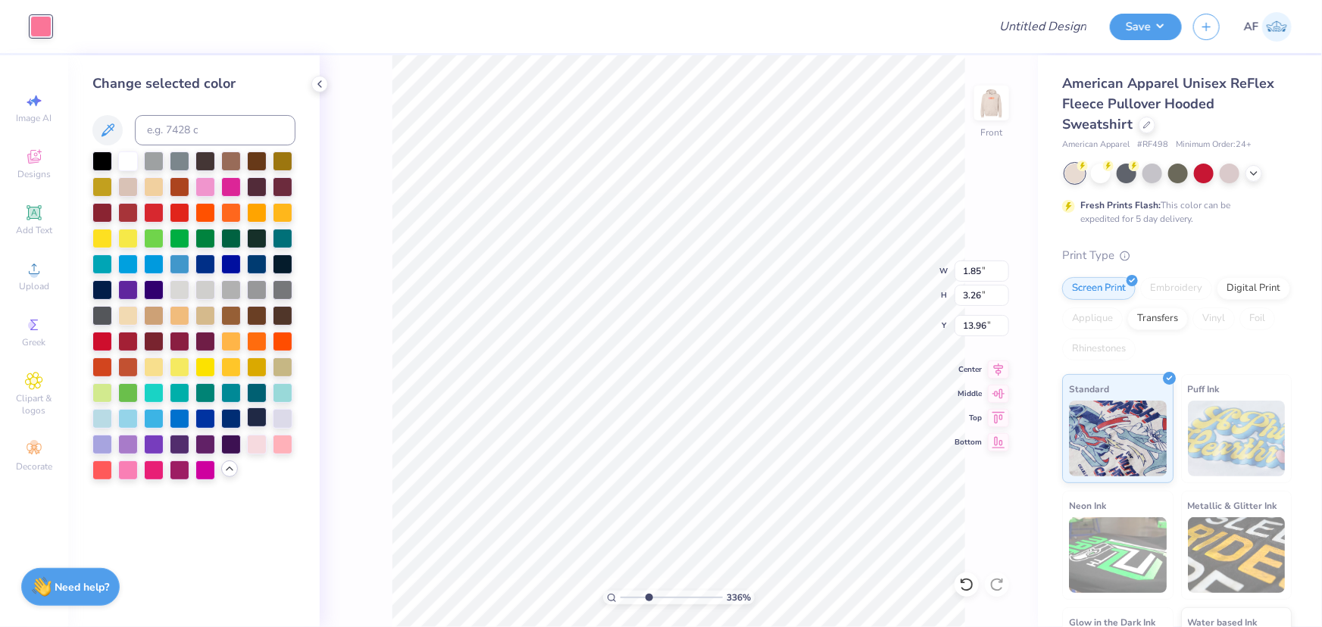
click at [258, 422] on div at bounding box center [257, 418] width 20 height 20
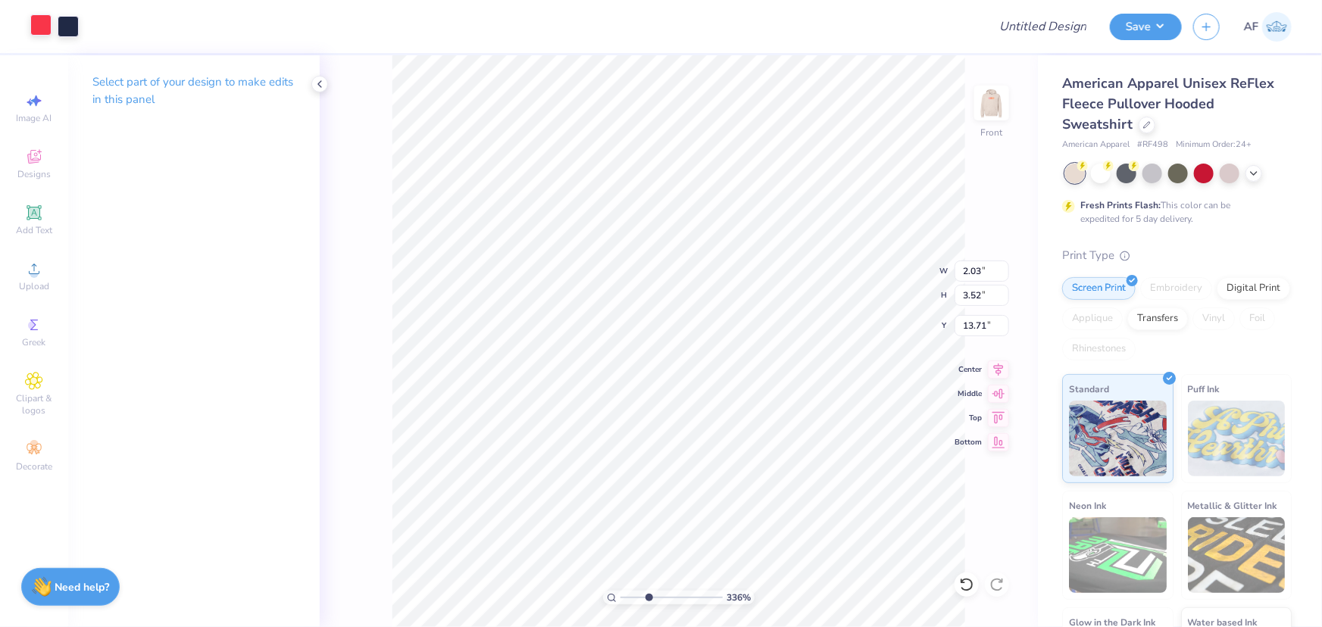
click at [44, 23] on div at bounding box center [40, 24] width 21 height 21
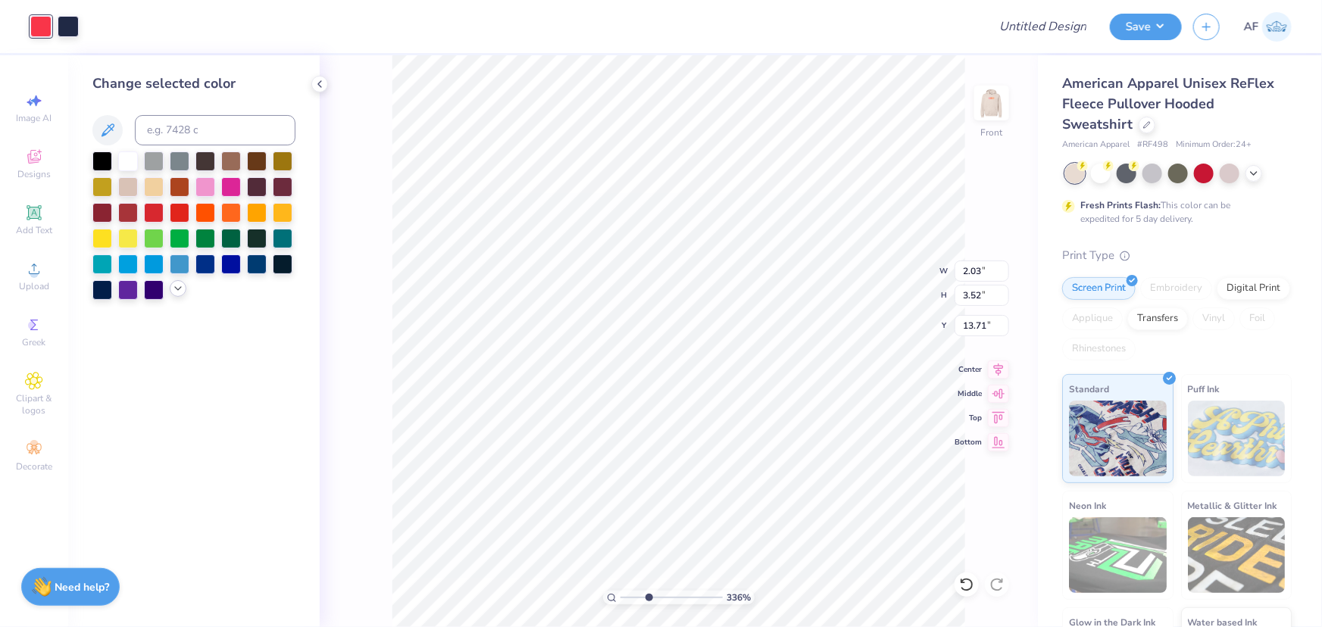
click at [173, 287] on icon at bounding box center [178, 289] width 12 height 12
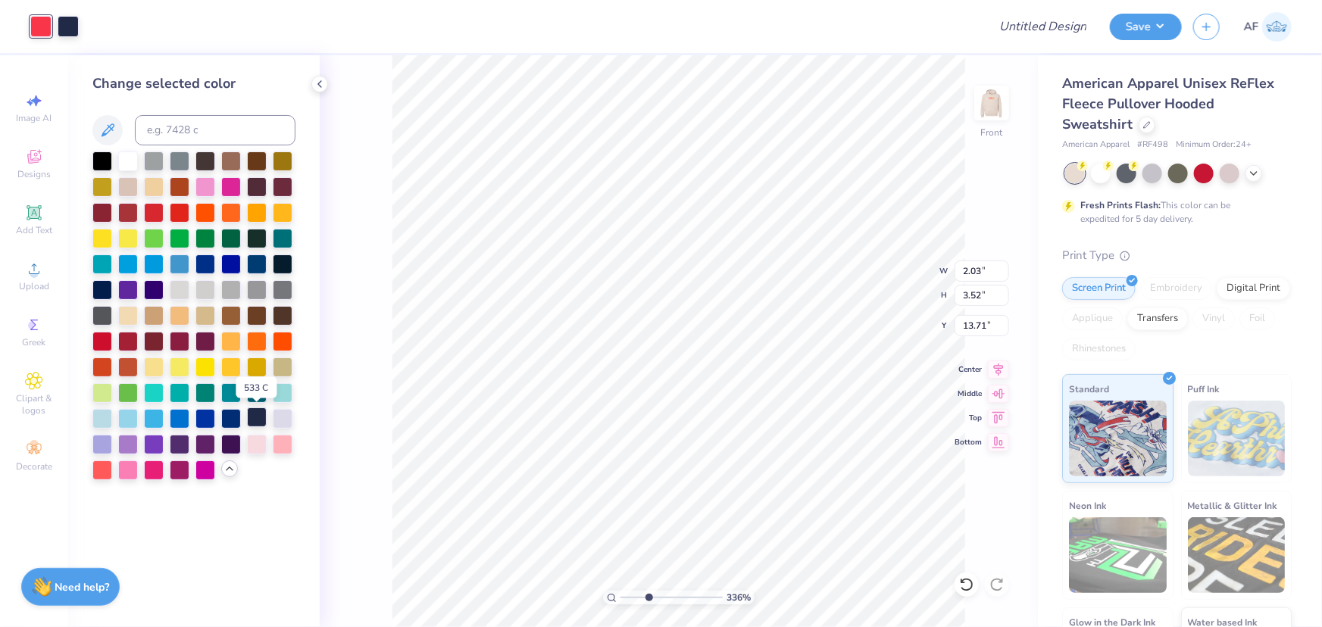
click at [255, 422] on div at bounding box center [257, 418] width 20 height 20
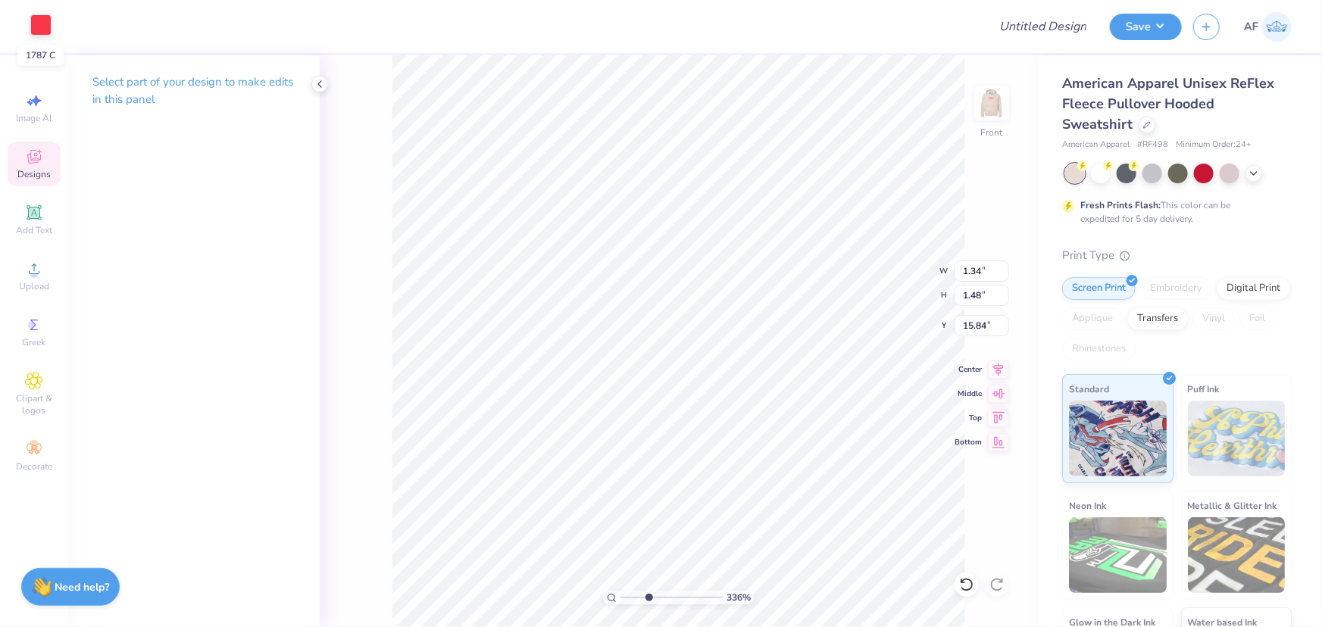
click at [33, 23] on div at bounding box center [40, 24] width 21 height 21
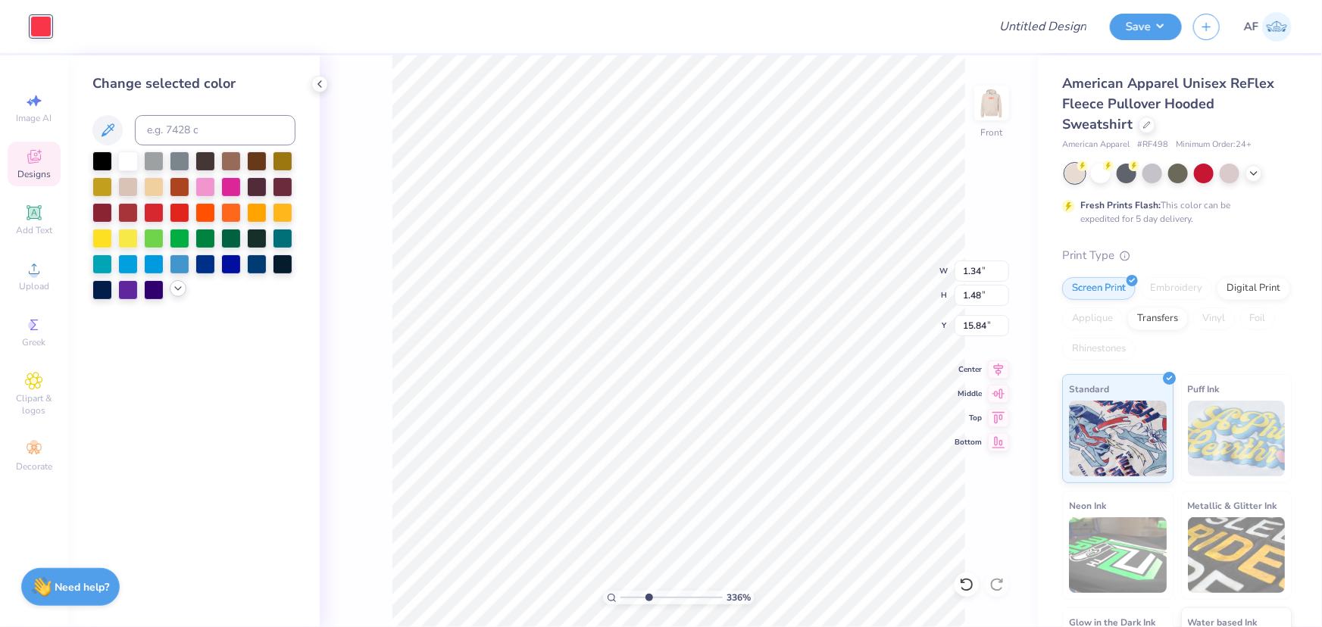
click at [173, 285] on icon at bounding box center [178, 289] width 12 height 12
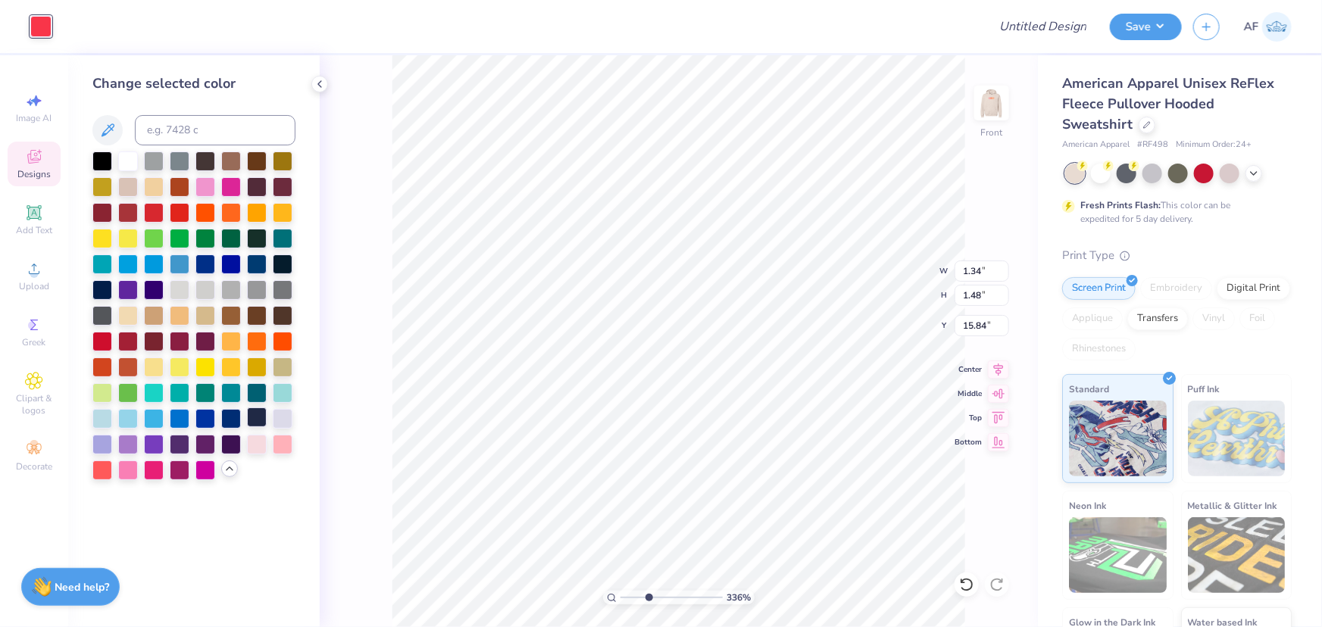
click at [255, 420] on div at bounding box center [257, 418] width 20 height 20
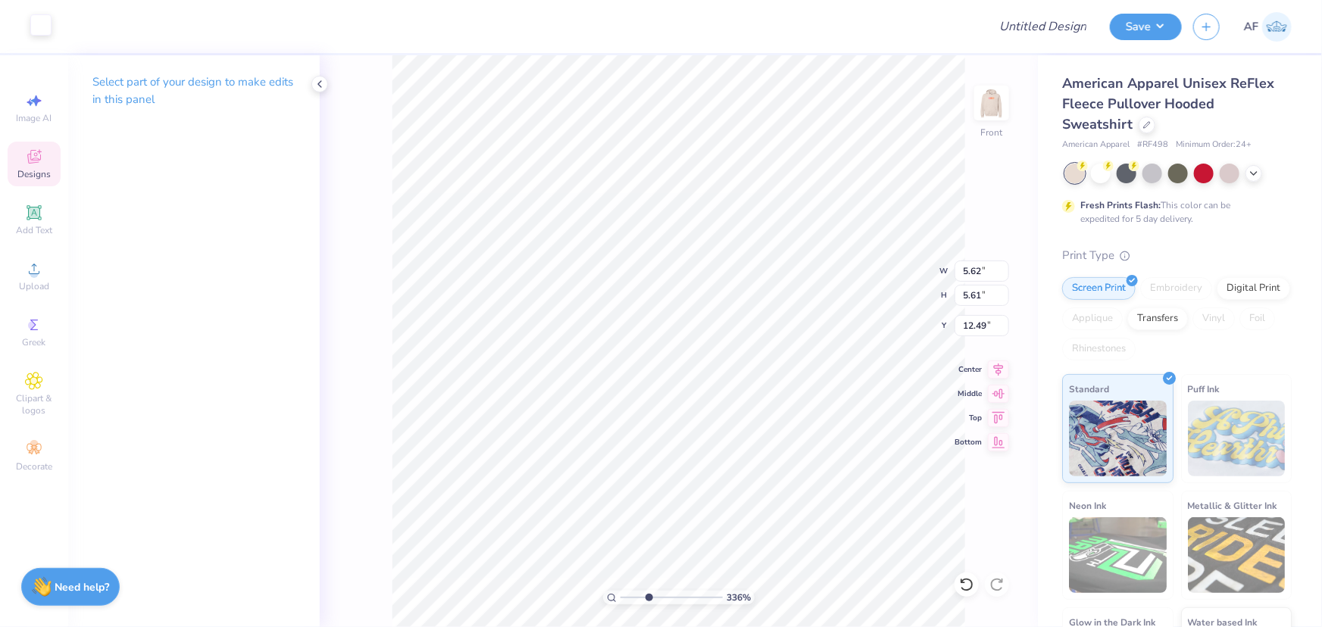
click at [42, 23] on div at bounding box center [40, 24] width 21 height 21
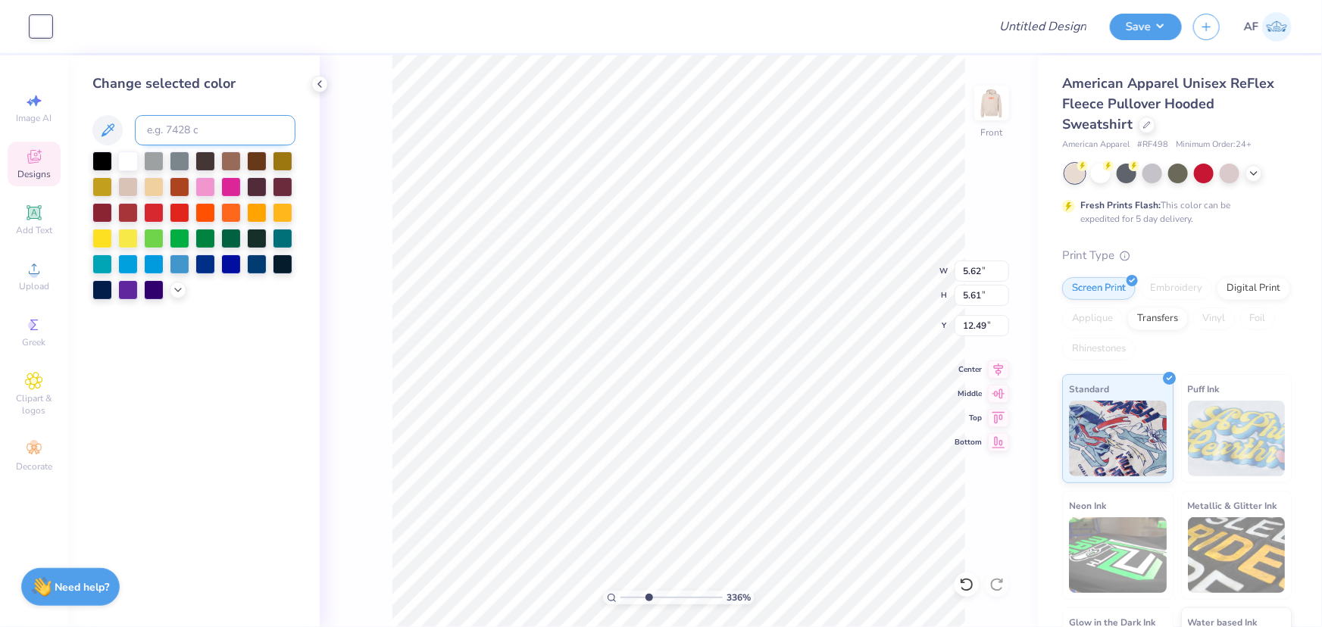
click at [186, 134] on input at bounding box center [215, 130] width 161 height 30
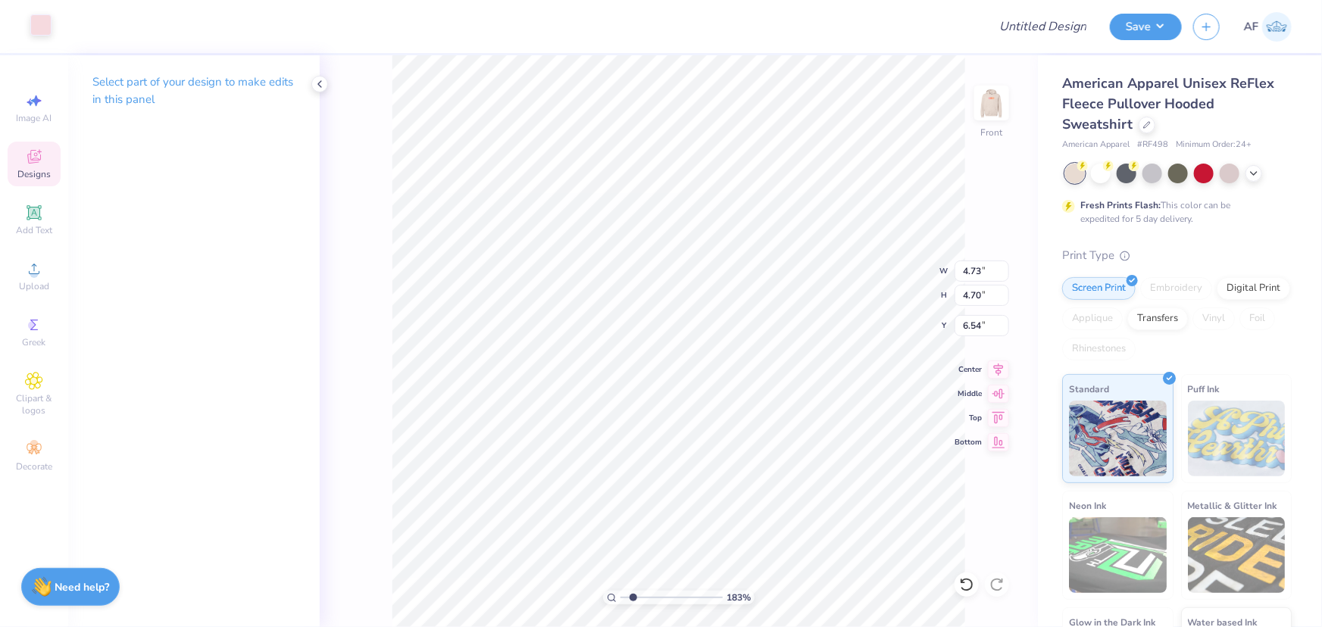
click at [45, 24] on div at bounding box center [40, 24] width 21 height 21
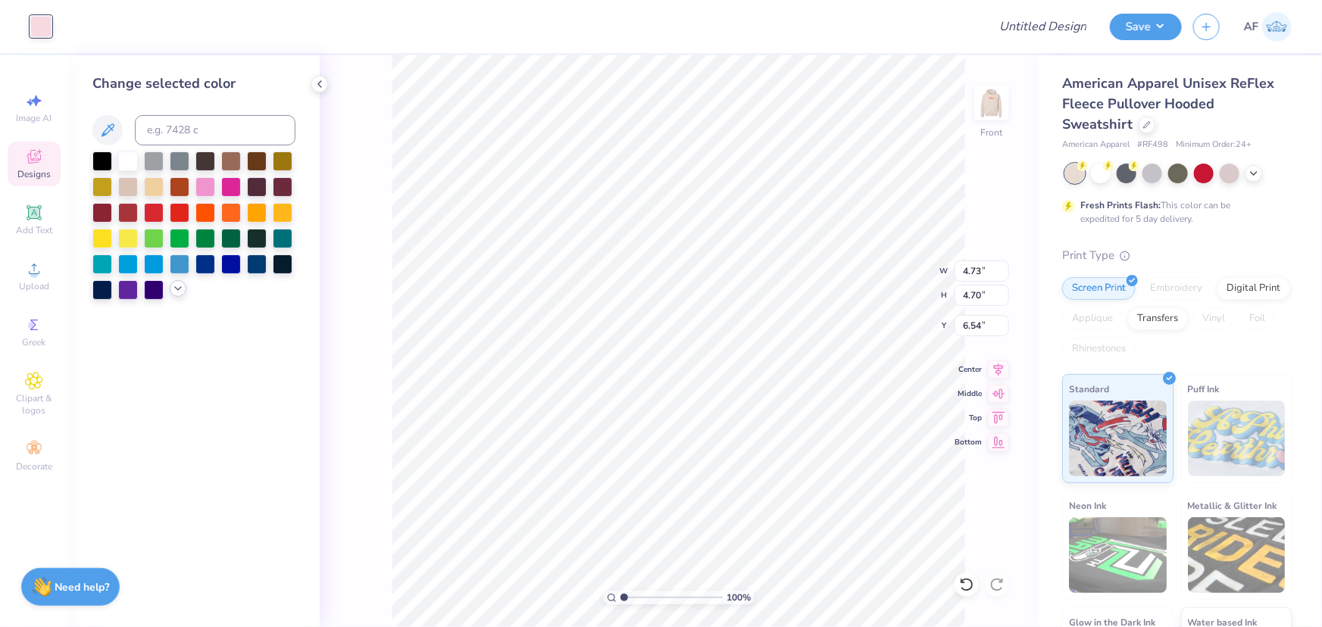
click at [172, 289] on icon at bounding box center [178, 289] width 12 height 12
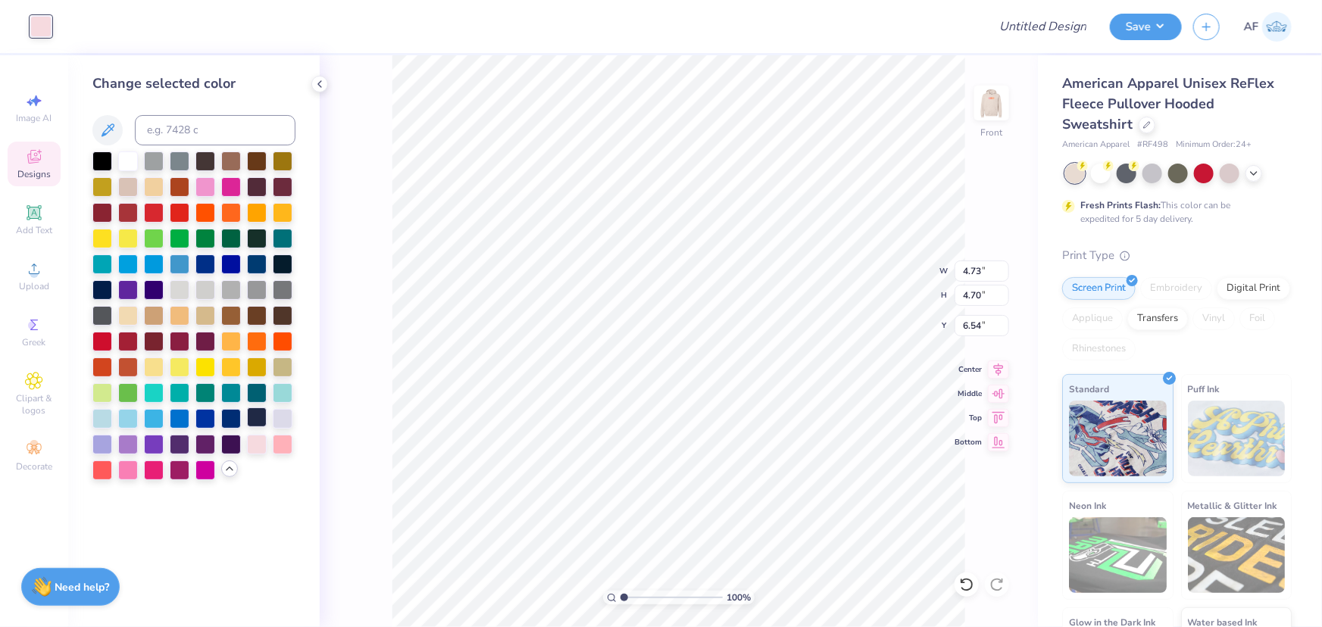
click at [255, 420] on div at bounding box center [257, 418] width 20 height 20
click at [345, 443] on div "100 % Front W 4.73 4.73 " H 4.70 4.70 " Y 6.54 6.54 " Center Middle Top Bottom" at bounding box center [679, 341] width 718 height 572
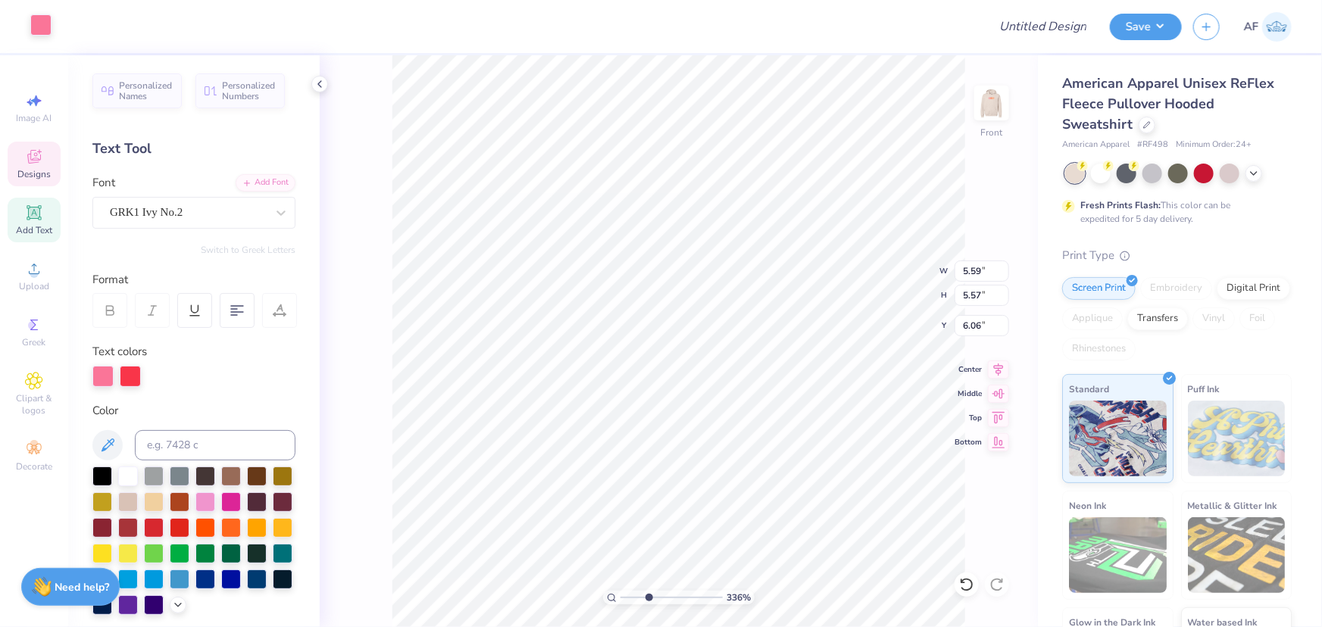
click at [38, 30] on div at bounding box center [40, 24] width 21 height 21
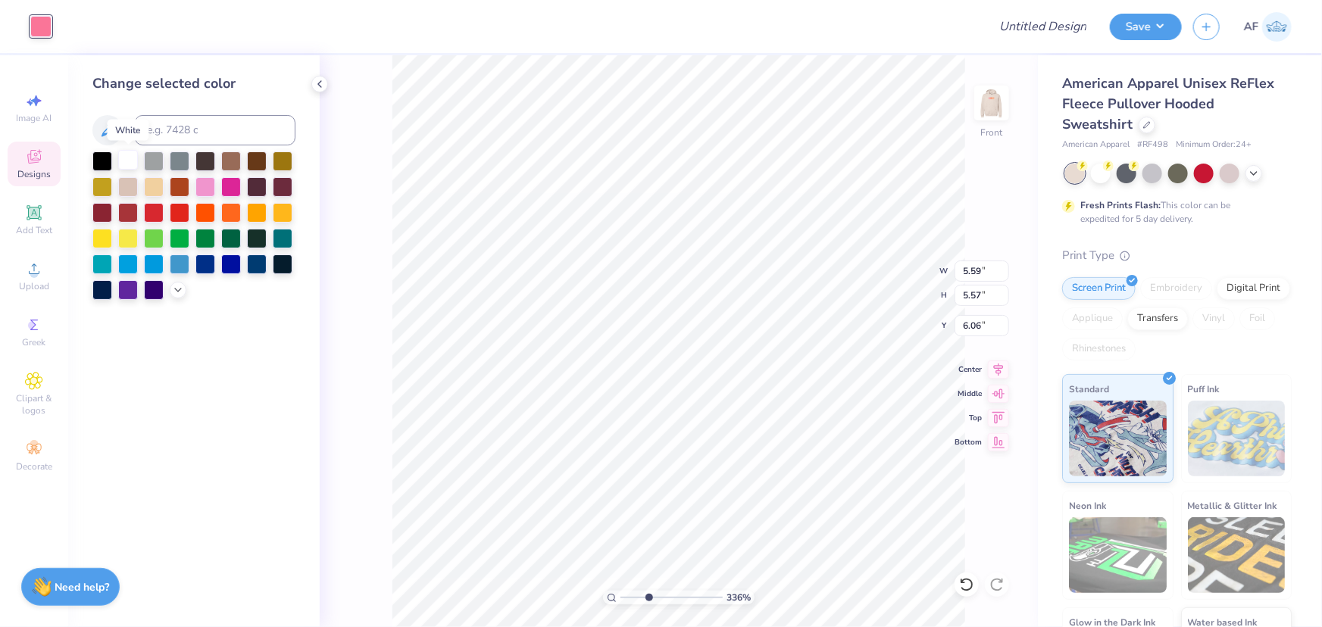
click at [120, 156] on div at bounding box center [128, 160] width 20 height 20
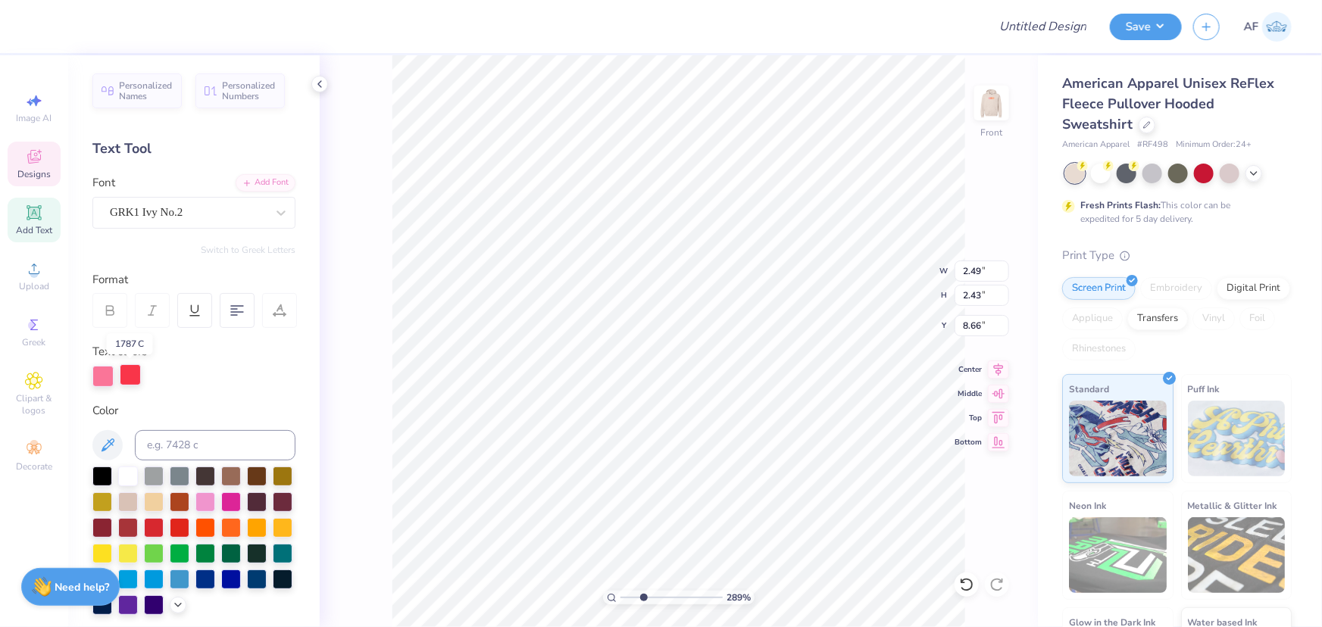
click at [131, 376] on div at bounding box center [130, 374] width 21 height 21
click at [127, 473] on div at bounding box center [128, 475] width 20 height 20
click at [44, 24] on div at bounding box center [40, 24] width 21 height 21
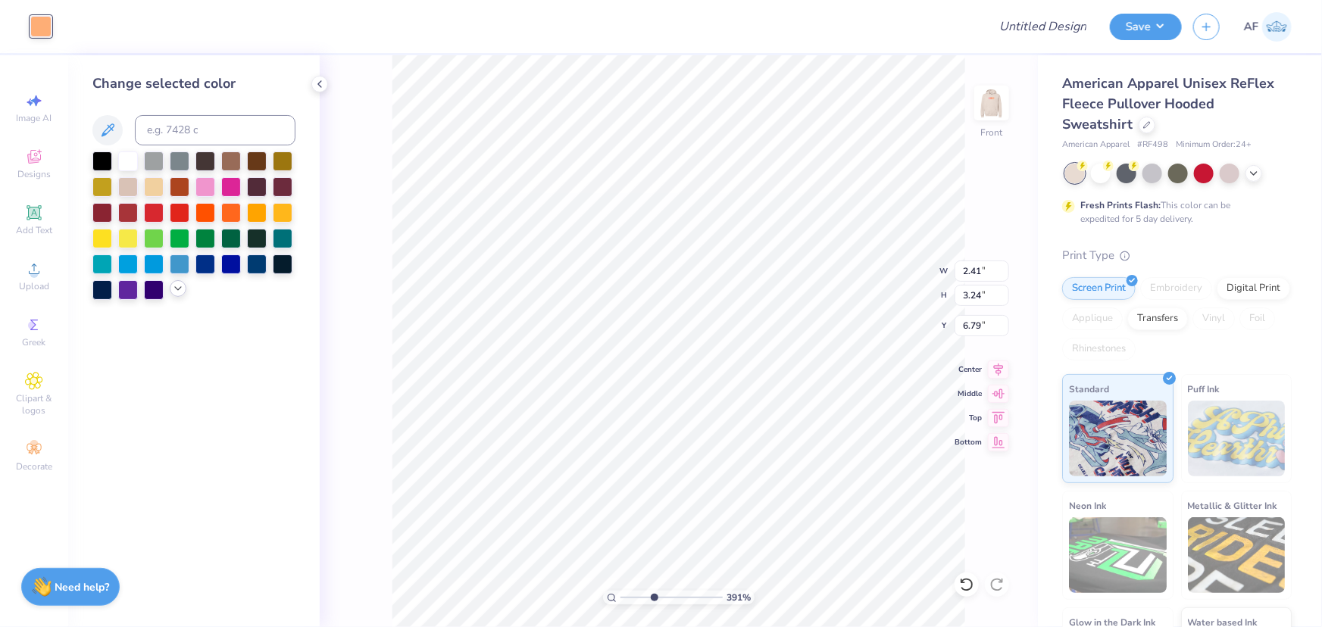
click at [176, 289] on polyline at bounding box center [178, 288] width 6 height 3
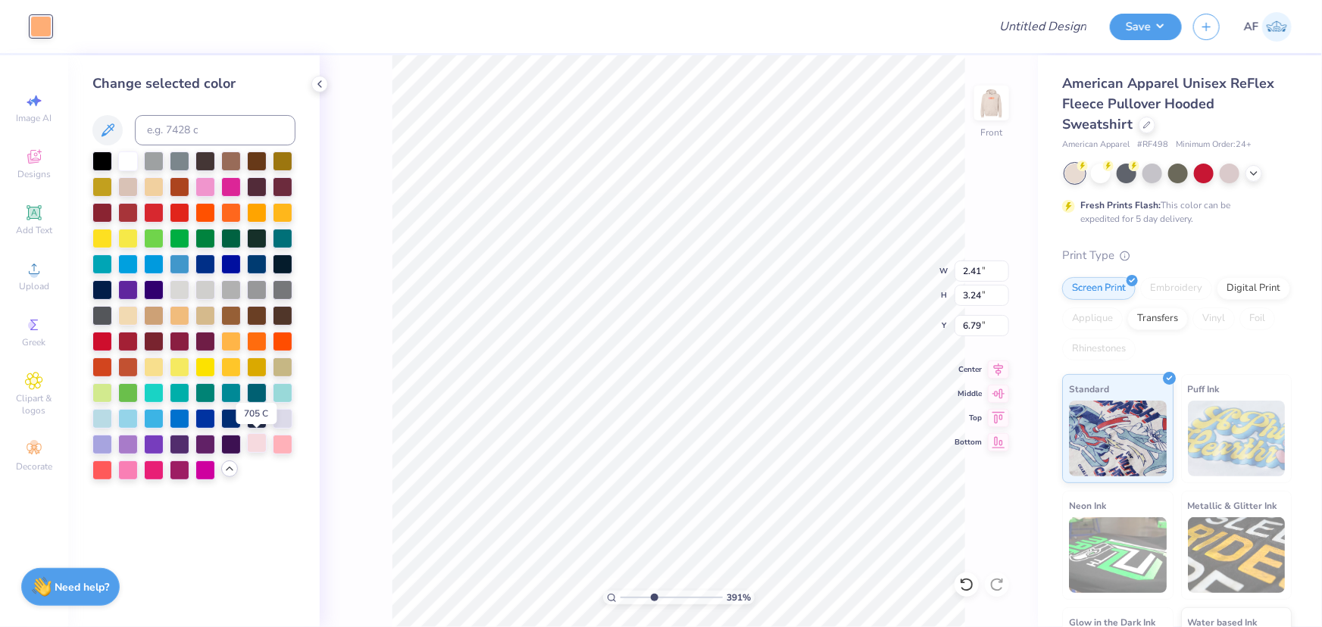
click at [259, 442] on div at bounding box center [257, 443] width 20 height 20
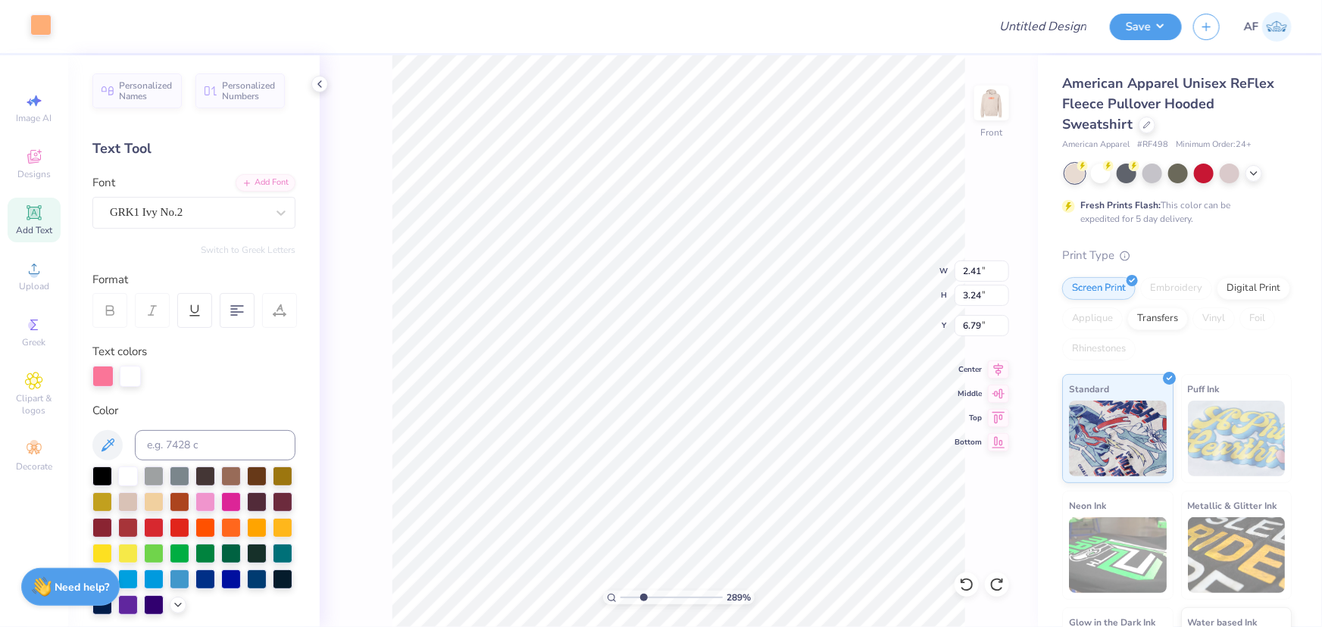
click at [44, 26] on div at bounding box center [40, 24] width 21 height 21
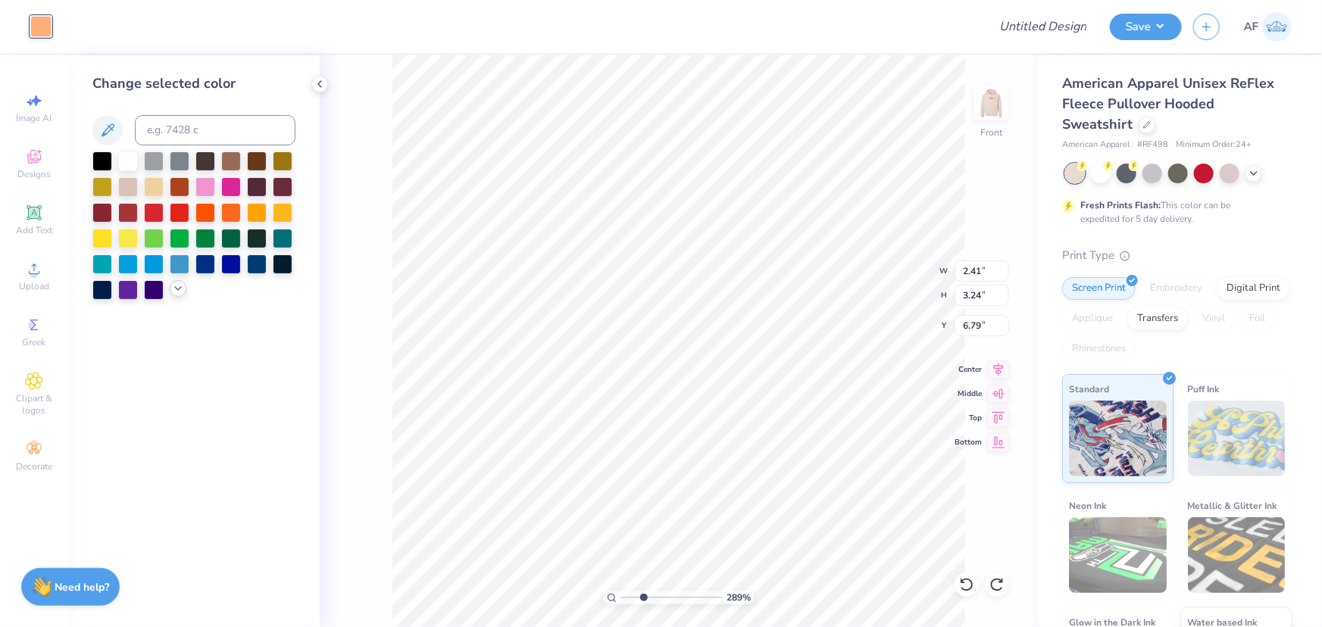
click at [176, 287] on icon at bounding box center [178, 289] width 12 height 12
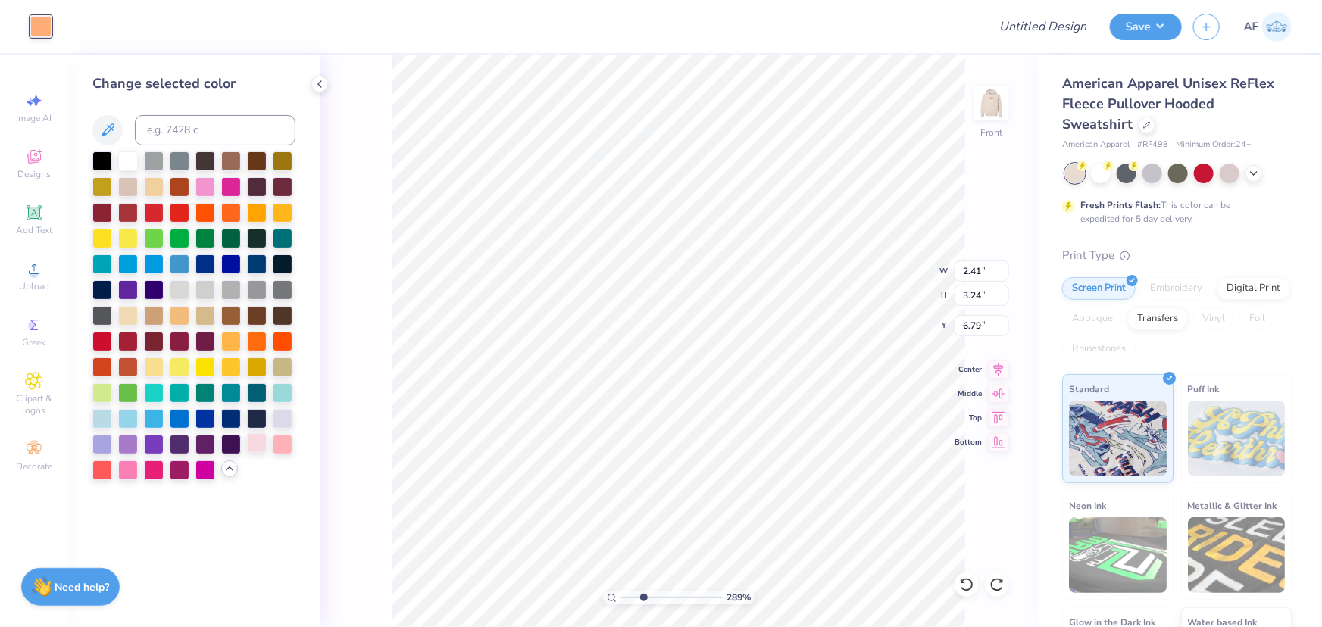
click at [252, 448] on div at bounding box center [257, 443] width 20 height 20
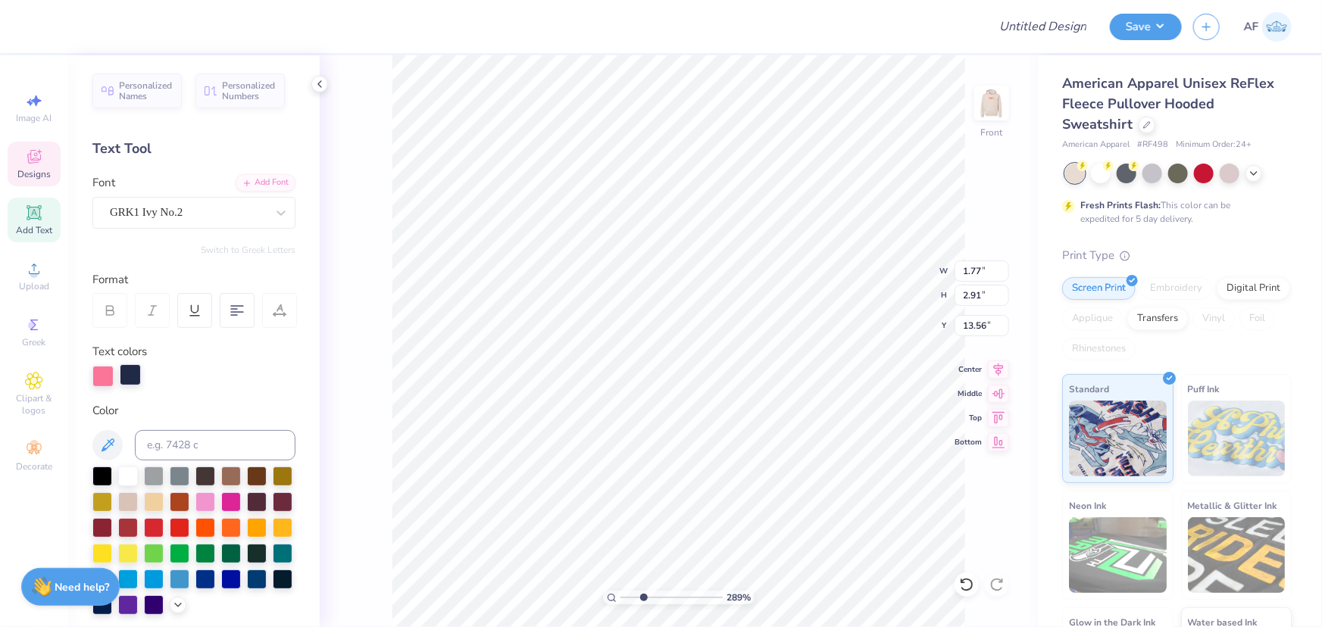
click at [132, 376] on div at bounding box center [130, 374] width 21 height 21
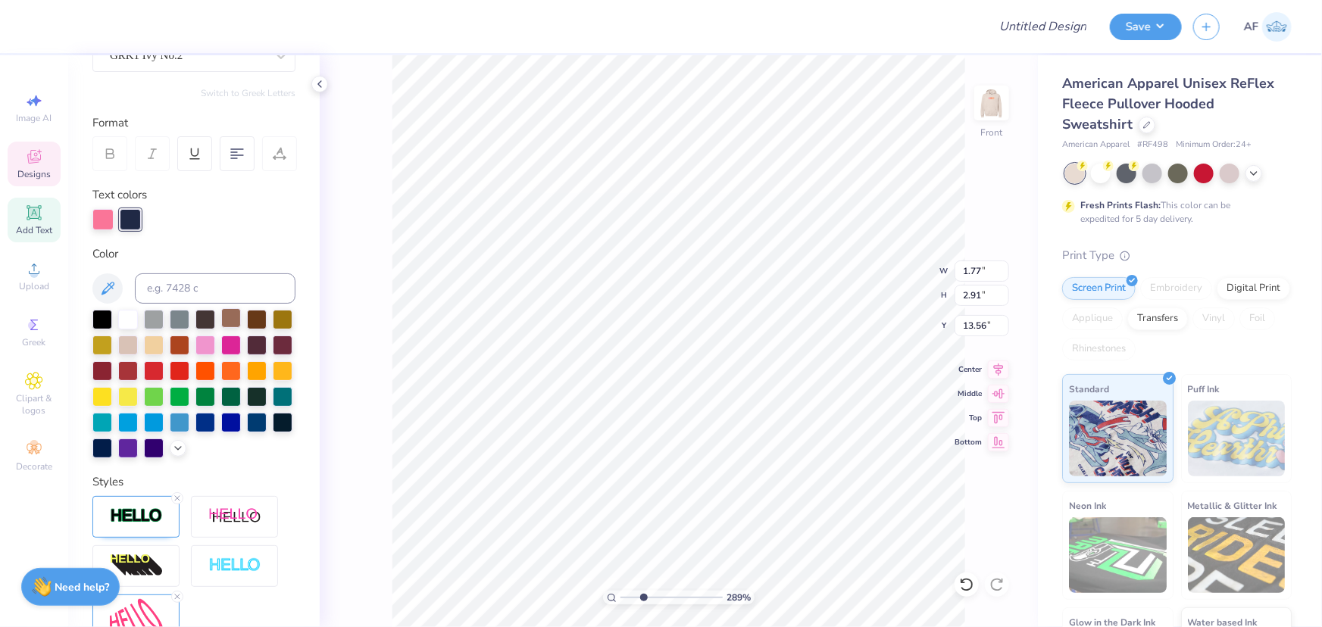
scroll to position [229, 0]
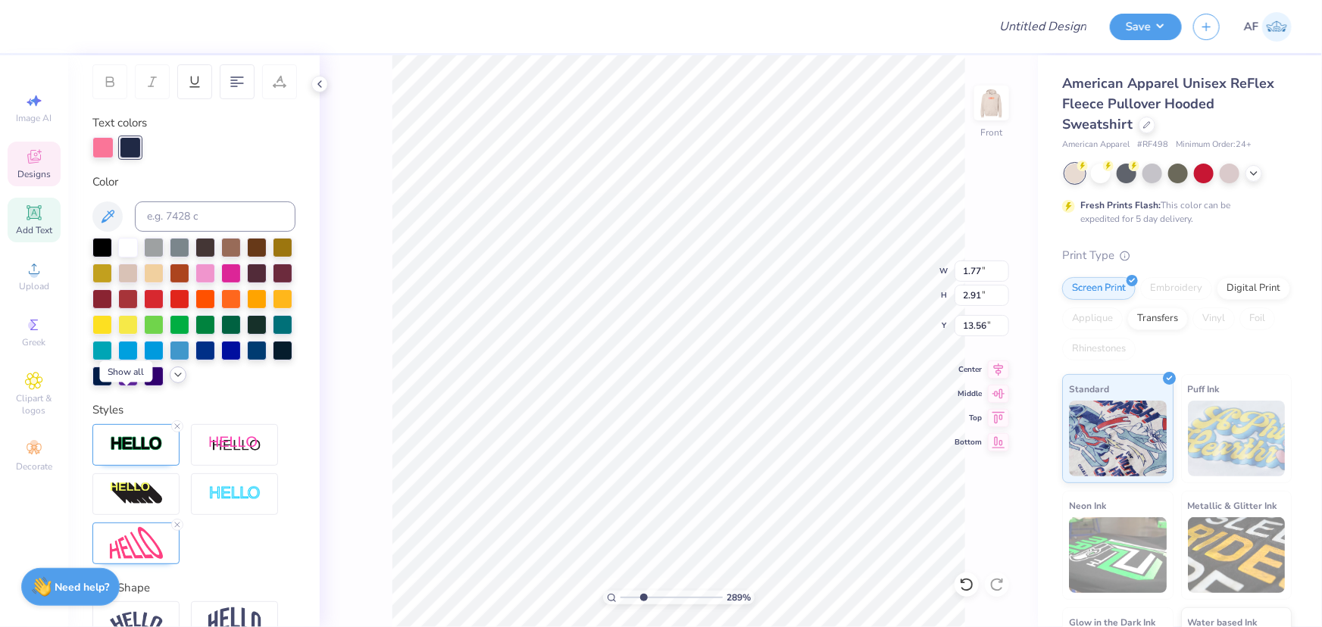
click at [172, 381] on icon at bounding box center [178, 375] width 12 height 12
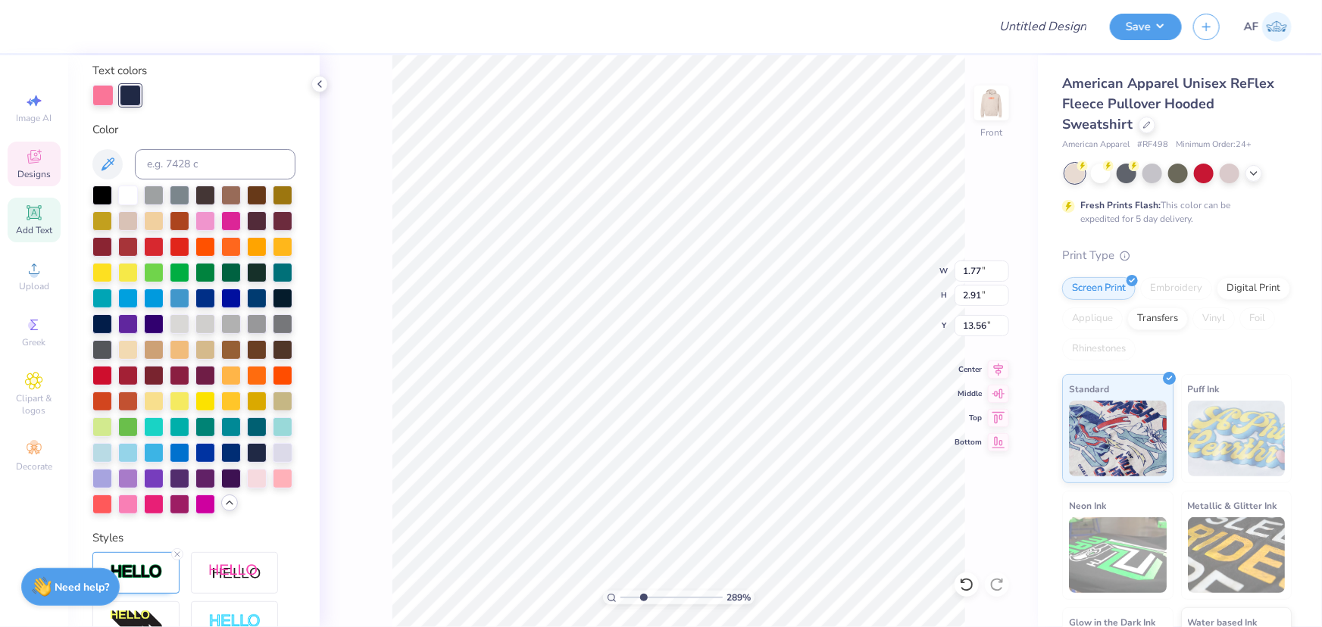
scroll to position [344, 0]
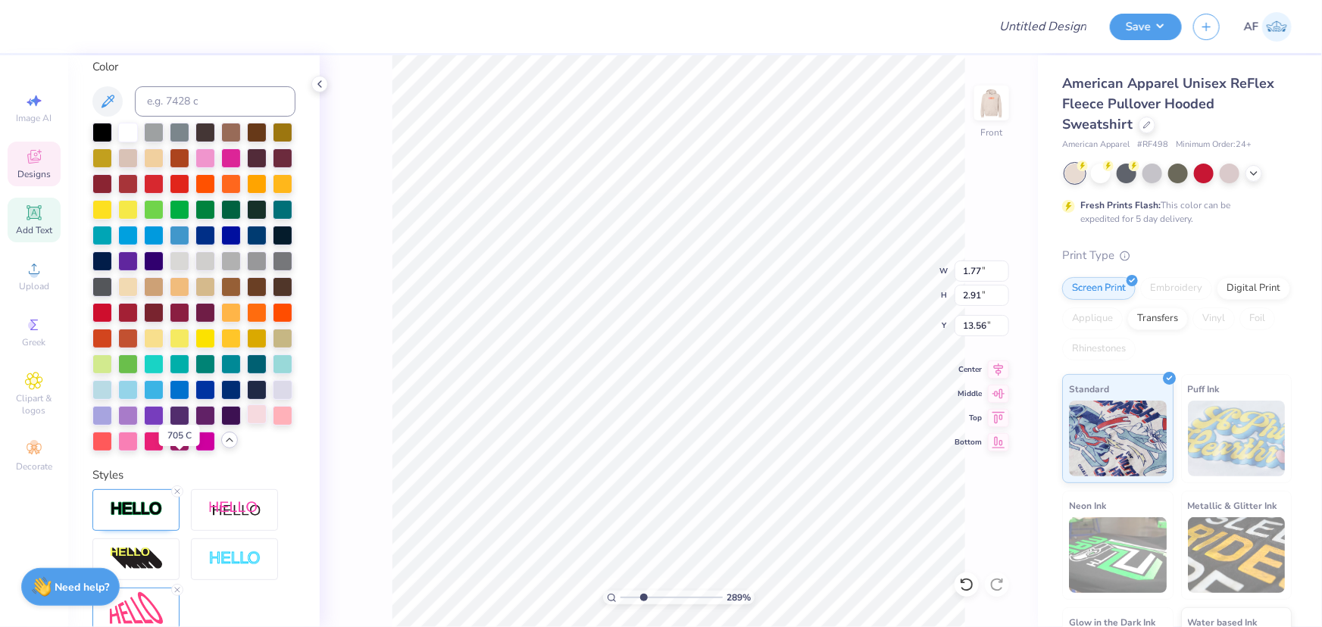
click at [247, 424] on div at bounding box center [257, 414] width 20 height 20
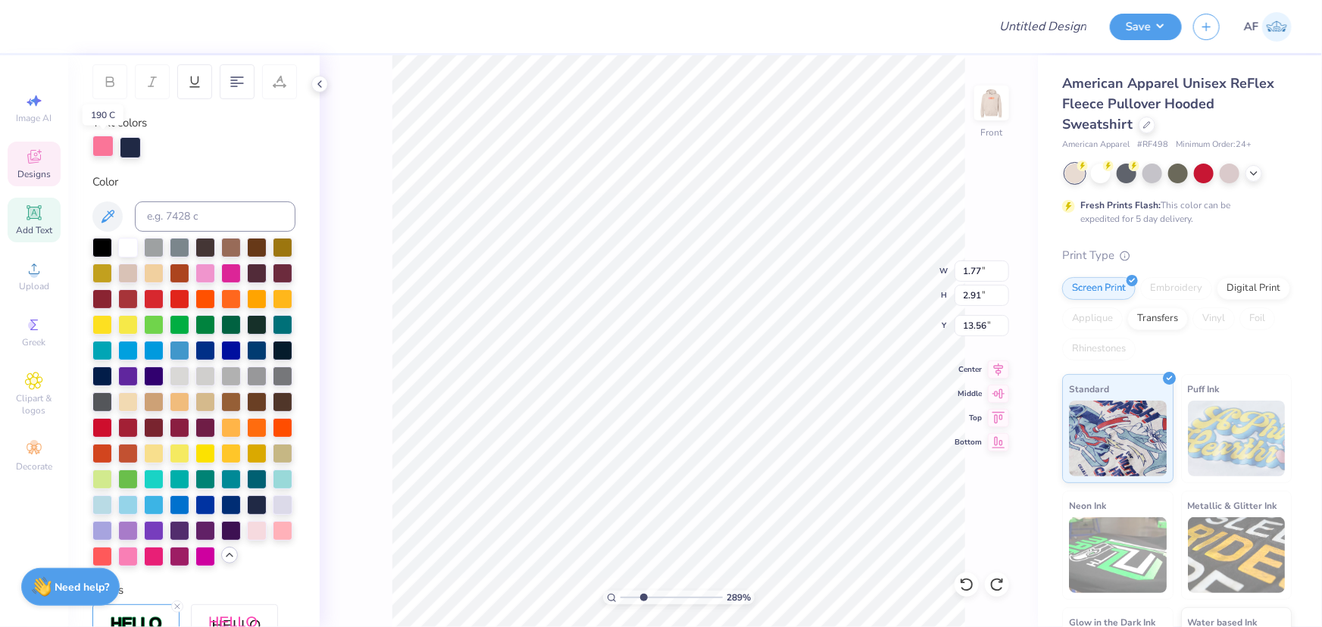
click at [106, 147] on div at bounding box center [102, 146] width 21 height 21
click at [247, 539] on div at bounding box center [257, 530] width 20 height 20
click at [210, 149] on div at bounding box center [193, 147] width 203 height 21
click at [130, 145] on div at bounding box center [130, 146] width 21 height 21
click at [184, 212] on input at bounding box center [215, 216] width 161 height 30
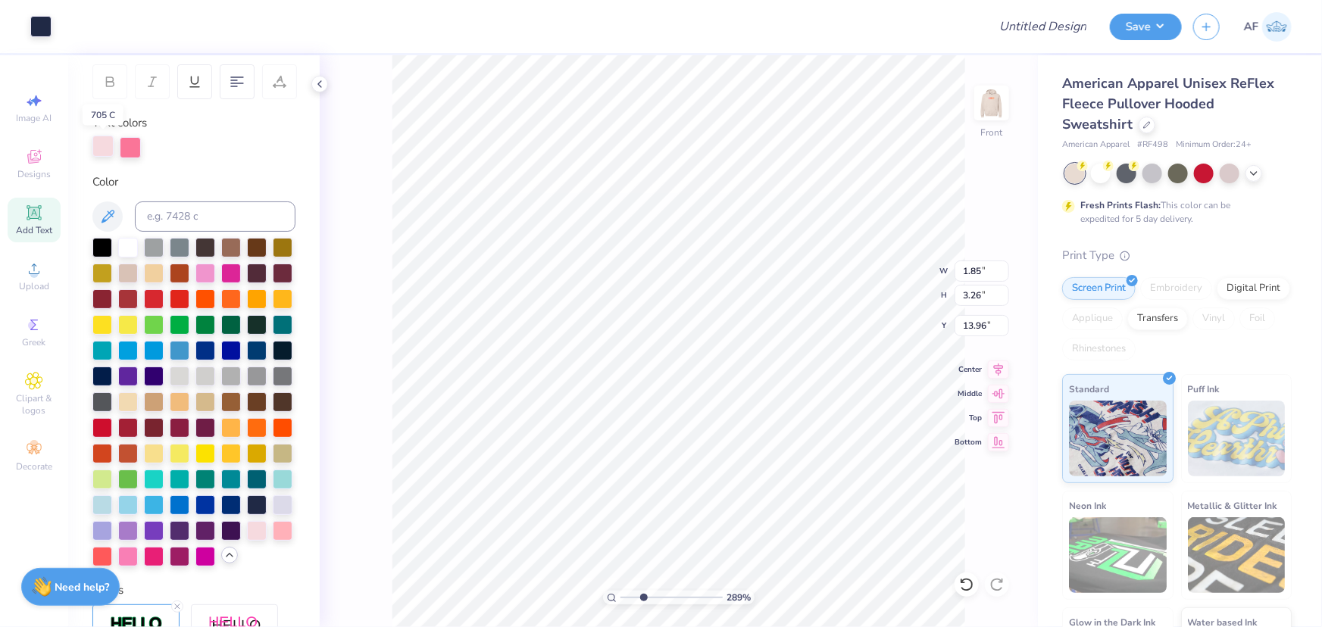
click at [101, 147] on div at bounding box center [102, 146] width 21 height 21
click at [198, 155] on div at bounding box center [193, 147] width 203 height 21
click at [33, 23] on div at bounding box center [40, 24] width 21 height 21
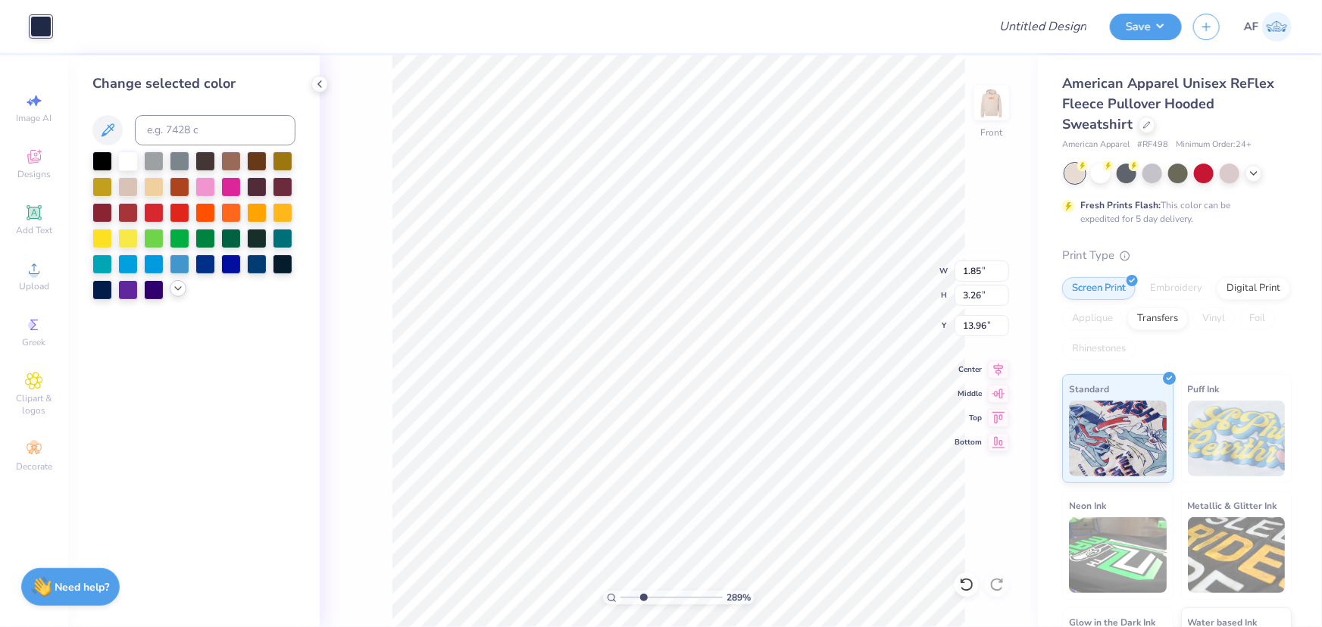
click at [174, 289] on icon at bounding box center [178, 289] width 12 height 12
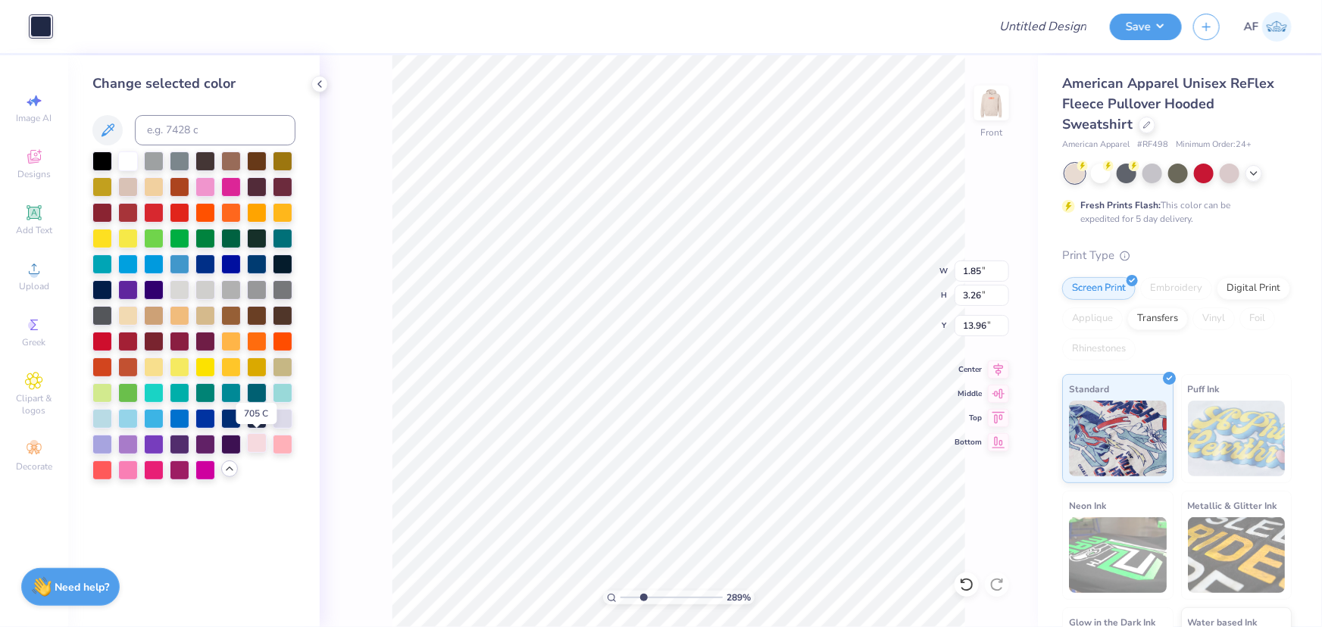
click at [257, 448] on div at bounding box center [257, 443] width 20 height 20
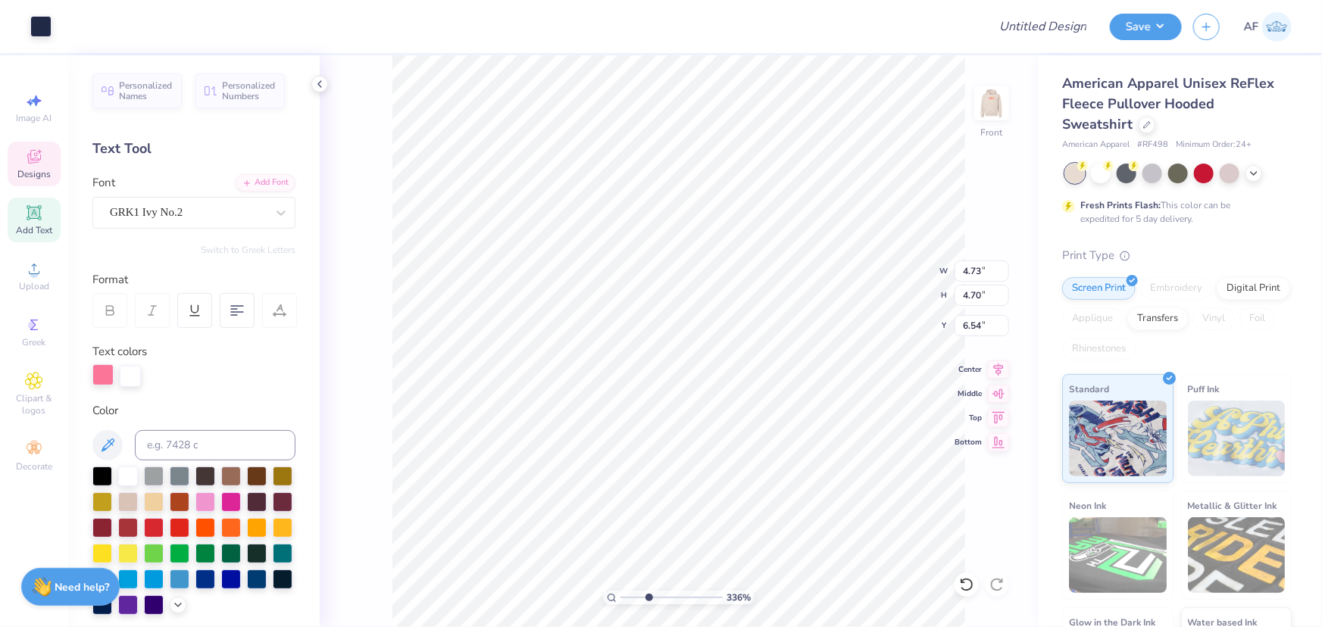
click at [101, 377] on div at bounding box center [102, 374] width 21 height 21
click at [43, 21] on div at bounding box center [40, 24] width 21 height 21
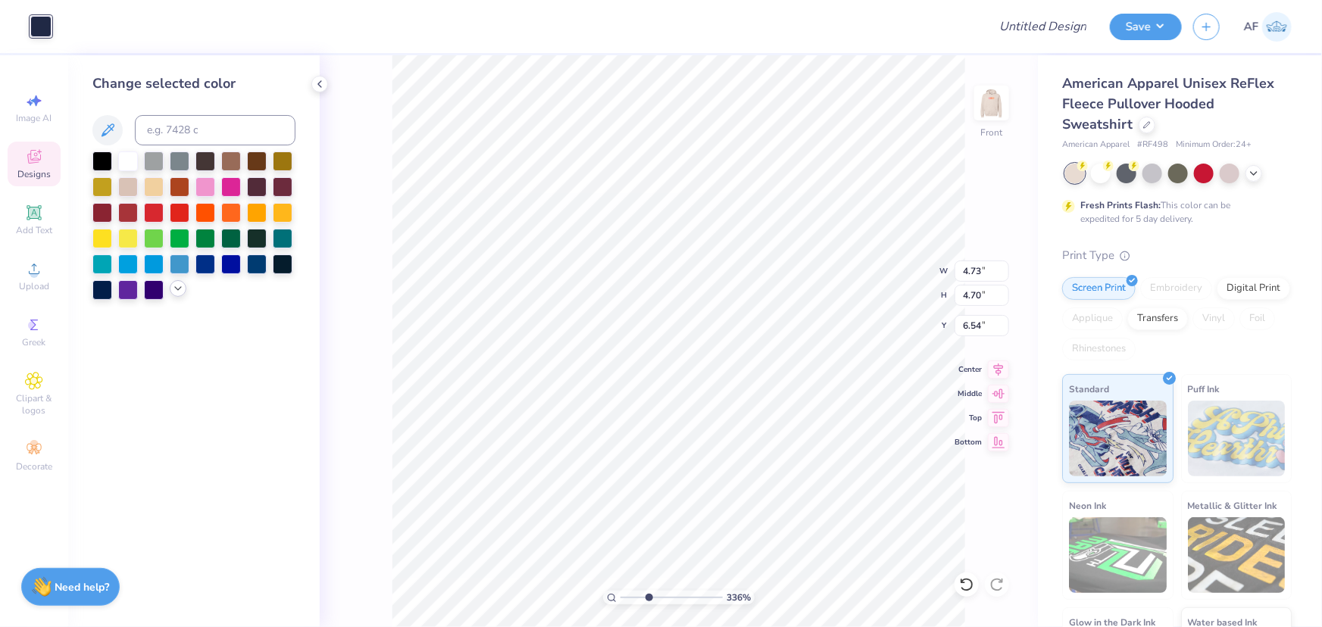
click at [176, 293] on icon at bounding box center [178, 289] width 12 height 12
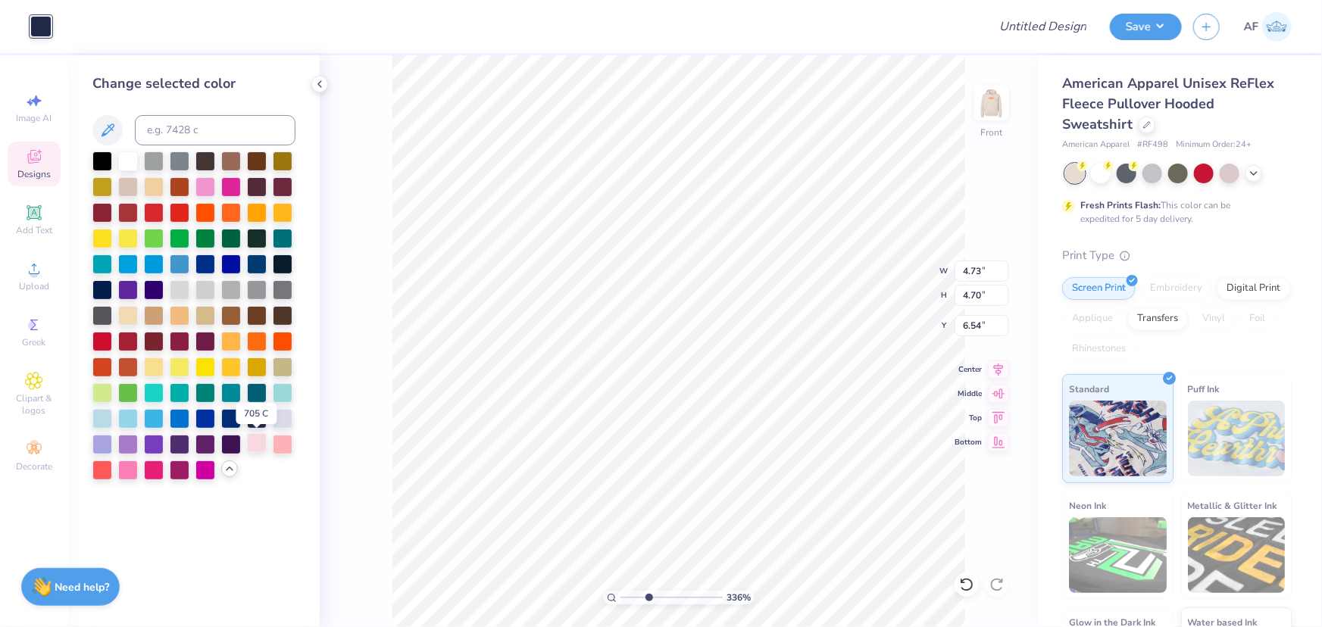
click at [258, 439] on div at bounding box center [257, 443] width 20 height 20
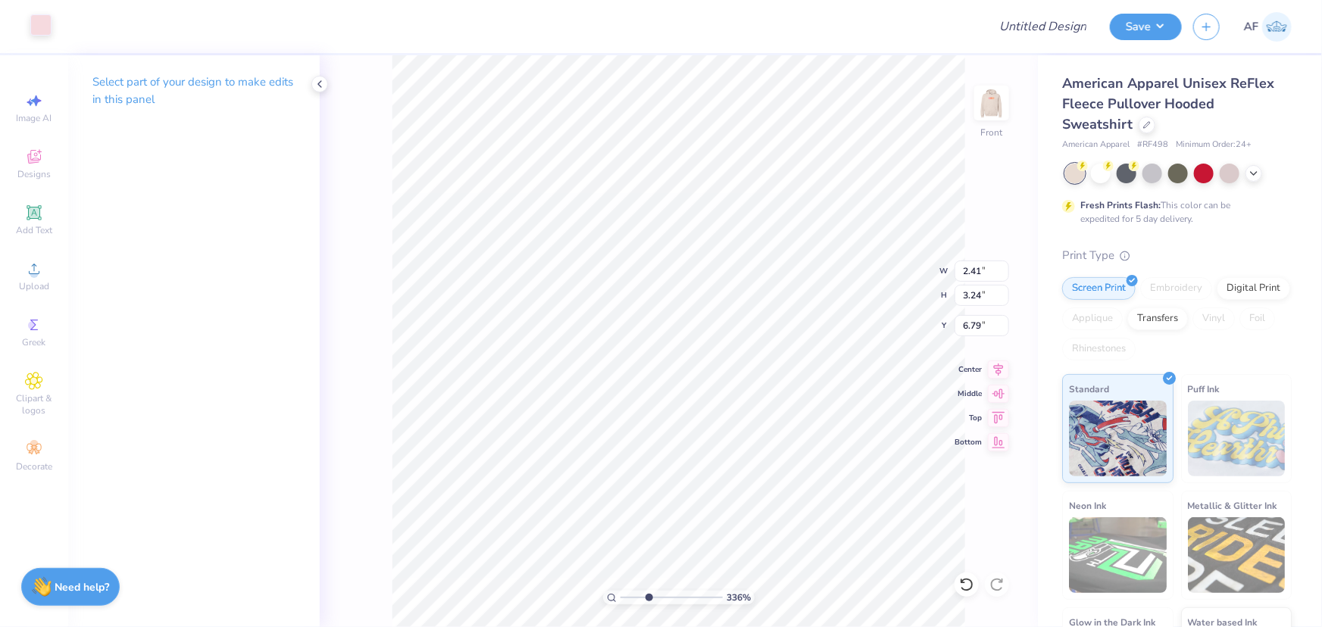
click at [52, 25] on div at bounding box center [40, 24] width 21 height 21
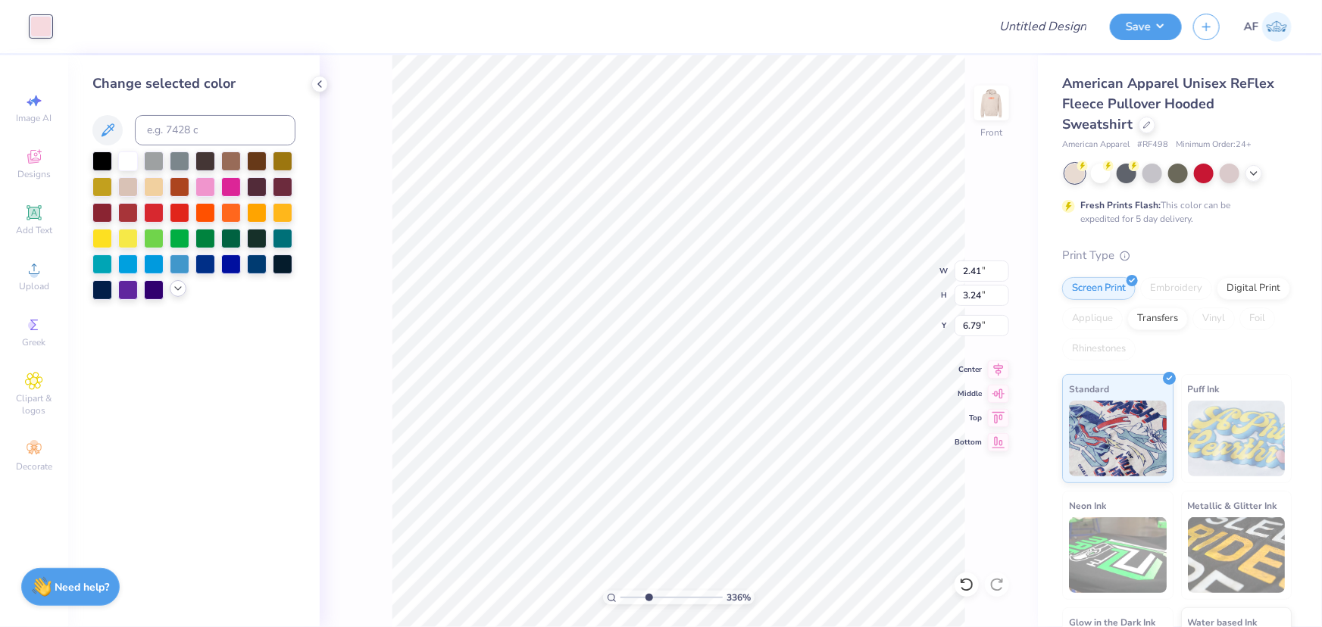
click at [176, 295] on div at bounding box center [178, 288] width 17 height 17
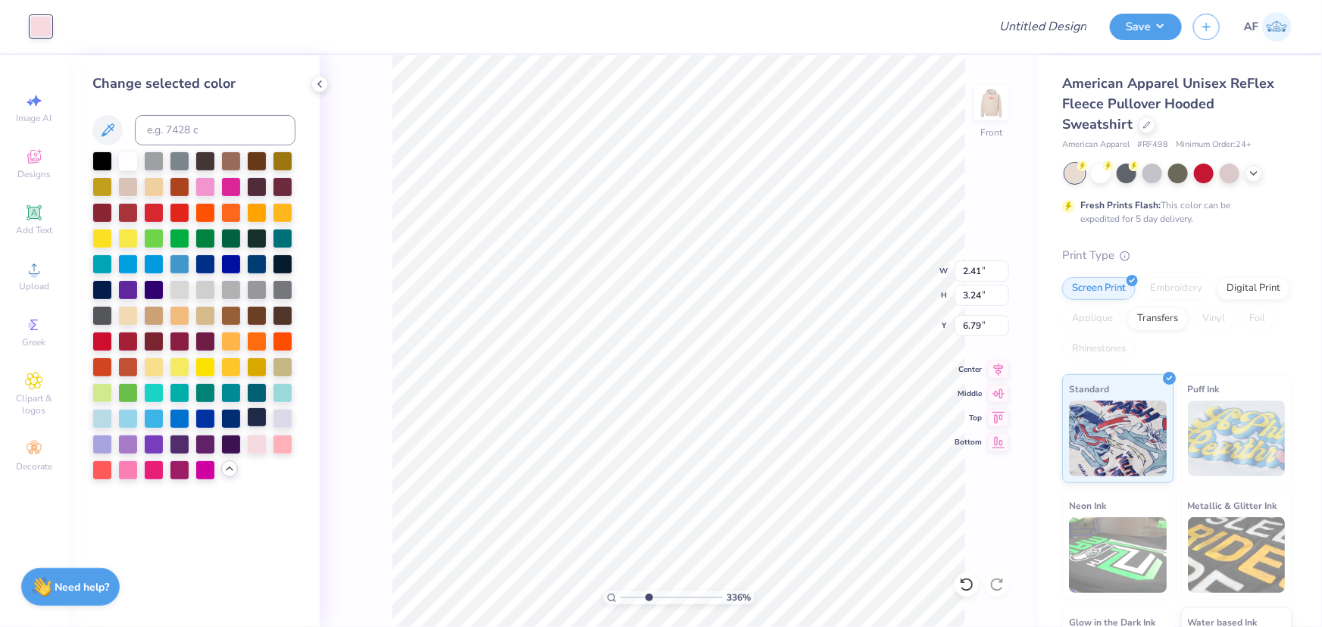
click at [251, 417] on div at bounding box center [257, 418] width 20 height 20
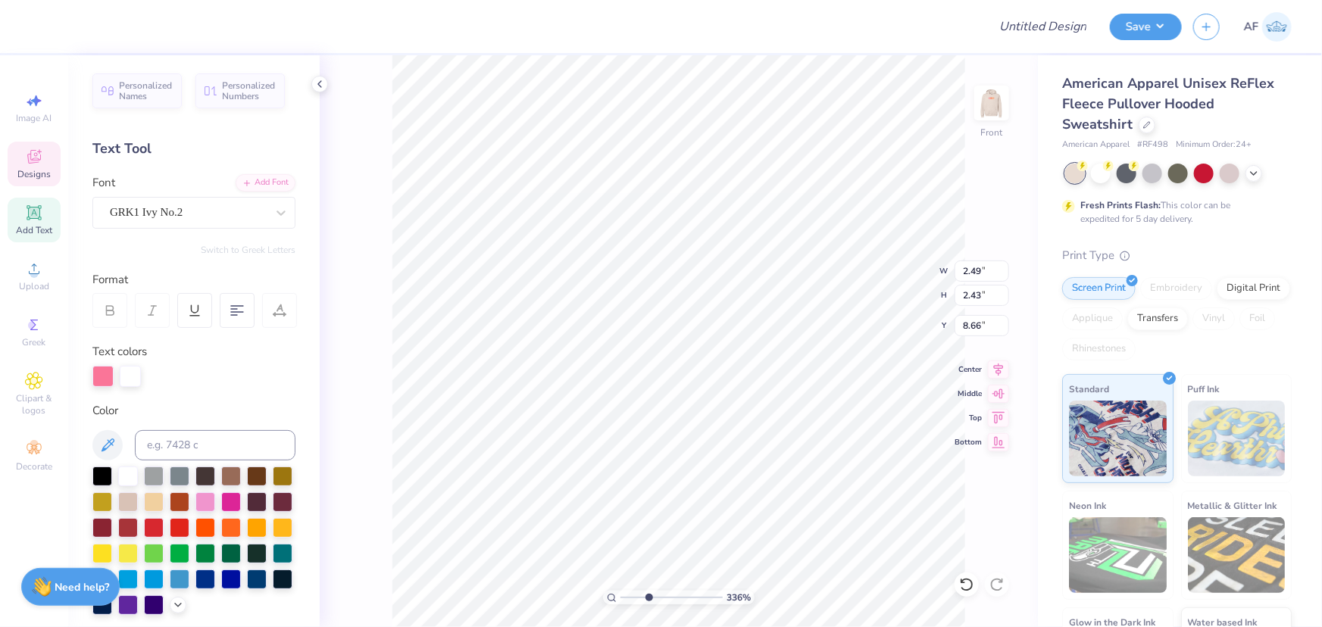
scroll to position [11, 1]
click at [137, 380] on div at bounding box center [130, 376] width 21 height 21
click at [128, 376] on div at bounding box center [130, 376] width 21 height 21
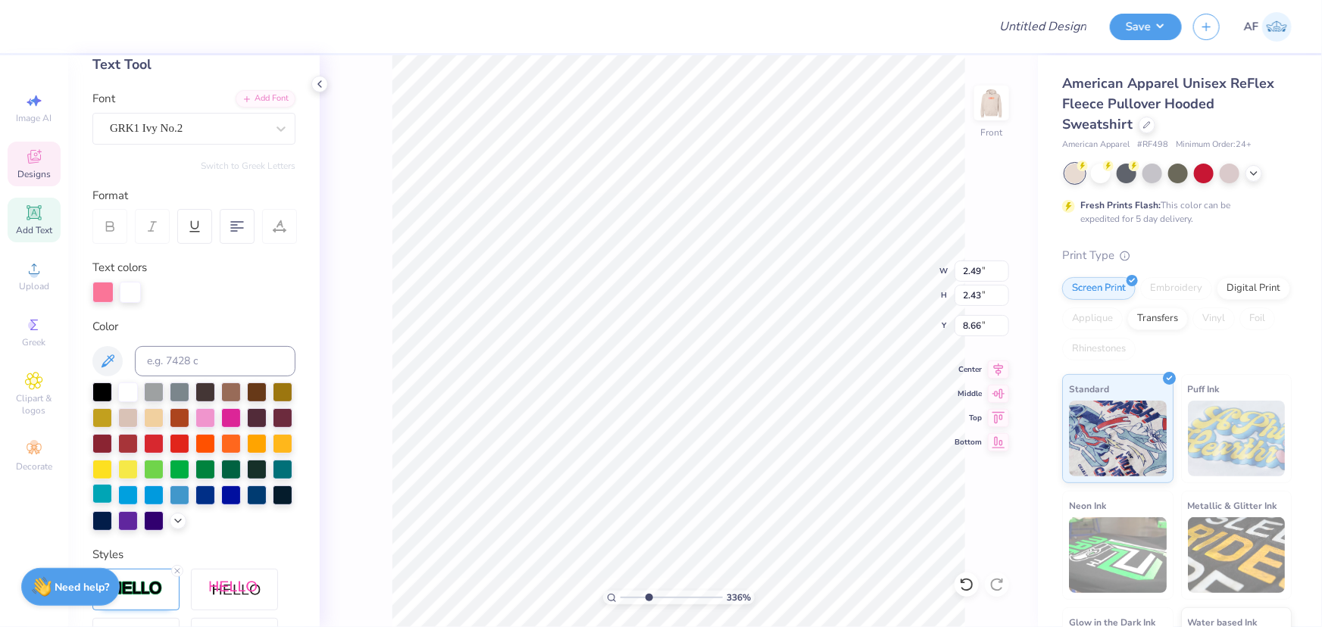
scroll to position [114, 0]
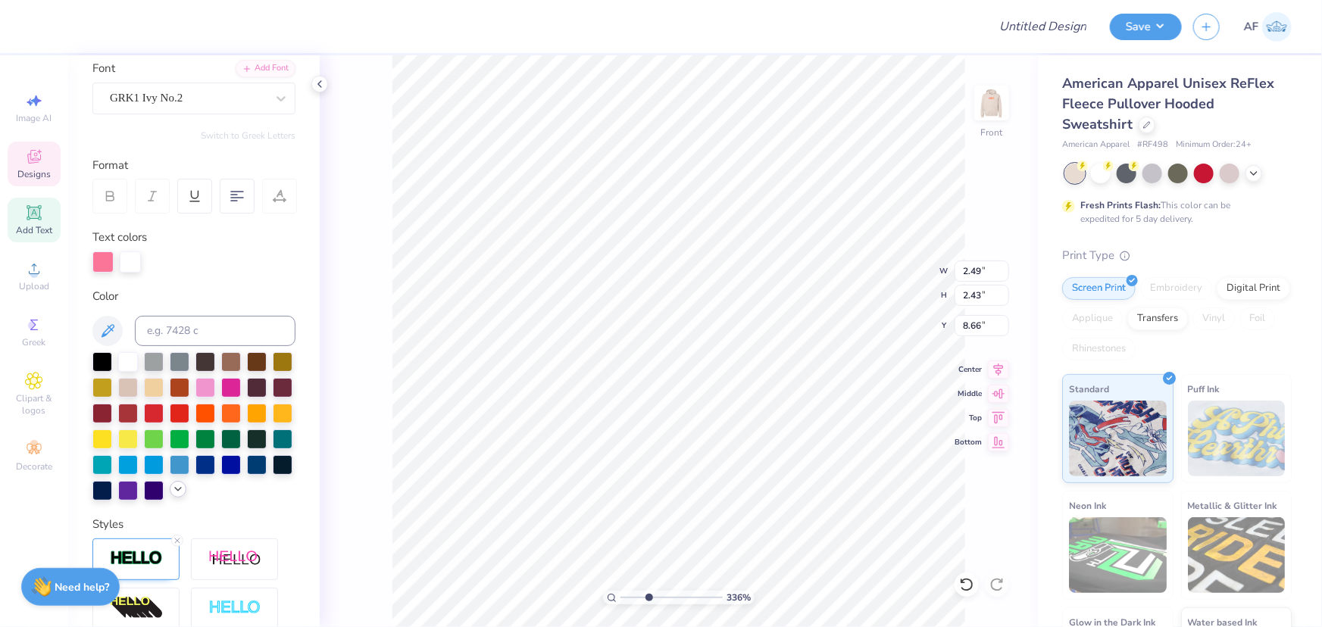
click at [172, 495] on icon at bounding box center [178, 489] width 12 height 12
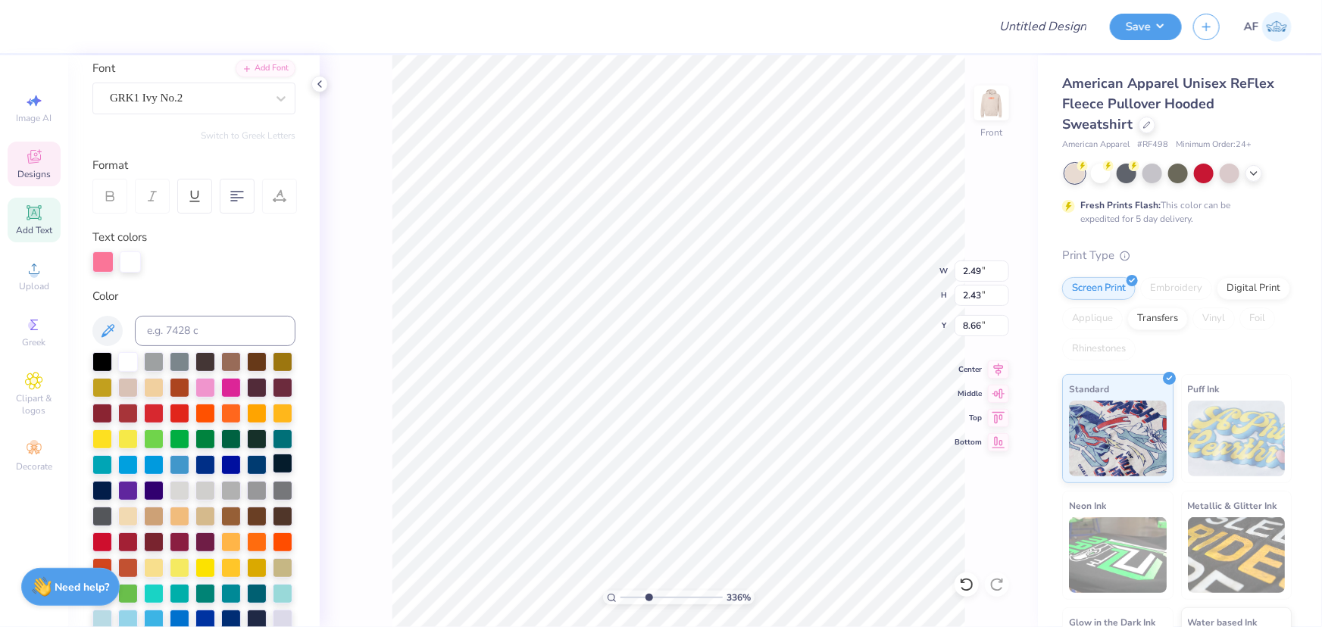
scroll to position [344, 0]
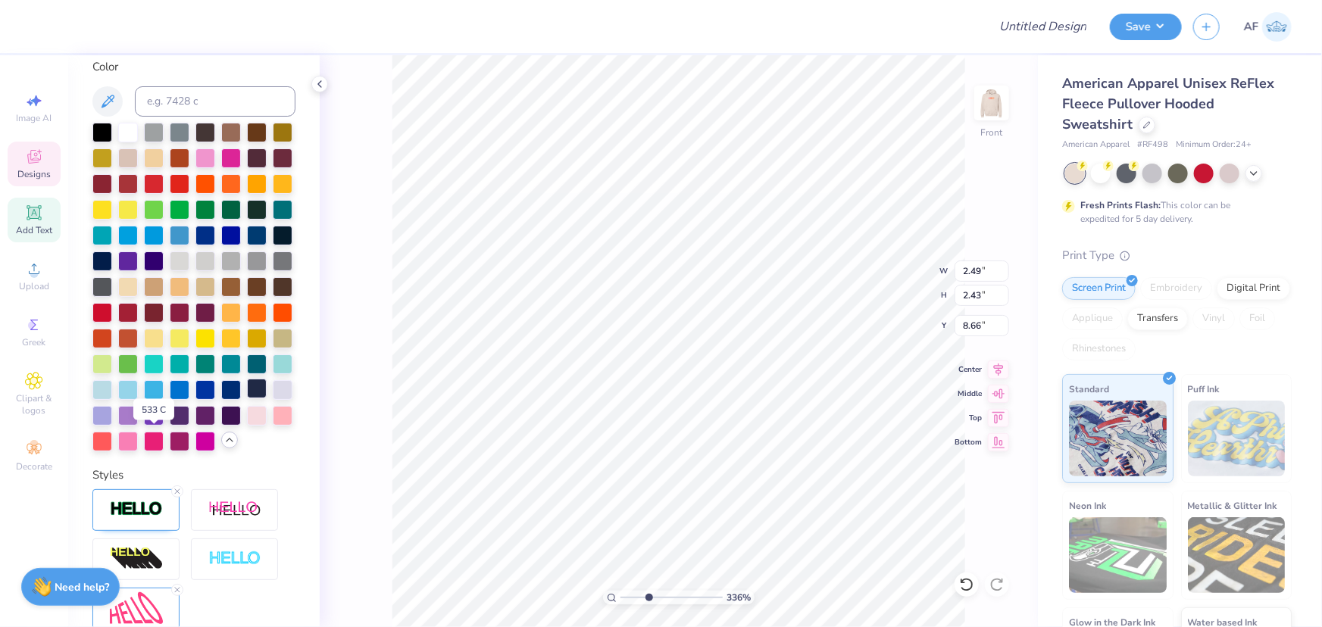
click at [247, 398] on div at bounding box center [257, 389] width 20 height 20
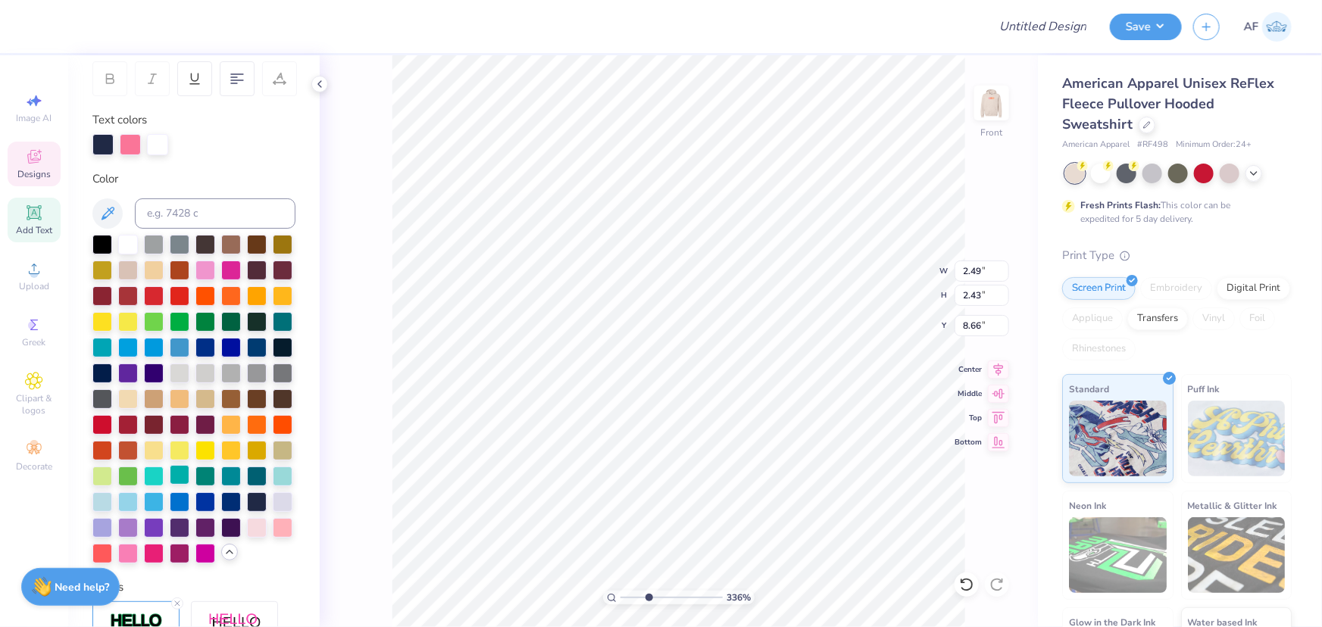
scroll to position [114, 0]
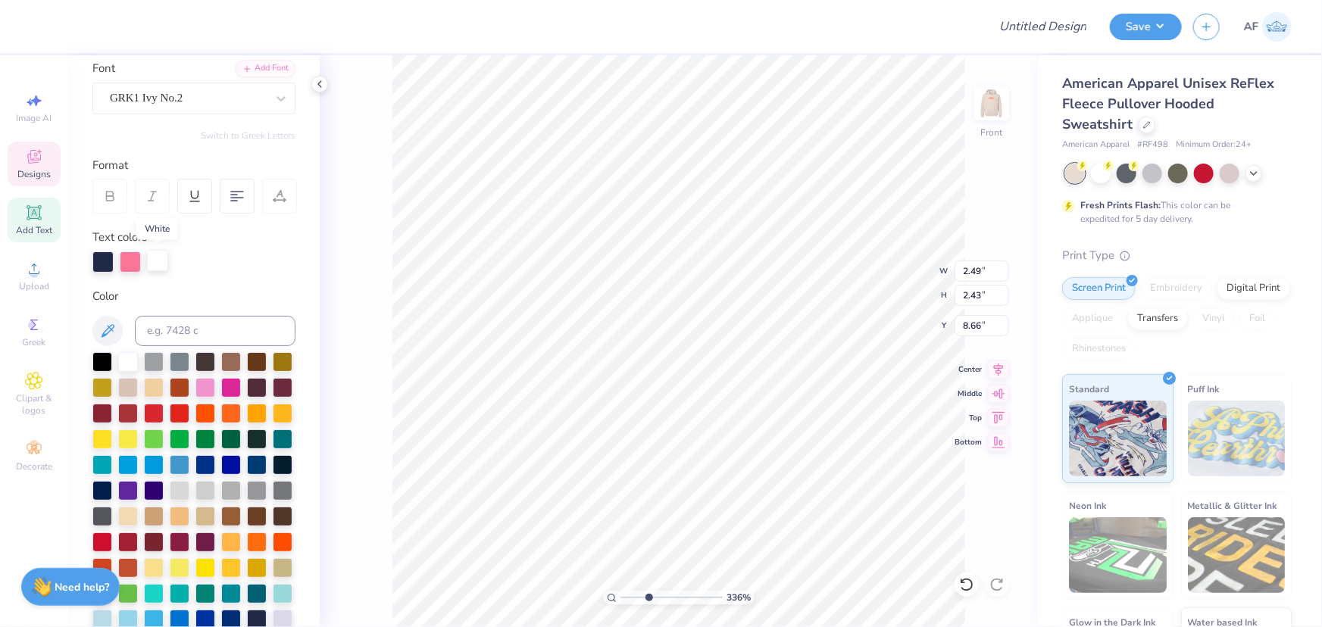
click at [150, 264] on div at bounding box center [157, 260] width 21 height 21
click at [166, 268] on div at bounding box center [157, 261] width 21 height 21
click at [162, 264] on div at bounding box center [157, 260] width 21 height 21
click at [194, 338] on input at bounding box center [215, 331] width 161 height 30
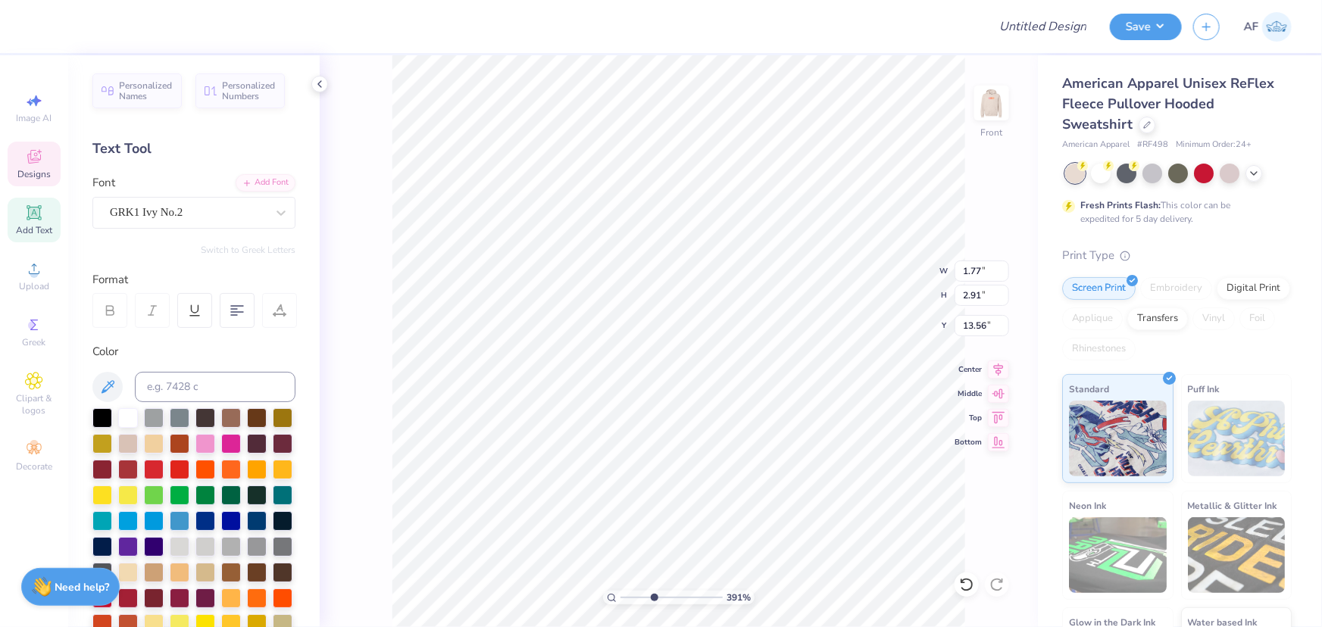
scroll to position [11, 2]
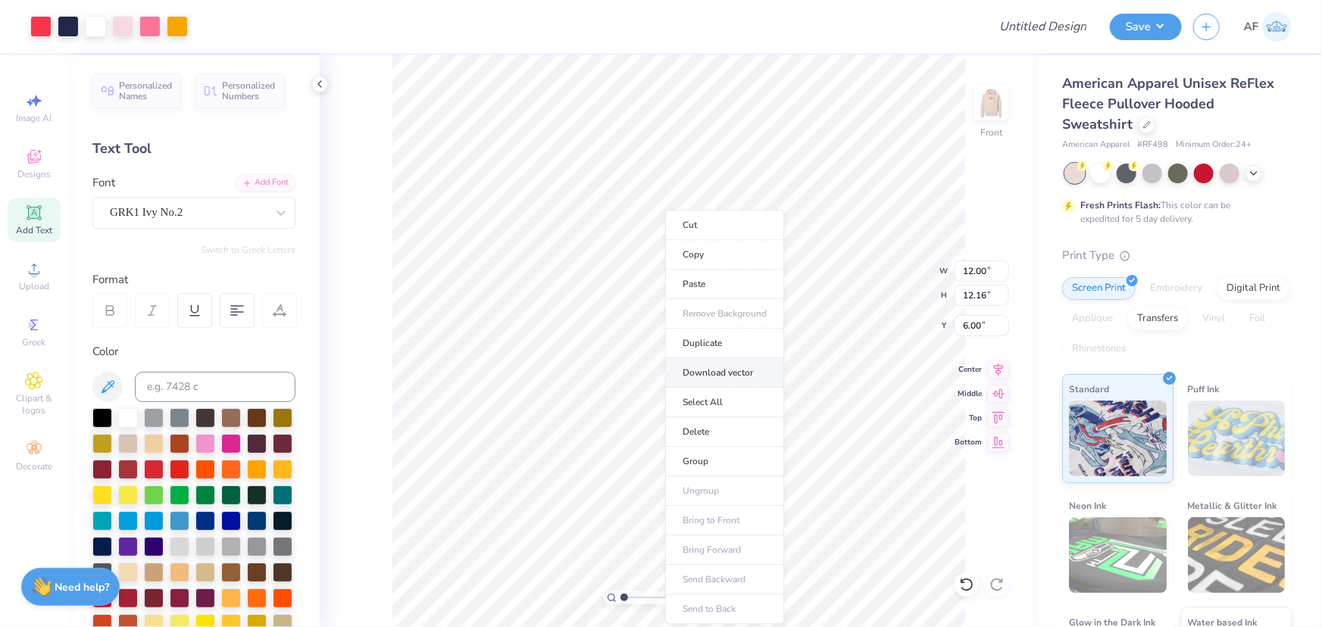
click at [725, 372] on li "Download vector" at bounding box center [724, 373] width 119 height 30
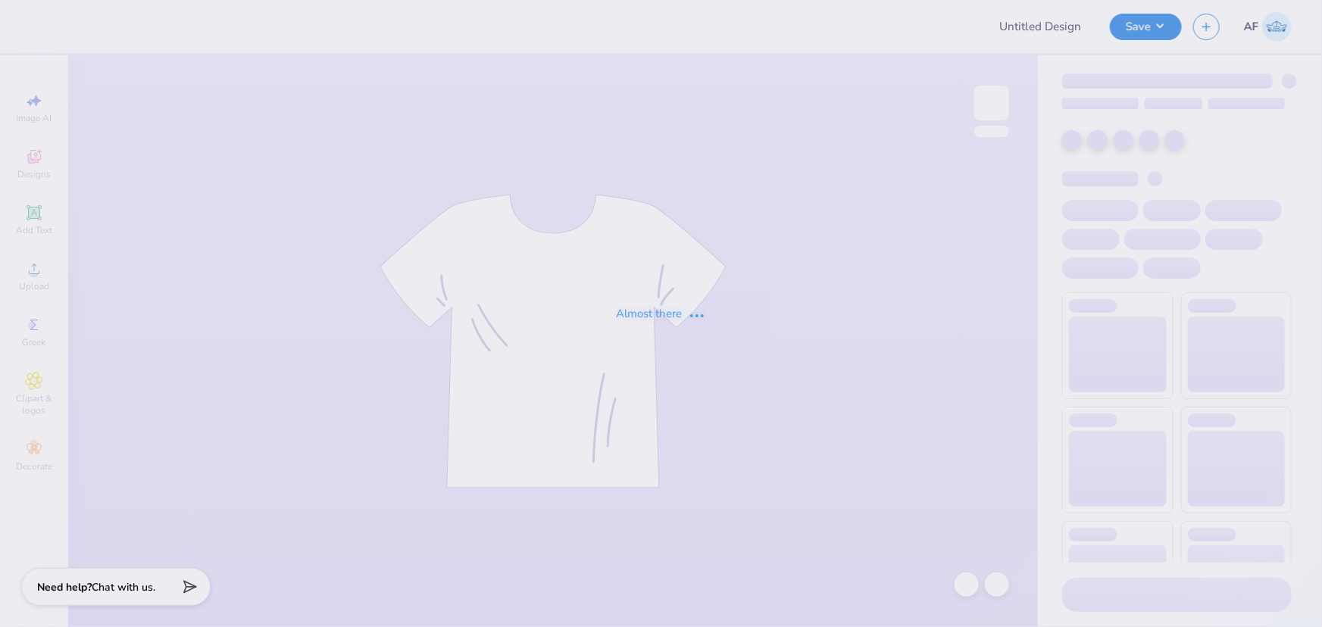
type input "[PERSON_NAME] : [US_STATE][GEOGRAPHIC_DATA]"
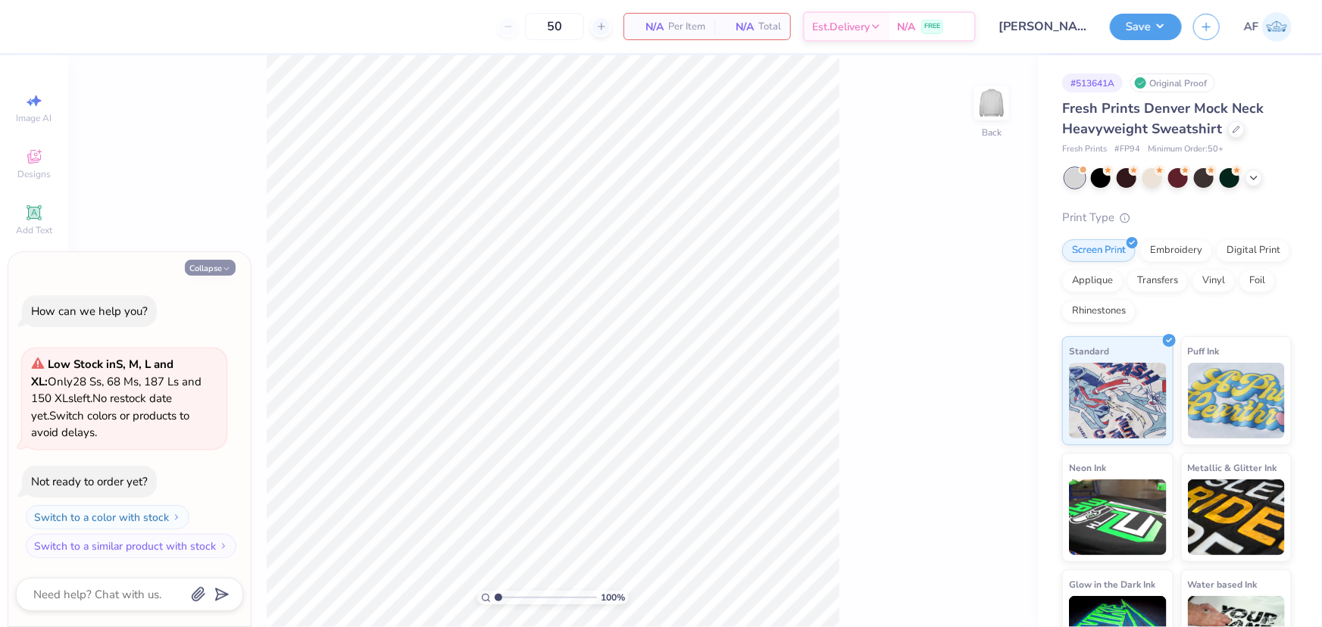
click at [199, 265] on button "Collapse" at bounding box center [210, 268] width 51 height 16
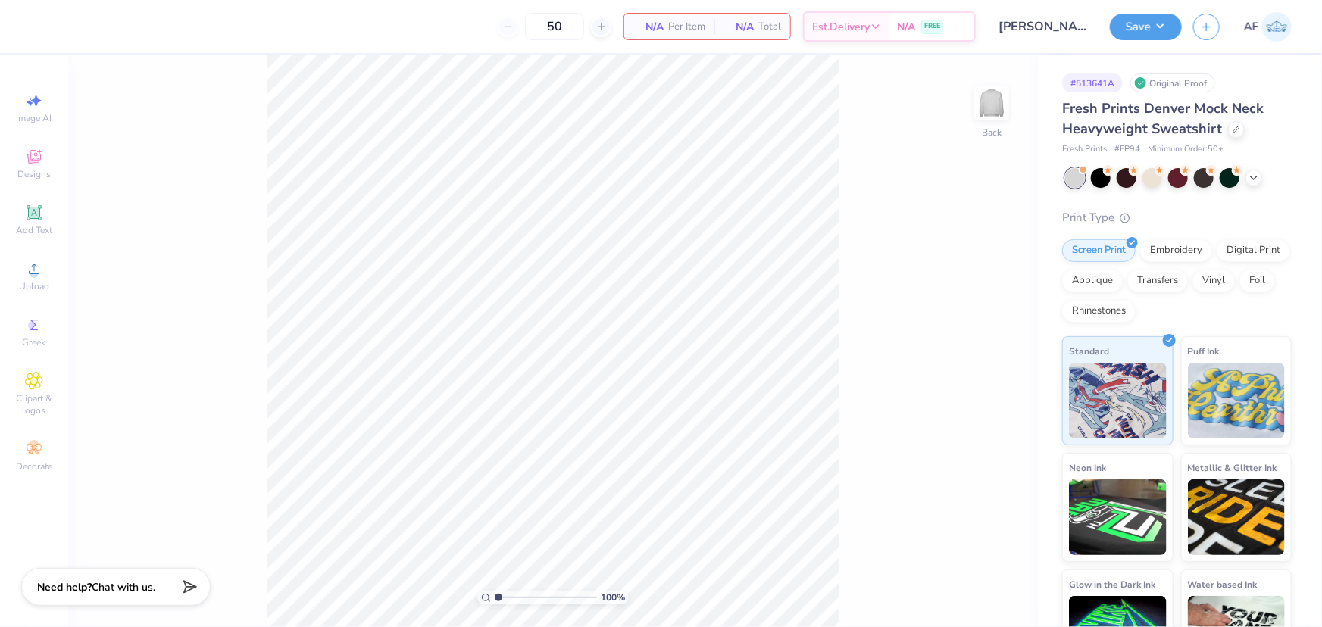
type textarea "x"
click at [42, 281] on span "Upload" at bounding box center [34, 286] width 30 height 12
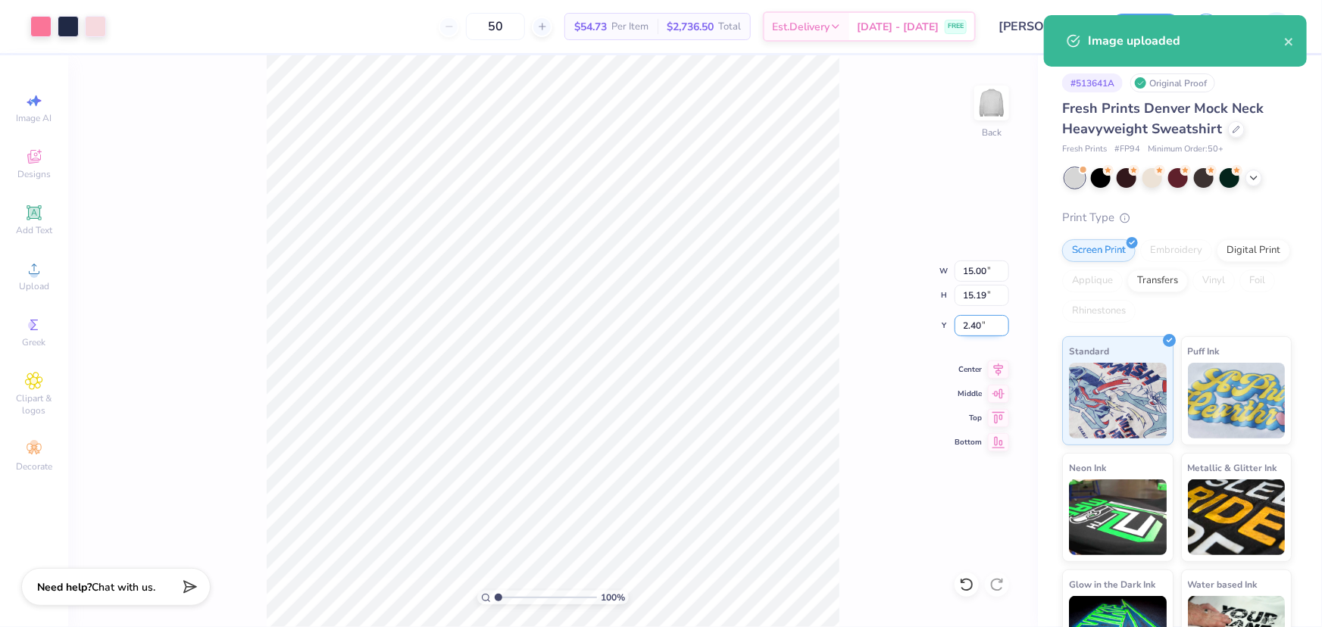
click at [970, 324] on input "2.40" at bounding box center [981, 325] width 55 height 21
type input "3.00"
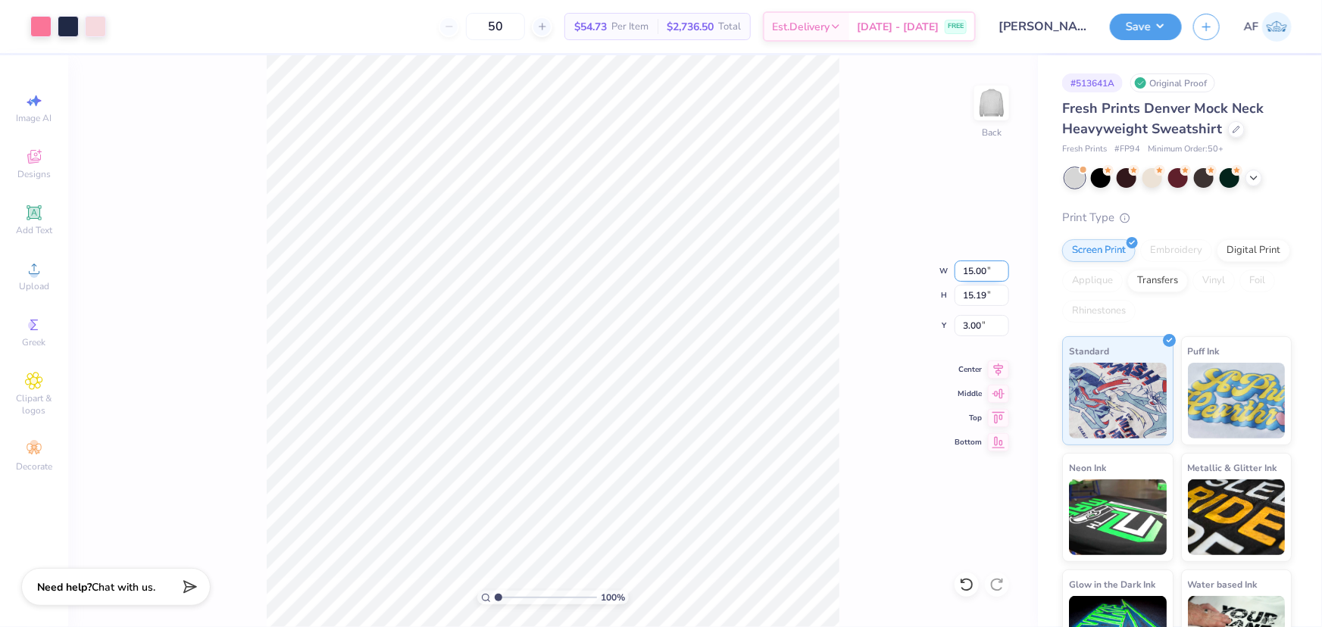
click at [970, 273] on input "15.00" at bounding box center [981, 271] width 55 height 21
type input "11.00"
type input "11.14"
click at [977, 322] on input "5.03" at bounding box center [981, 325] width 55 height 21
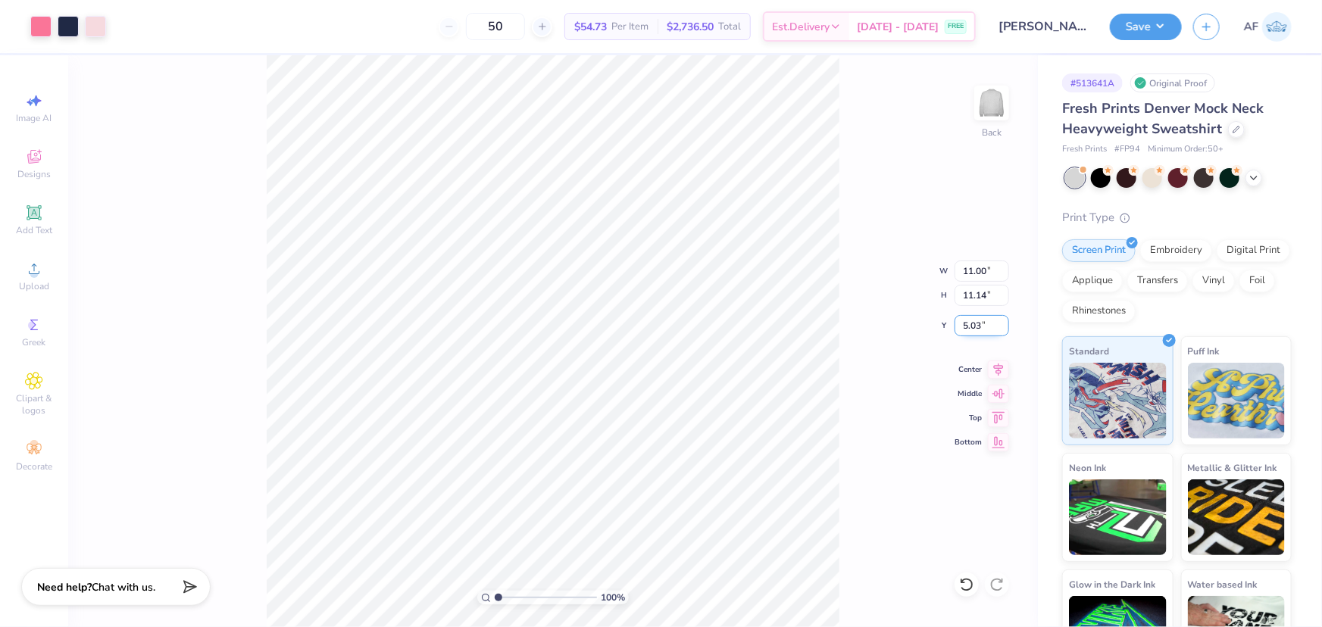
click at [977, 322] on input "5.03" at bounding box center [981, 325] width 55 height 21
type input "3.00"
click at [970, 323] on input "3.00" at bounding box center [981, 325] width 55 height 21
click at [133, 523] on div "158 % Back" at bounding box center [553, 341] width 970 height 572
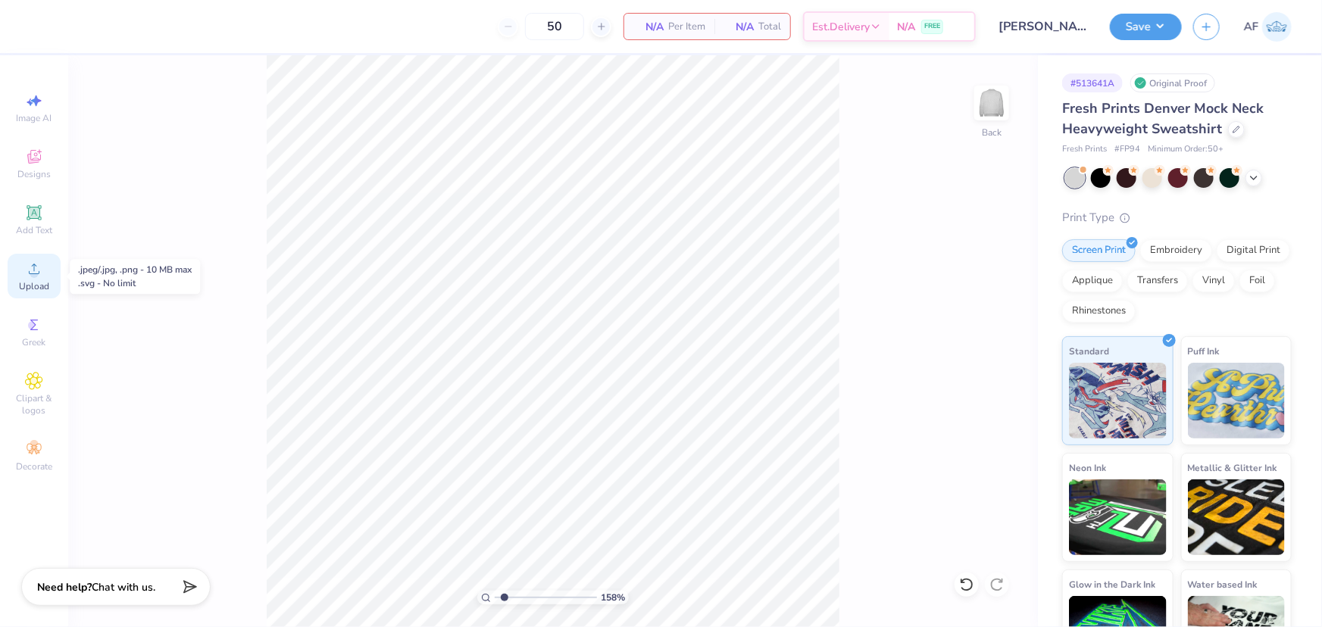
click at [44, 278] on div "Upload" at bounding box center [34, 276] width 53 height 45
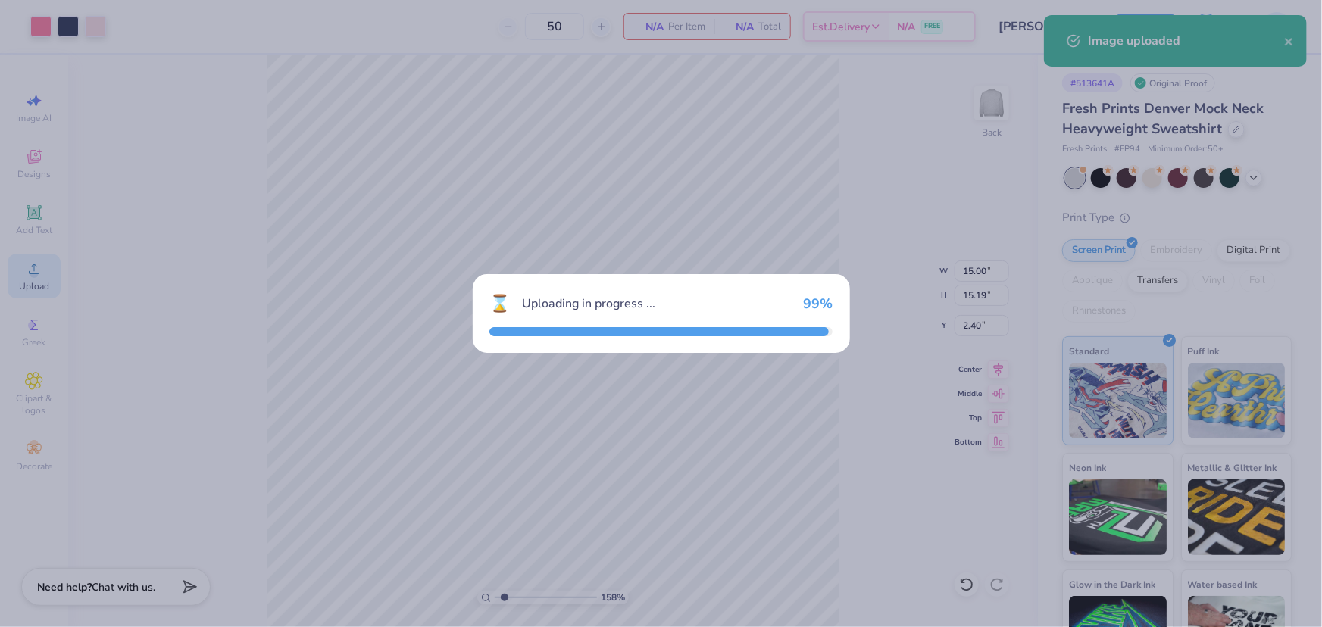
type input "1.57581538218073"
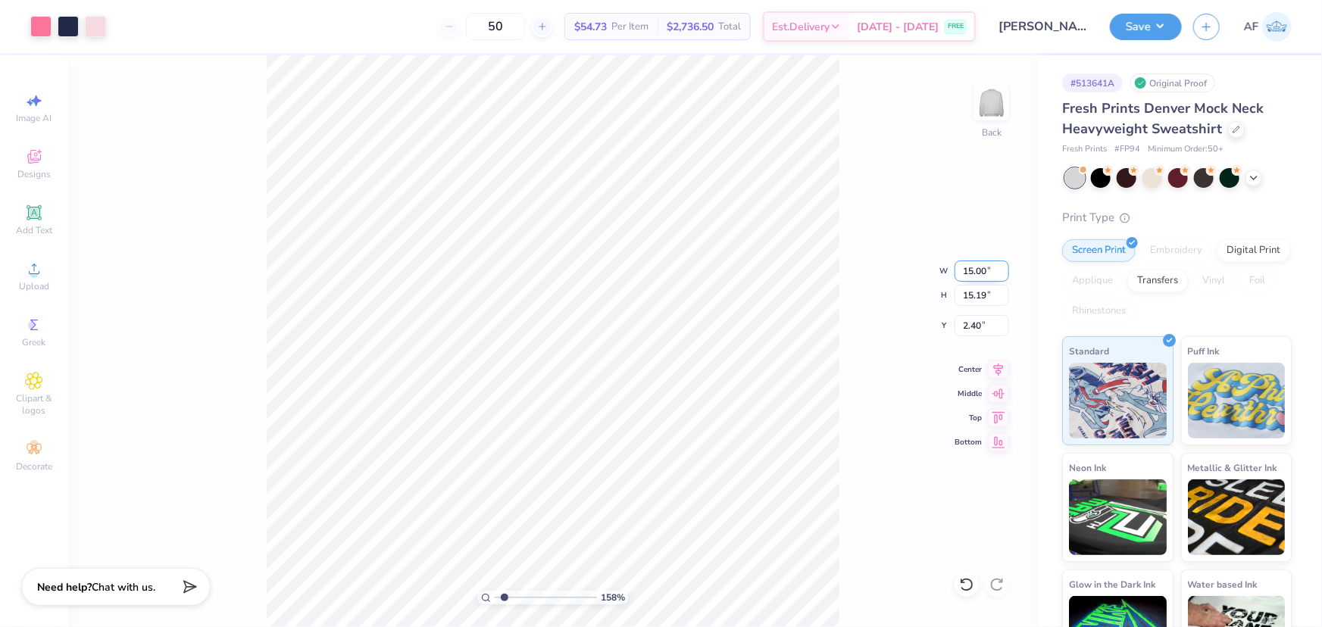
click at [970, 270] on input "15.00" at bounding box center [981, 271] width 55 height 21
type input "11"
type input "1.57581538218073"
type input "11.00"
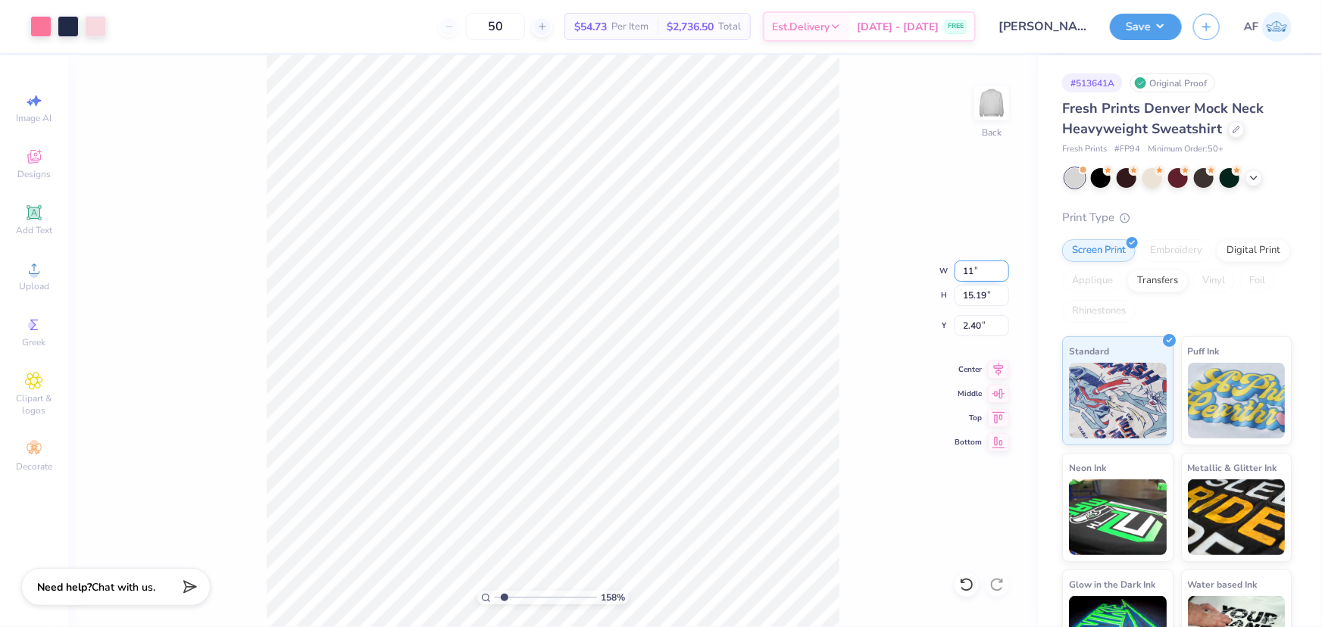
type input "11.14"
click at [971, 328] on input "4.43" at bounding box center [981, 325] width 55 height 21
type input "3"
type input "1.57581538218073"
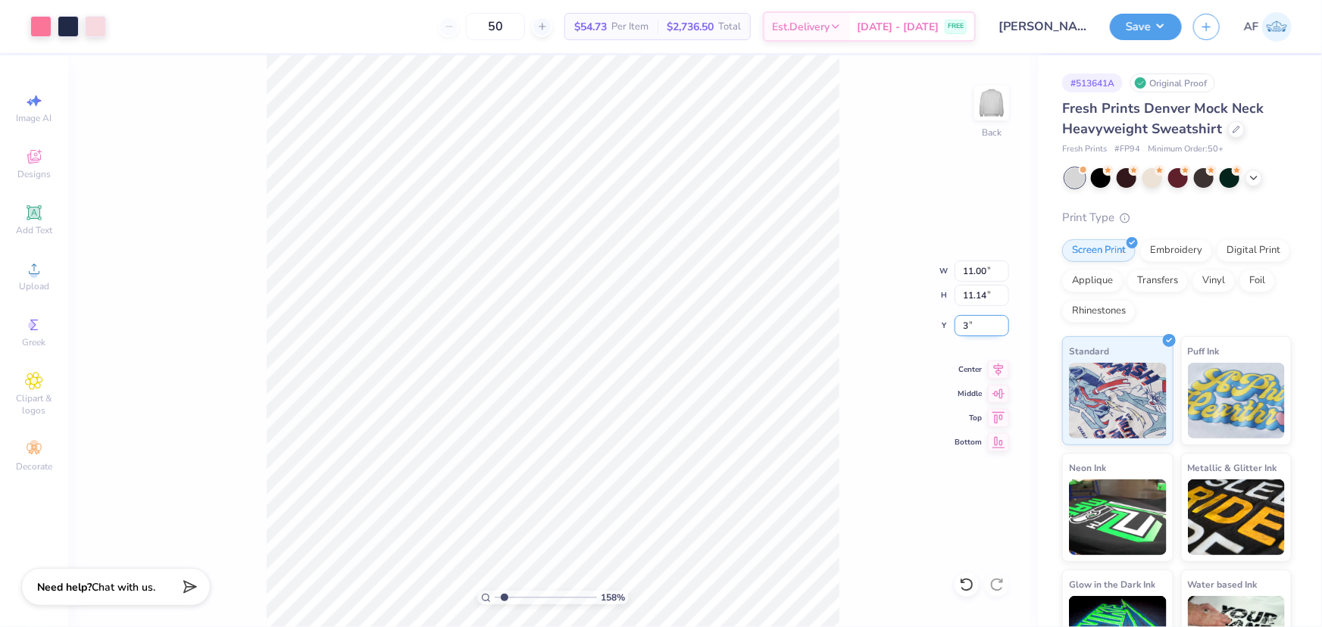
type input "3.00"
click at [994, 370] on icon at bounding box center [998, 367] width 21 height 18
type input "1"
click at [963, 273] on input "11.00" at bounding box center [981, 271] width 55 height 21
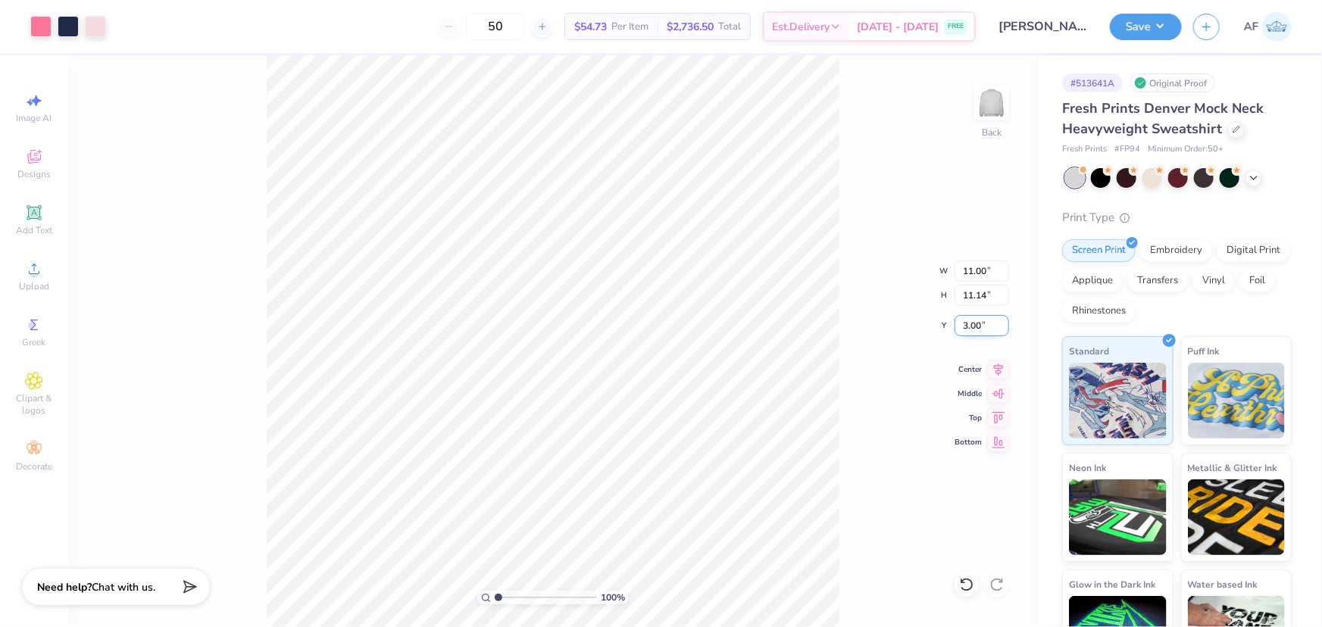
click at [972, 323] on input "3.00" at bounding box center [981, 325] width 55 height 21
type input "2.00"
click at [978, 326] on input "2.00" at bounding box center [981, 325] width 55 height 21
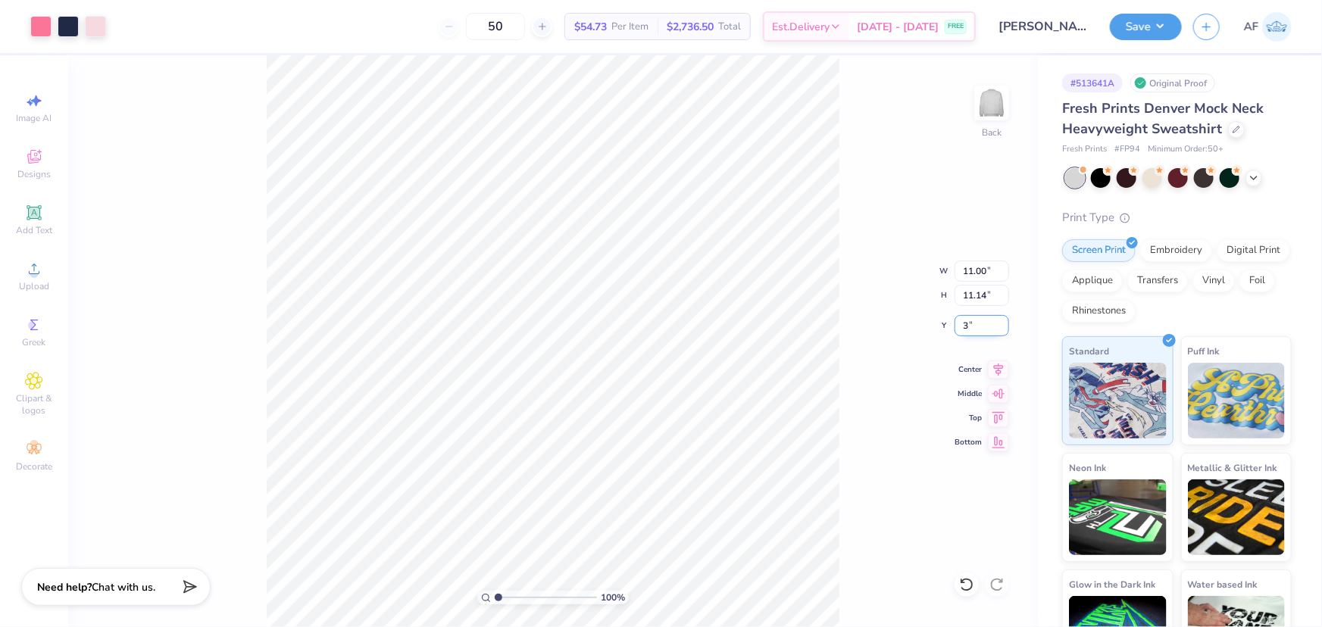
type input "3.00"
type input "1"
click at [1000, 367] on icon at bounding box center [998, 367] width 21 height 18
click at [1162, 27] on button "Save" at bounding box center [1146, 24] width 72 height 27
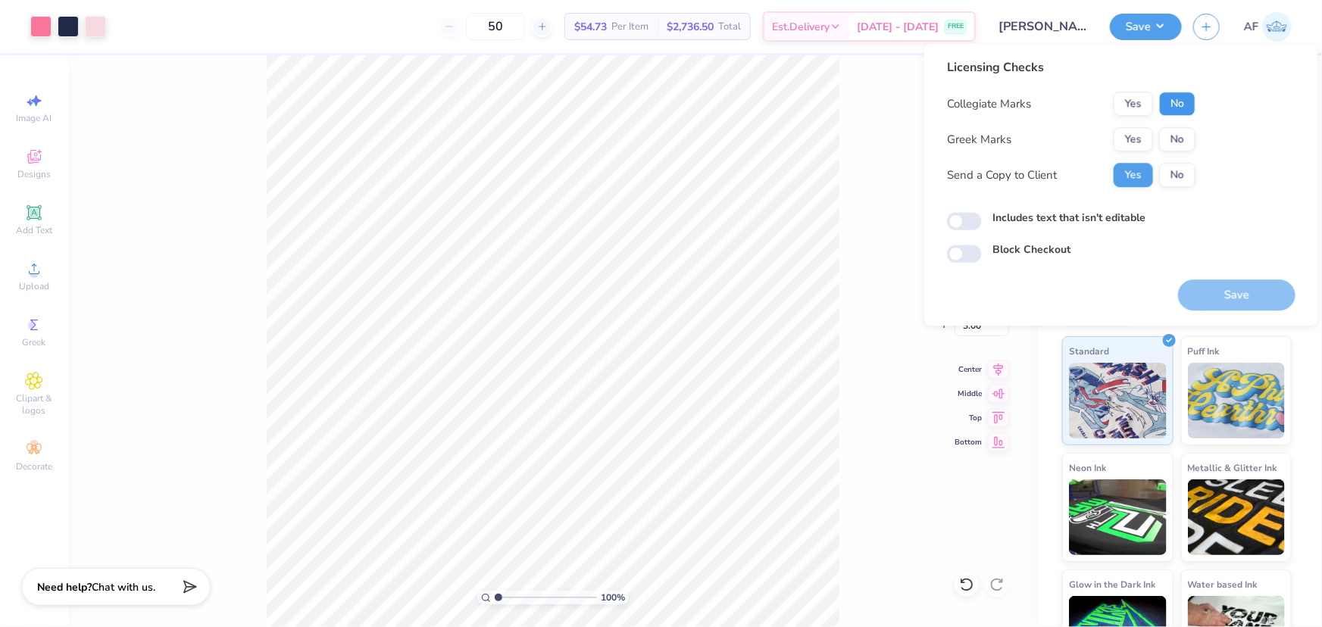
click at [1179, 101] on button "No" at bounding box center [1177, 104] width 36 height 24
click at [1177, 136] on button "No" at bounding box center [1177, 139] width 36 height 24
click at [1231, 285] on button "Save" at bounding box center [1236, 294] width 117 height 31
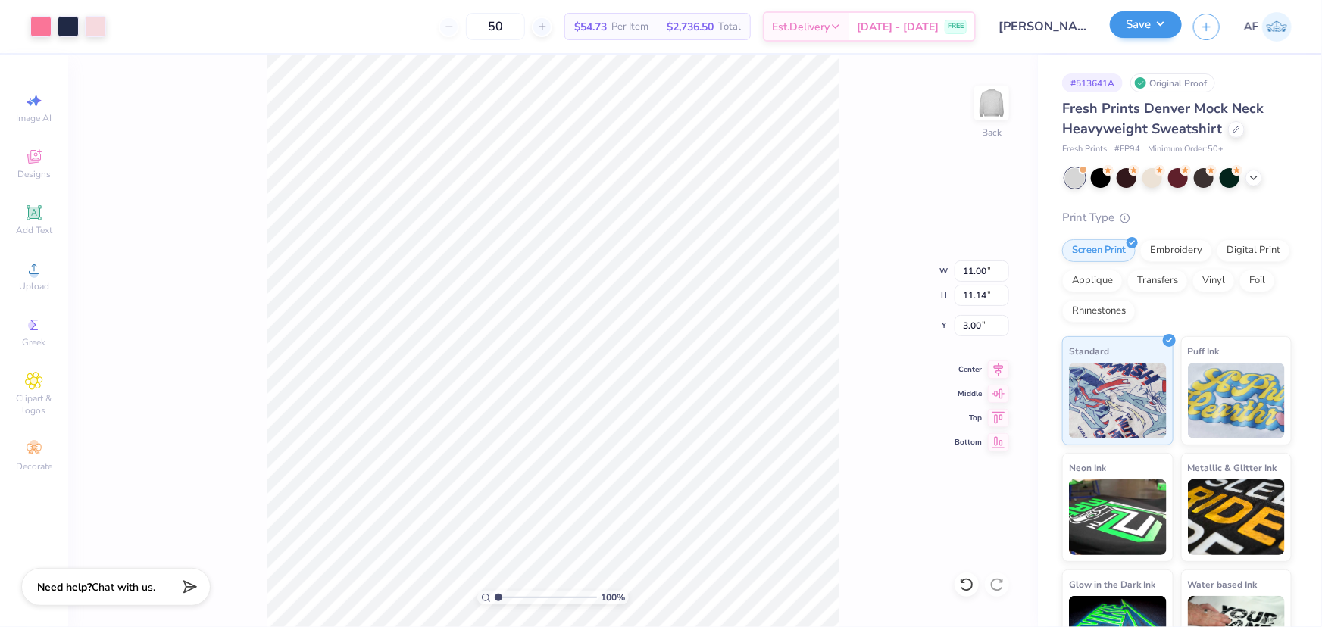
click at [1176, 30] on div "Save AF" at bounding box center [1216, 26] width 212 height 53
click at [1175, 30] on button "Save" at bounding box center [1146, 24] width 72 height 27
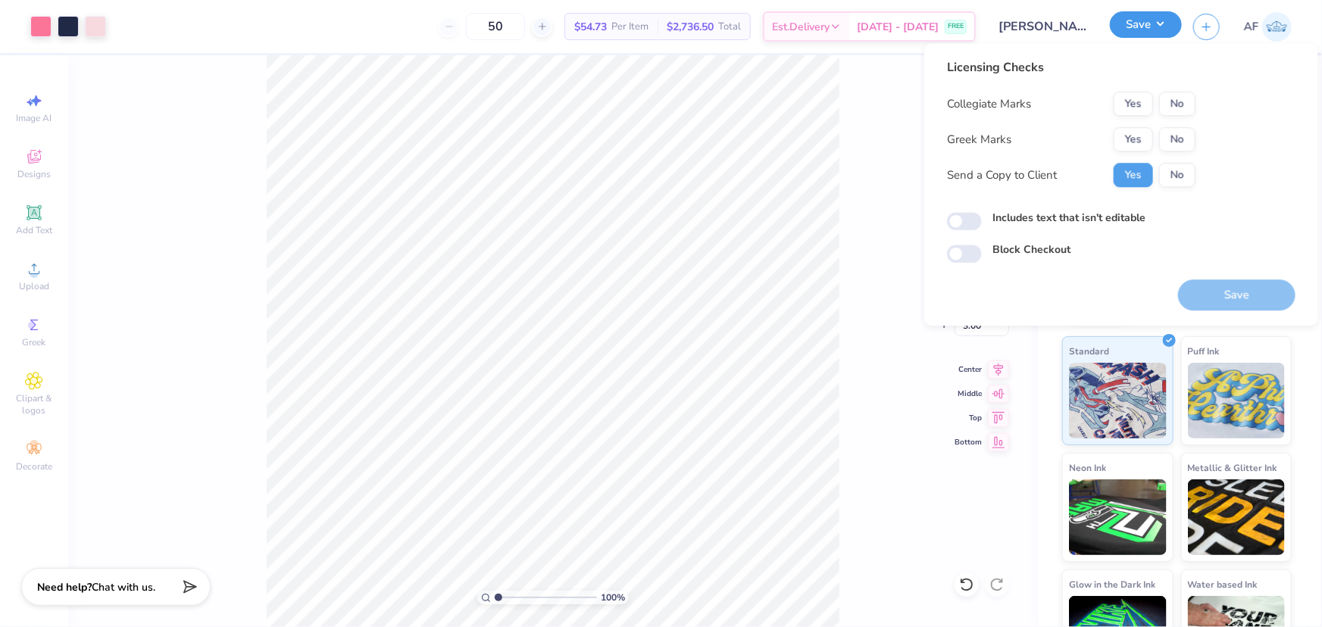
click at [1175, 30] on button "Save" at bounding box center [1146, 24] width 72 height 27
